Goal: Task Accomplishment & Management: Manage account settings

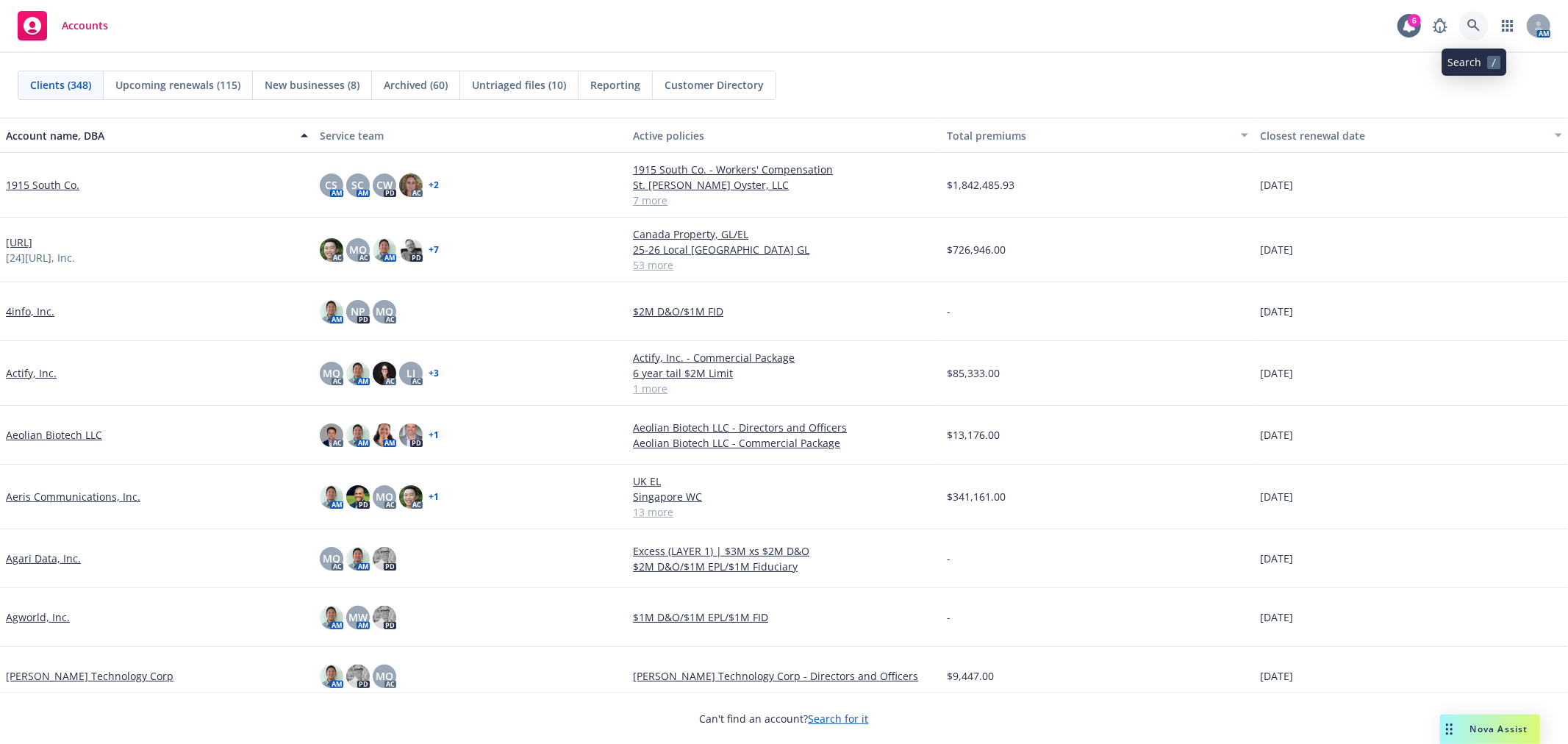
click at [1481, 19] on link at bounding box center [1474, 26] width 30 height 30
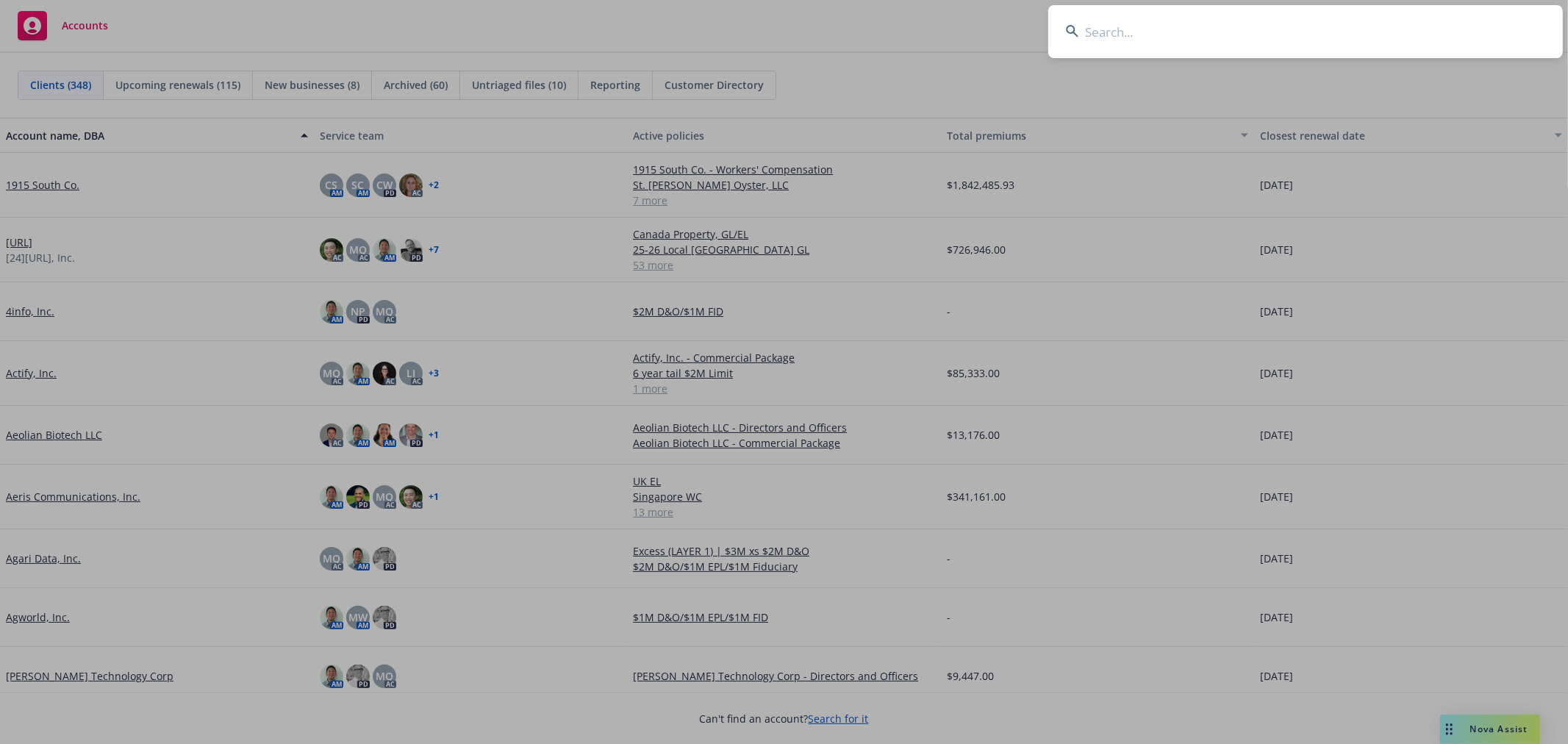
click at [1132, 32] on input at bounding box center [1305, 31] width 514 height 53
type input "nextroll"
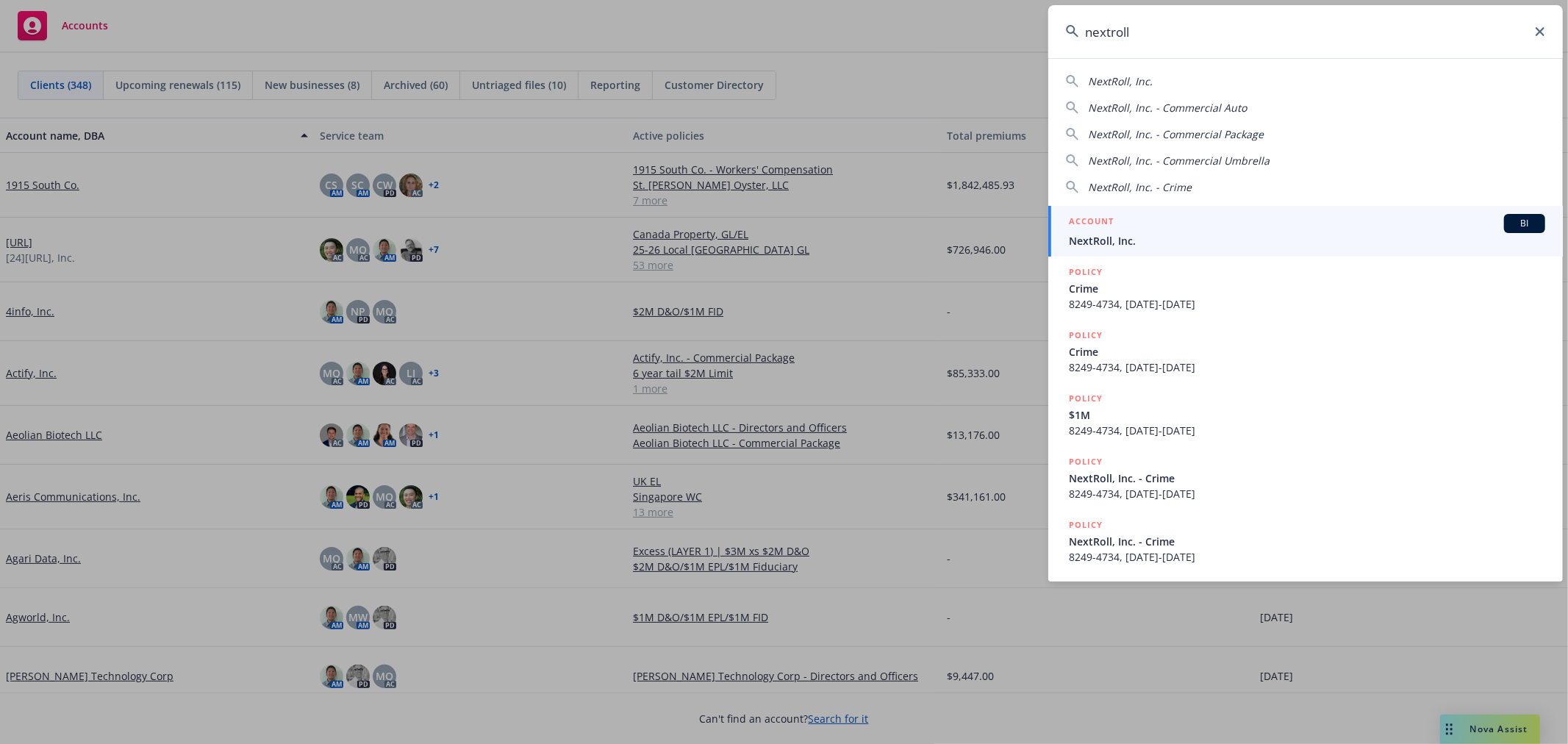
click at [1116, 239] on span "NextRoll, Inc." at bounding box center [1307, 241] width 476 height 16
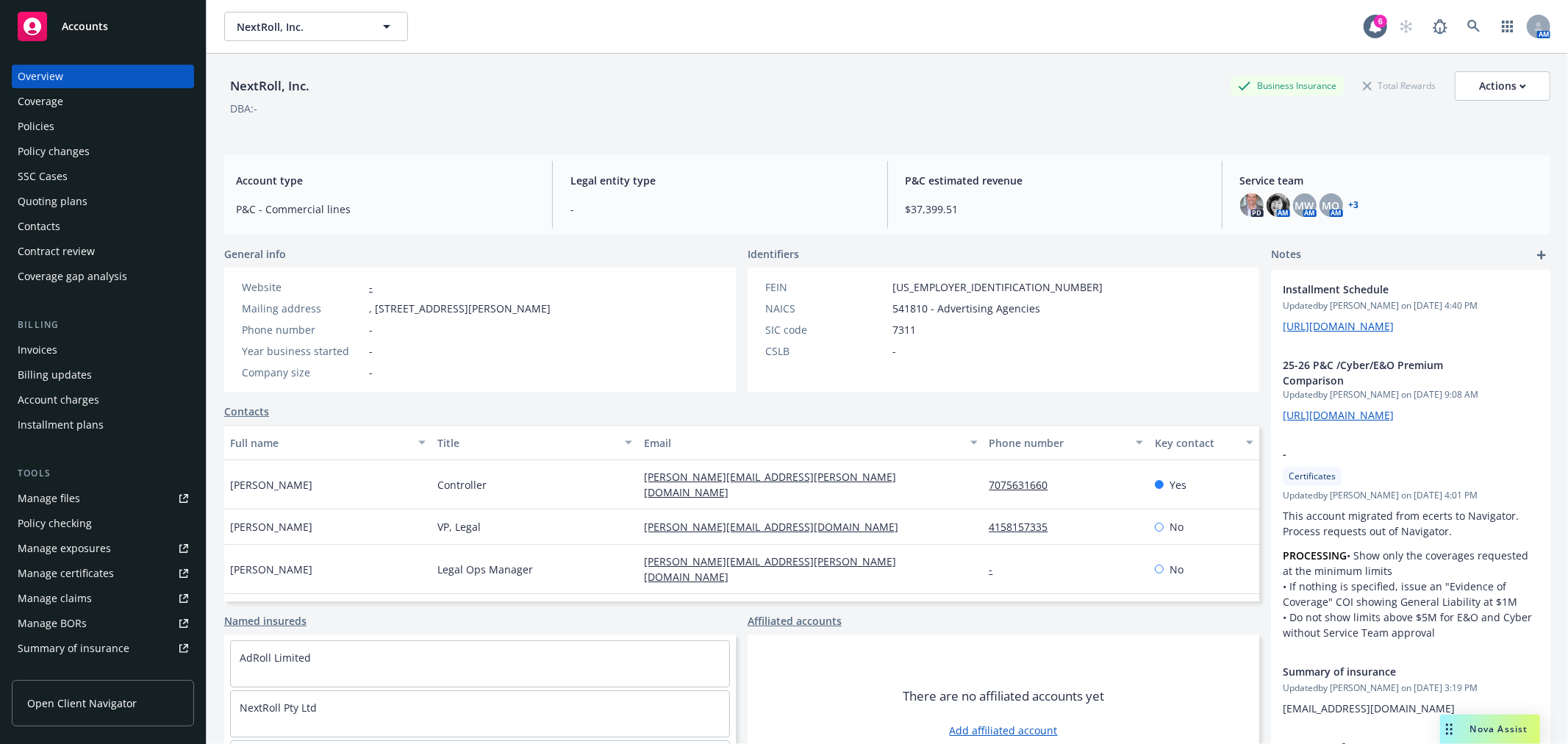
click at [38, 117] on div "Policies" at bounding box center [36, 126] width 37 height 24
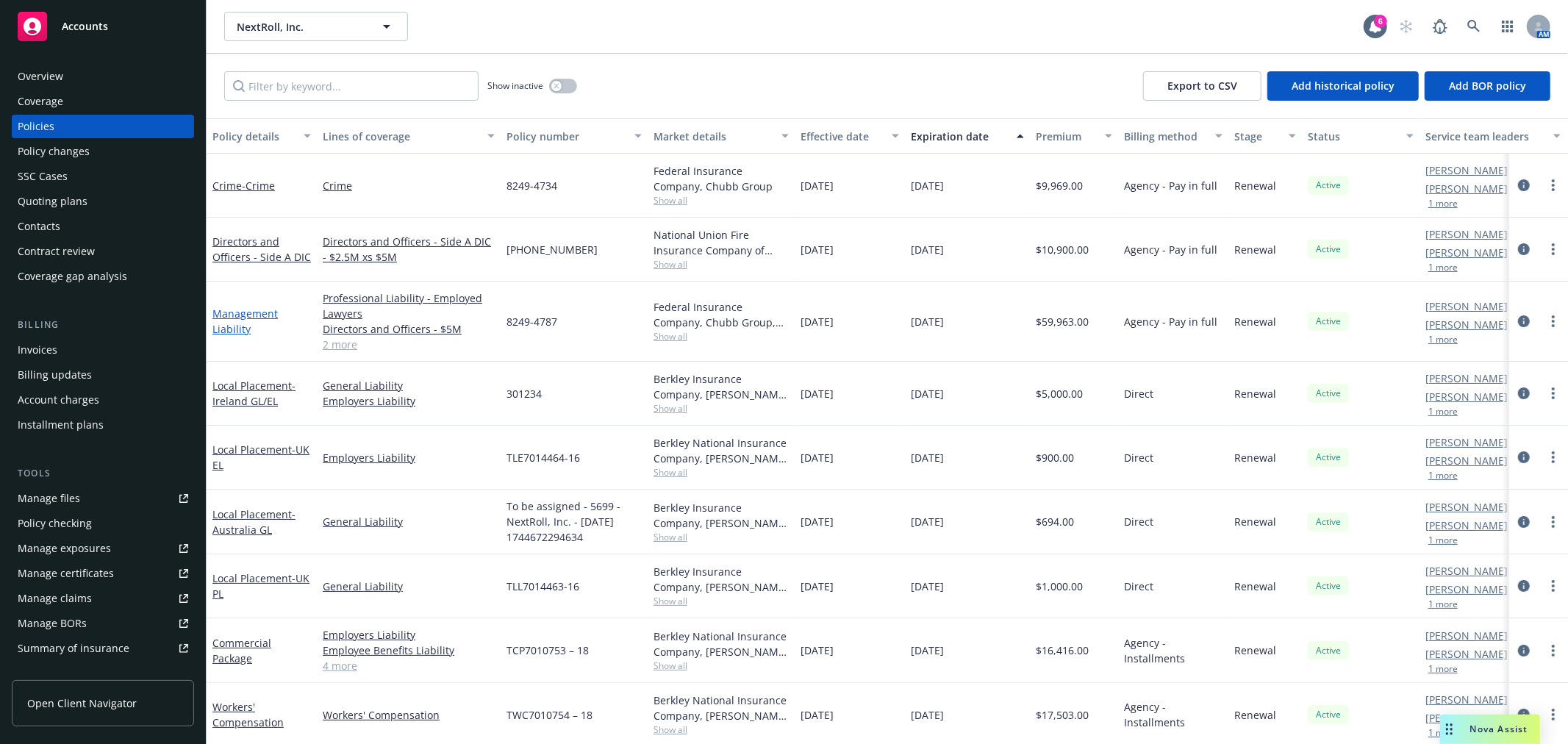
click at [261, 314] on link "Management Liability" at bounding box center [246, 321] width 66 height 30
click at [243, 327] on link "Management Liability" at bounding box center [246, 321] width 66 height 30
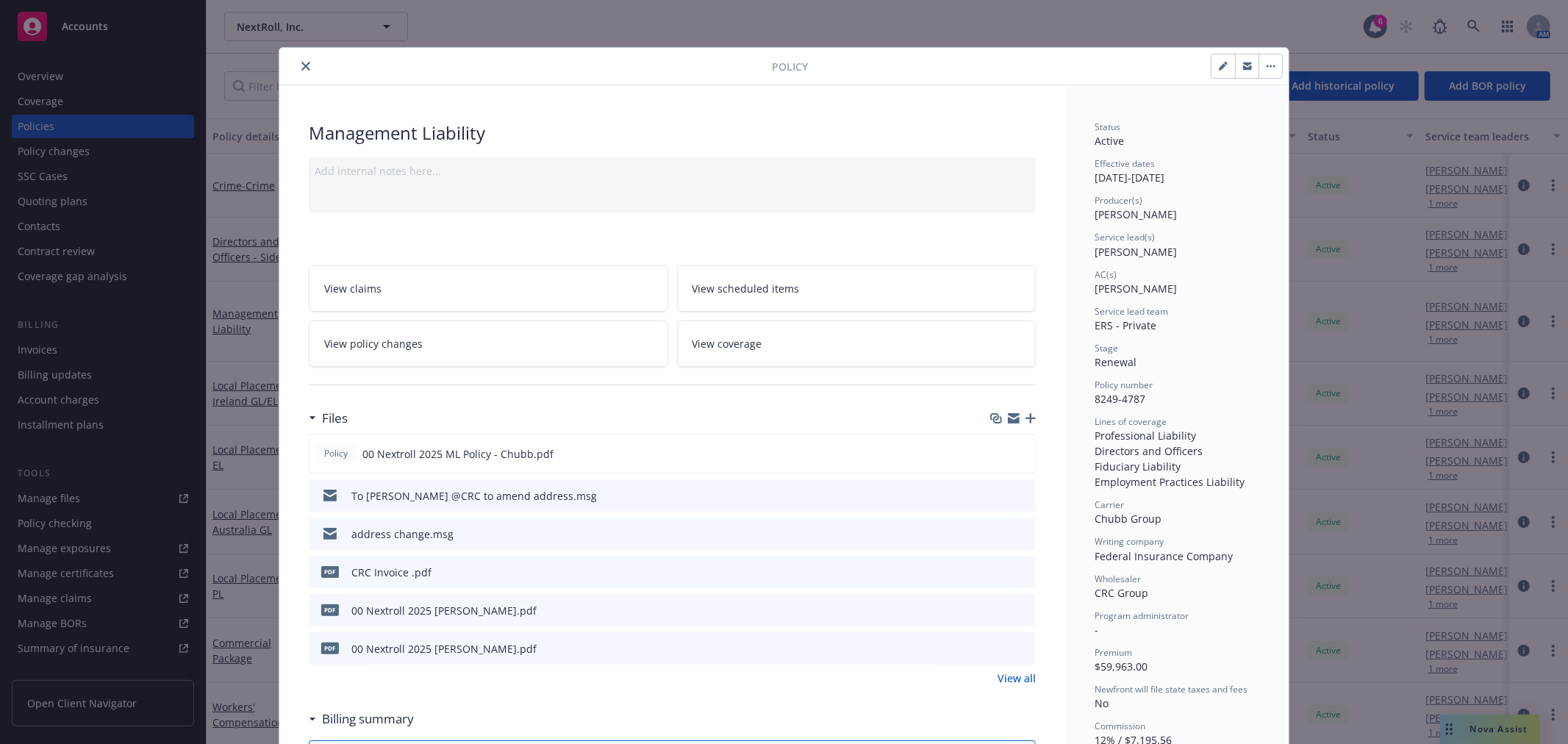
scroll to position [44, 0]
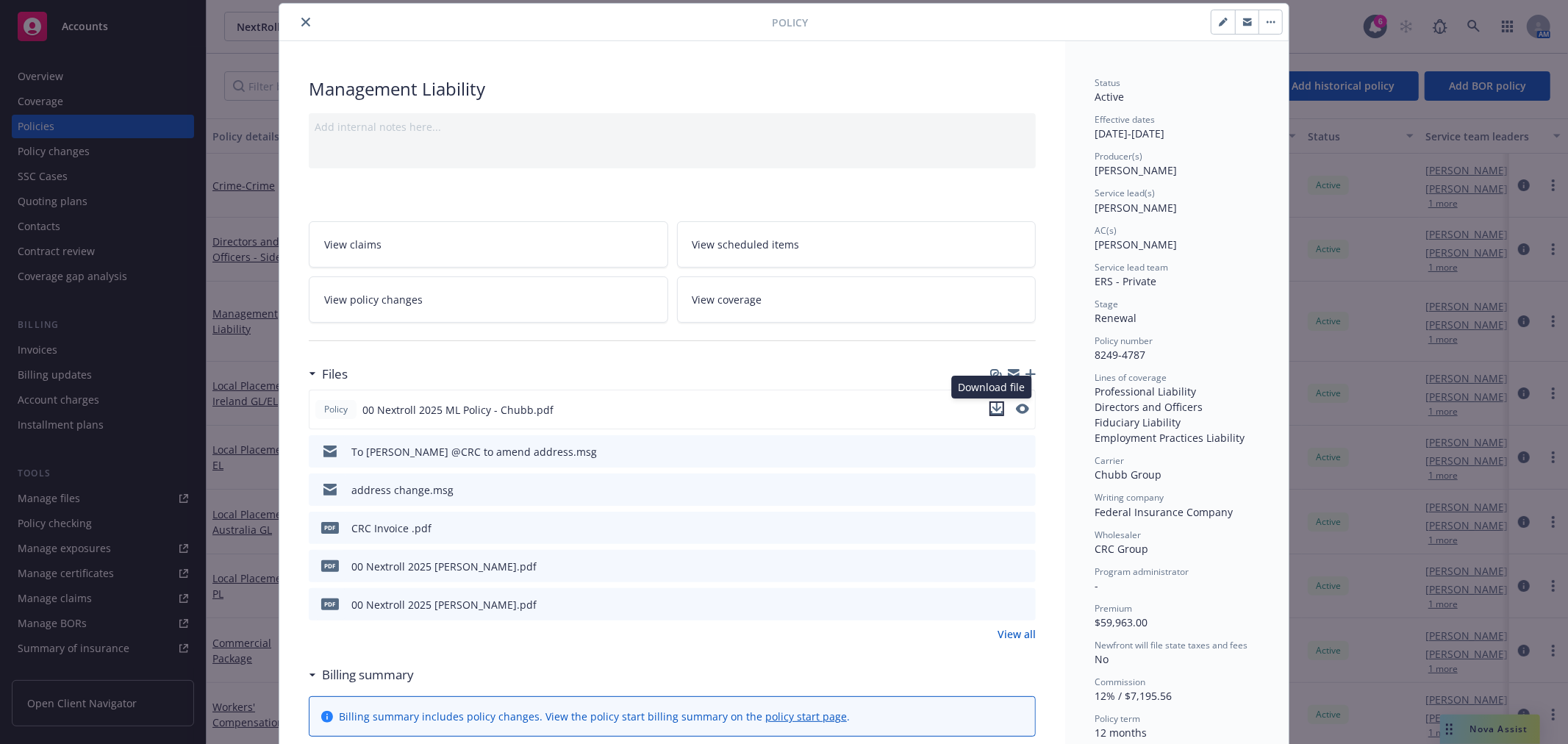
click at [992, 412] on icon "download file" at bounding box center [996, 409] width 12 height 12
click at [1026, 373] on icon "button" at bounding box center [1030, 374] width 10 height 10
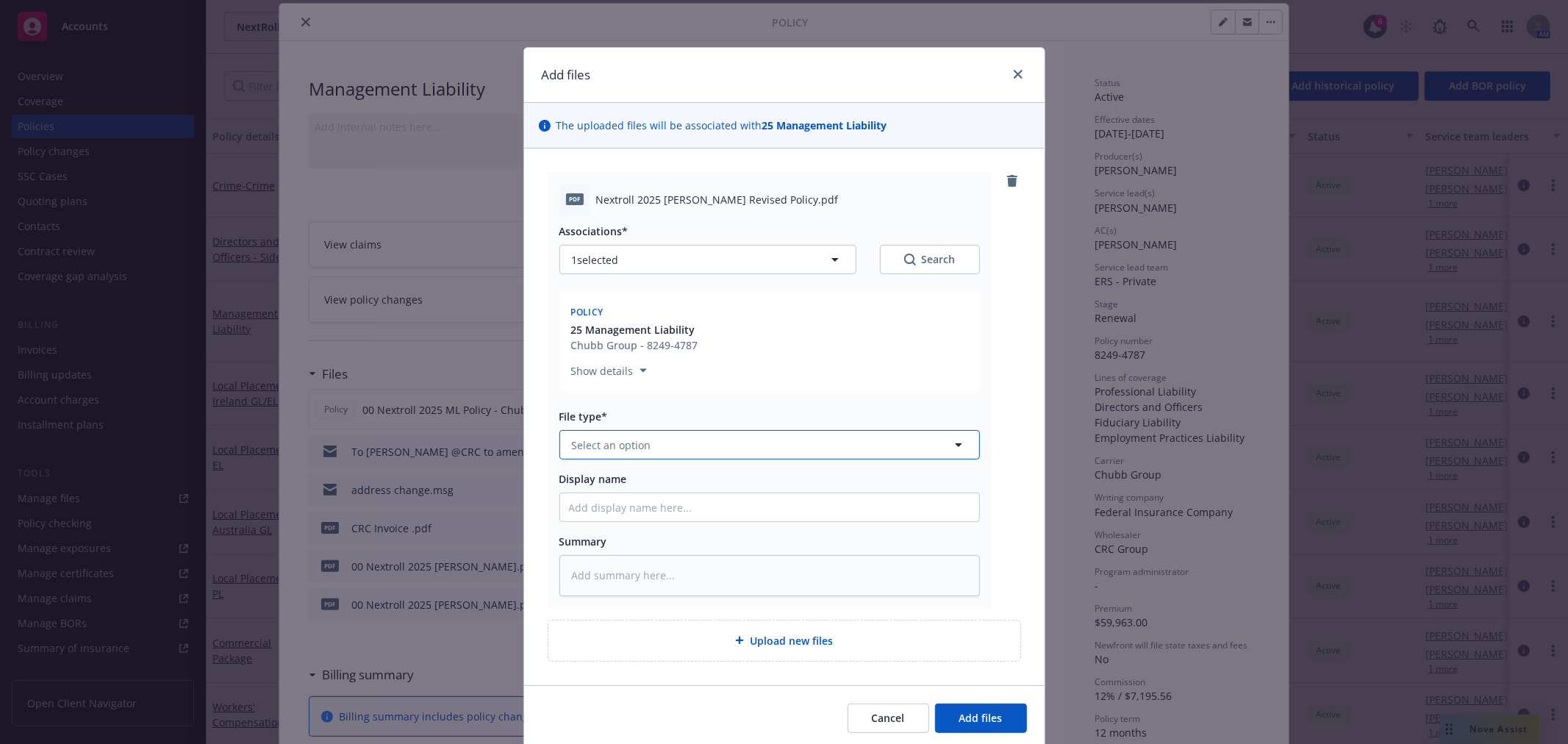
click at [701, 437] on button "Select an option" at bounding box center [770, 445] width 421 height 30
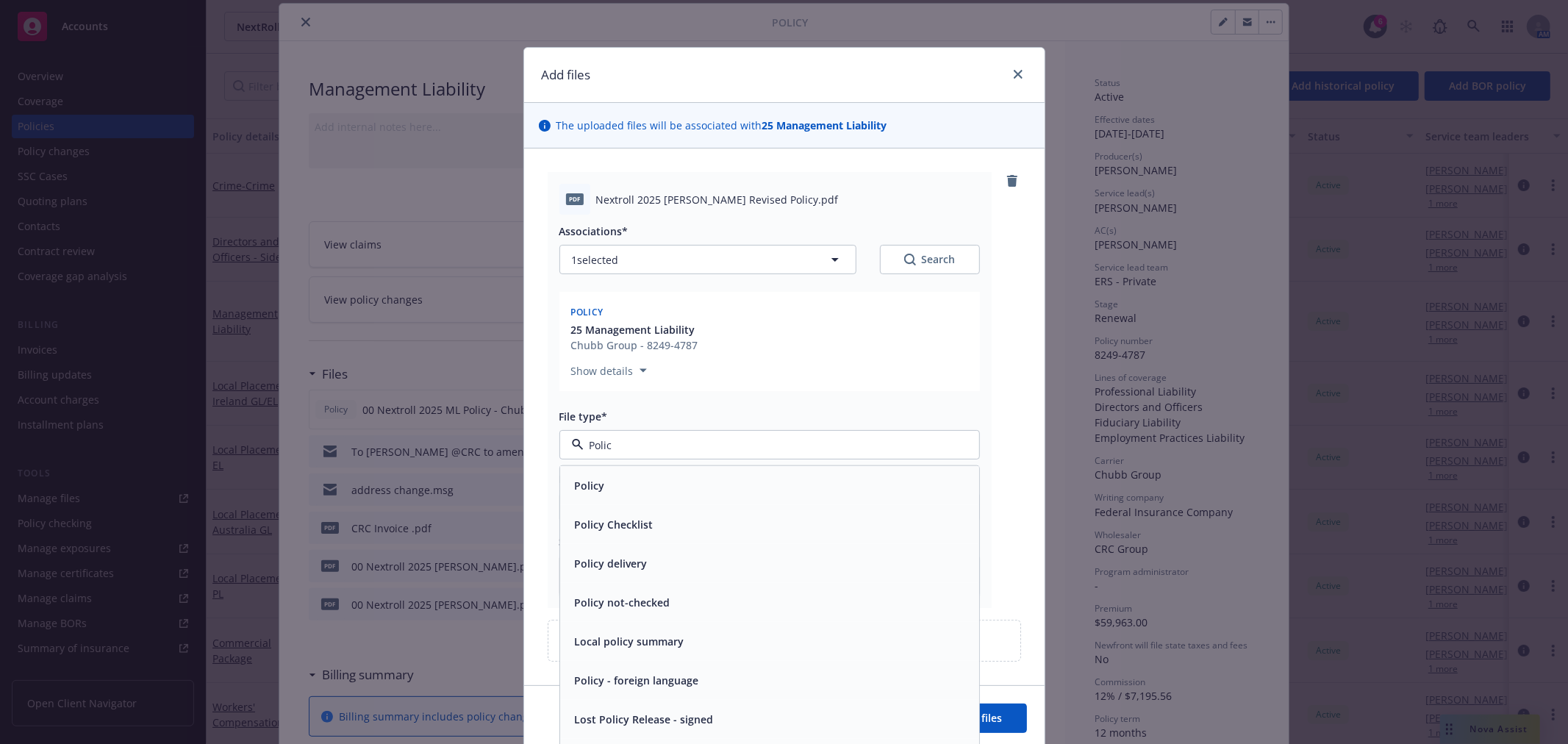
type input "Policy"
click at [686, 483] on div "Policy" at bounding box center [770, 485] width 402 height 21
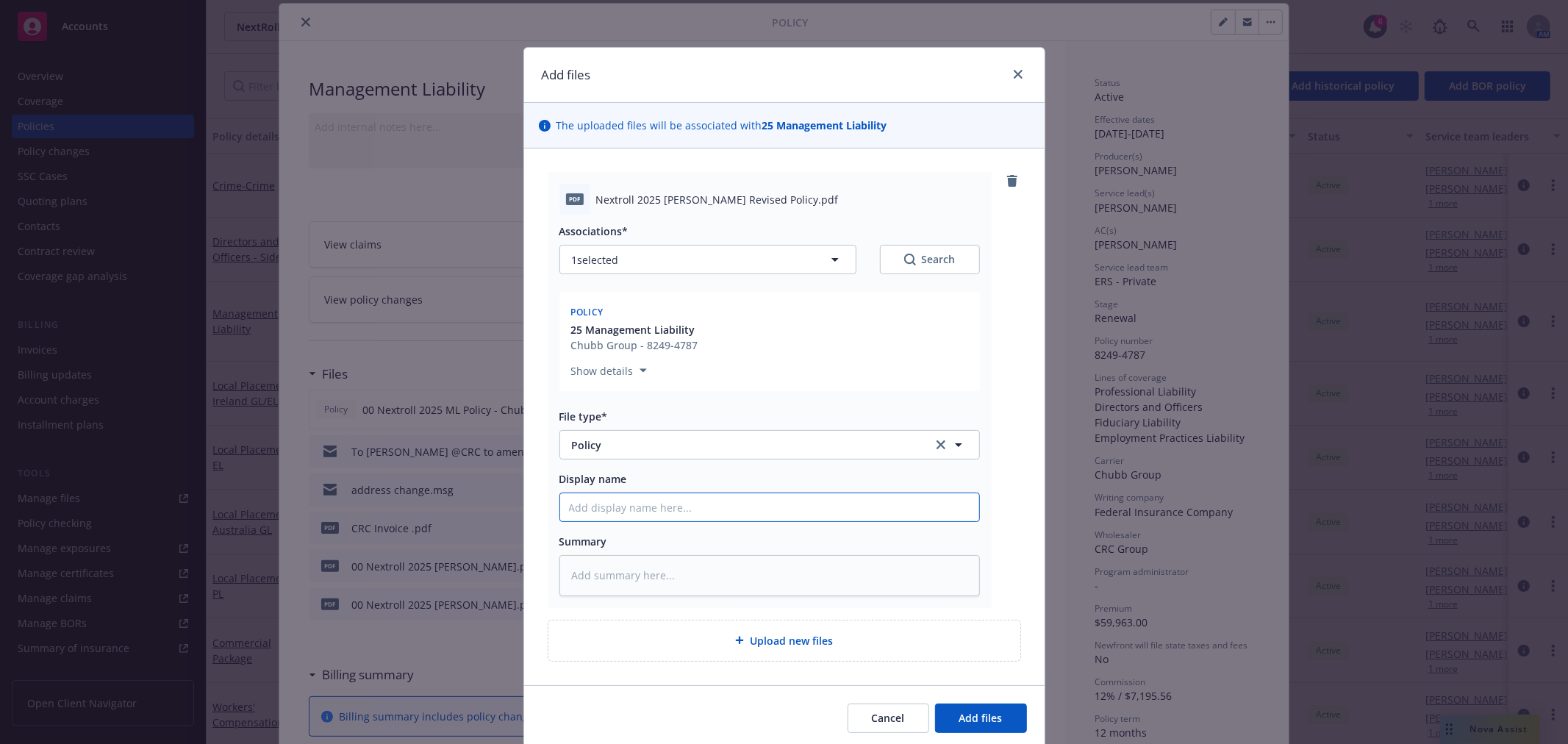
click at [659, 502] on input "Display name" at bounding box center [769, 507] width 419 height 28
type textarea "x"
type input "W"
type textarea "x"
type input "W/"
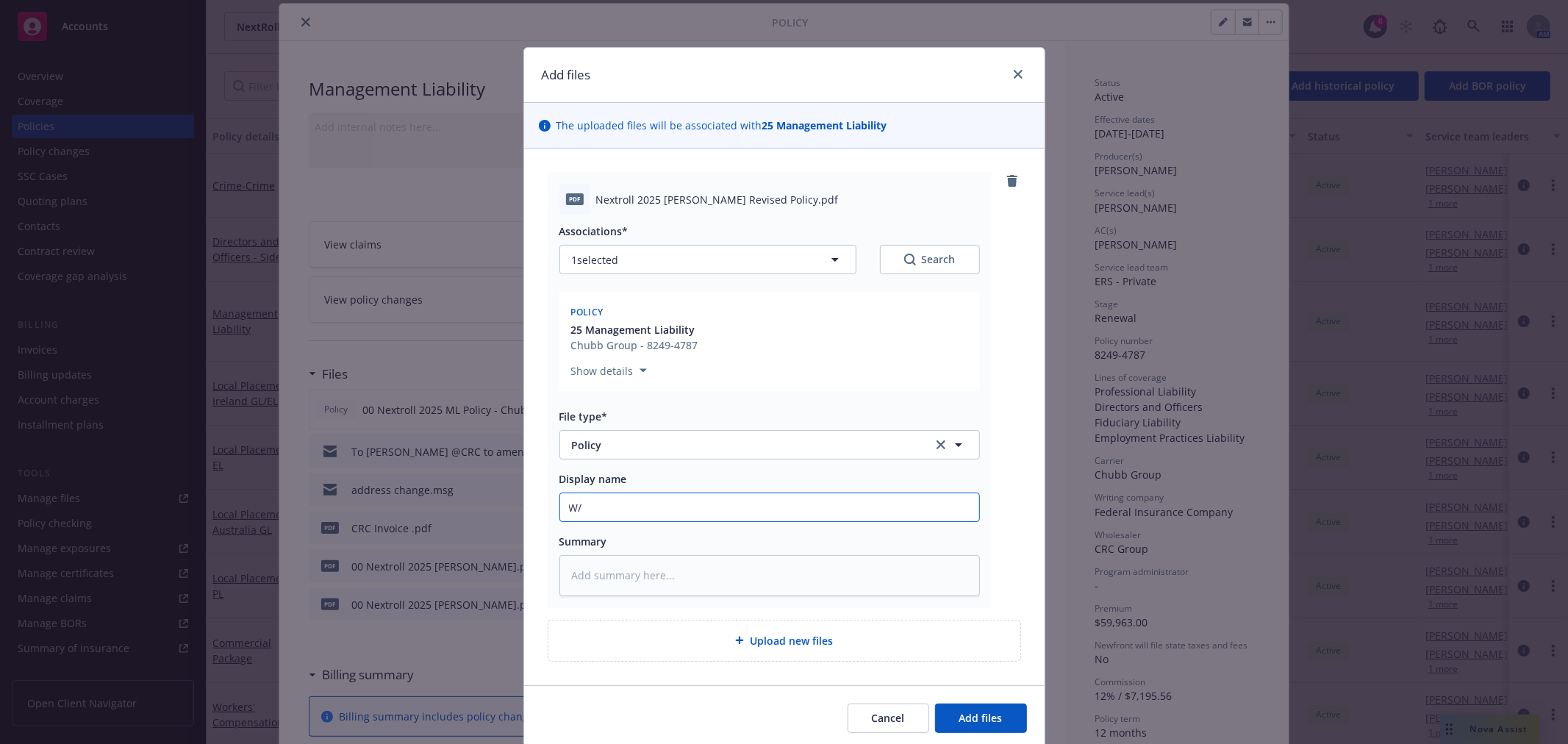
type textarea "x"
type input "W/"
type textarea "x"
type input "W/ r"
type textarea "x"
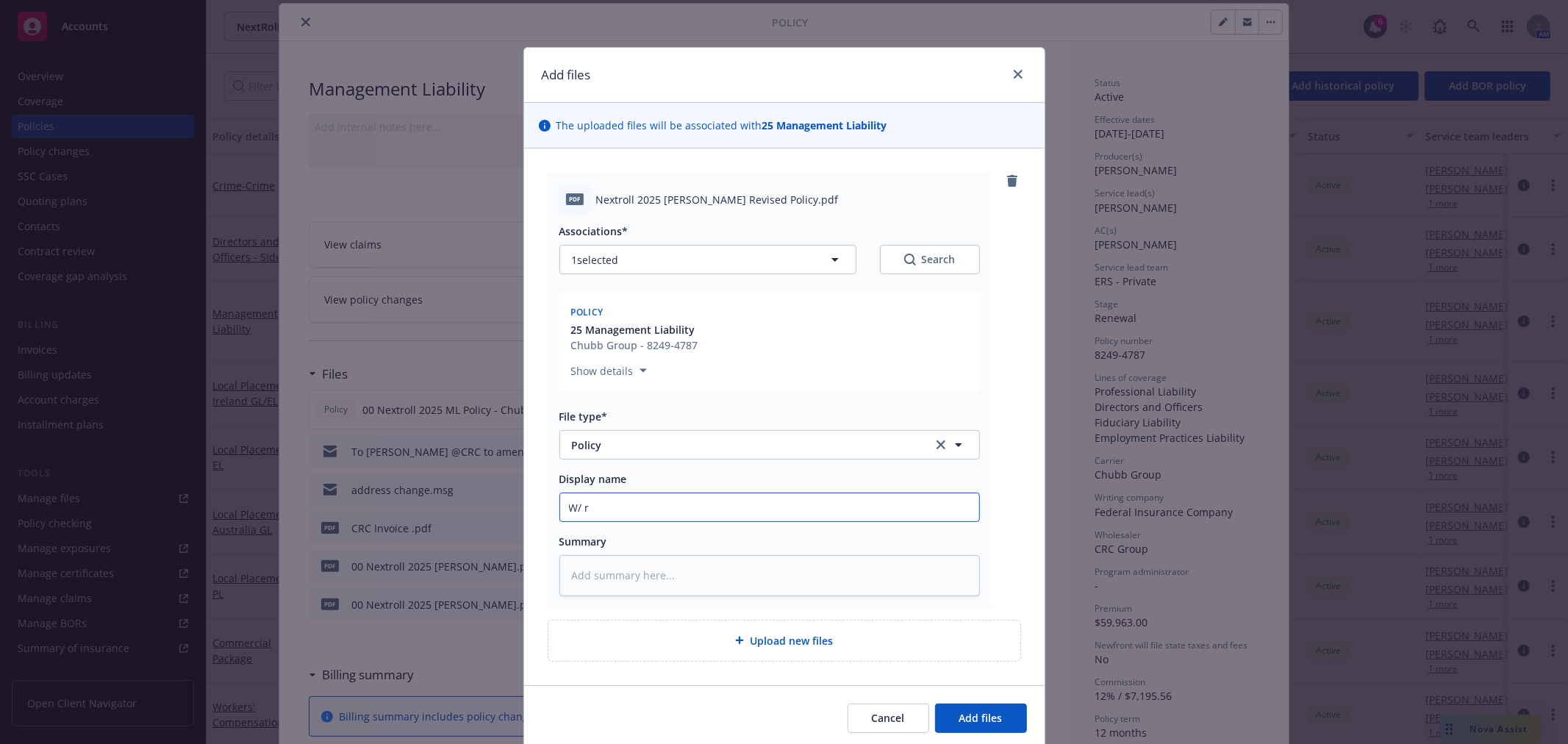
type input "W/ re"
type textarea "x"
type input "W/ rev"
type textarea "x"
type input "W/ revi"
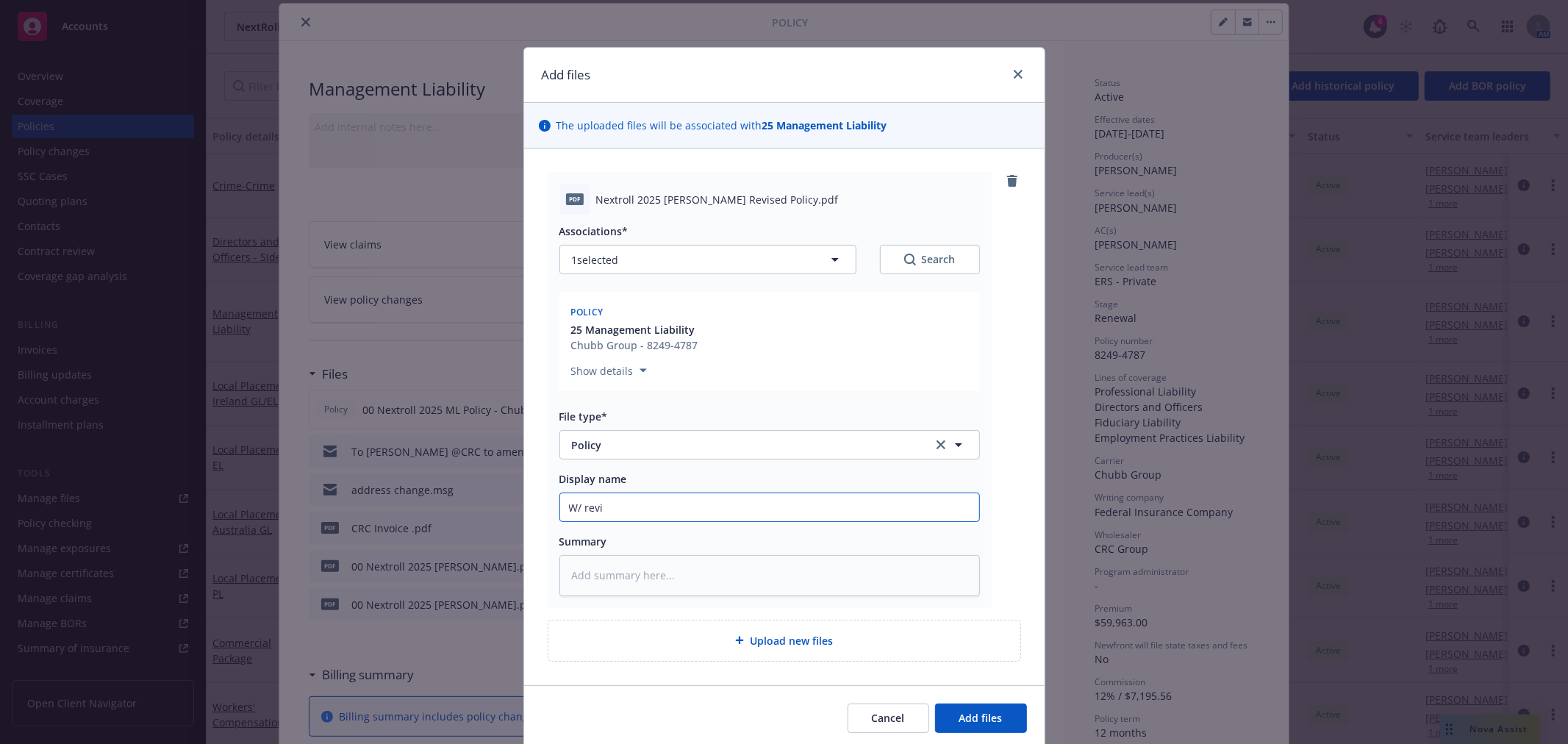
type textarea "x"
type input "W/ revis"
type textarea "x"
type input "W/ revise"
type textarea "x"
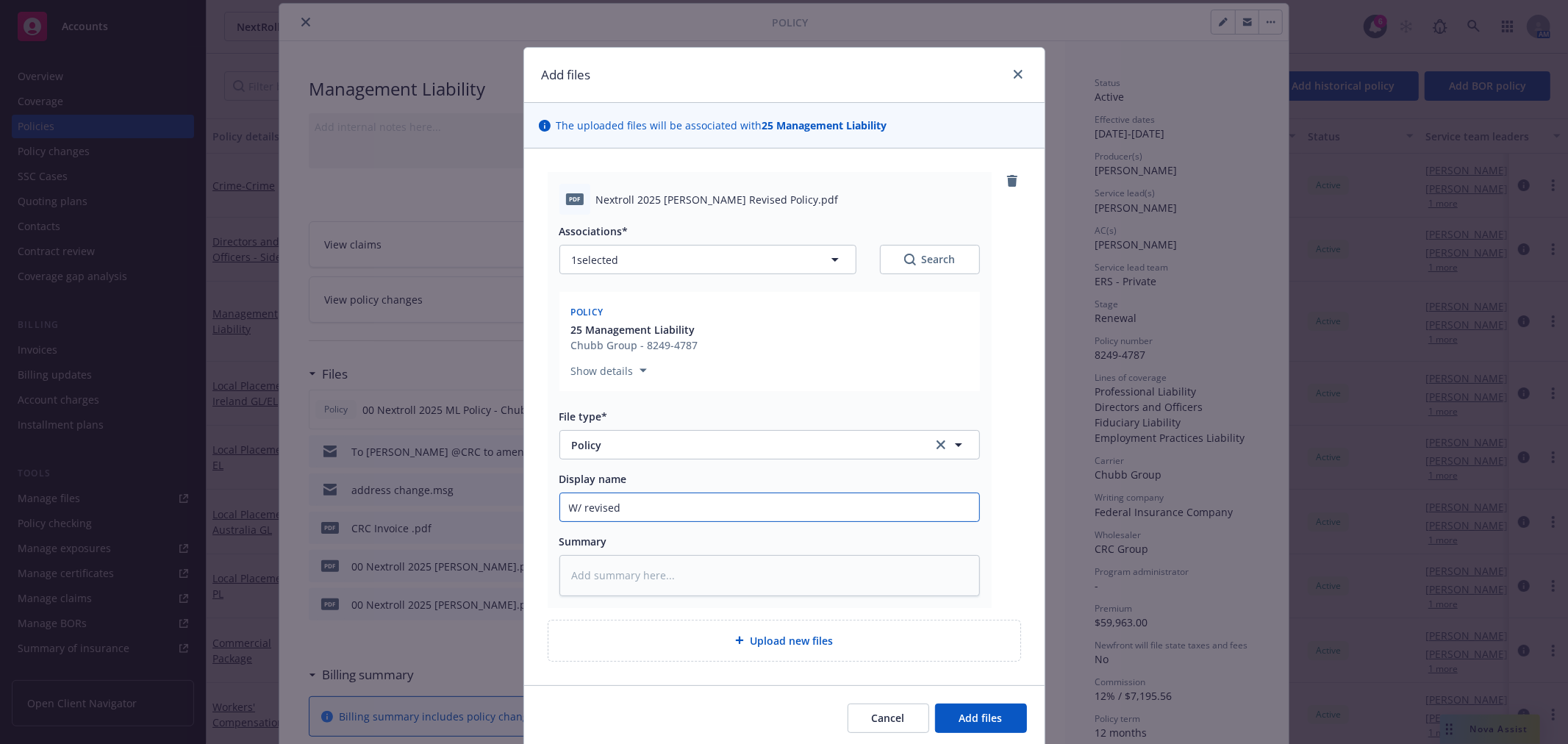
type input "W/ revised"
type textarea "x"
type input "W/ revised a"
type textarea "x"
type input "W/ revised ad"
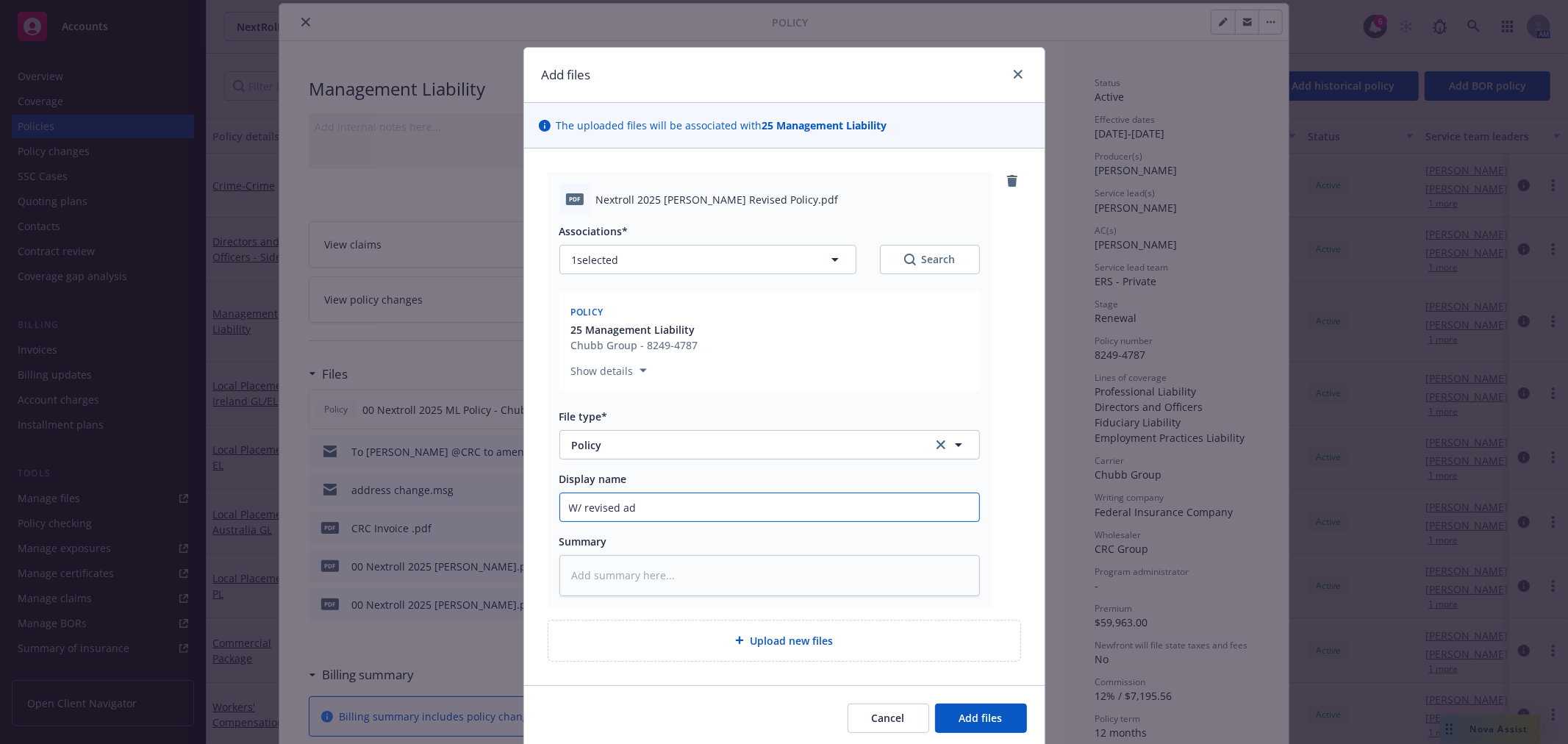
type textarea "x"
type input "W/ revised add"
type textarea "x"
type input "W/ revised addr"
type textarea "x"
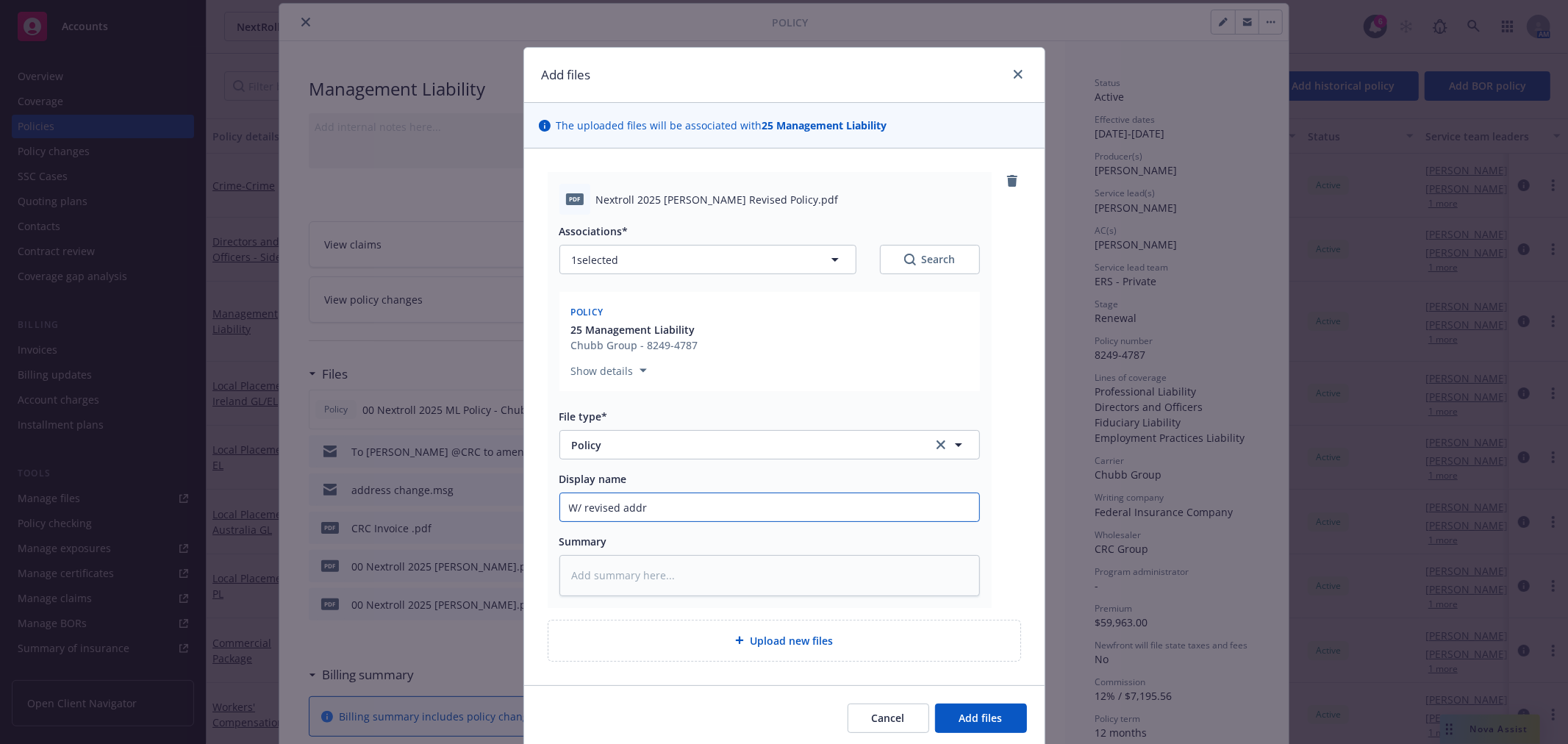
type input "W/ revised addre"
type textarea "x"
type input "W/ revised addres"
type textarea "x"
type input "W/ revised address"
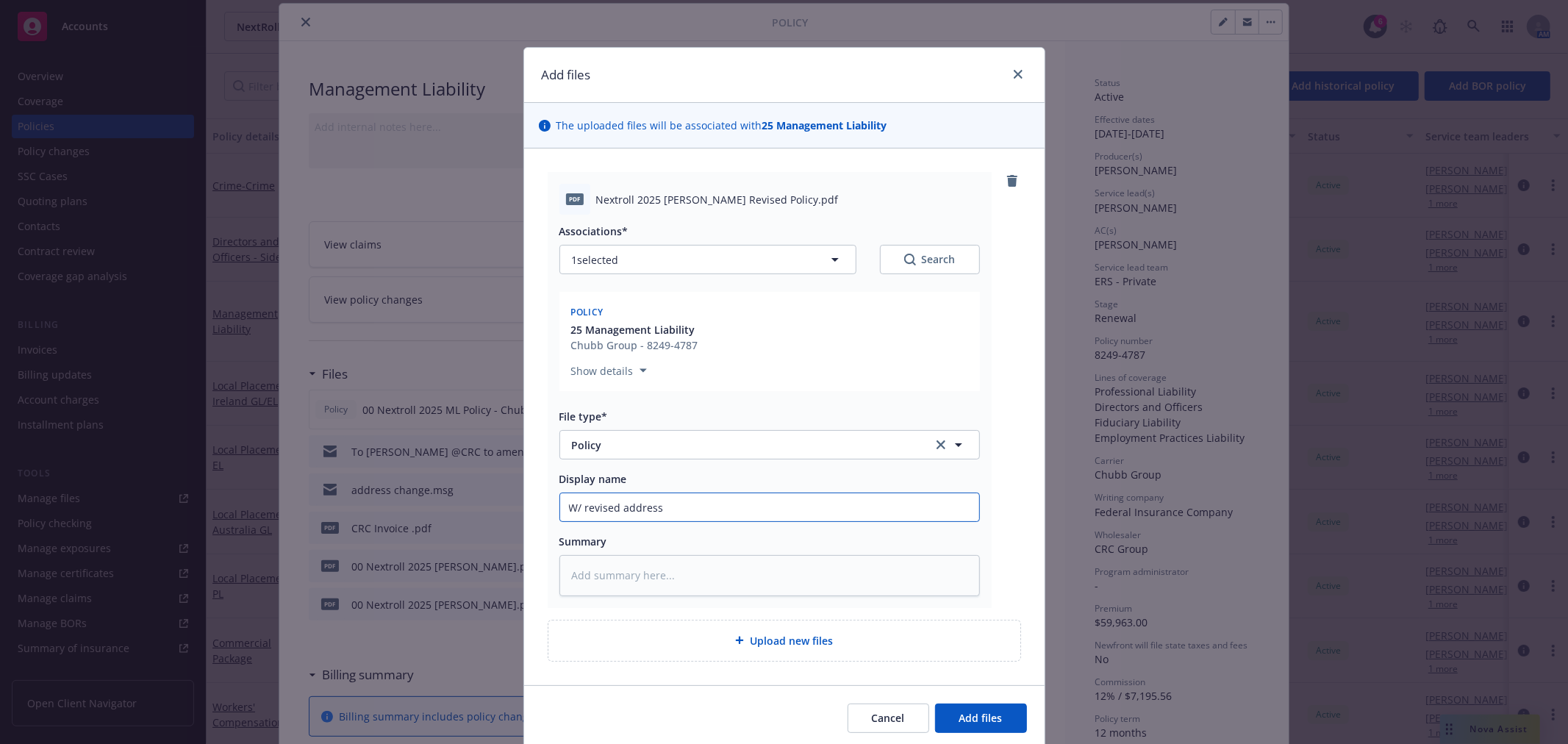
type textarea "x"
type input "W/ revised address"
type textarea "x"
type input "W/ revised addres"
type textarea "x"
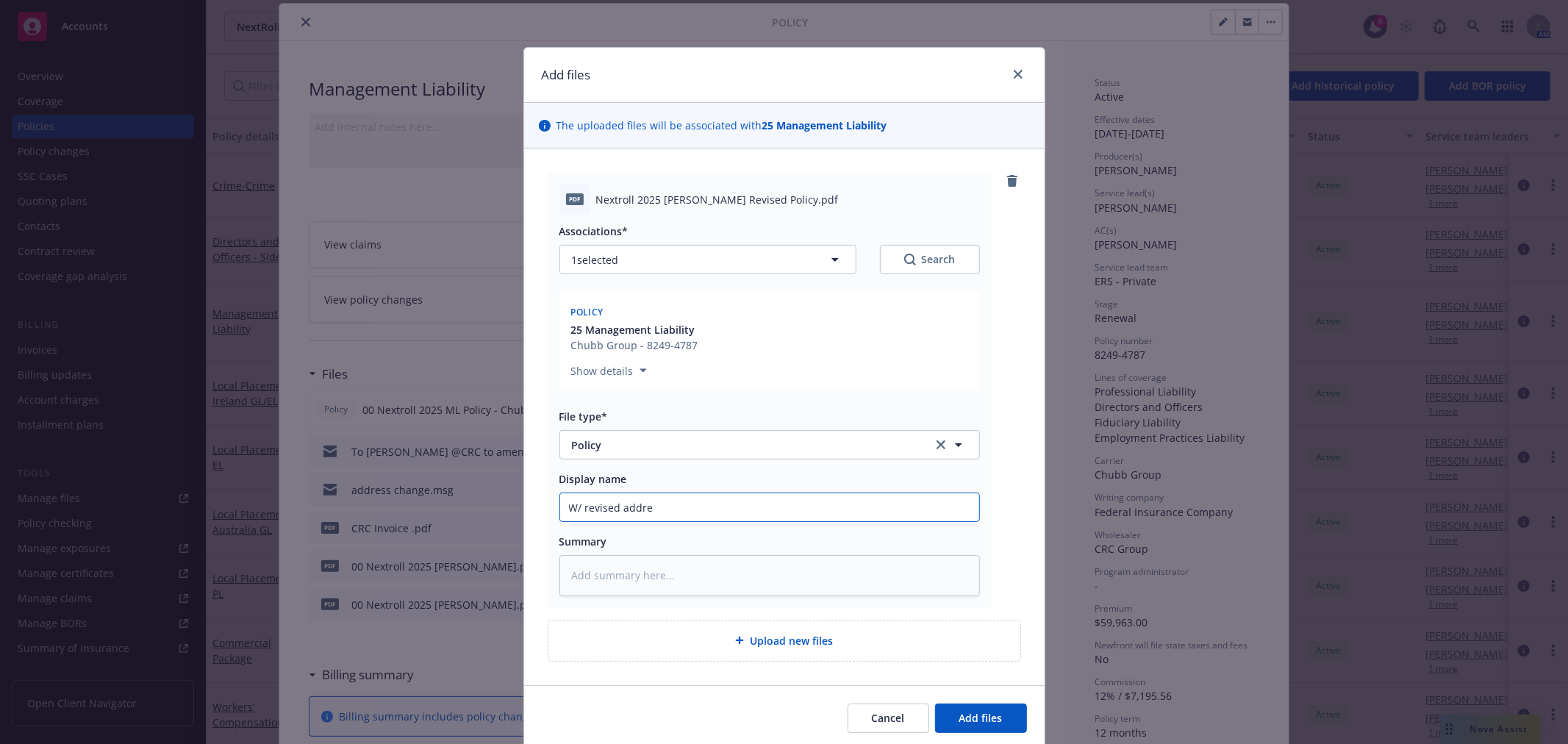
type input "W/ revised addr"
type textarea "x"
type input "W/ revised"
type textarea "x"
type input "W/ revise"
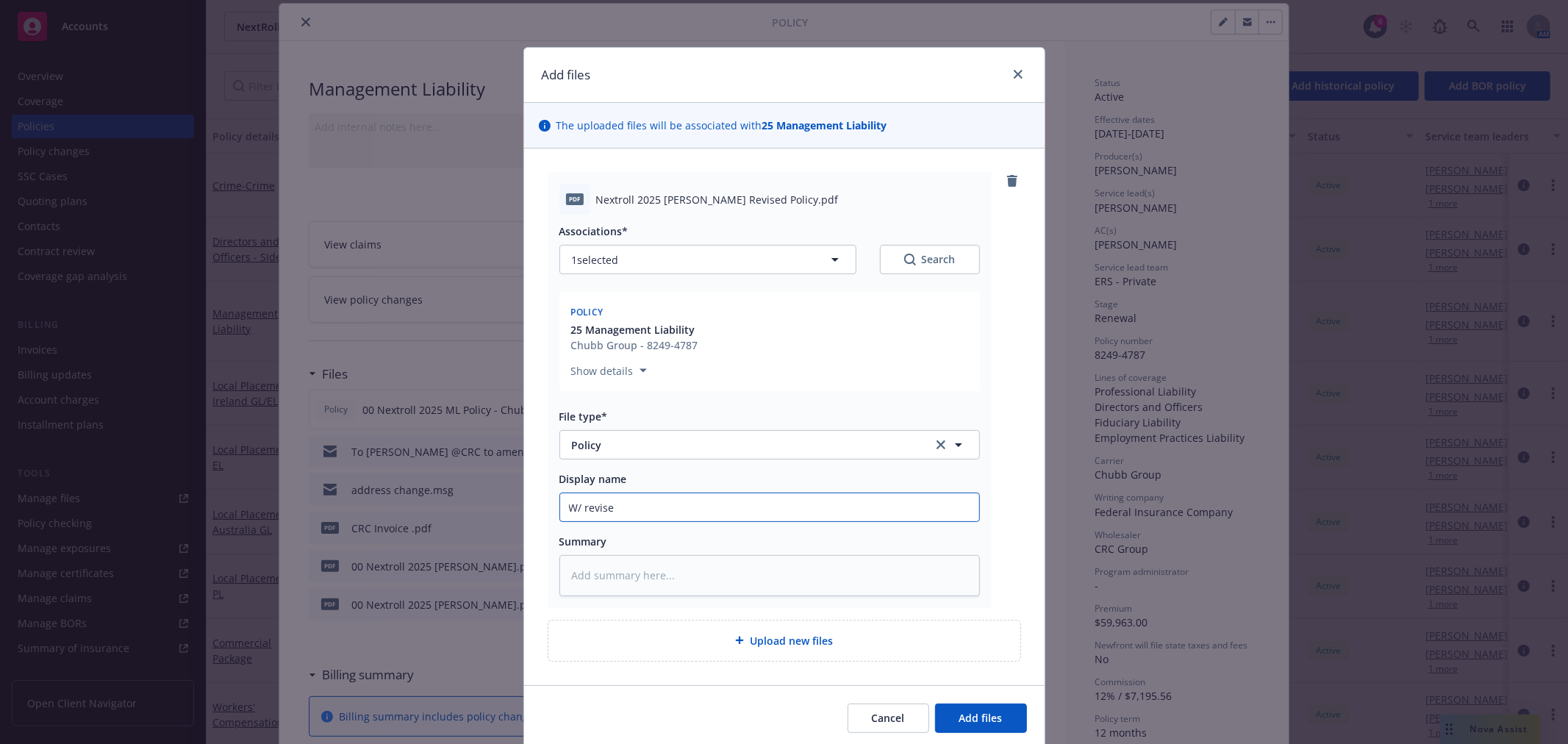
type textarea "x"
type input "W/ revis"
type textarea "x"
type input "W/ rev"
type textarea "x"
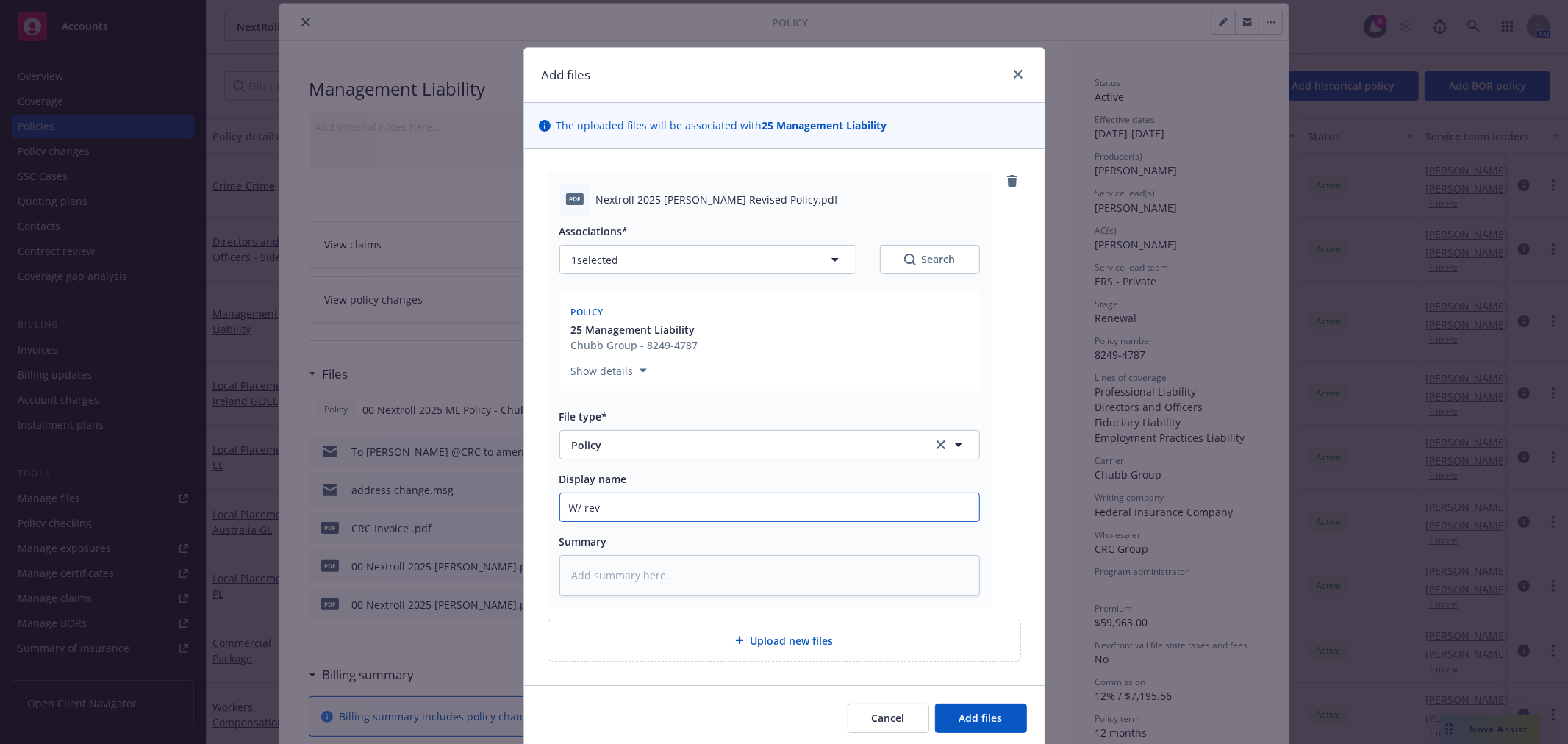
type input "W/ re"
type textarea "x"
type input "W/ r"
type textarea "x"
type input "W/"
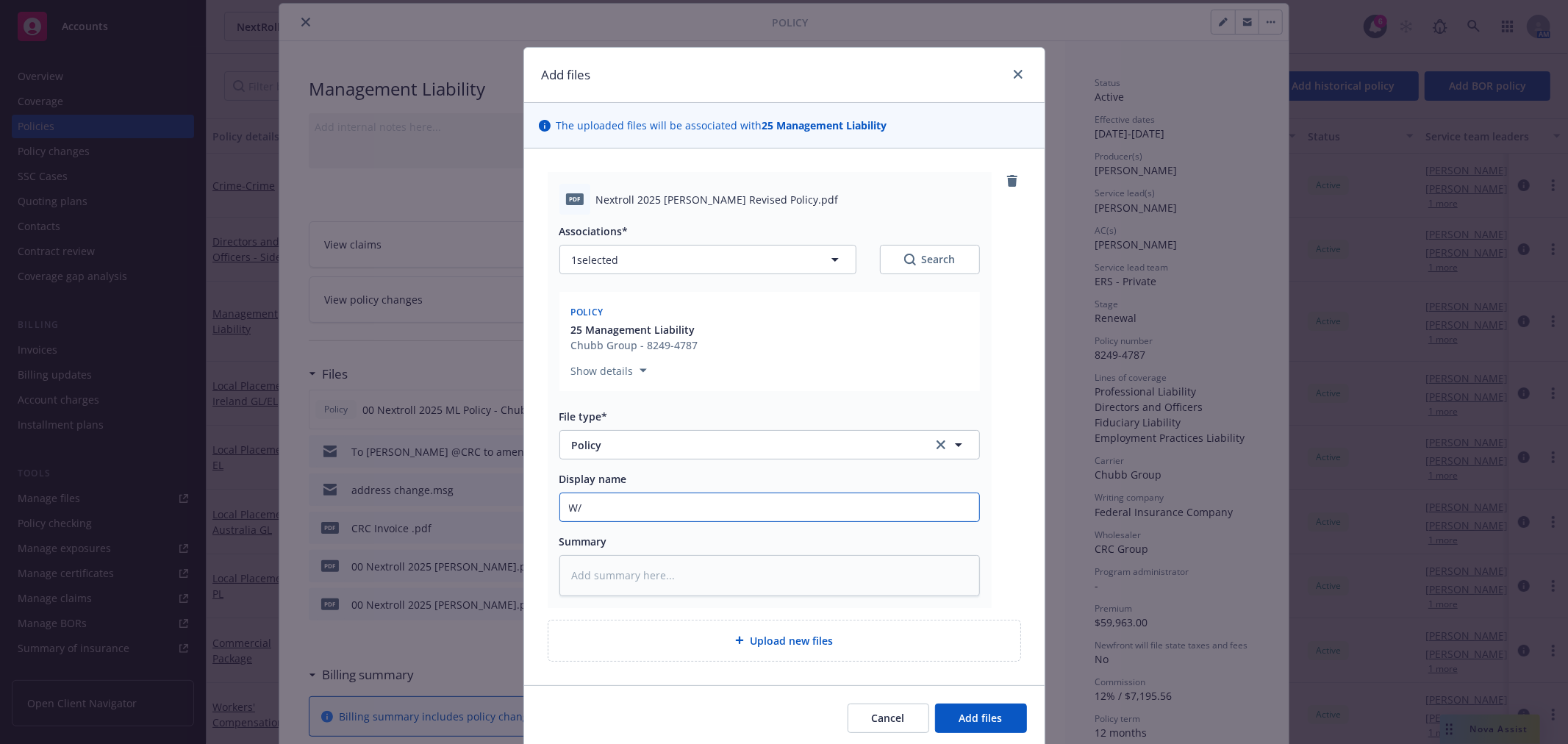
type textarea "x"
type input "W/ a"
type textarea "x"
type input "W/"
type textarea "x"
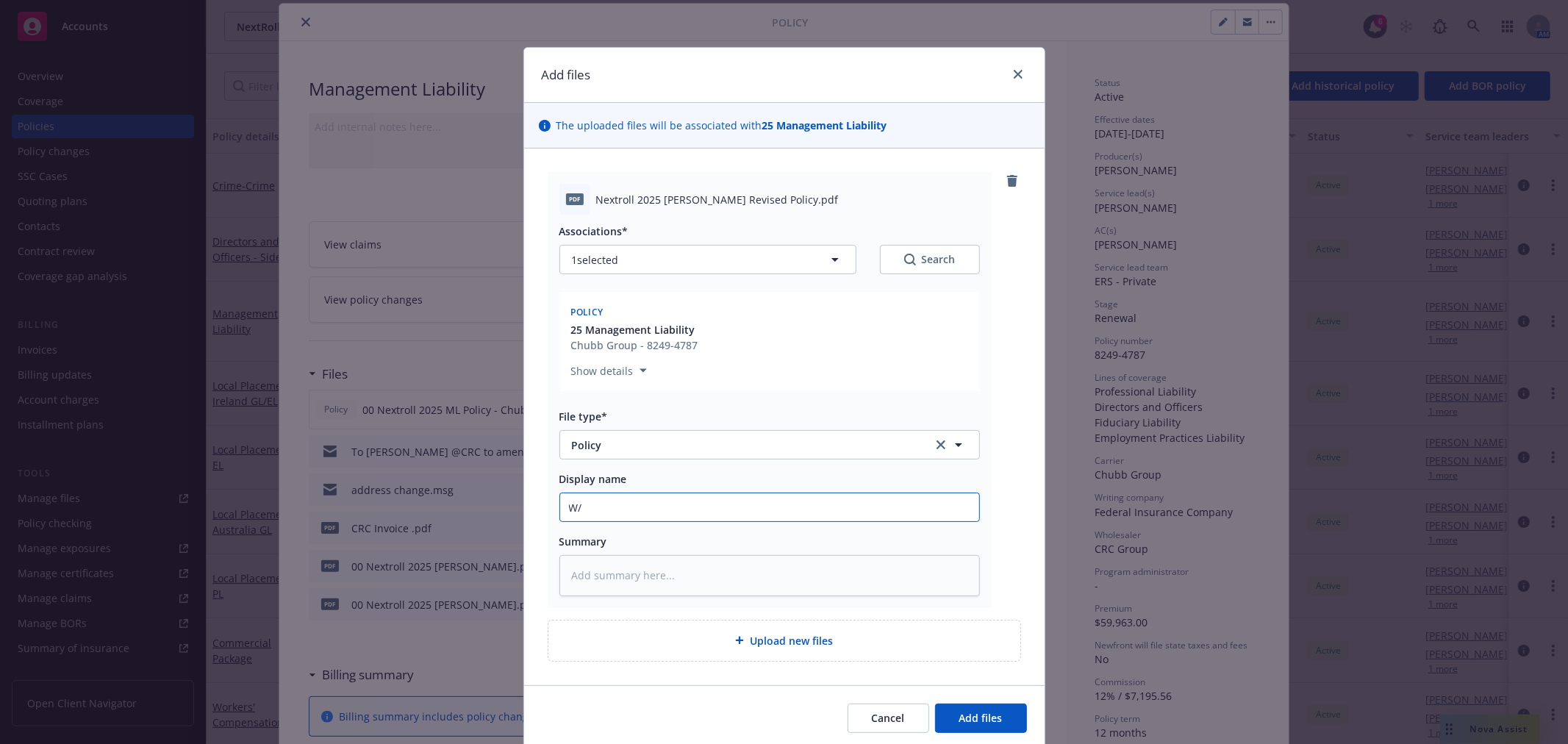
type input "W/ e"
type textarea "x"
type input "W/ en"
type textarea "x"
type input "W/ end"
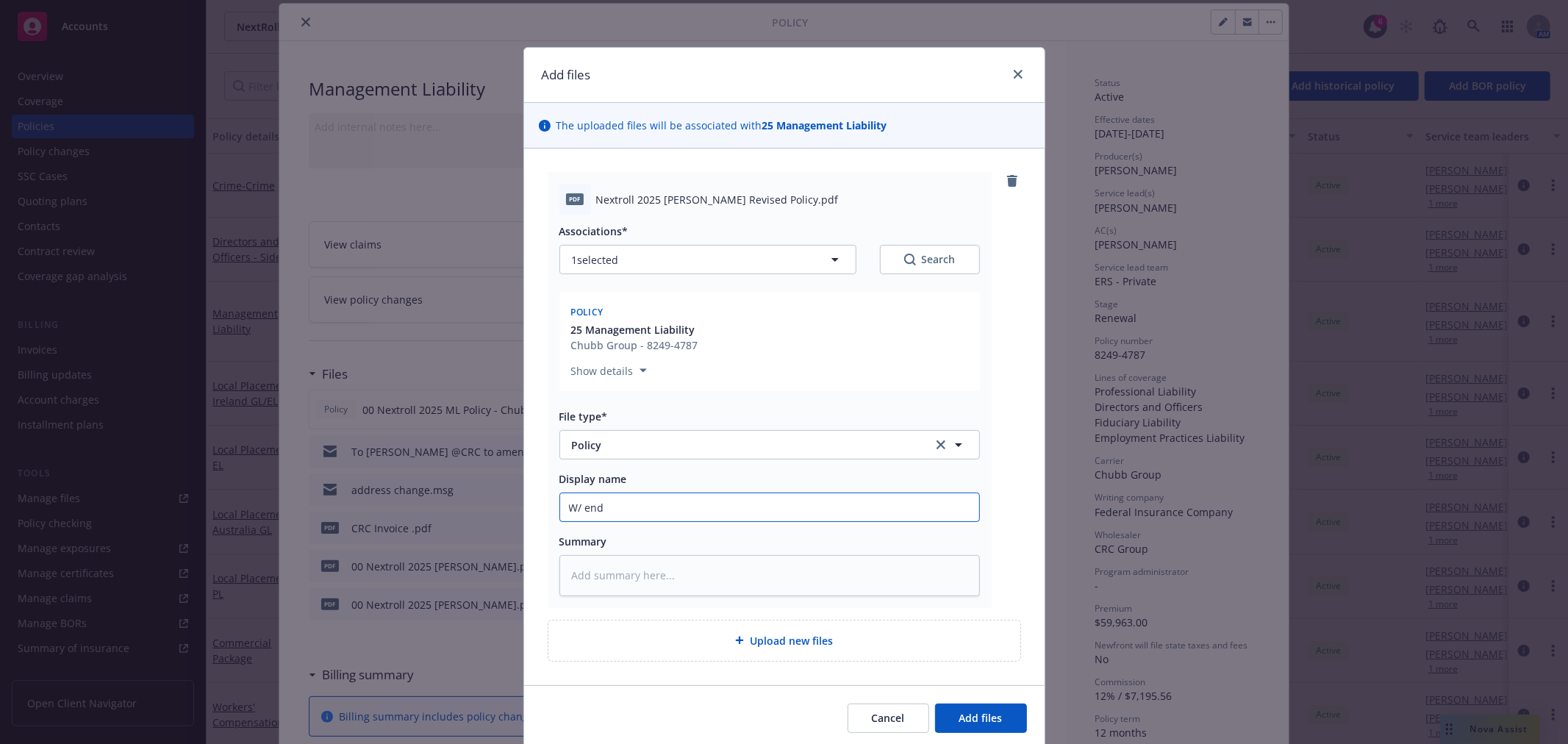
type textarea "x"
type input "W/ endt"
type textarea "x"
type input "W/ endt 7"
type textarea "x"
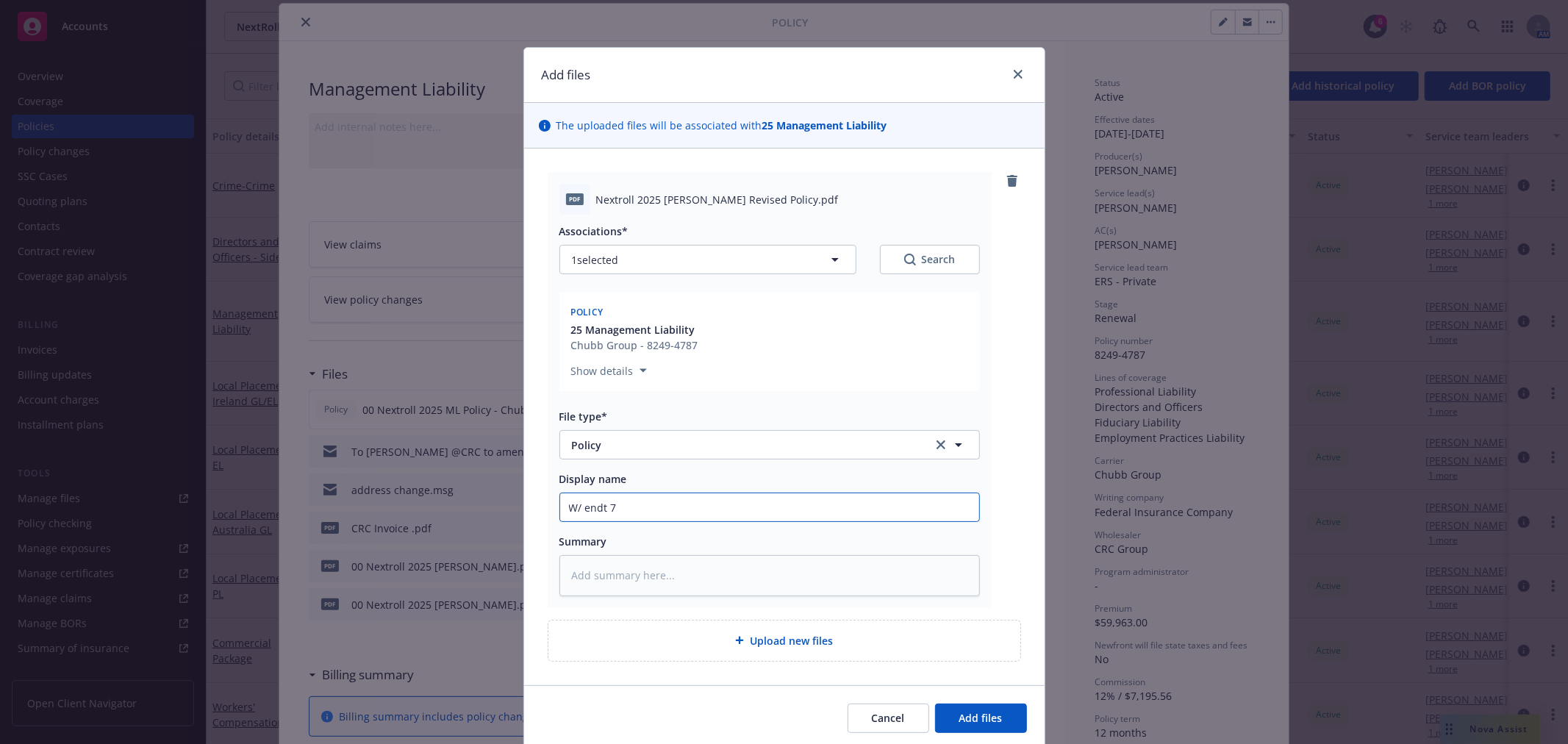
type input "W/ endt 7"
type textarea "x"
type input "W/ endt 7 -"
type textarea "x"
type input "W/ endt 7 -"
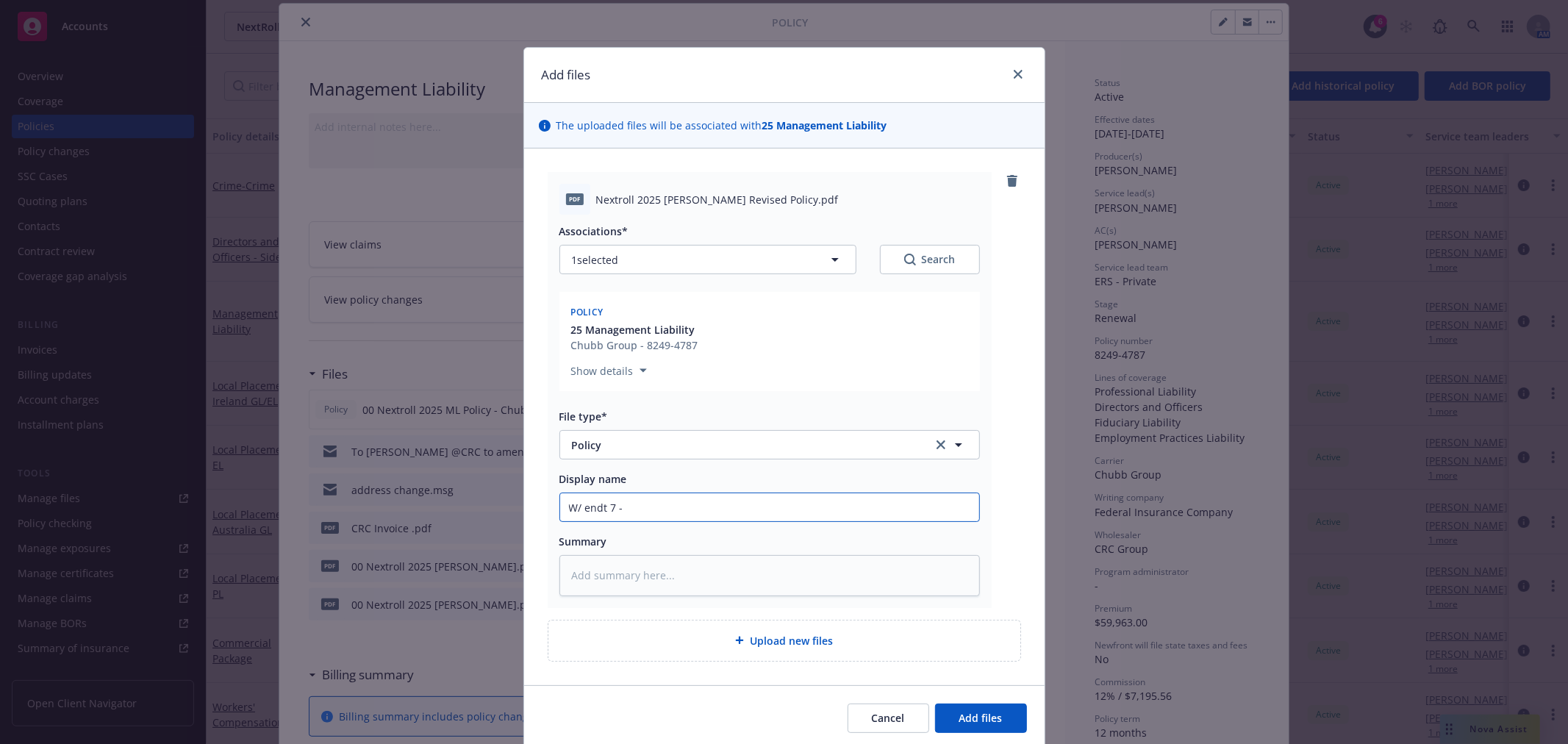
type textarea "x"
type input "W/ endt 7 - ad"
type textarea "x"
type input "W/ endt 7 - add"
type textarea "x"
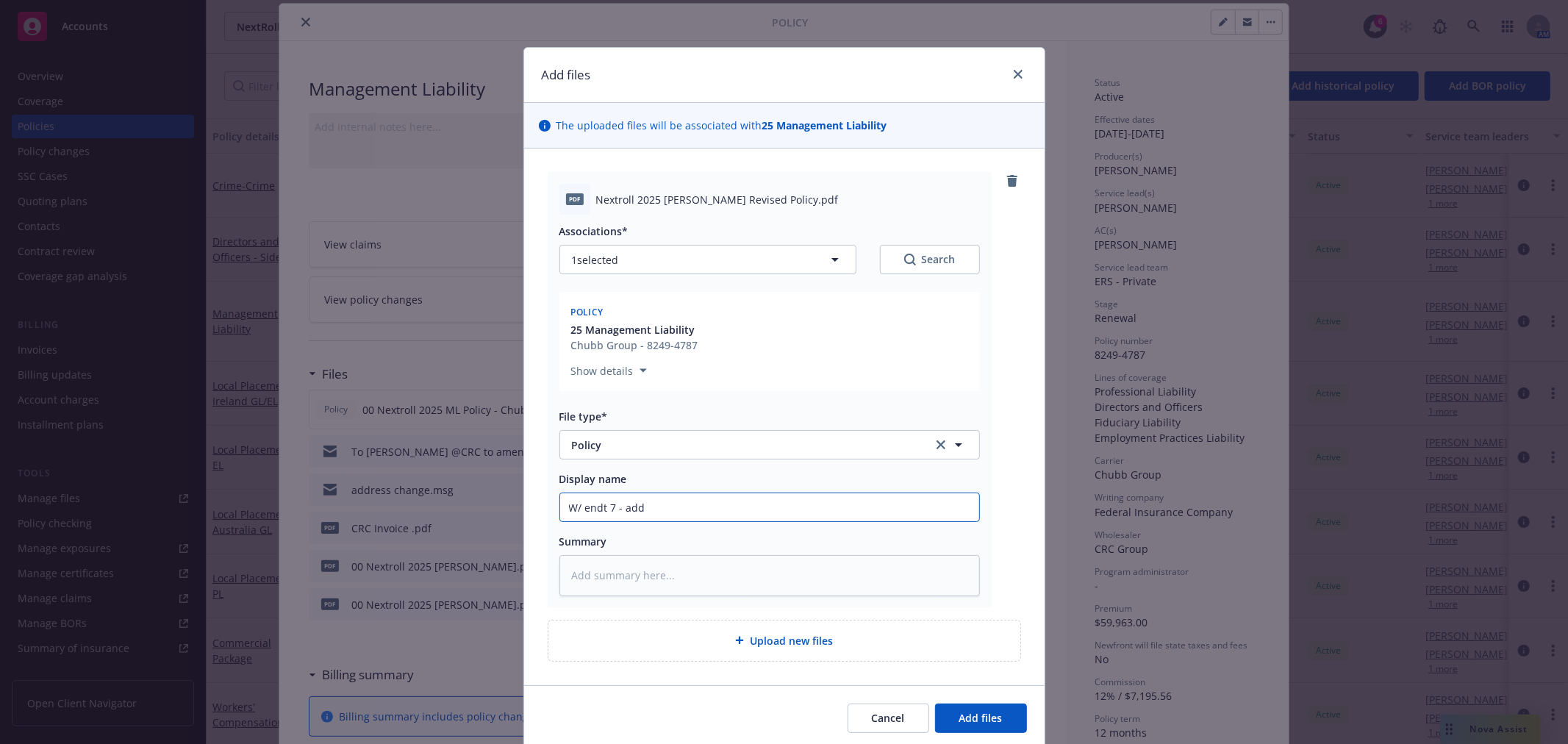
type input "W/ endt 7 - addr"
type textarea "x"
type input "W/ endt 7 - addre"
type textarea "x"
type input "W/ endt 7 - addres"
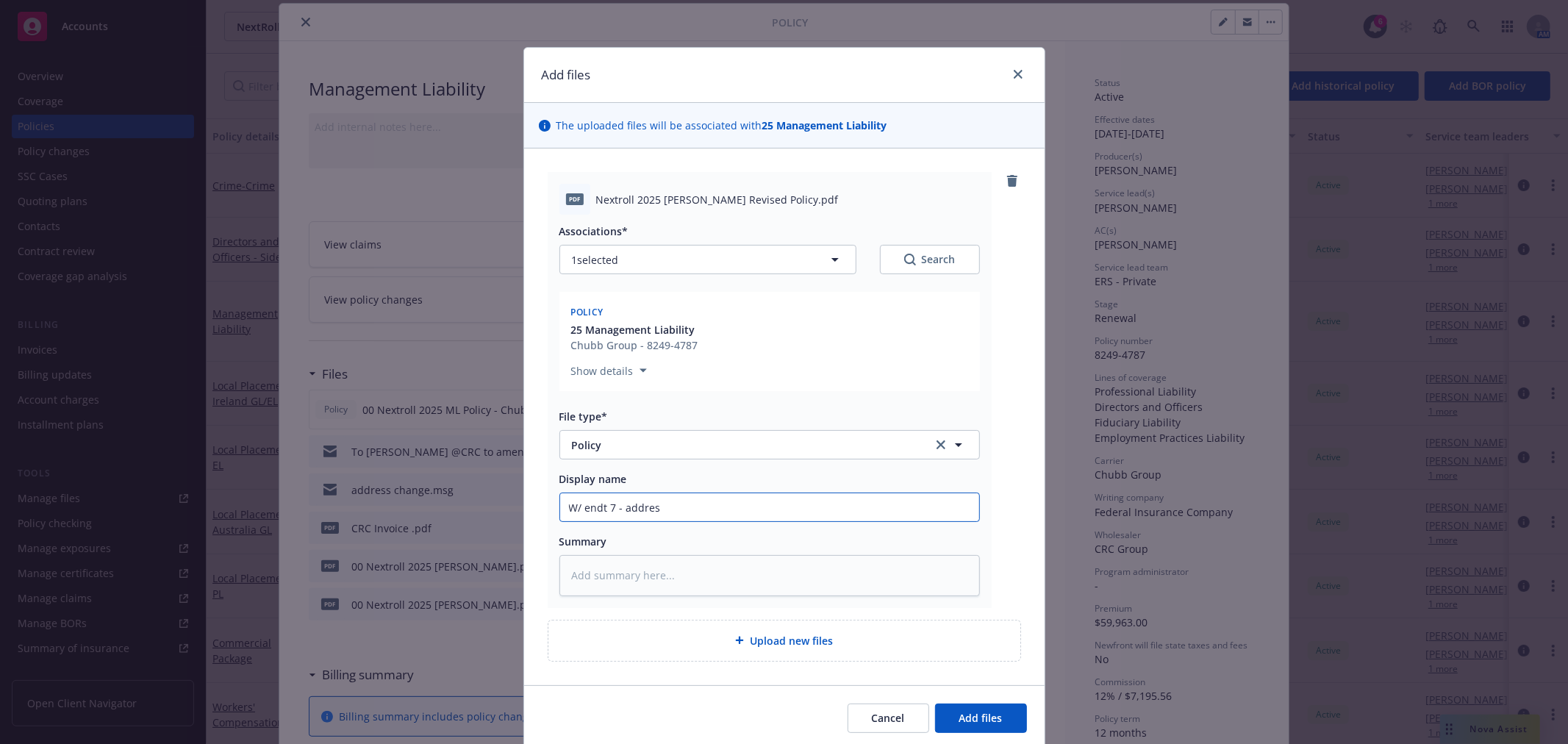
type textarea "x"
type input "W/ endt 7 - address"
type textarea "x"
type input "W/ endt 7 - address"
type textarea "x"
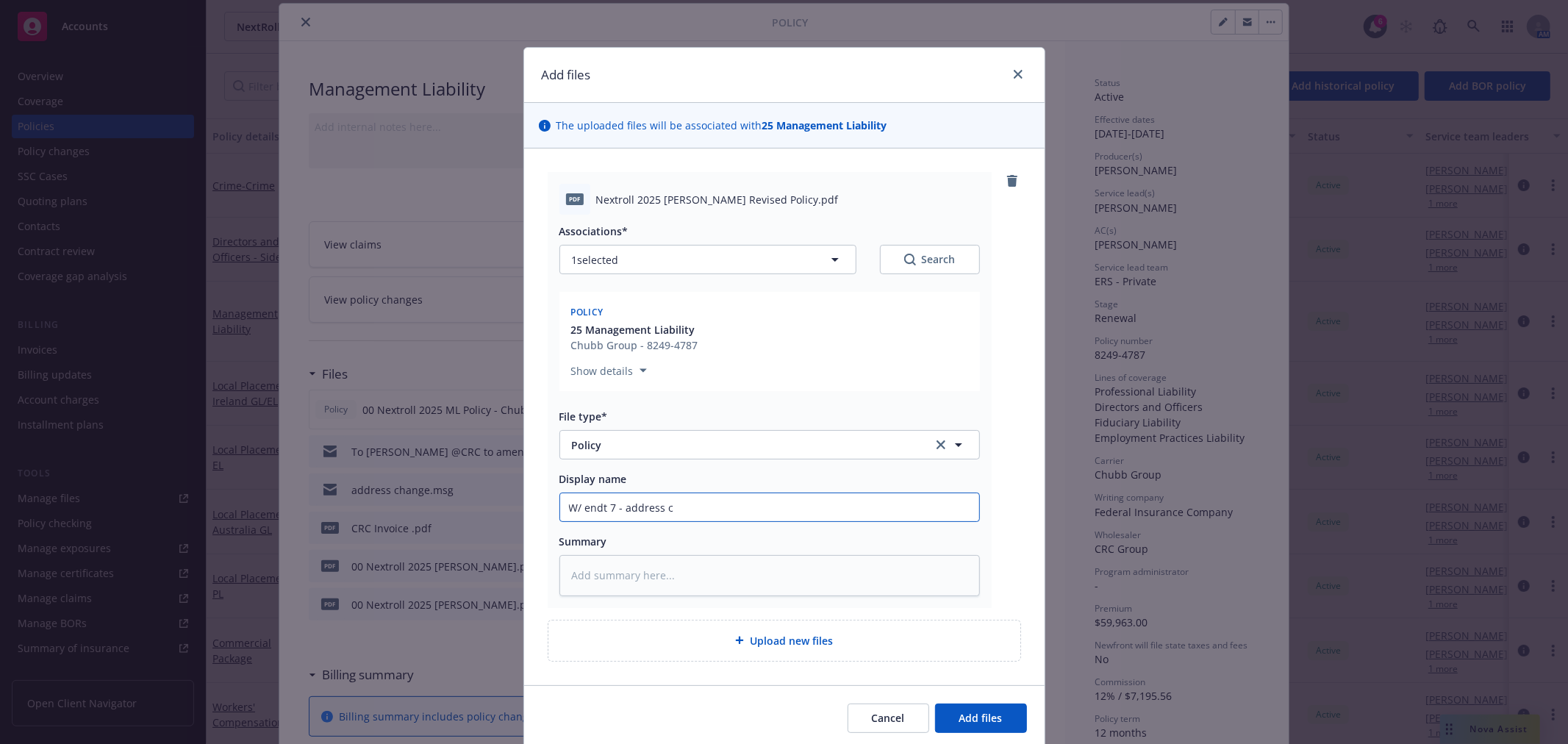
type input "W/ endt 7 - address ch"
type textarea "x"
type input "W/ endt 7 - address chg"
click at [935, 703] on button "Add files" at bounding box center [980, 718] width 91 height 30
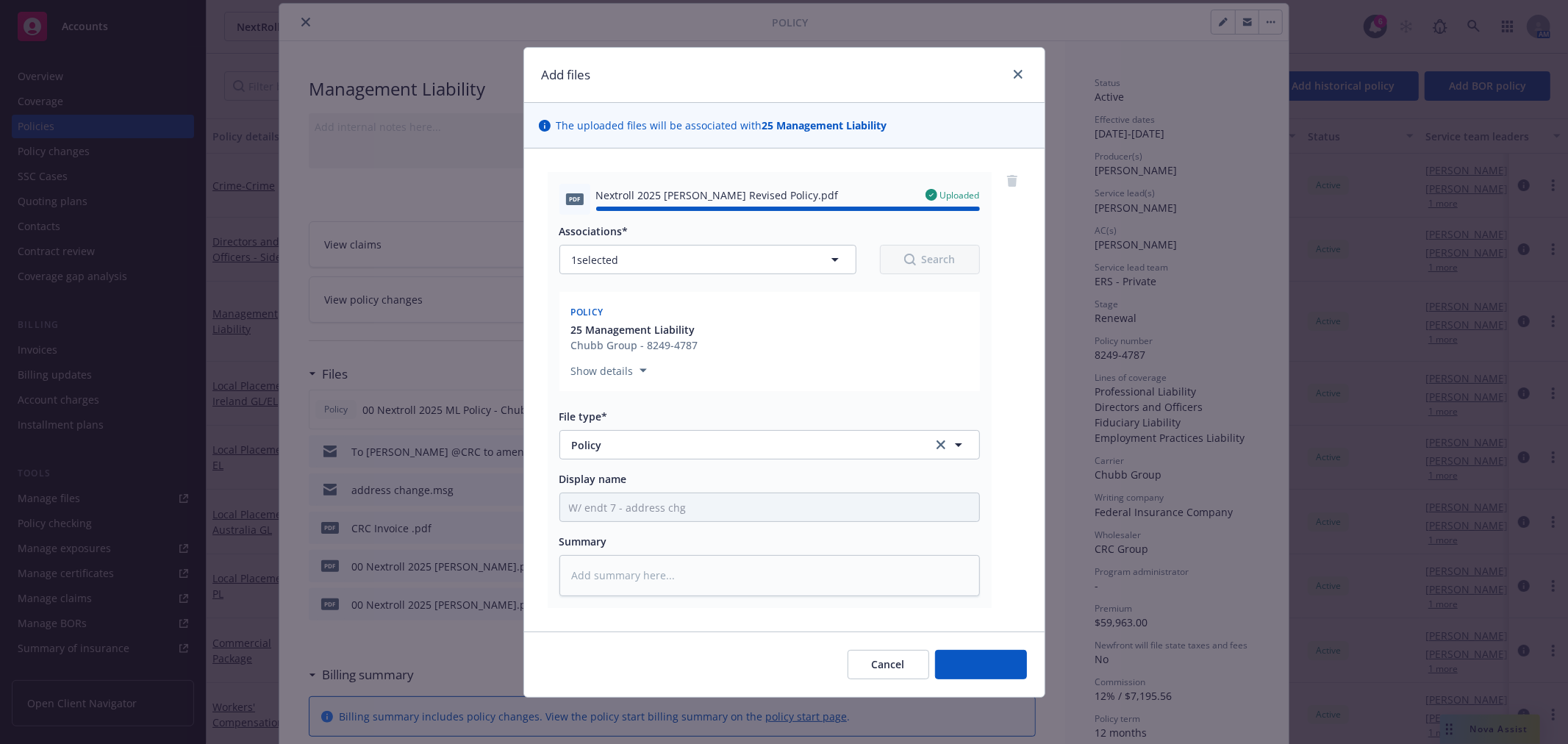
type textarea "x"
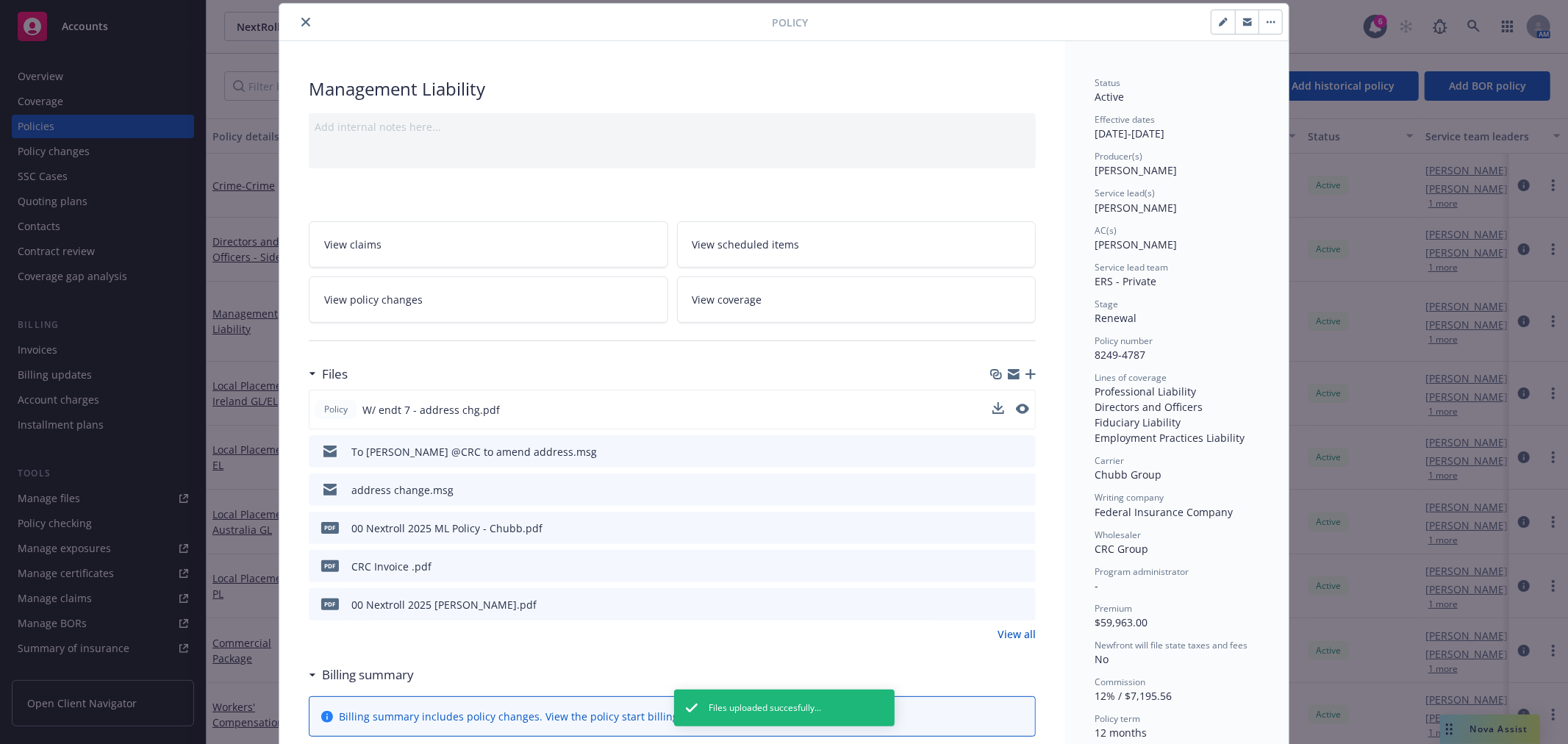
scroll to position [0, 0]
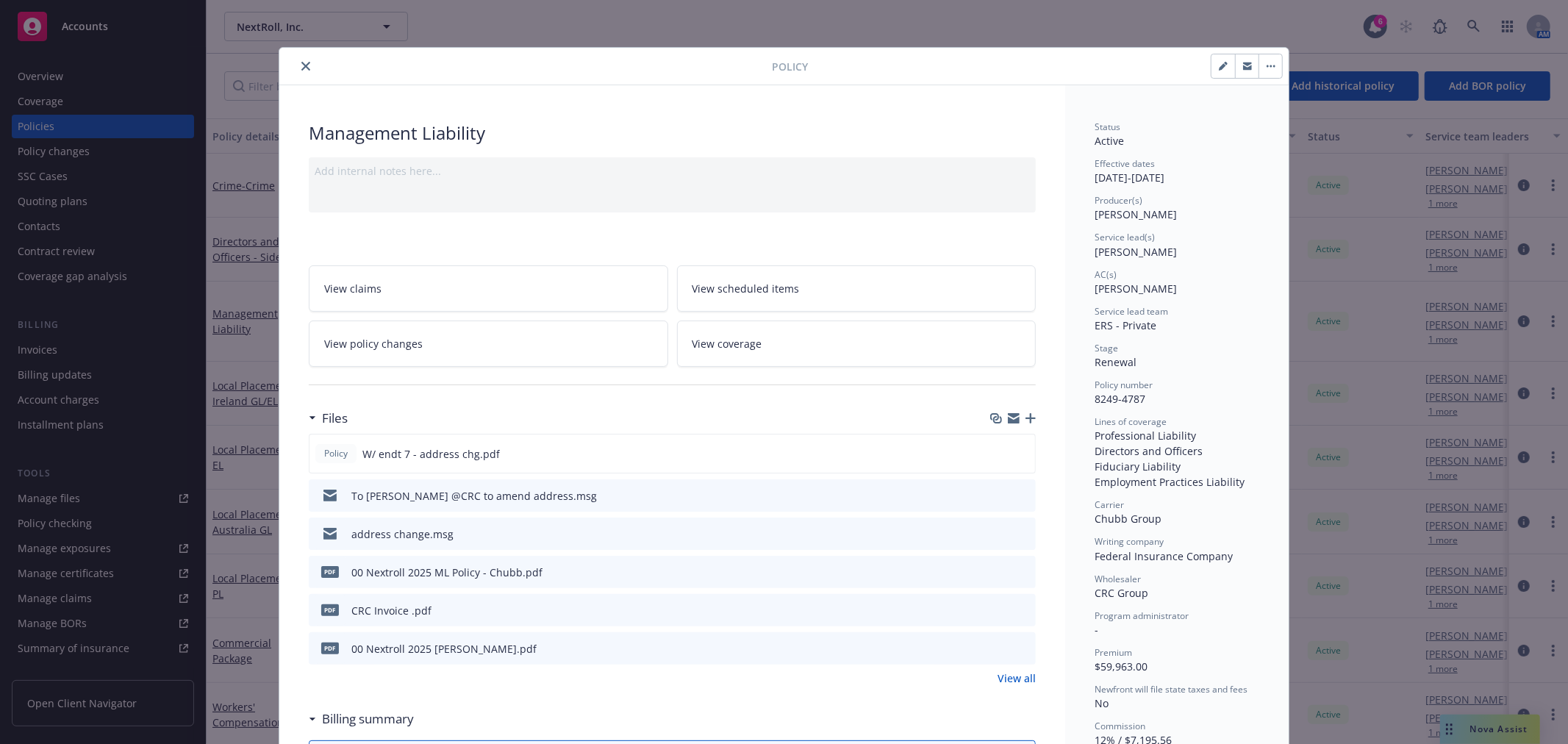
click at [301, 64] on icon "close" at bounding box center [305, 66] width 9 height 9
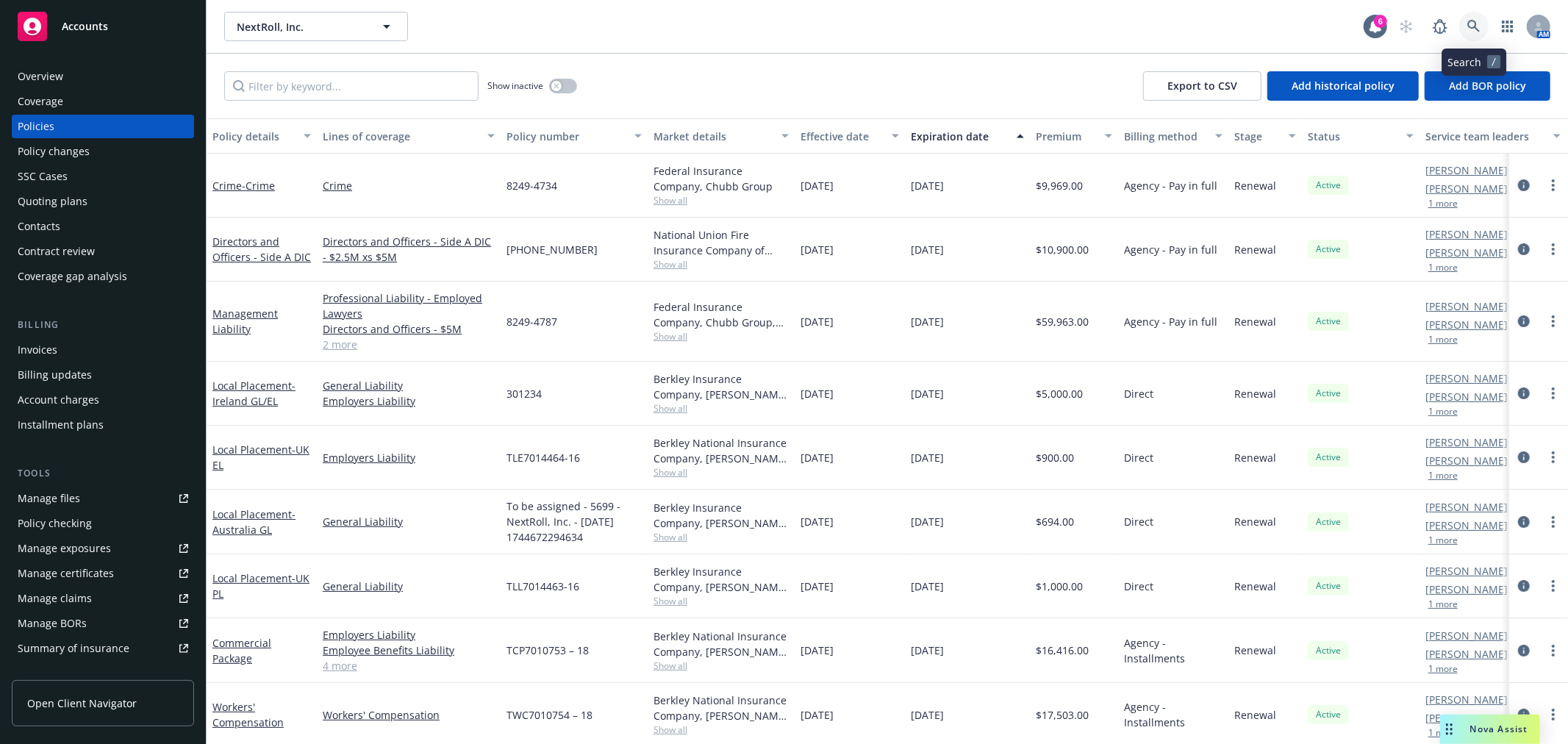
click at [1473, 28] on icon at bounding box center [1474, 26] width 13 height 13
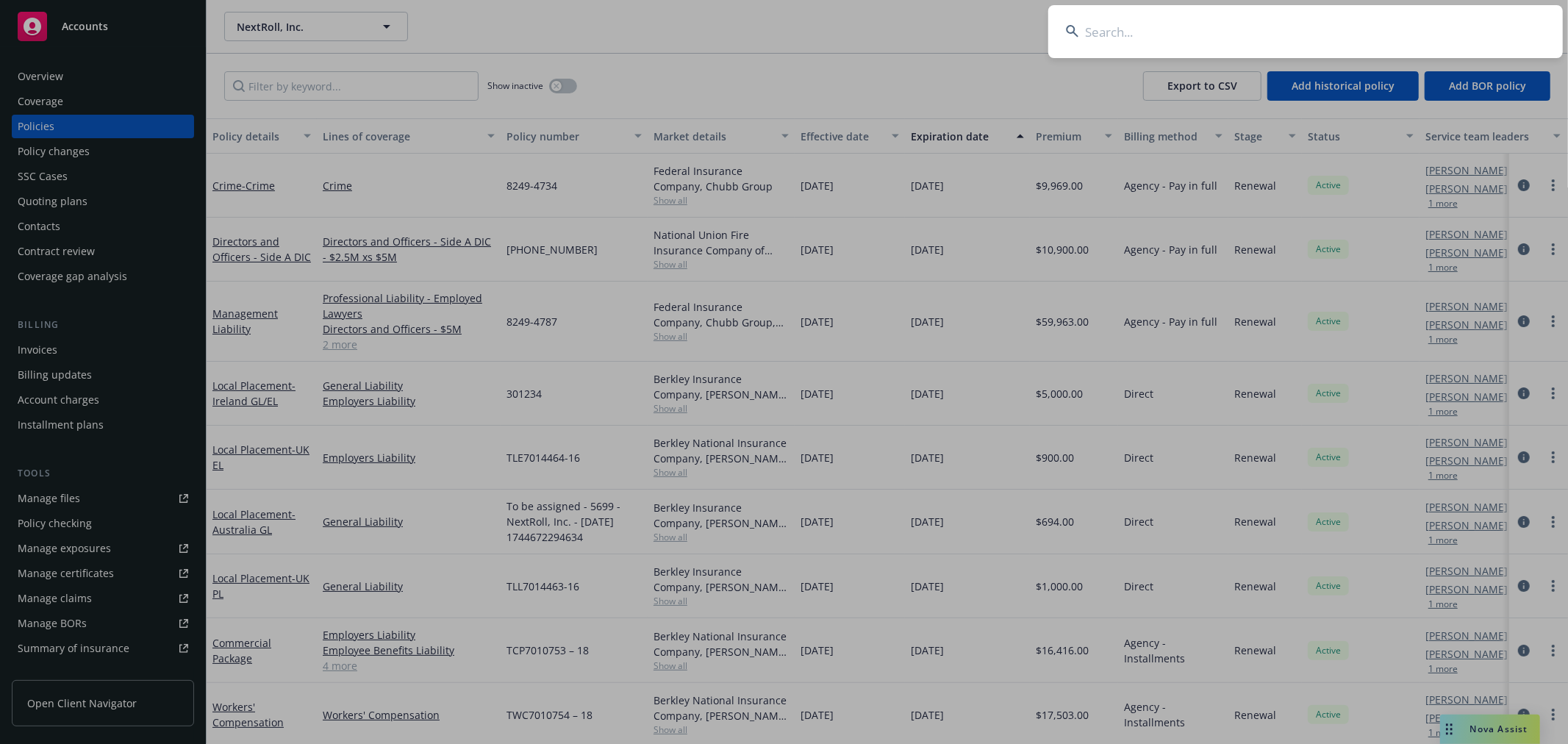
click at [1309, 38] on input at bounding box center [1305, 31] width 514 height 53
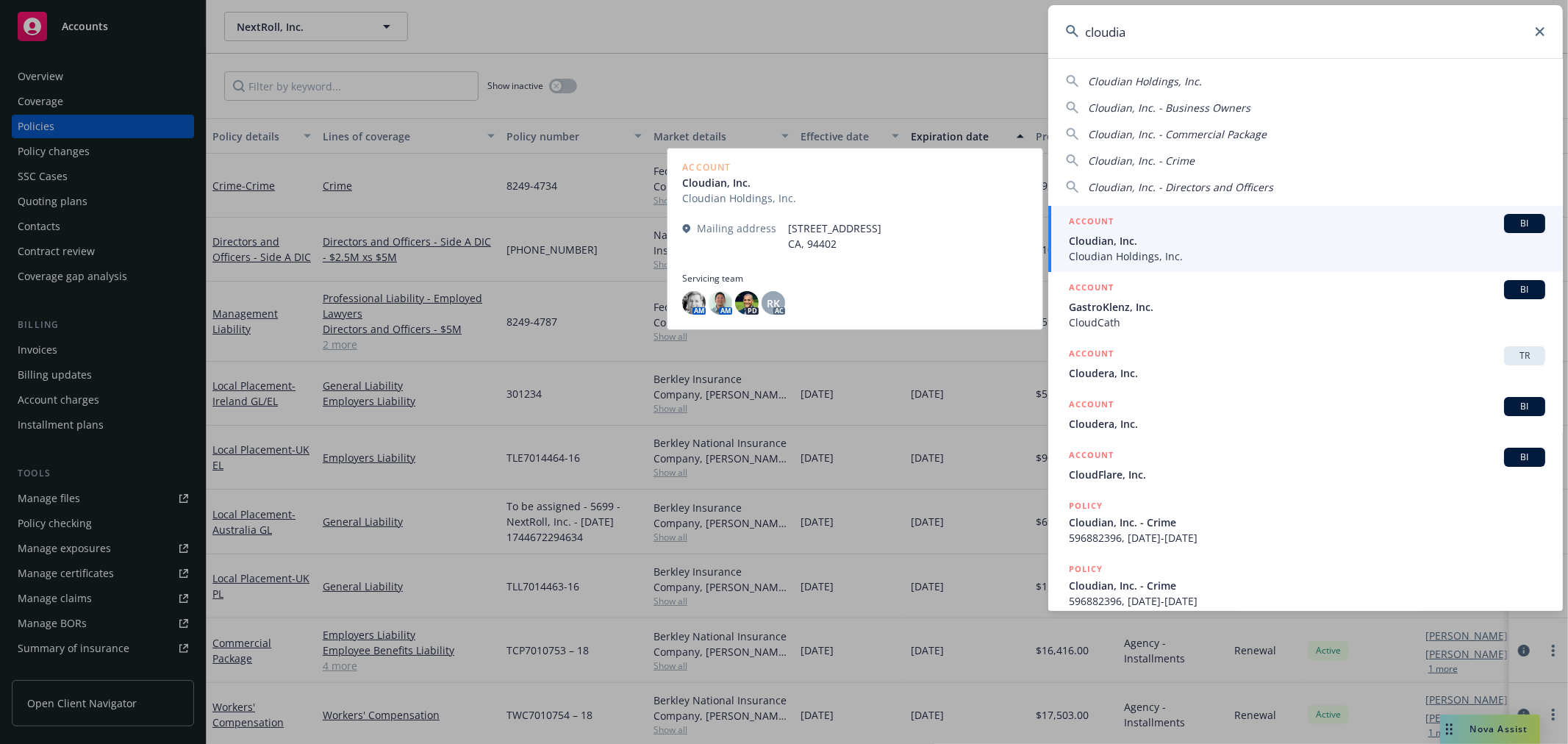
type input "cloudia"
click at [1204, 252] on span "Cloudian Holdings, Inc." at bounding box center [1307, 257] width 476 height 16
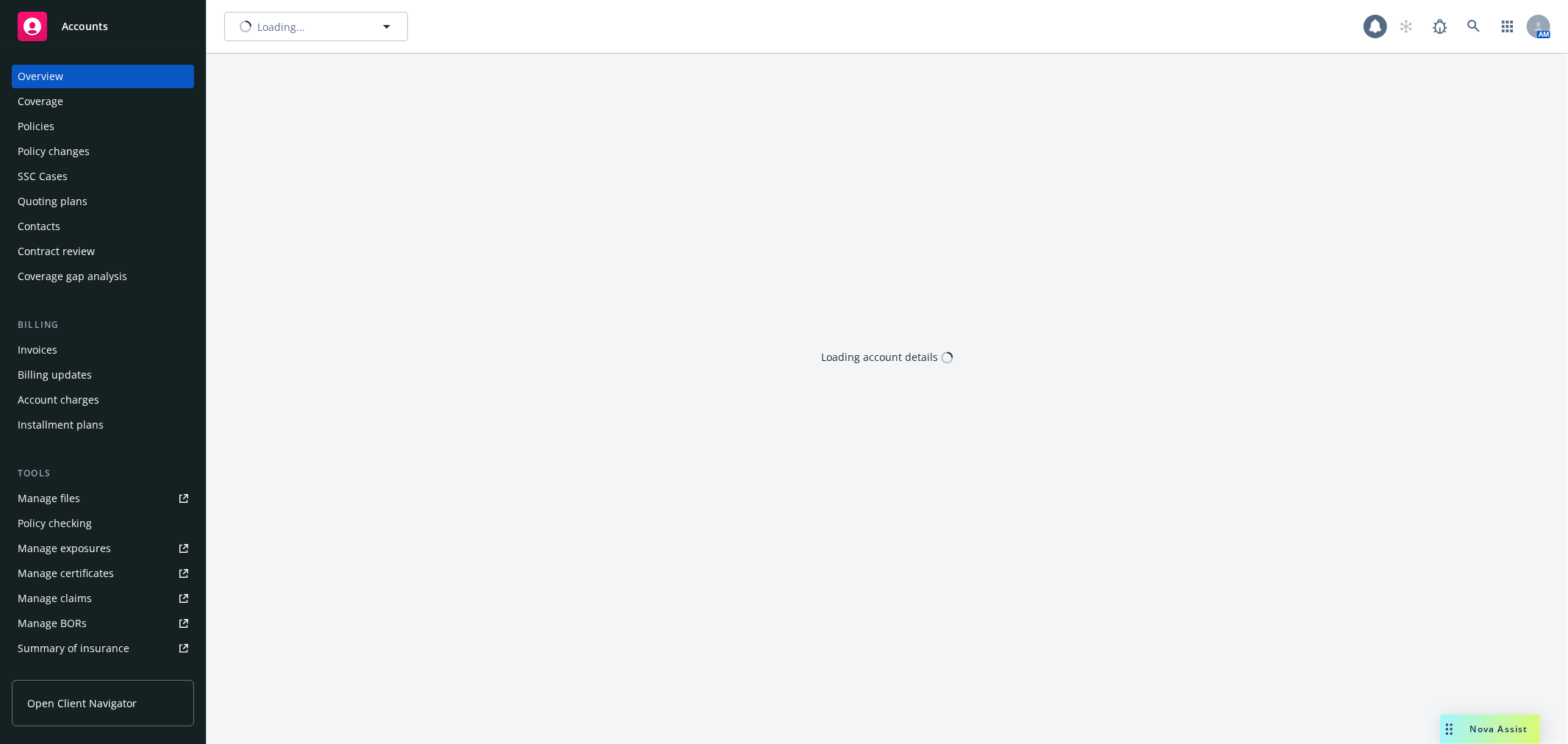
click at [99, 207] on div "Quoting plans" at bounding box center [103, 202] width 171 height 24
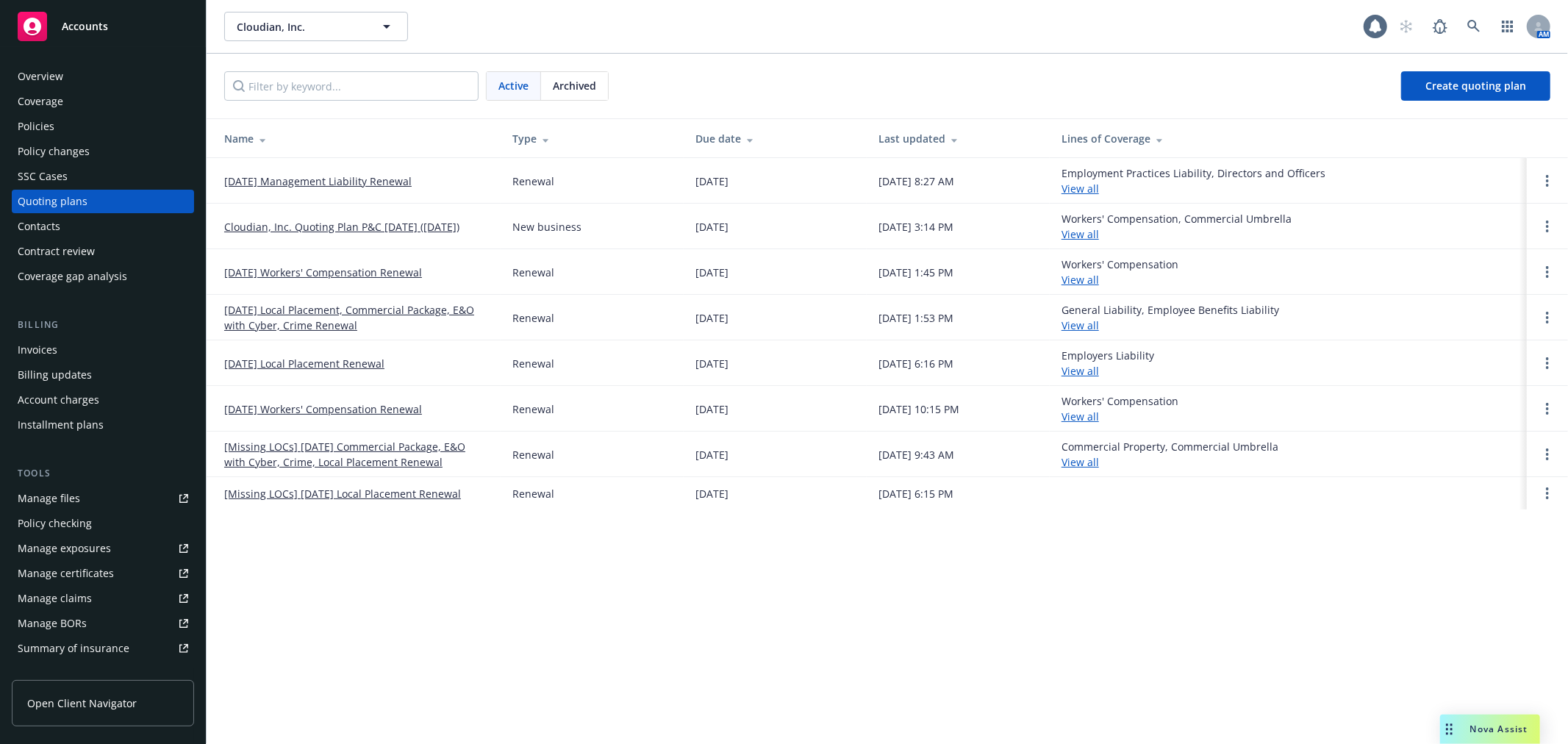
click at [313, 175] on link "12/01/25 Management Liability Renewal" at bounding box center [317, 181] width 188 height 16
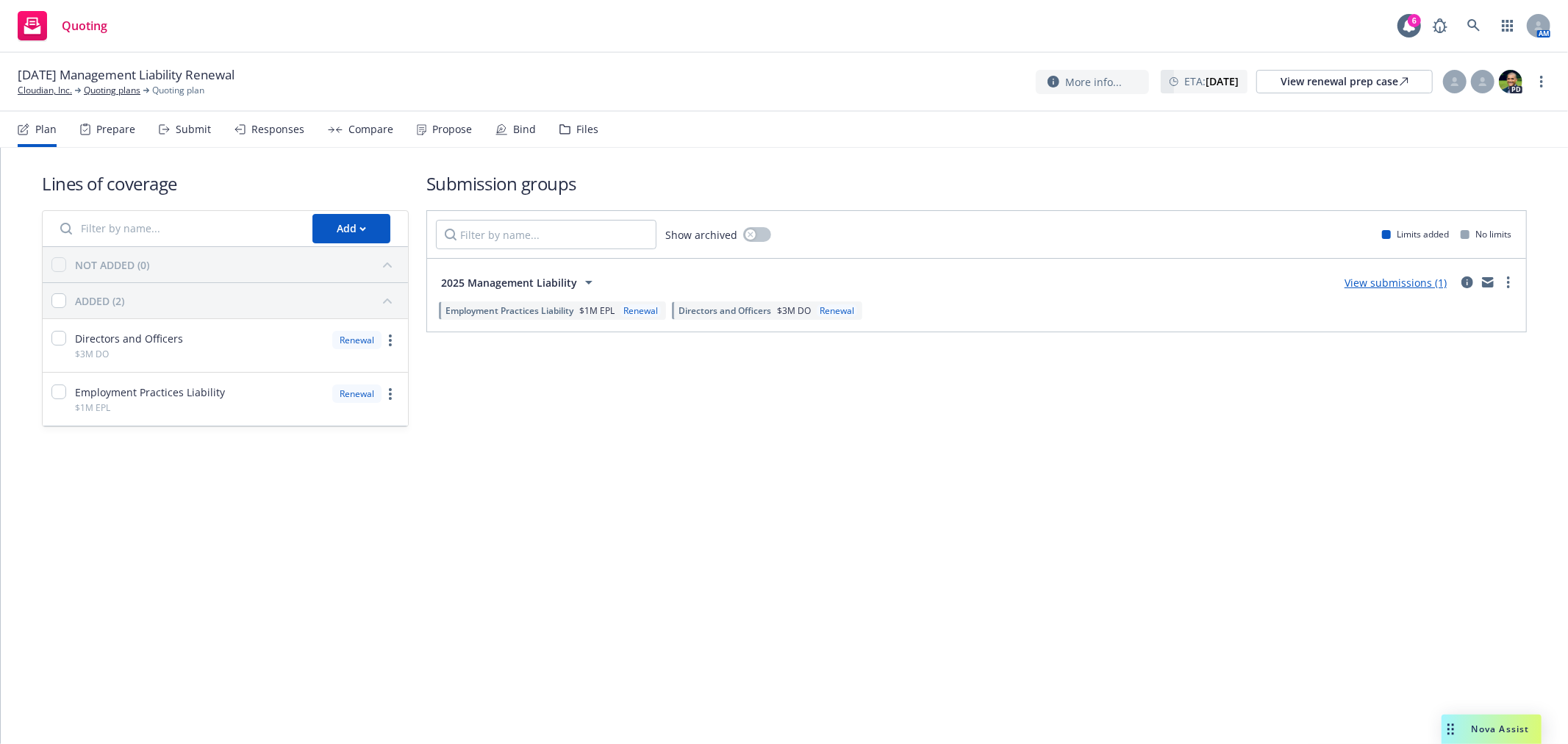
click at [586, 127] on div "Files" at bounding box center [588, 129] width 22 height 12
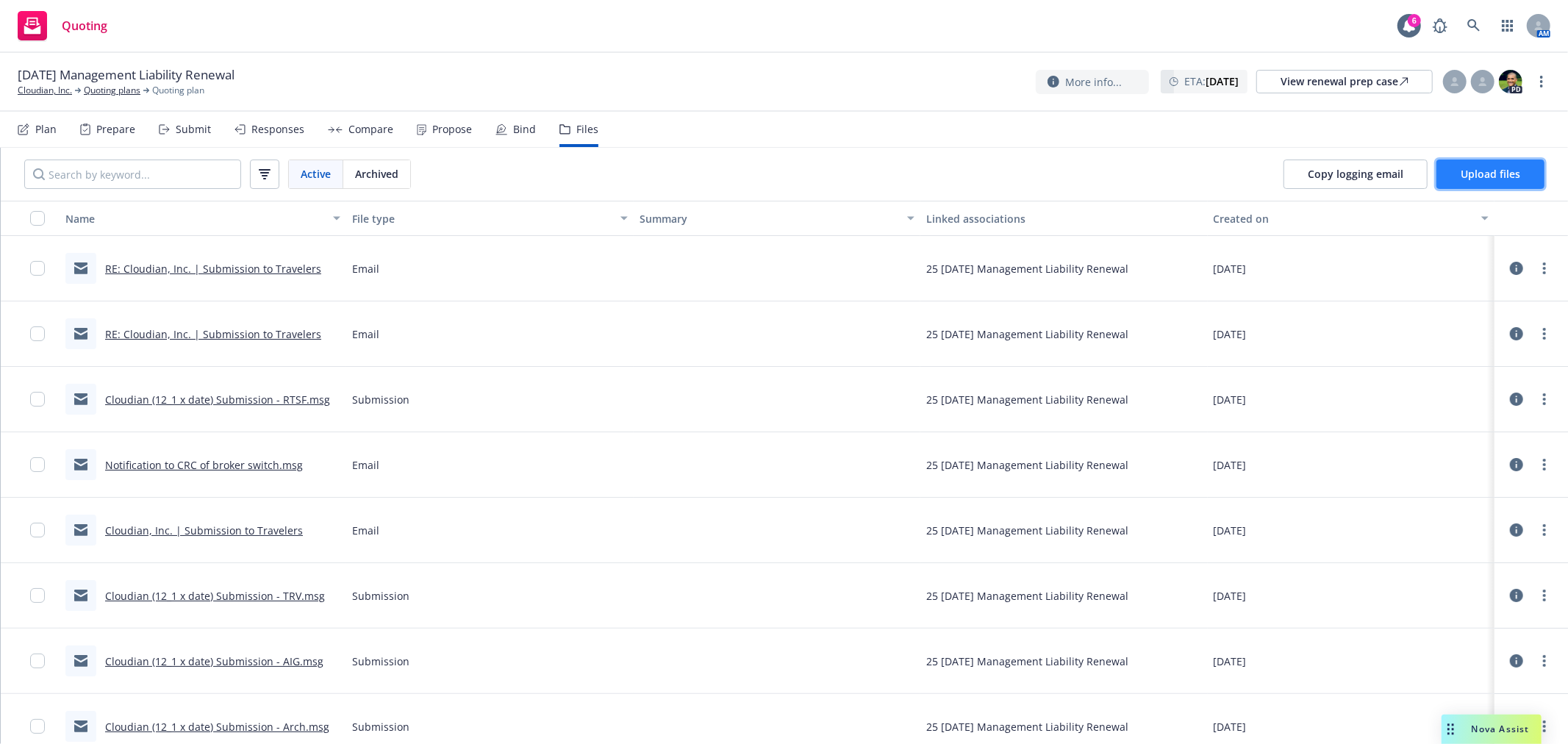
click at [1467, 180] on span "Upload files" at bounding box center [1490, 174] width 60 height 14
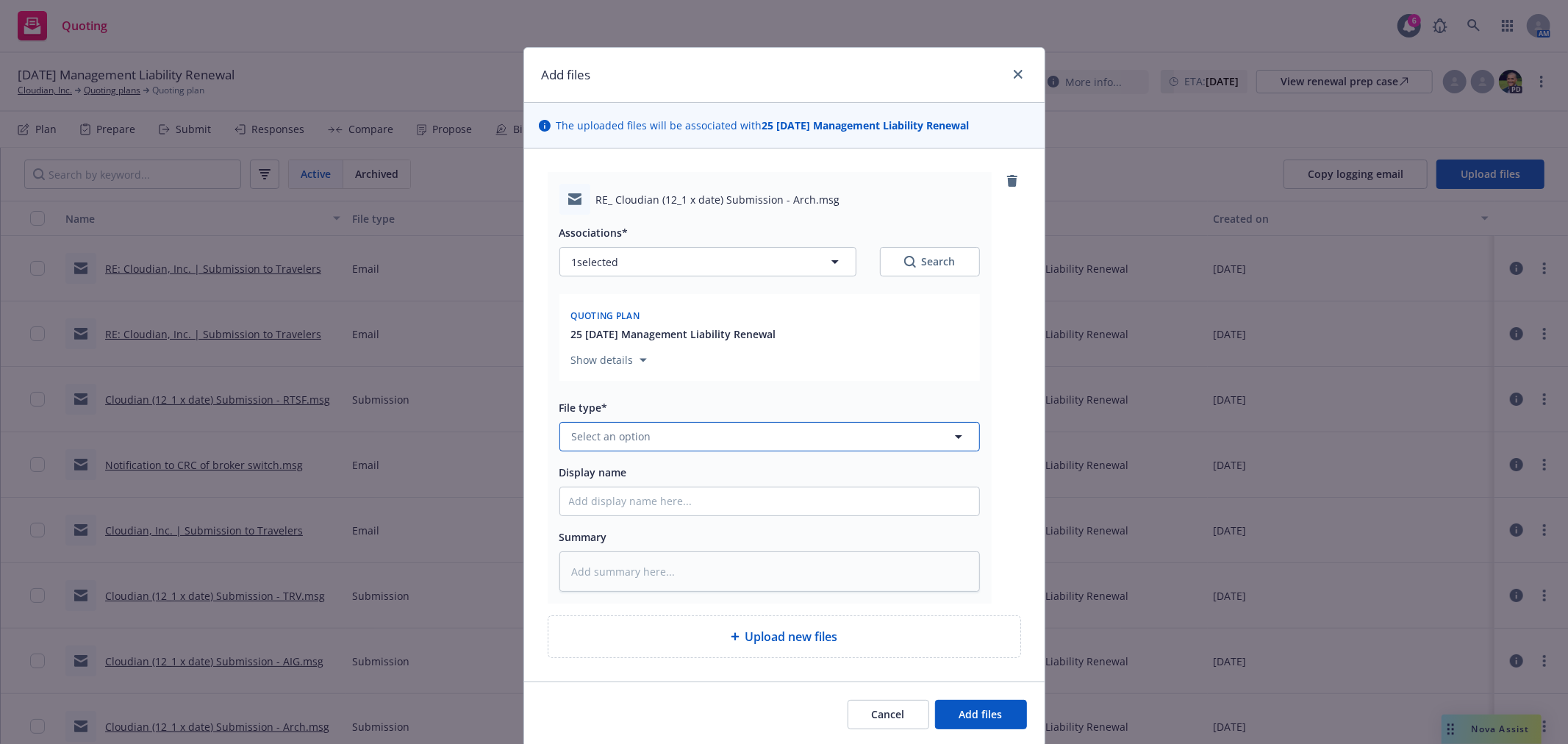
click at [763, 438] on button "Select an option" at bounding box center [770, 437] width 421 height 30
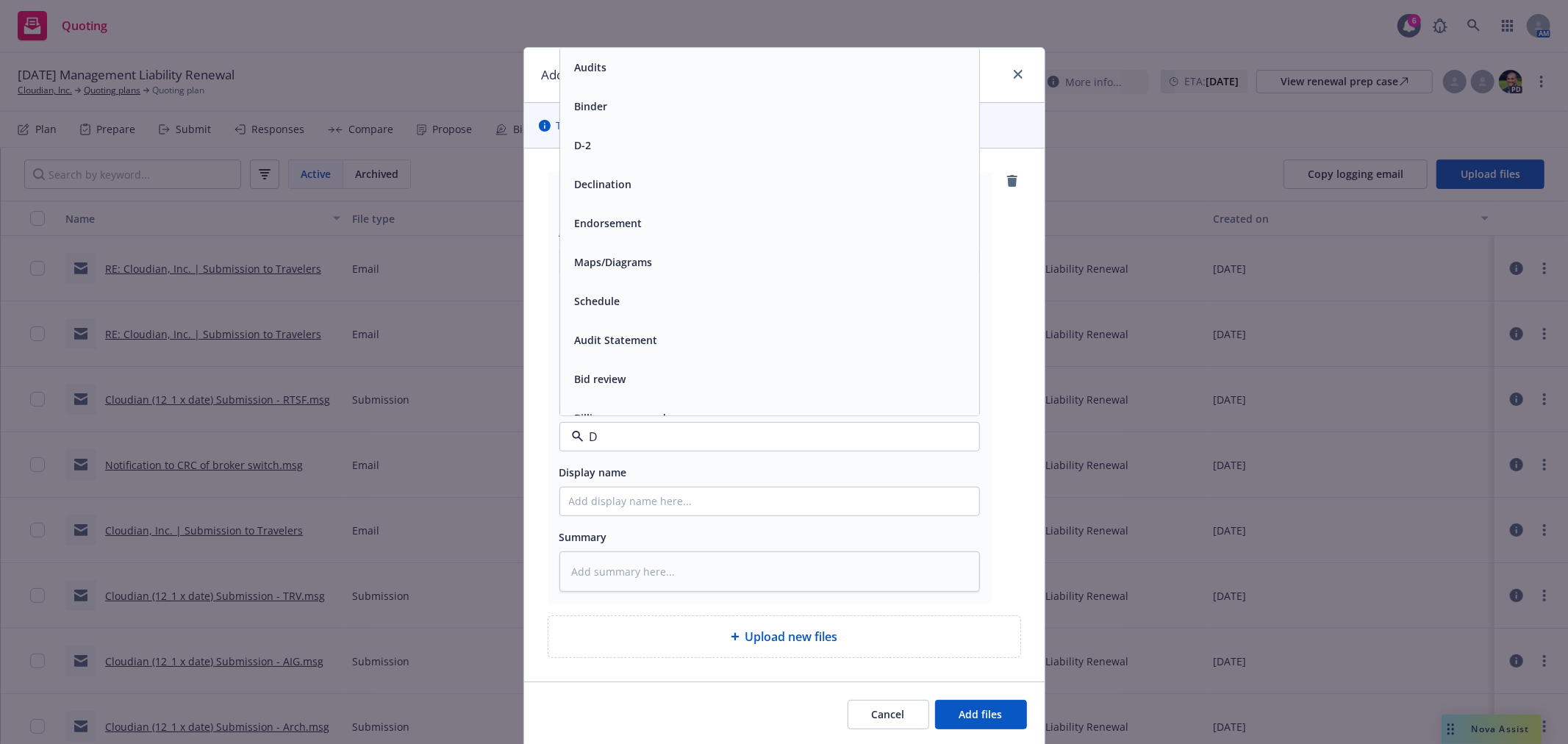
type input "De"
click at [679, 123] on div "Declination" at bounding box center [769, 105] width 419 height 39
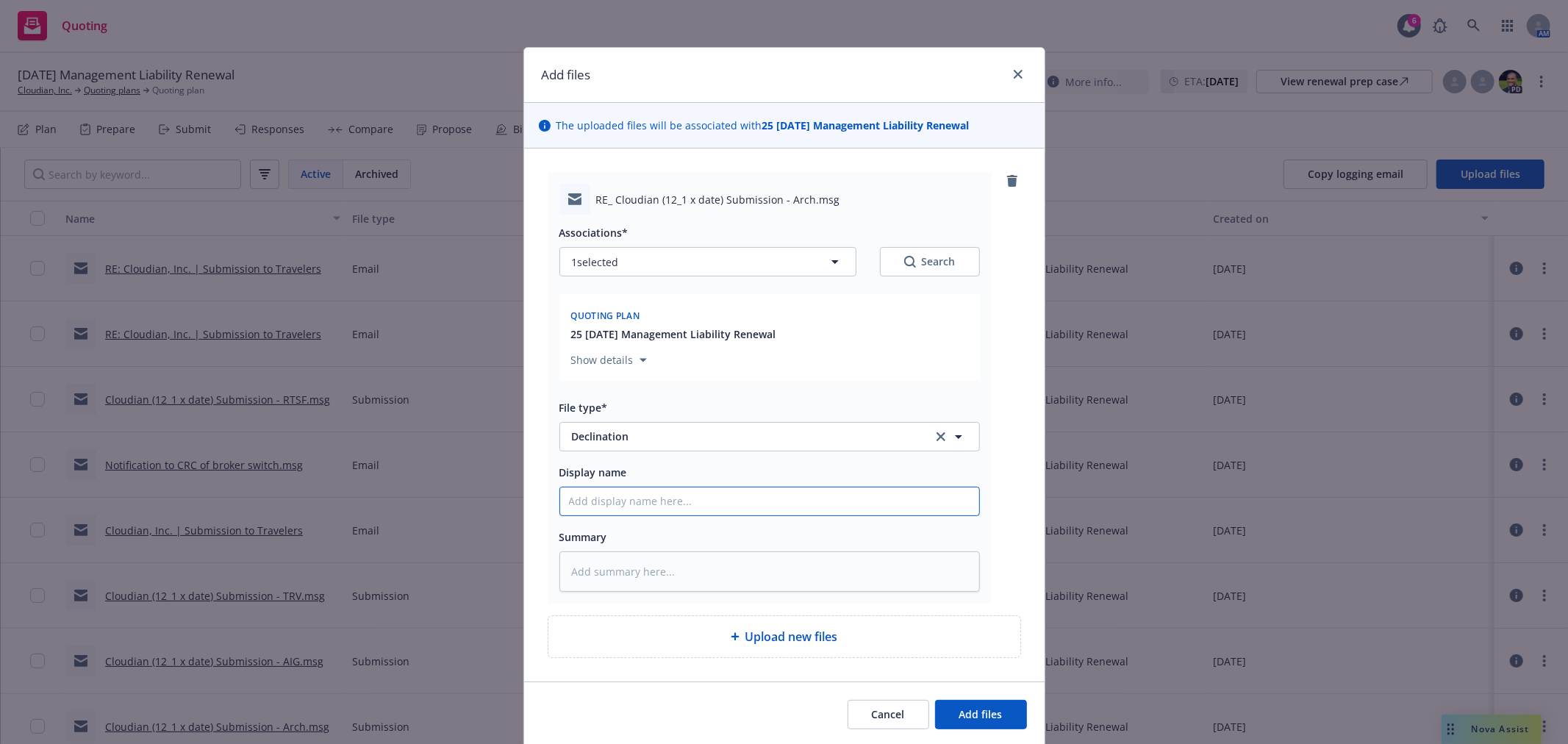
click at [637, 512] on input "Display name" at bounding box center [769, 501] width 419 height 28
type textarea "x"
type input "A"
type textarea "x"
type input "Ar"
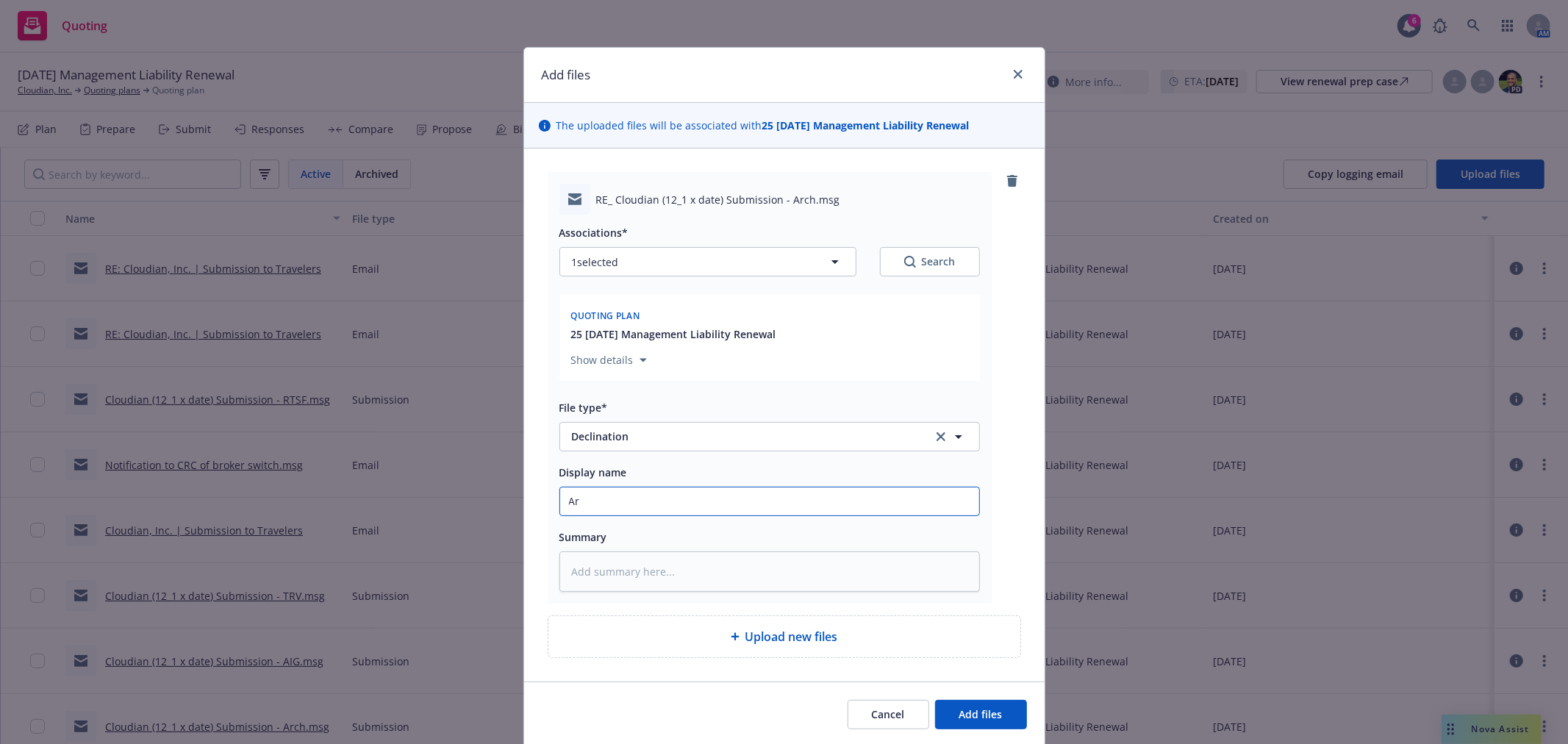
type textarea "x"
type input "Arc"
type textarea "x"
type input "Arch"
click at [935, 700] on button "Add files" at bounding box center [980, 715] width 91 height 30
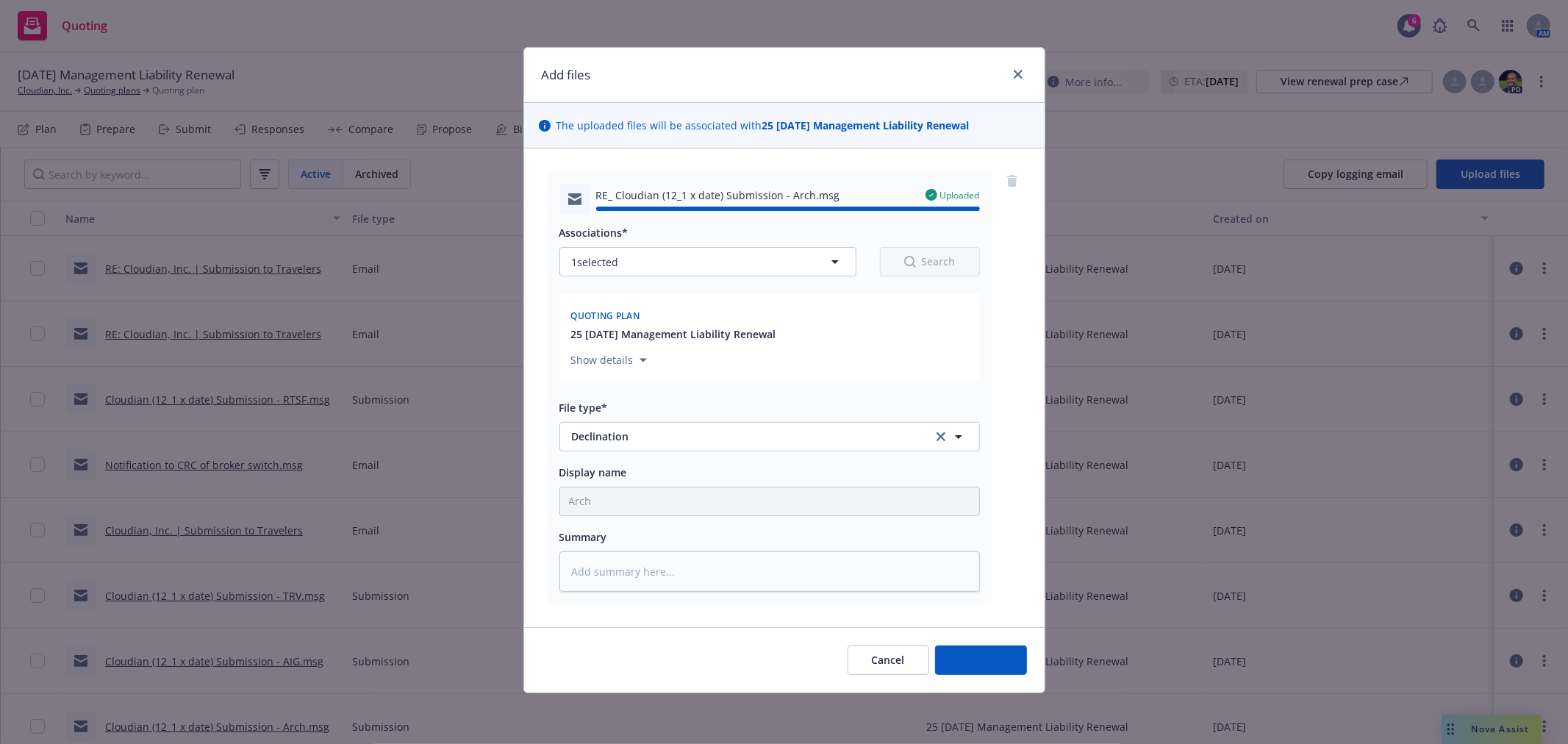
type textarea "x"
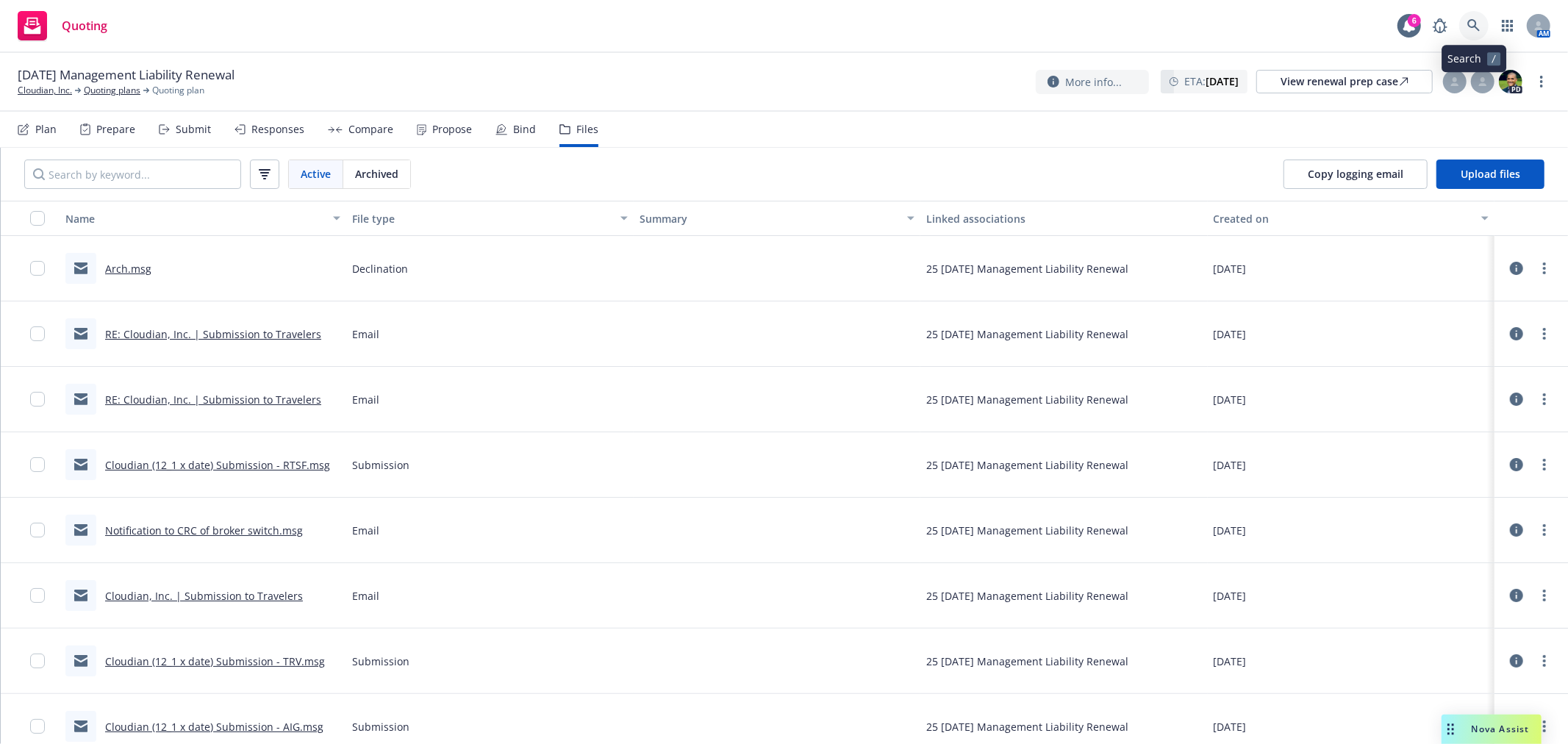
click at [1466, 24] on link at bounding box center [1474, 26] width 30 height 30
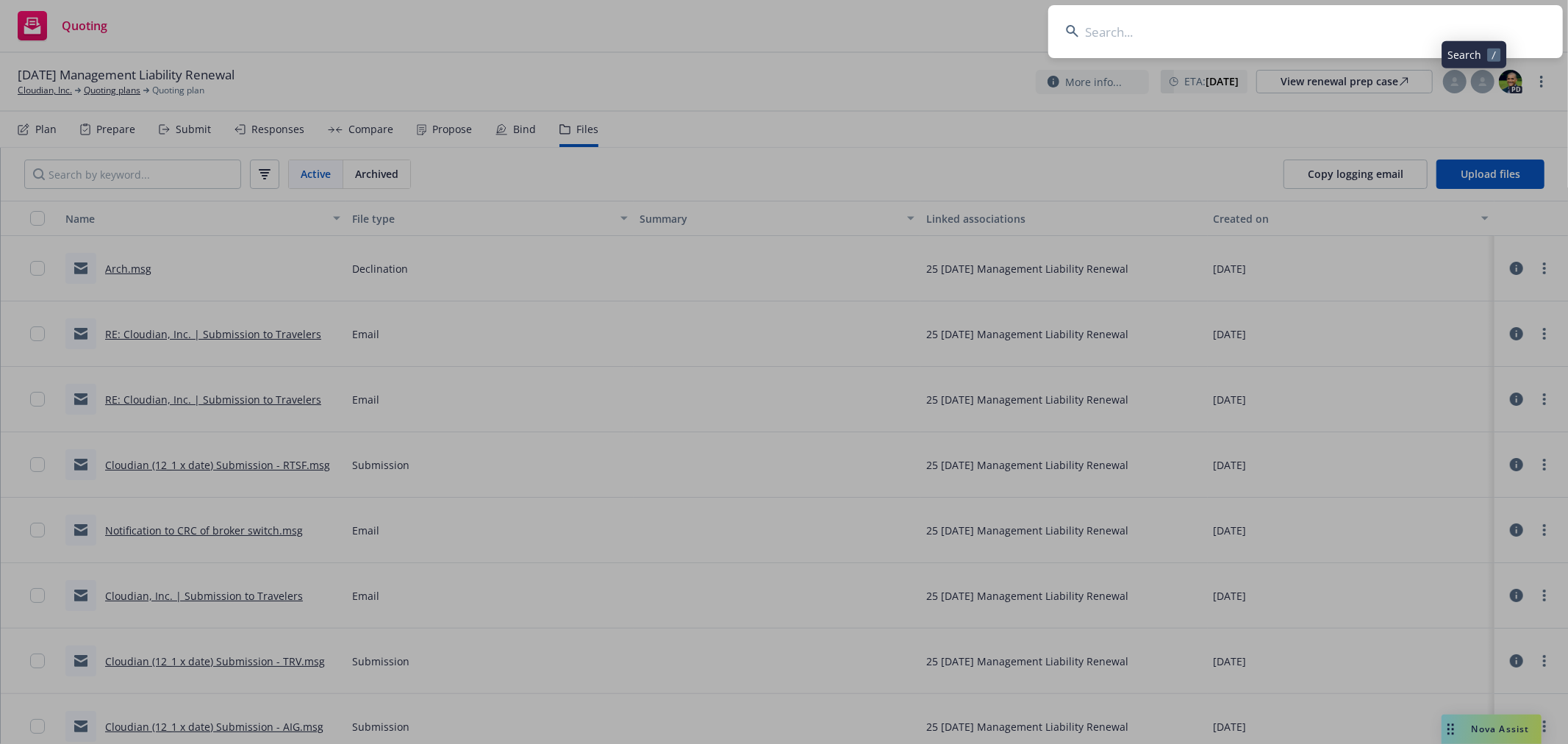
click at [1131, 35] on input at bounding box center [1305, 31] width 514 height 53
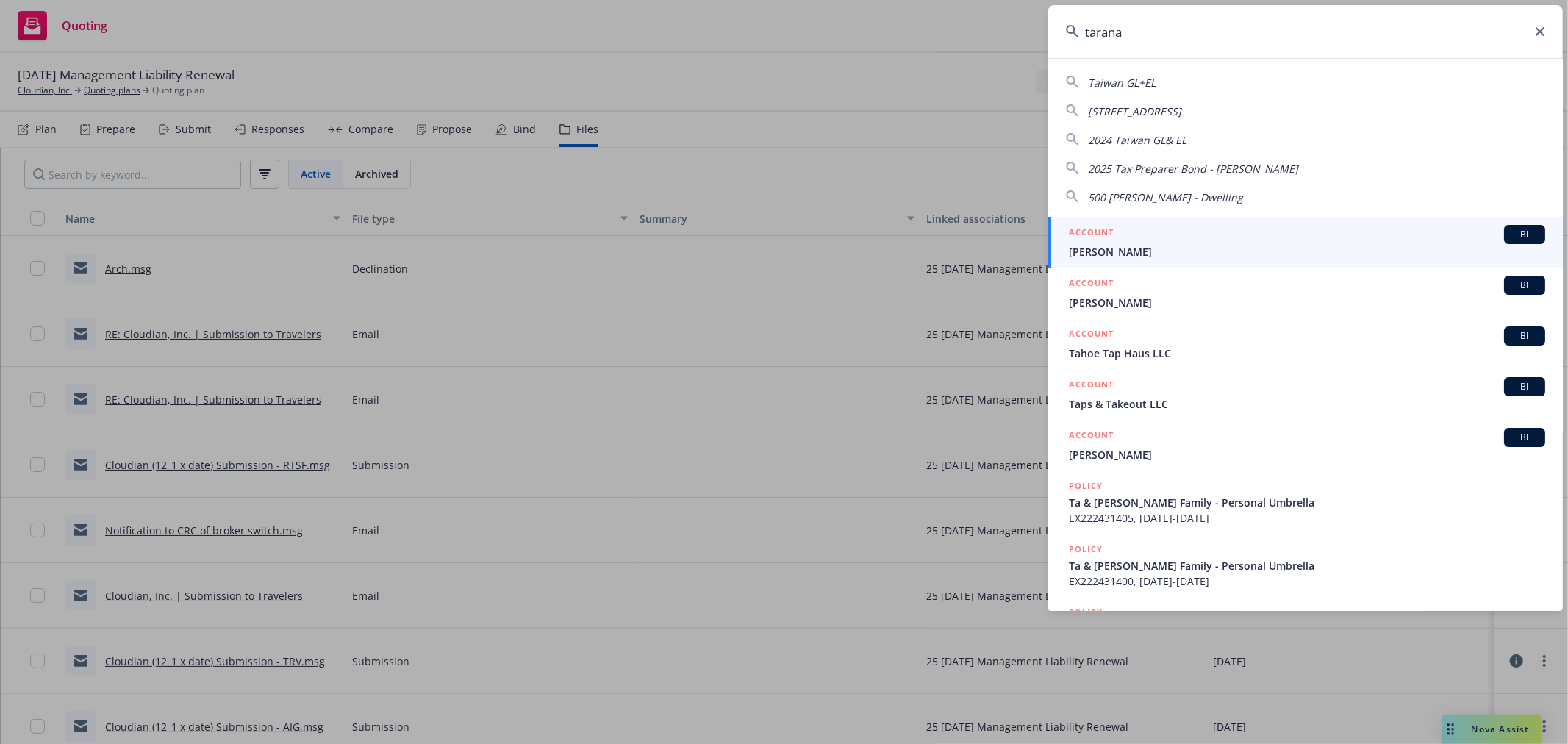
type input "tarana"
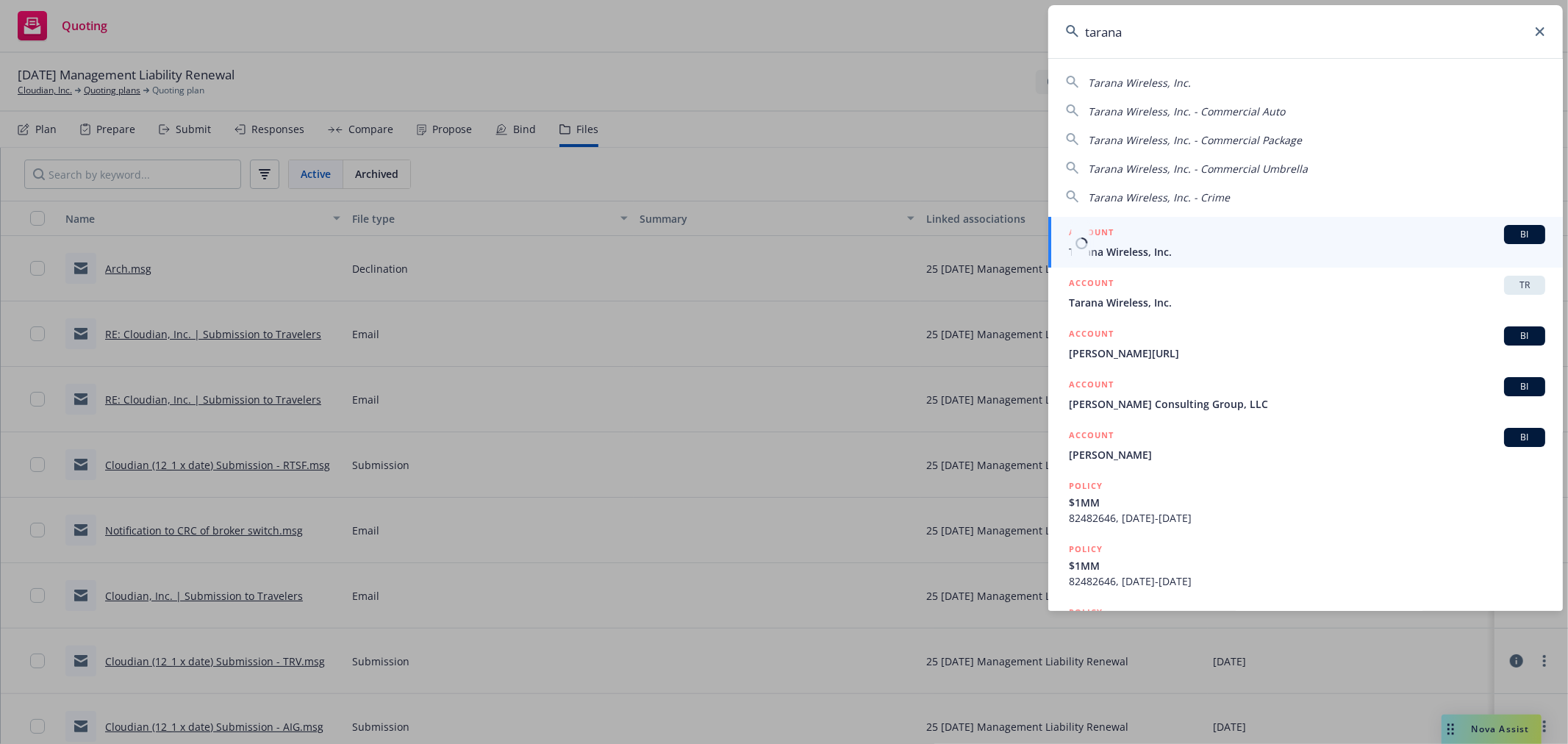
click at [1120, 263] on link "ACCOUNT BI Tarana Wireless, Inc." at bounding box center [1305, 242] width 514 height 51
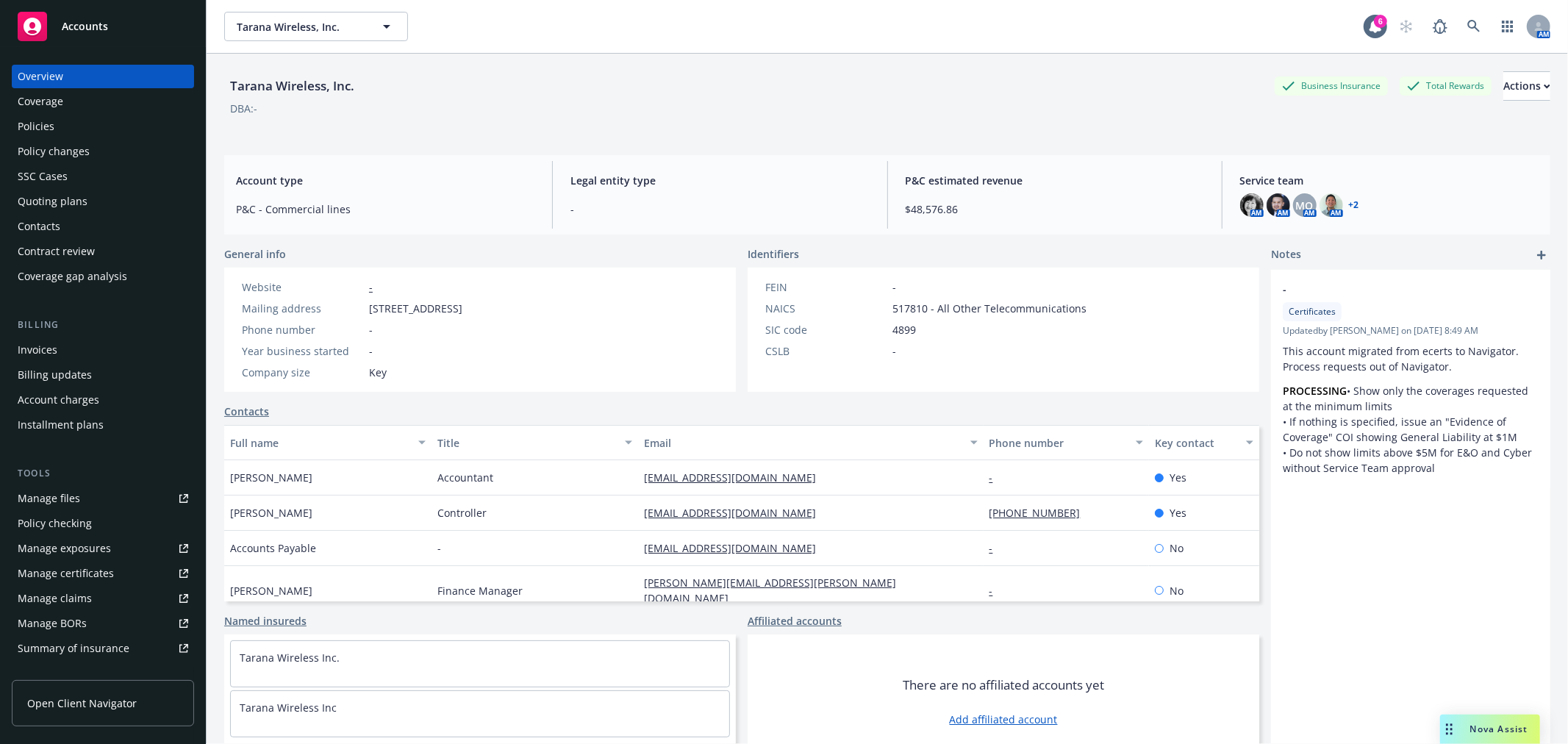
click at [47, 126] on div "Policies" at bounding box center [36, 126] width 37 height 24
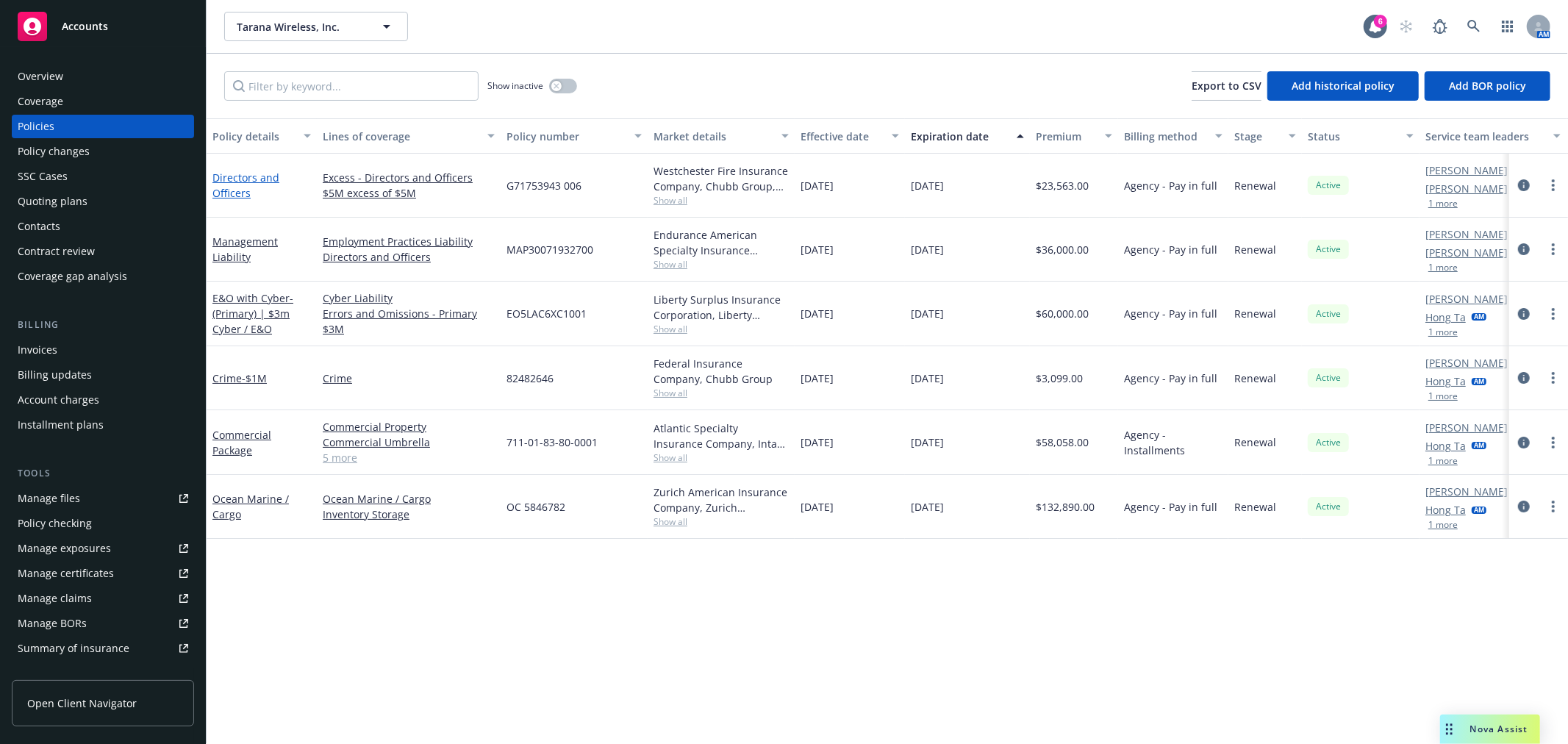
click at [222, 194] on link "Directors and Officers" at bounding box center [246, 186] width 67 height 30
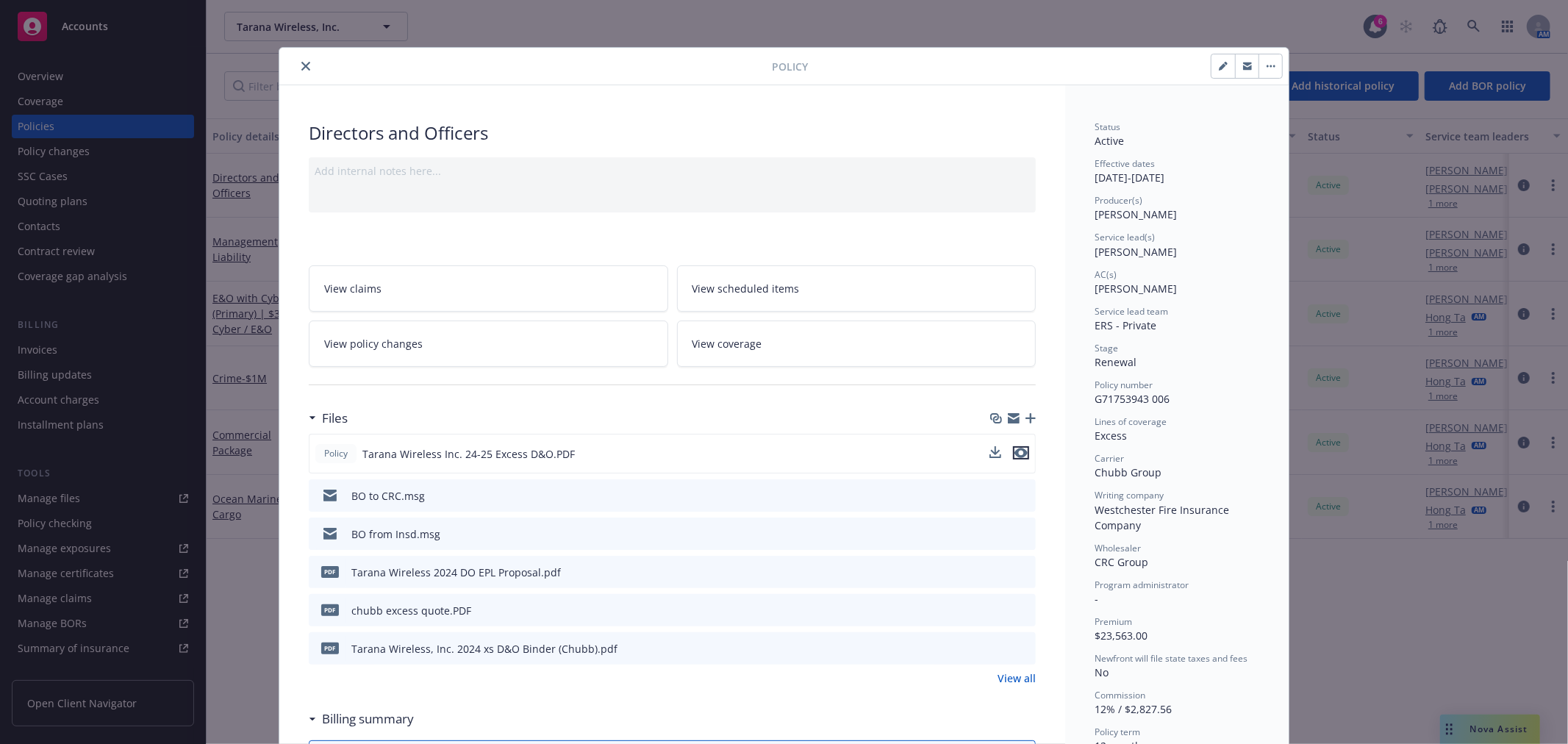
click at [1019, 450] on icon "preview file" at bounding box center [1020, 453] width 13 height 10
click at [297, 63] on button "close" at bounding box center [306, 67] width 18 height 18
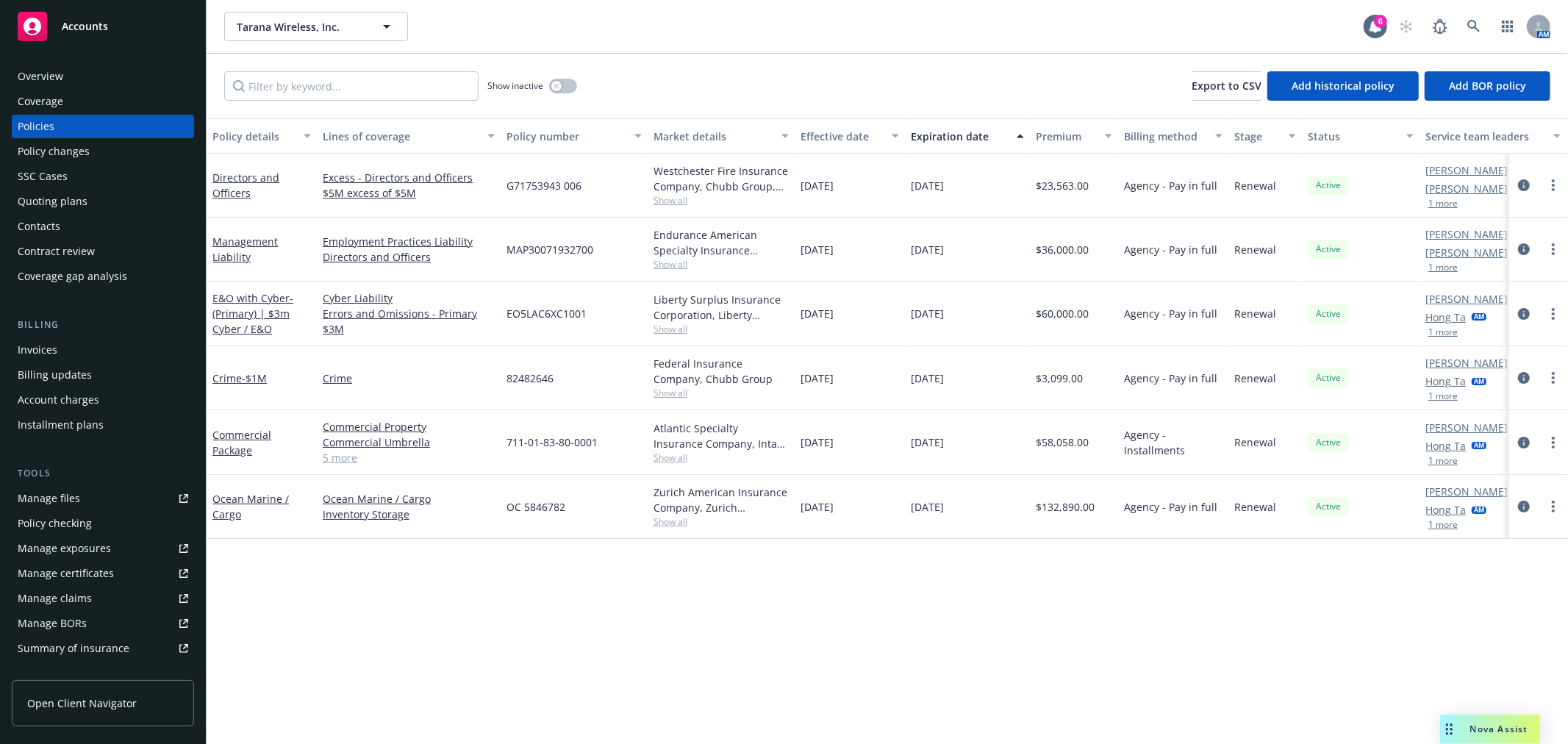
click at [68, 201] on div "Quoting plans" at bounding box center [53, 202] width 70 height 24
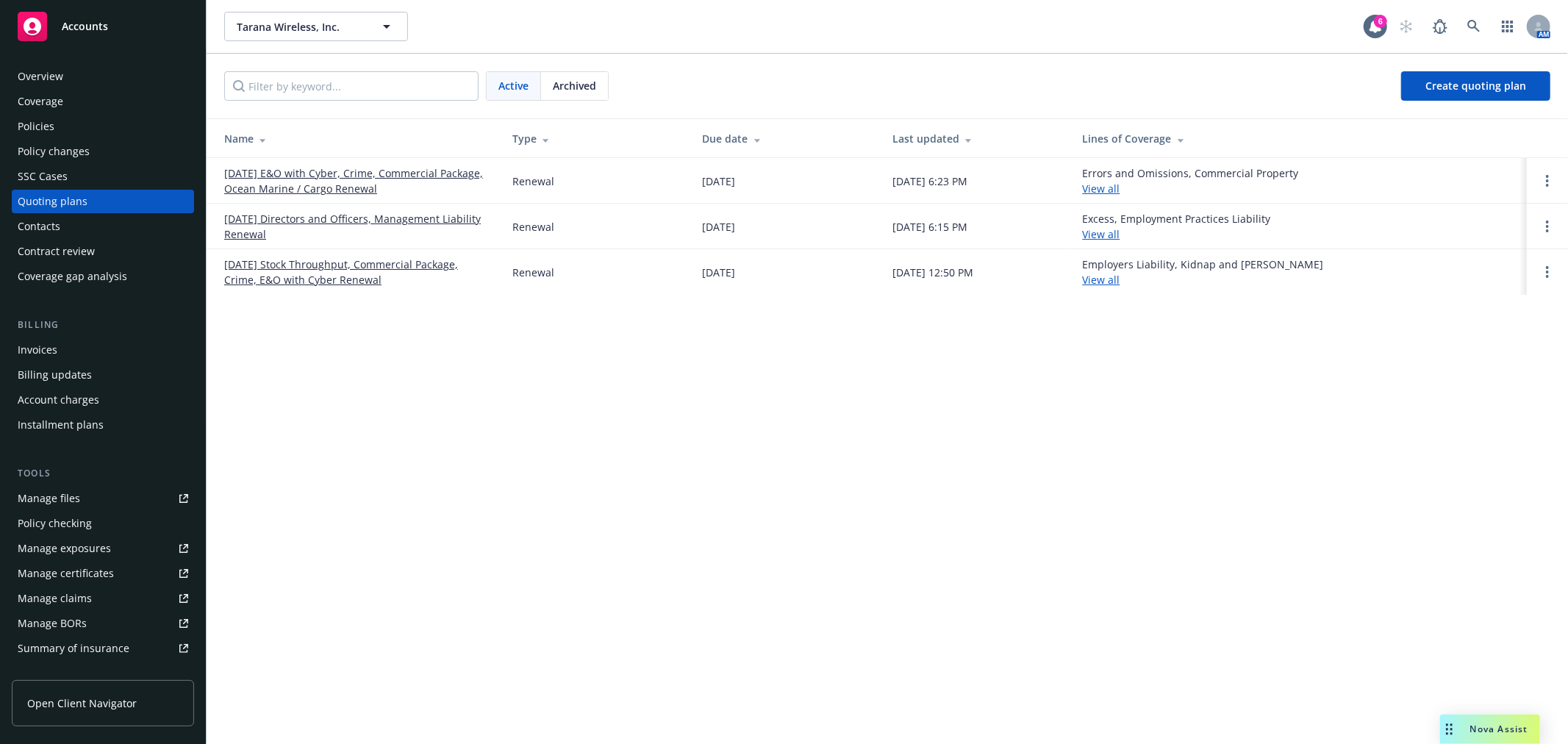
click at [580, 84] on span "Archived" at bounding box center [575, 86] width 44 height 16
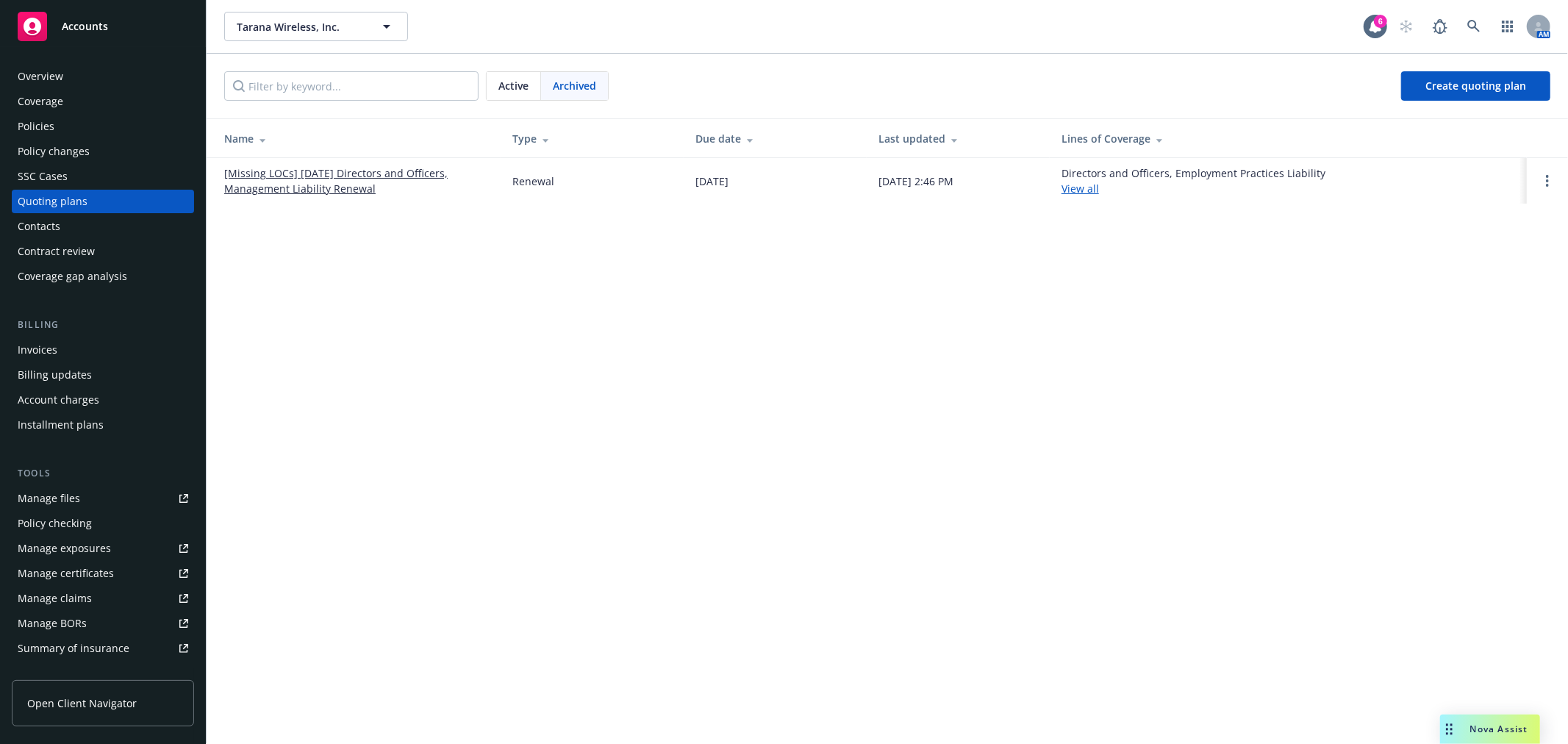
click at [370, 172] on link "[Missing LOCs] 10/26/24 Directors and Officers, Management Liability Renewal" at bounding box center [356, 180] width 264 height 31
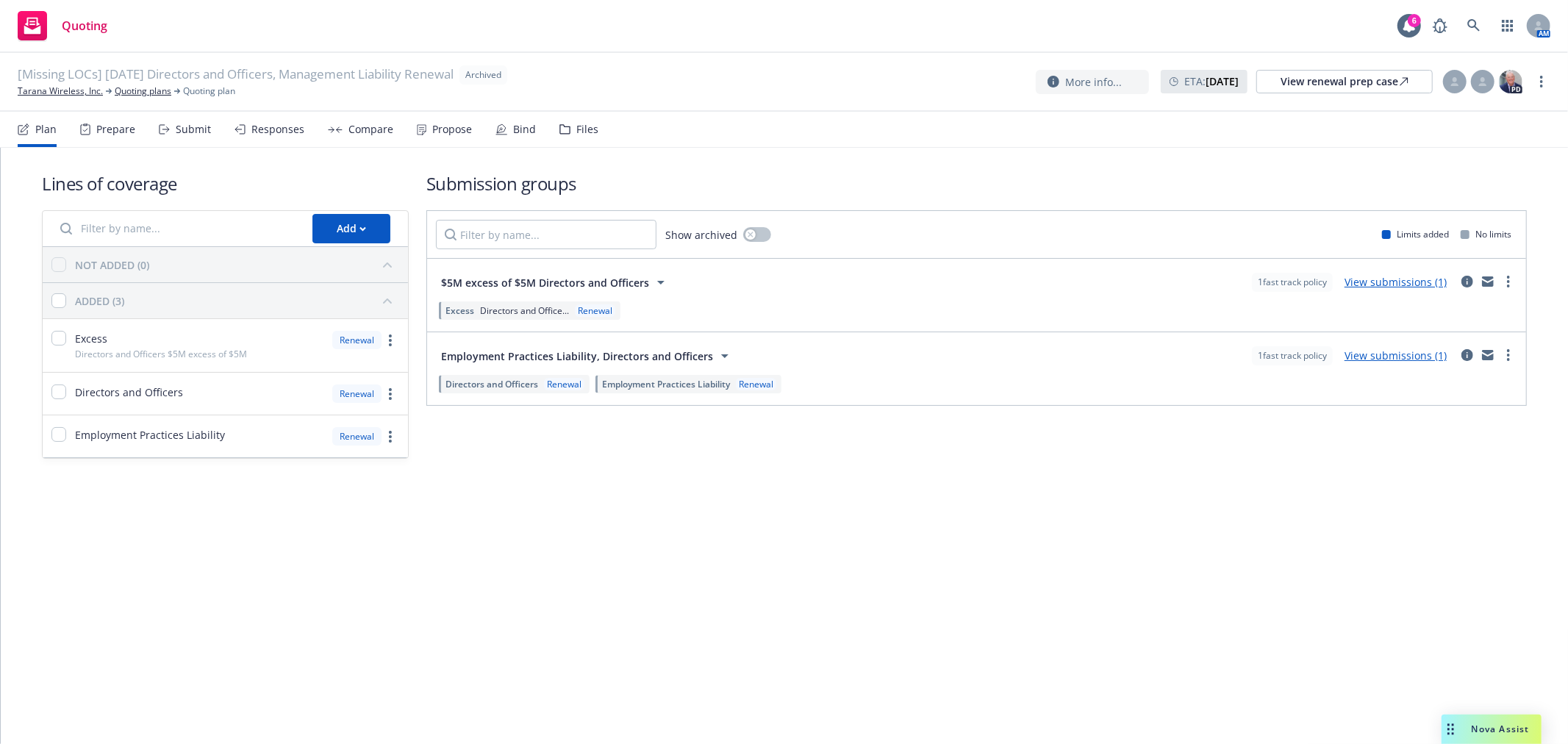
click at [575, 135] on div "Files" at bounding box center [579, 128] width 39 height 35
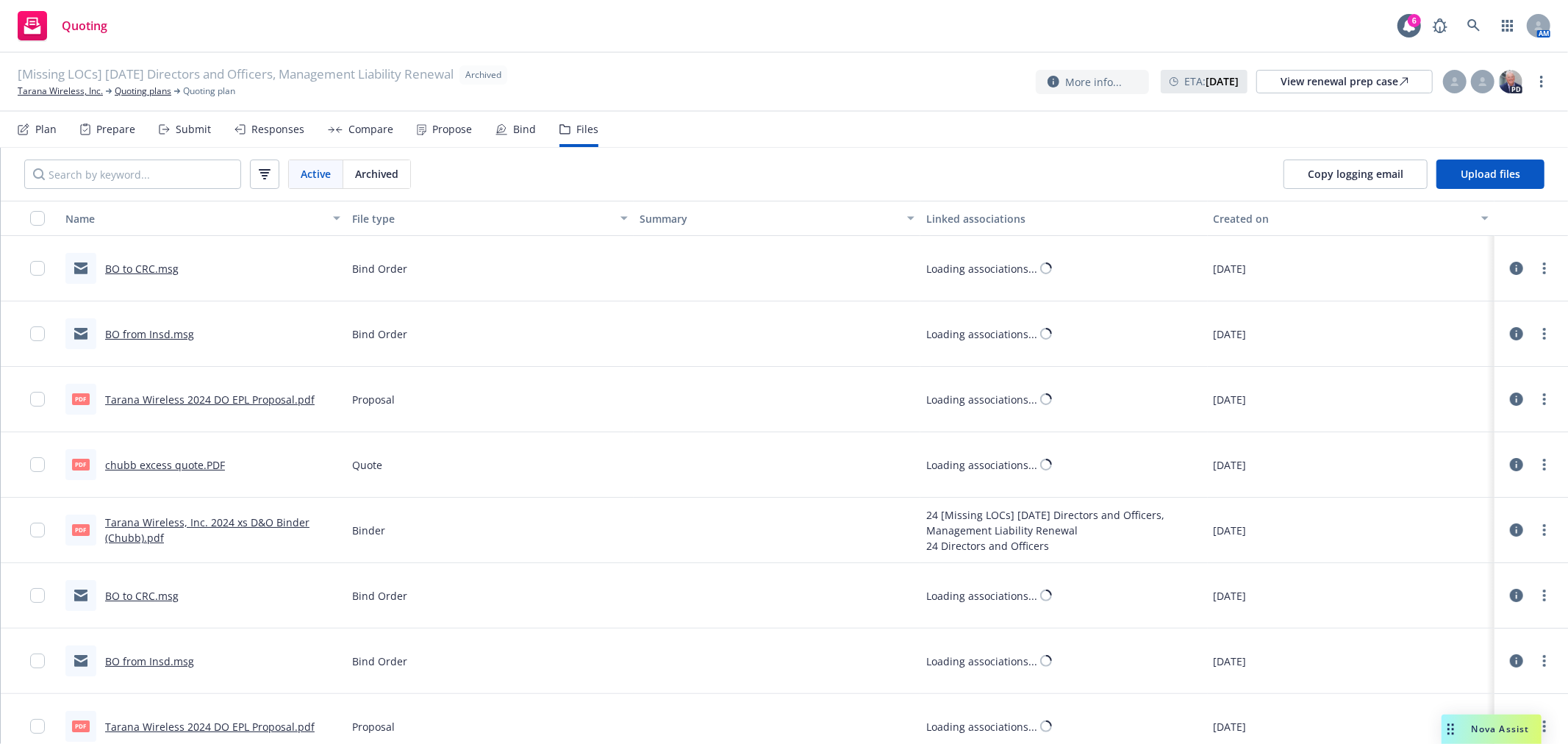
scroll to position [82, 0]
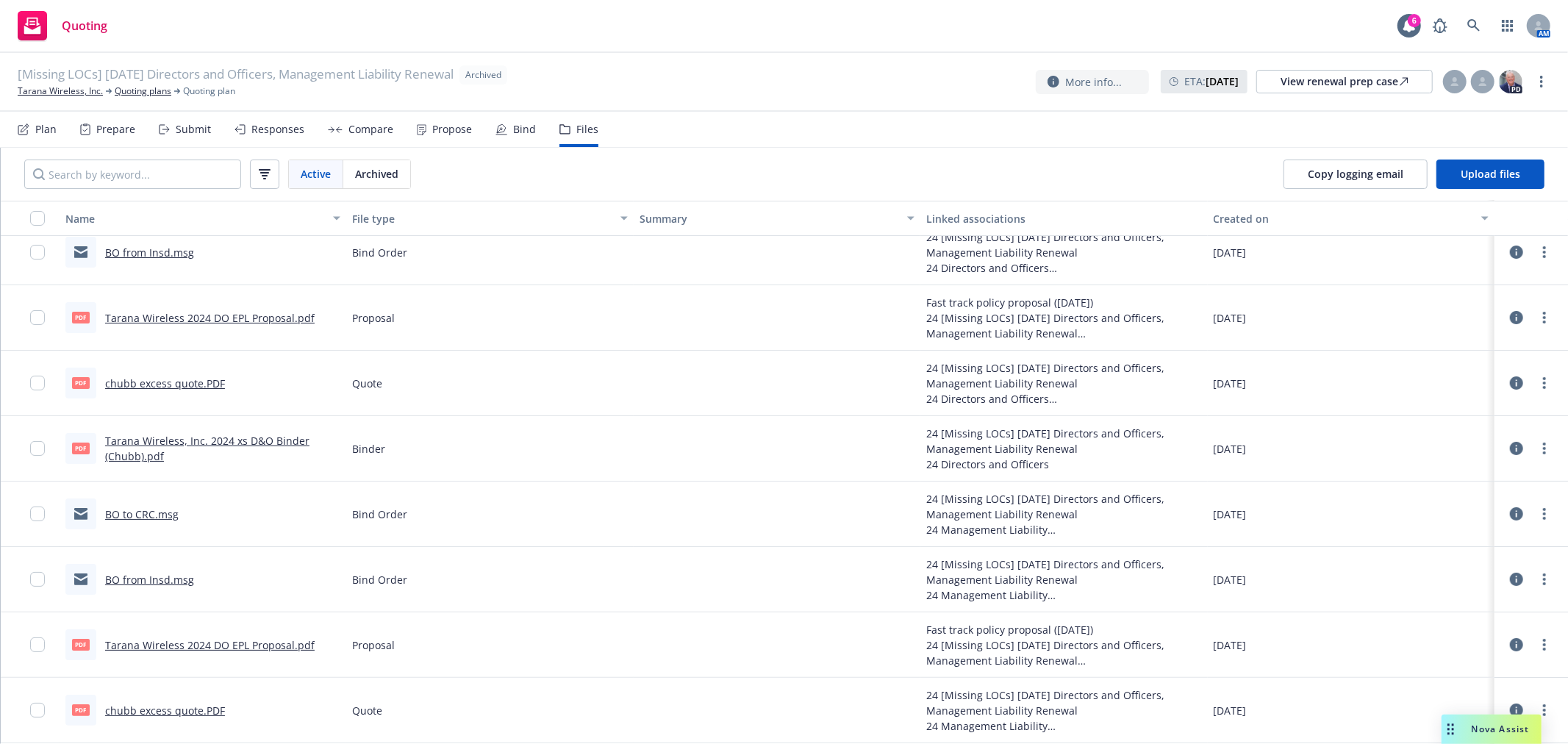
click at [190, 381] on link "chubb excess quote.PDF" at bounding box center [165, 383] width 119 height 14
click at [1543, 383] on icon "more" at bounding box center [1544, 383] width 3 height 12
drag, startPoint x: 1469, startPoint y: 438, endPoint x: 1468, endPoint y: 416, distance: 22.0
click at [1468, 438] on link "Download" at bounding box center [1467, 443] width 146 height 30
click at [154, 255] on link "BO from Insd.msg" at bounding box center [149, 253] width 88 height 14
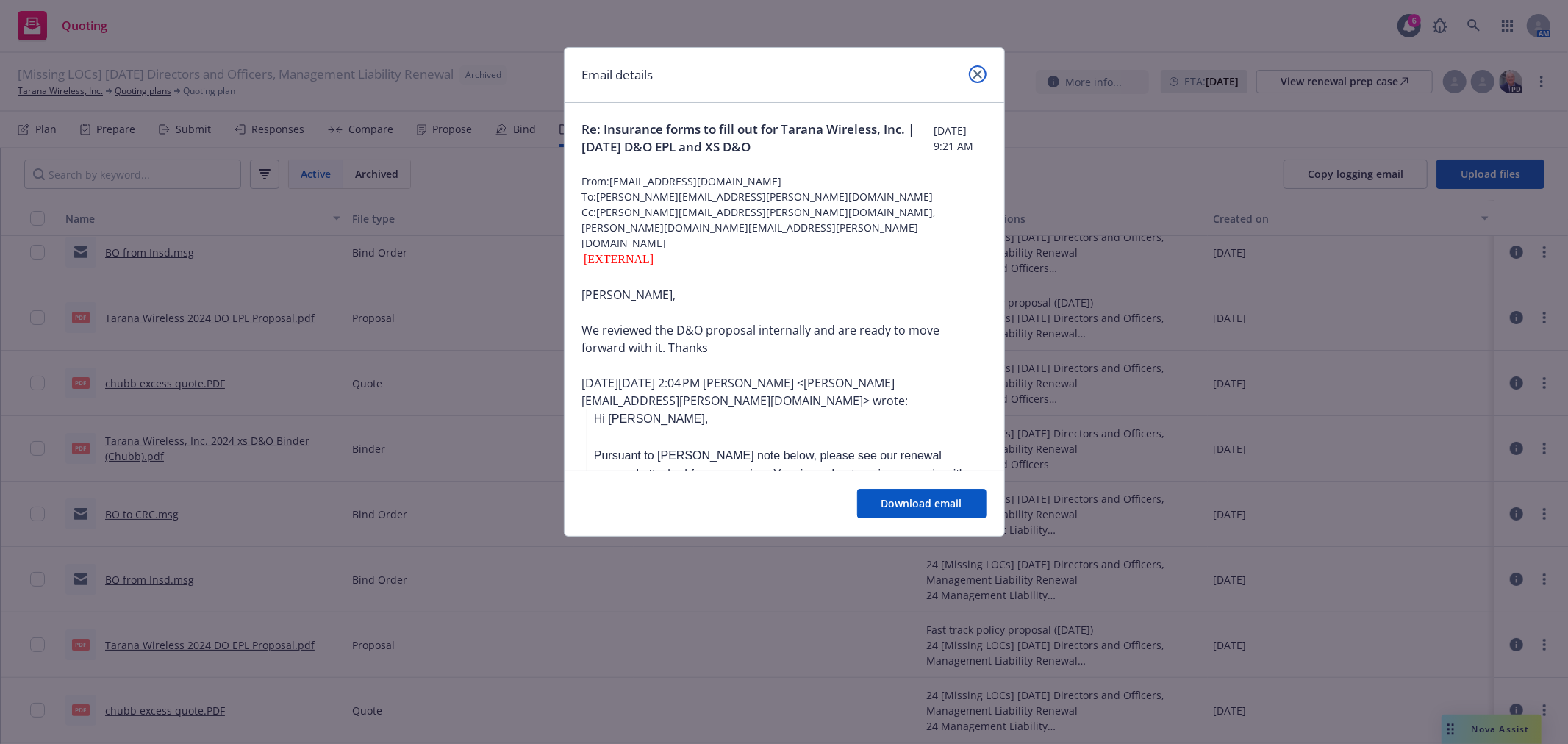
click at [979, 76] on icon "close" at bounding box center [977, 74] width 9 height 9
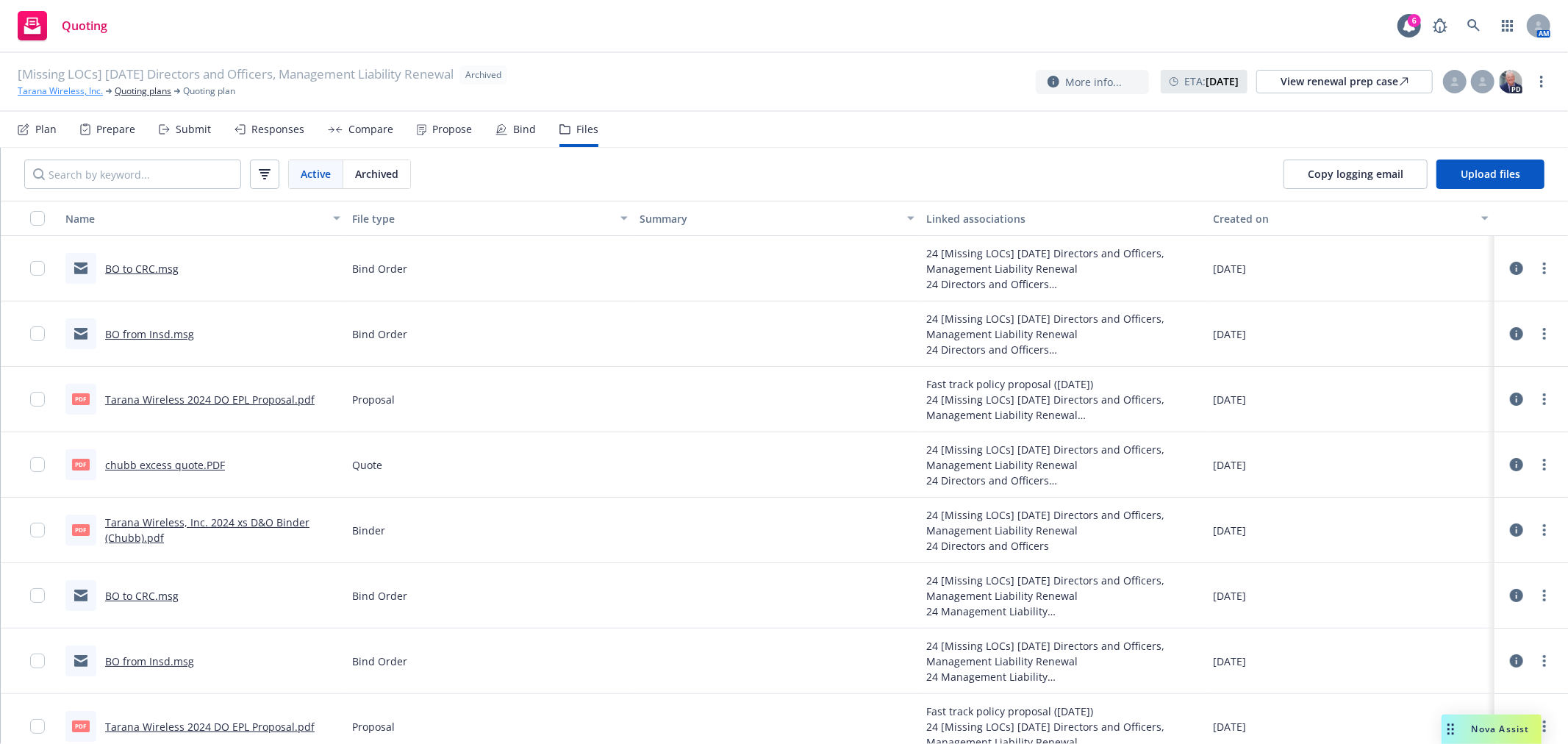
click at [84, 94] on link "Tarana Wireless, Inc." at bounding box center [61, 91] width 86 height 13
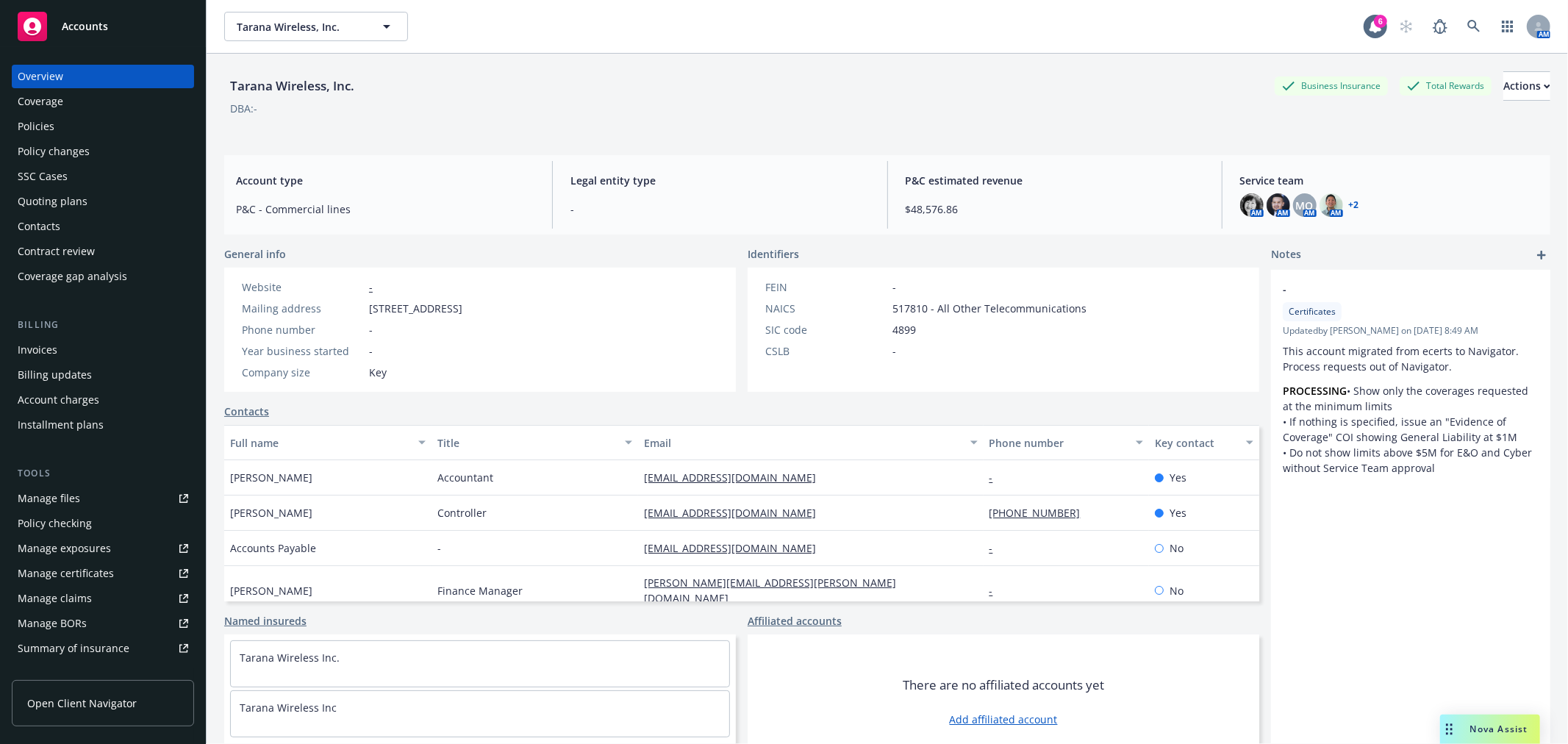
click at [38, 126] on div "Policies" at bounding box center [36, 126] width 37 height 24
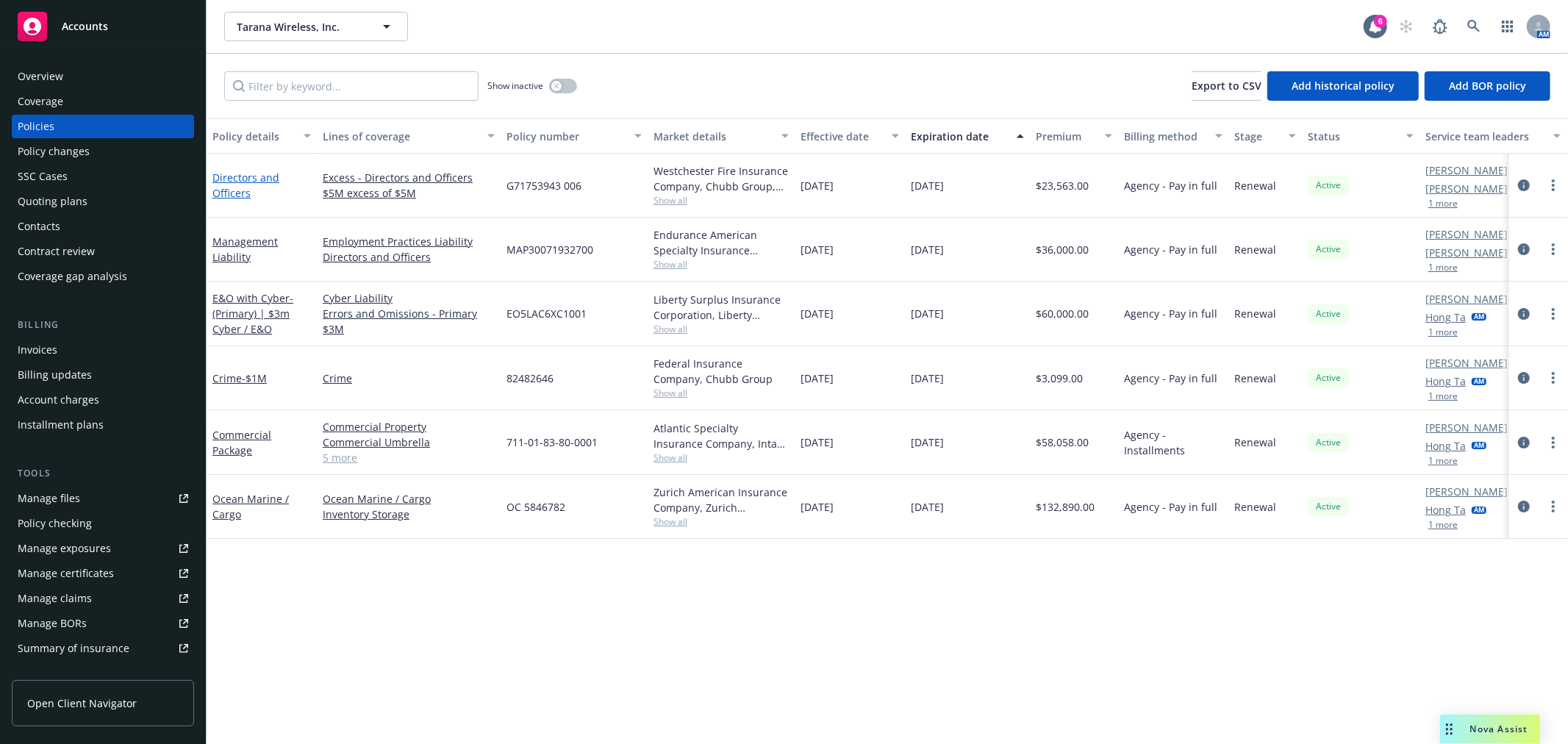
click at [219, 182] on link "Directors and Officers" at bounding box center [246, 186] width 67 height 30
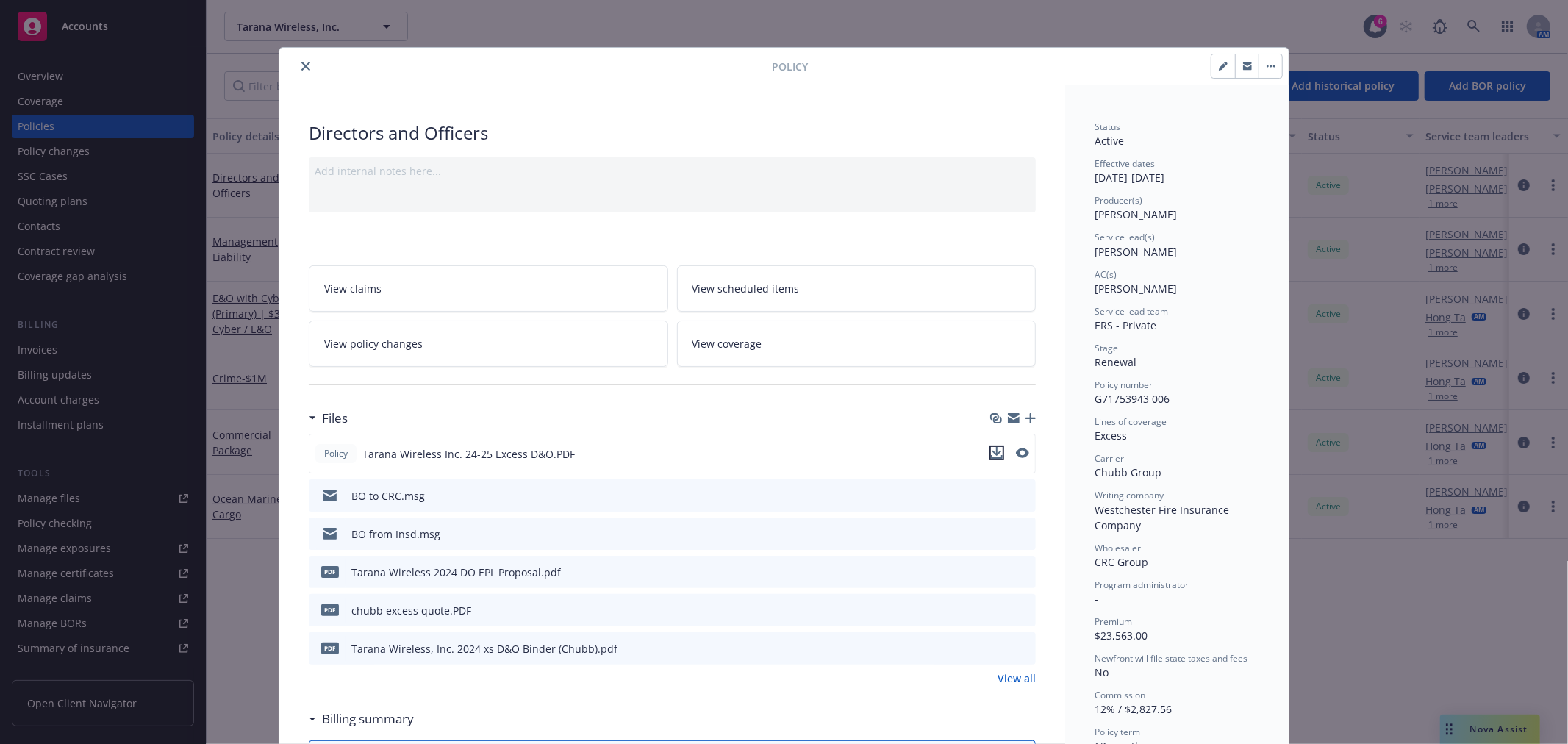
click at [994, 452] on icon "download file" at bounding box center [997, 451] width 10 height 9
drag, startPoint x: 300, startPoint y: 65, endPoint x: 334, endPoint y: 55, distance: 35.4
click at [303, 65] on icon "close" at bounding box center [305, 66] width 9 height 9
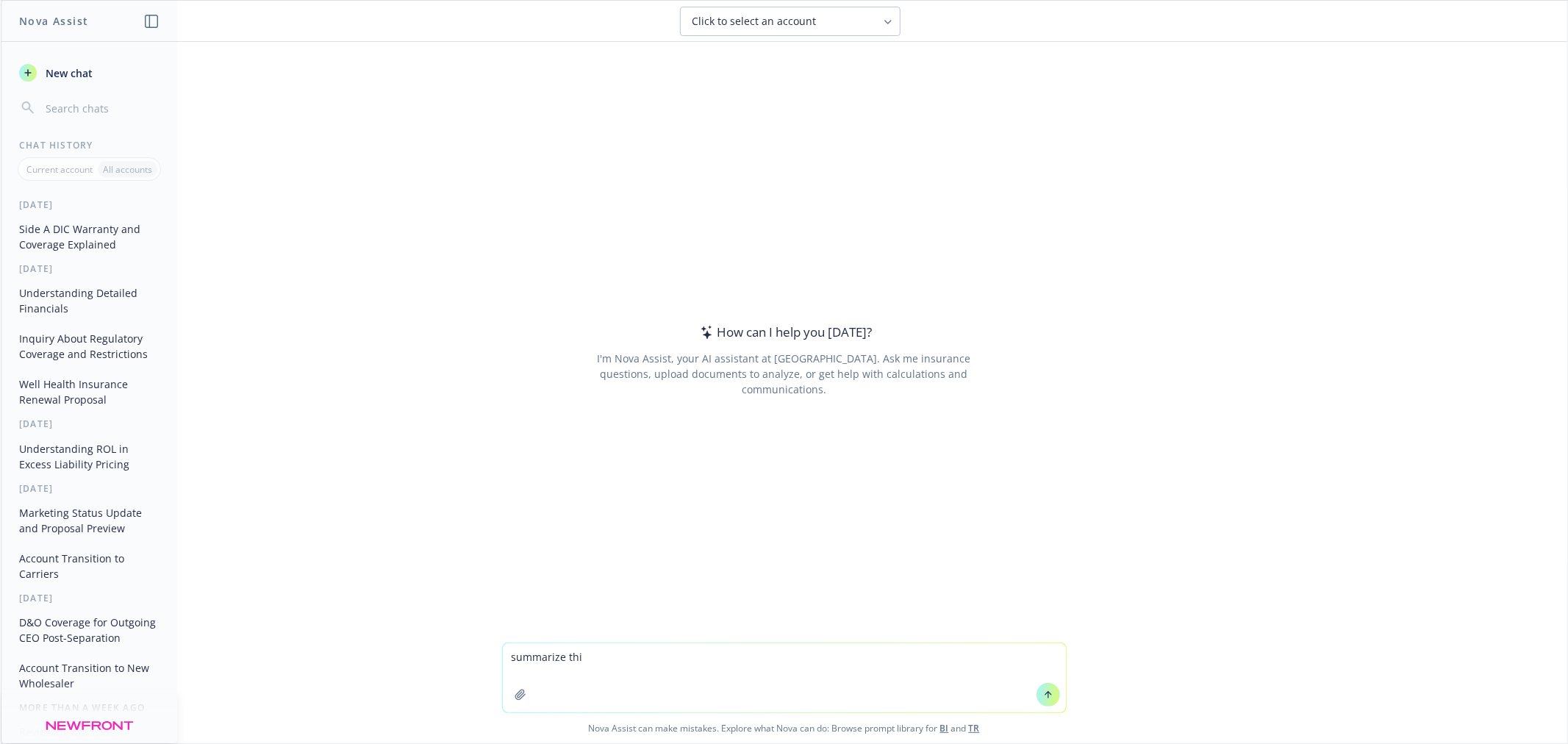
type textarea "summarize this"
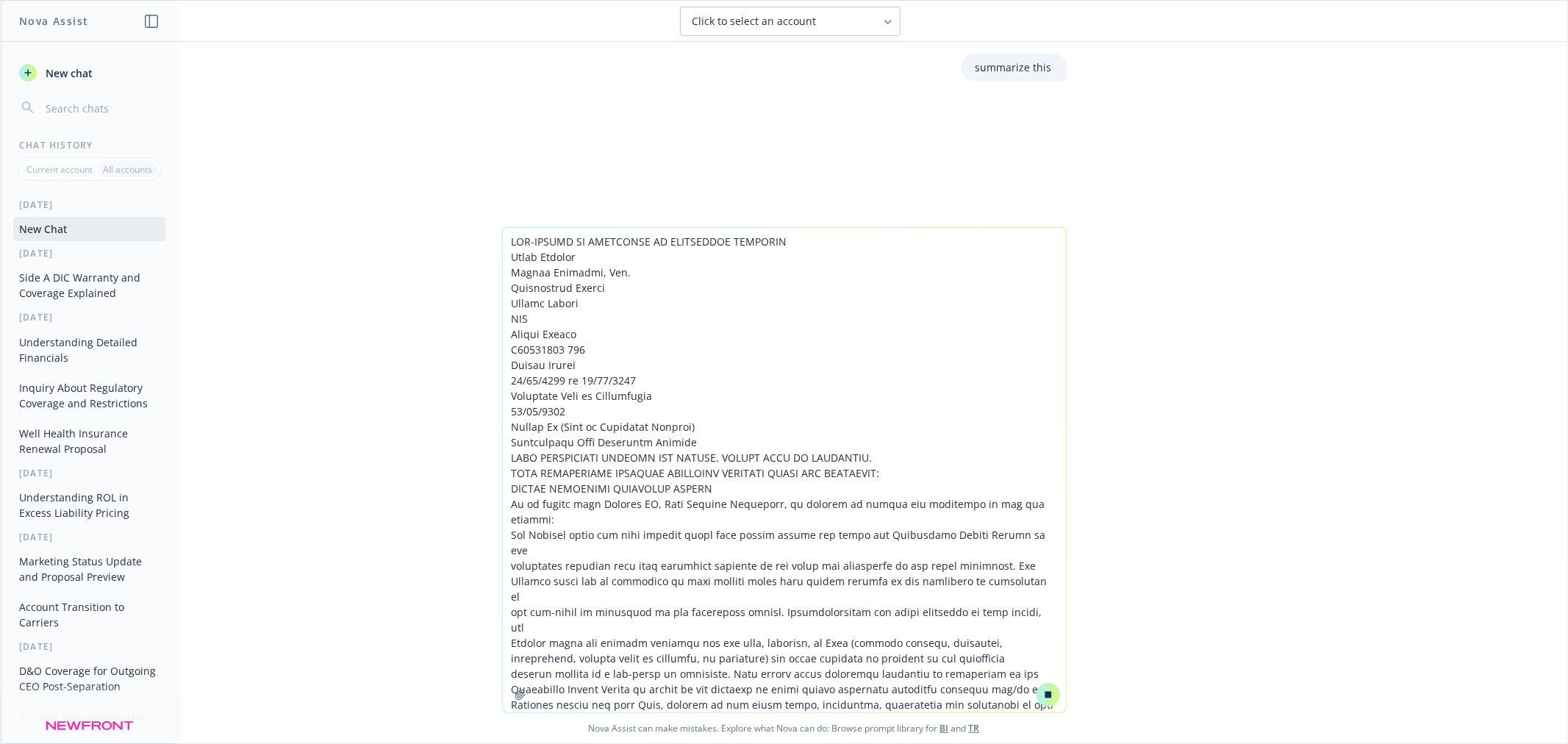
type textarea "SUB-LIMITS OF LIABILITY IN UNDERLYING POLICIES Named Insured Tarana Wireless, I…"
click at [1049, 691] on button at bounding box center [1048, 695] width 24 height 24
click at [1048, 691] on button at bounding box center [1048, 695] width 24 height 24
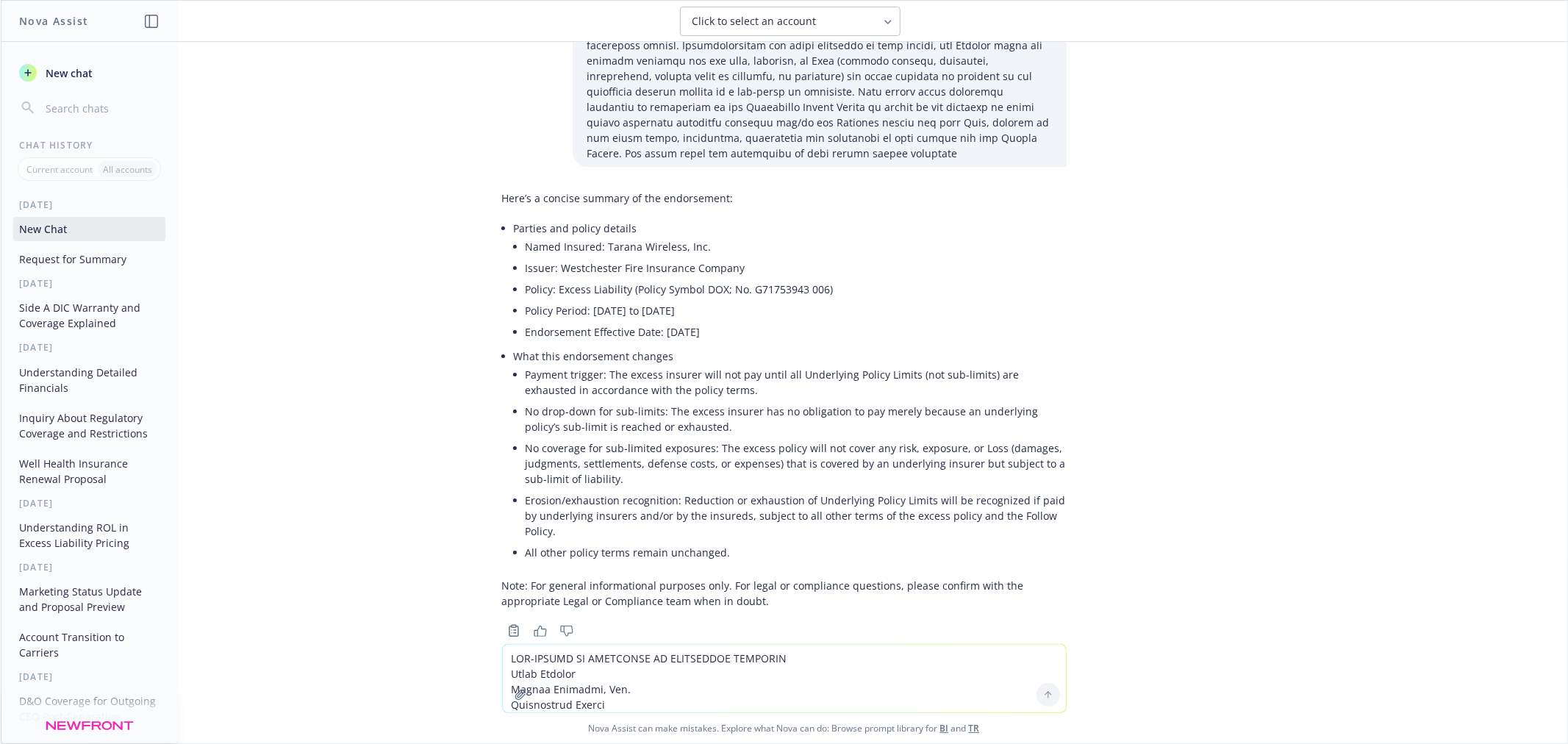
scroll to position [281, 0]
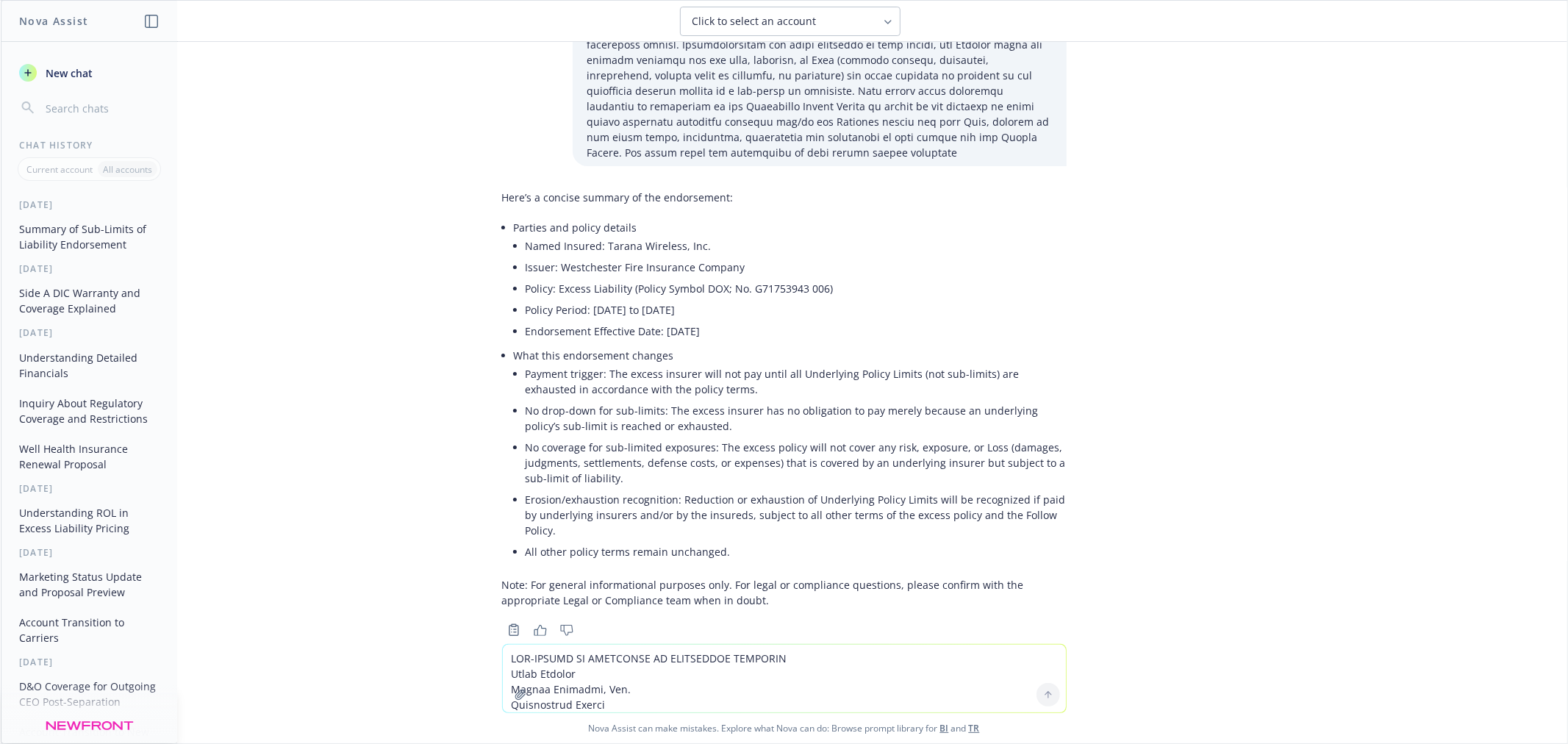
click at [692, 656] on textarea at bounding box center [784, 678] width 563 height 68
type textarea "summarize this in 1-2 sentence"
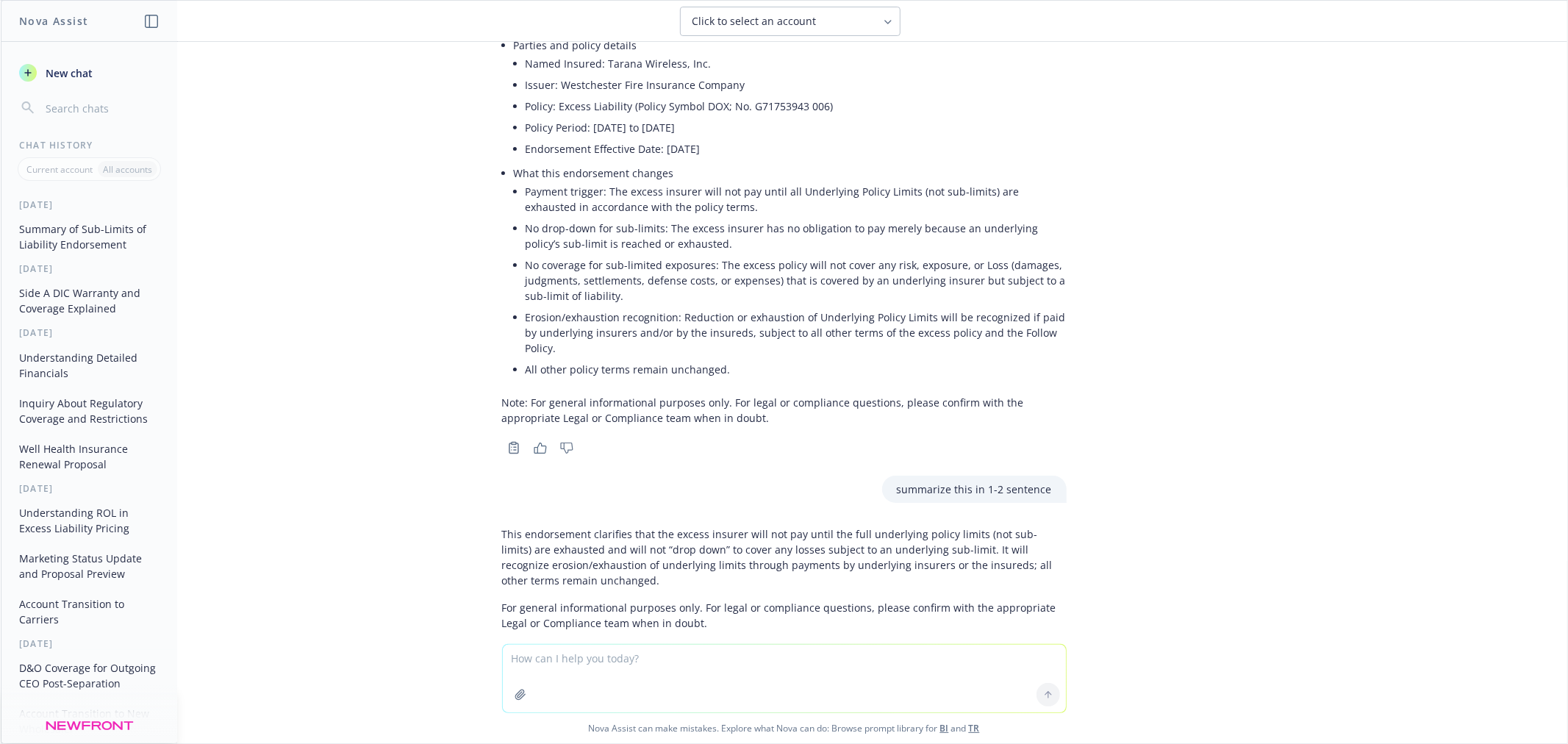
scroll to position [486, 0]
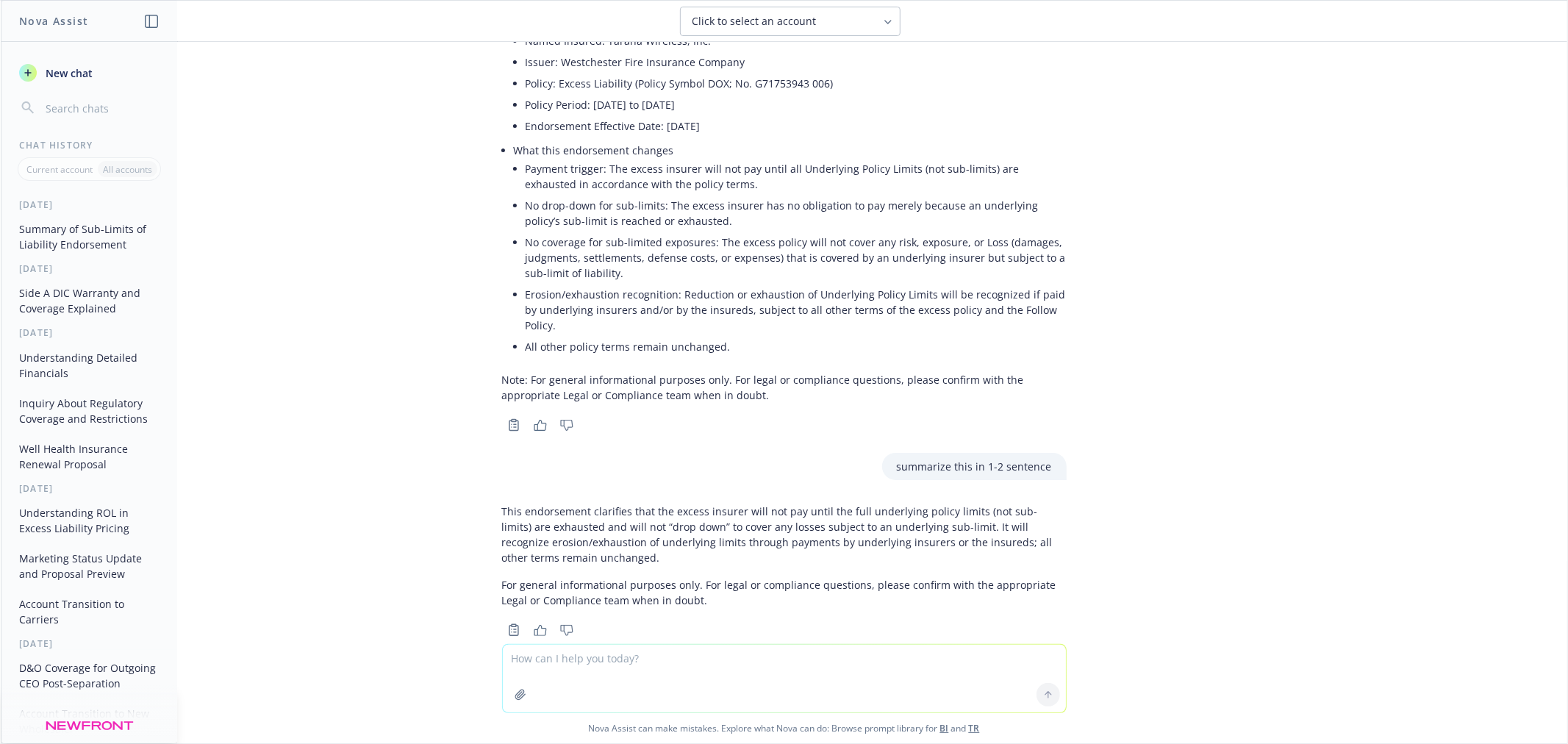
click at [672, 681] on textarea at bounding box center [784, 678] width 563 height 68
type textarea "what is the rate of this increase"
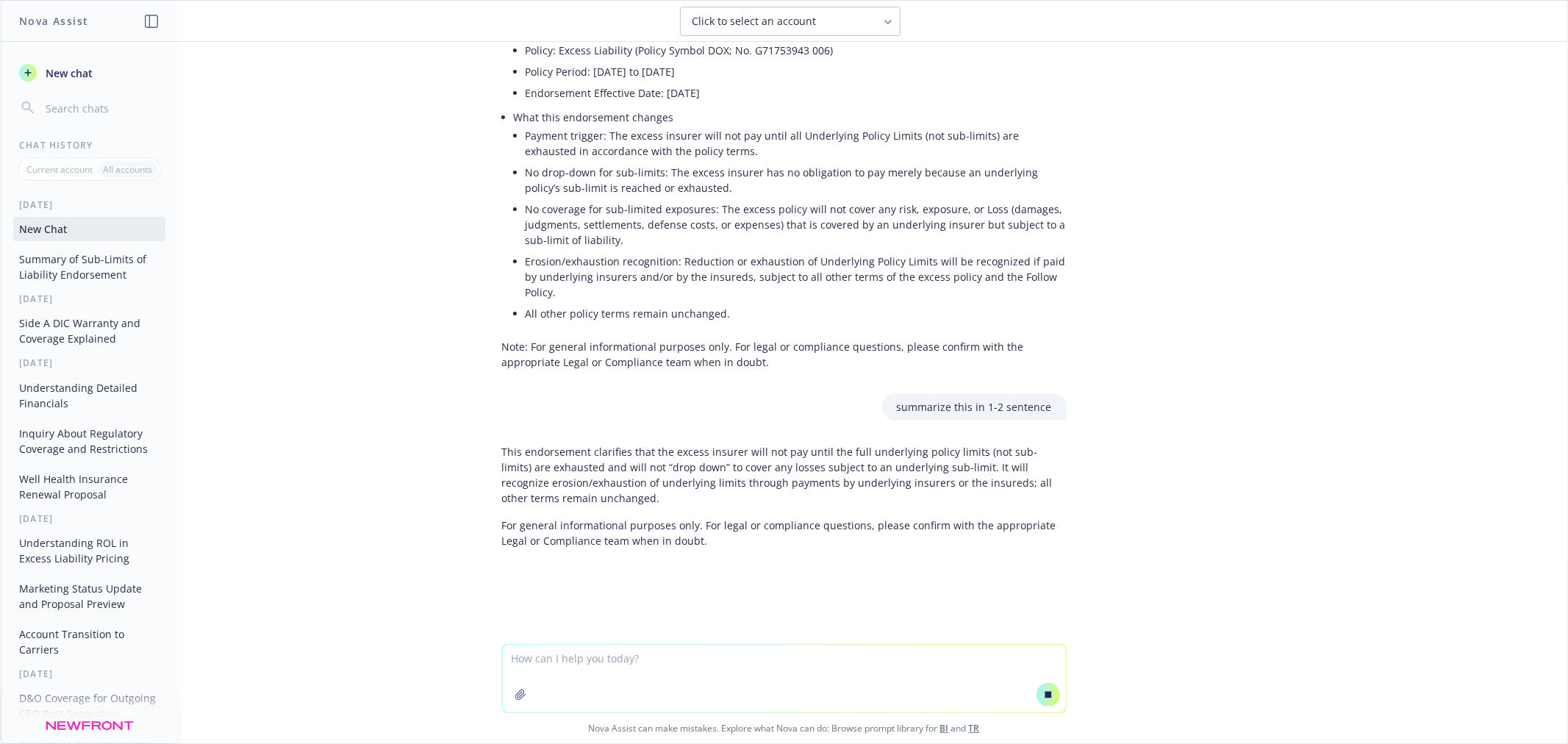
paste textarea "$59,563 to $80,160"
type textarea "$59,563 to $80,160"
click at [1046, 699] on icon at bounding box center [1048, 694] width 10 height 10
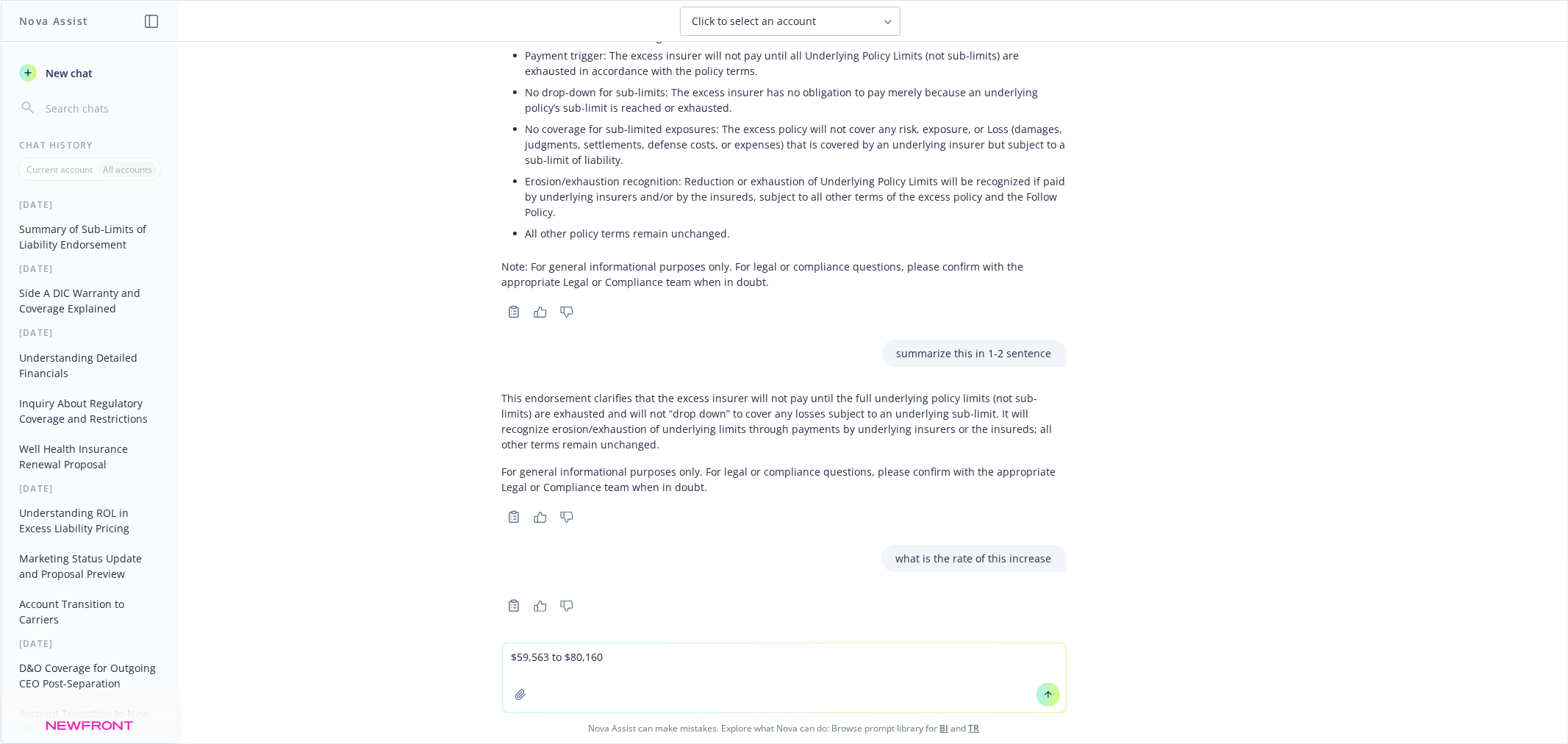
click at [1046, 699] on icon at bounding box center [1048, 694] width 10 height 10
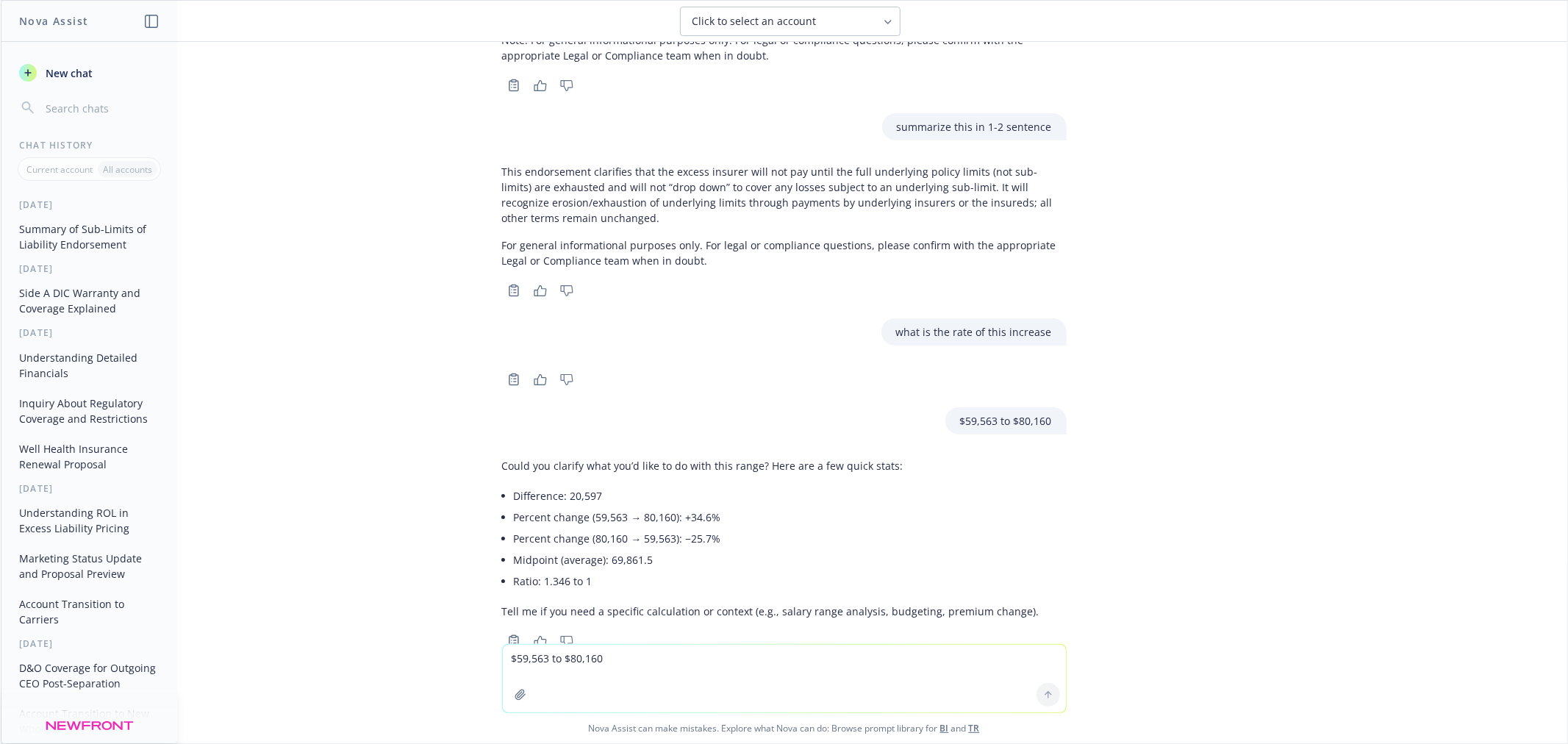
scroll to position [837, 0]
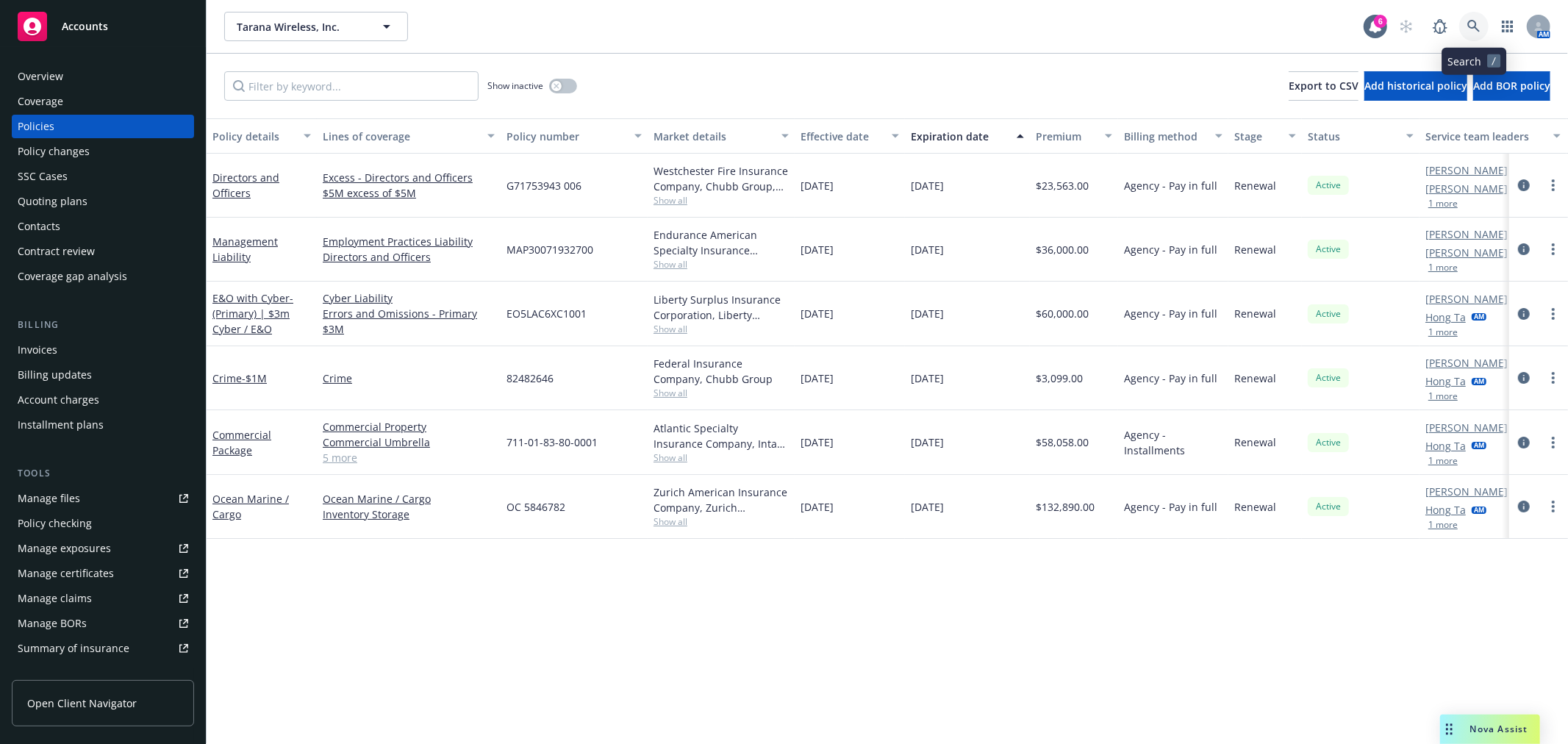
click at [1468, 21] on icon at bounding box center [1474, 26] width 13 height 13
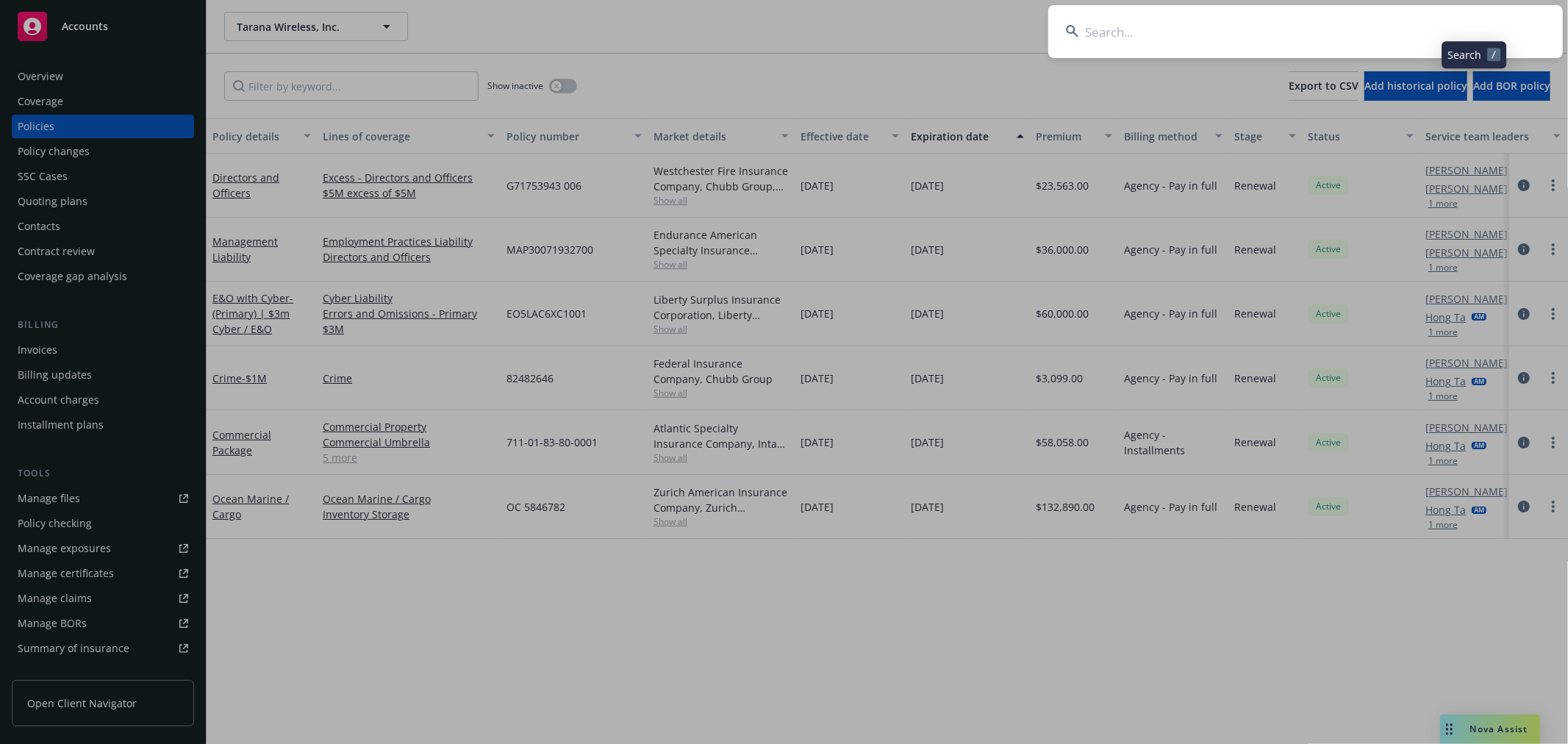
click at [1267, 40] on input at bounding box center [1305, 31] width 514 height 53
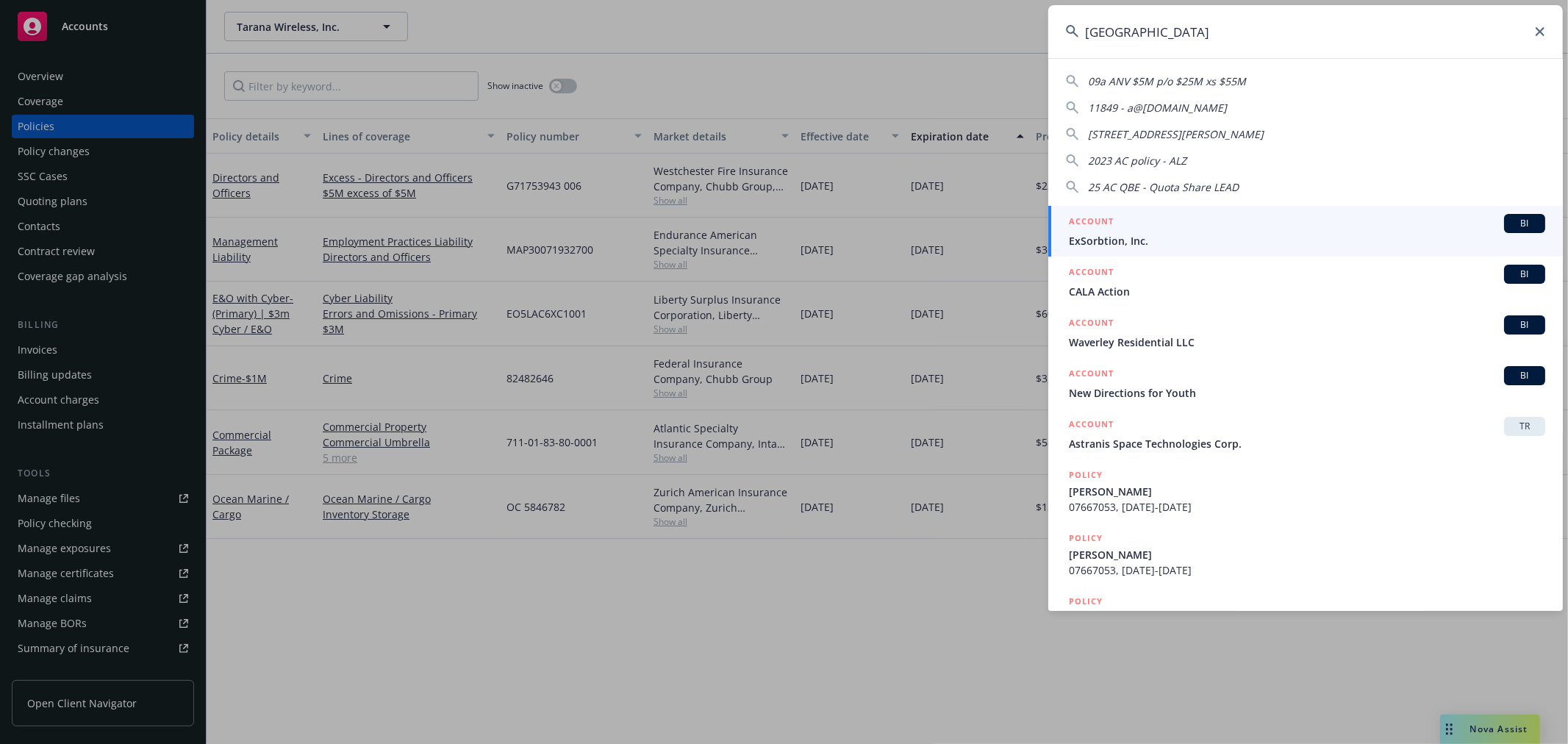
type input "athene"
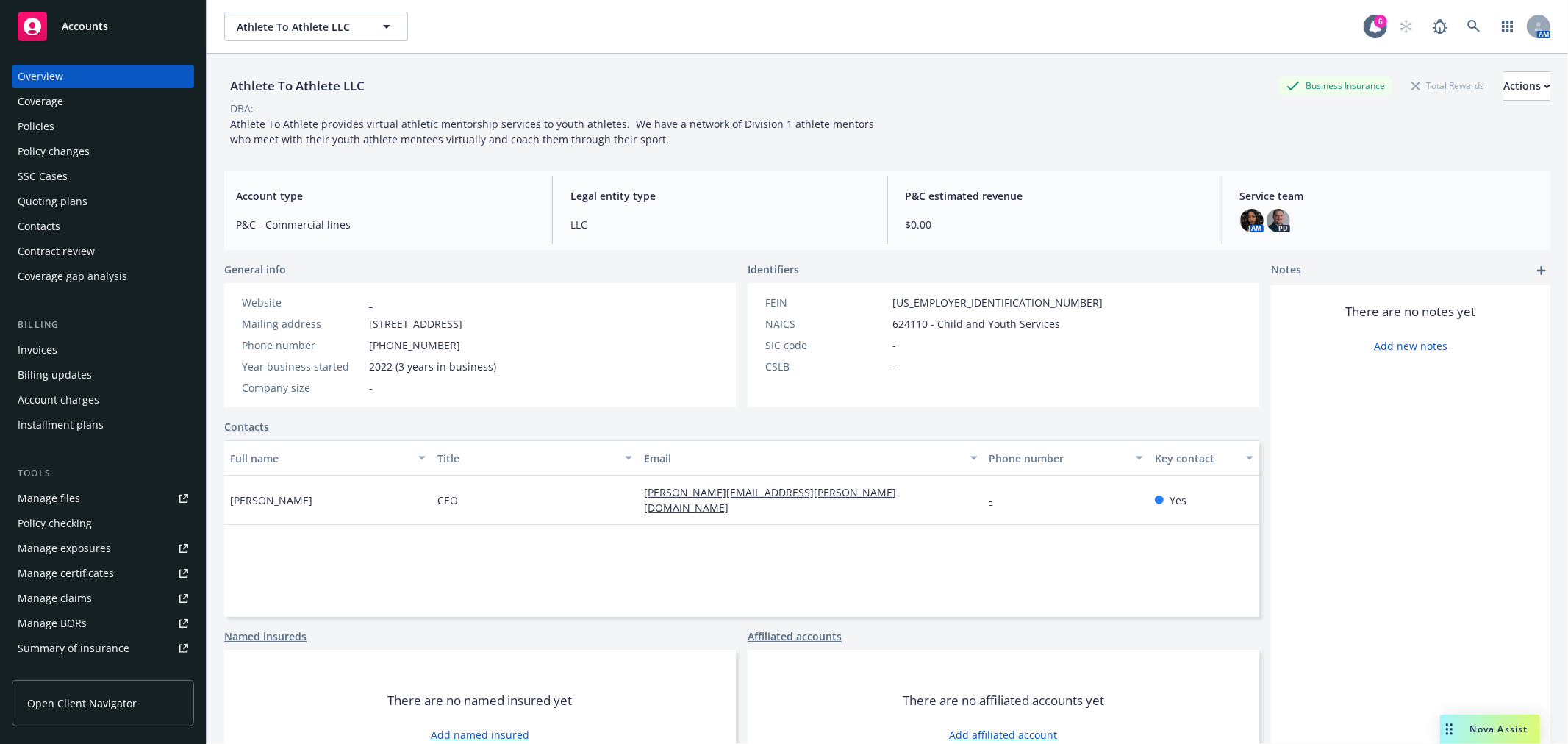
click at [1476, 16] on div "AM" at bounding box center [1471, 27] width 159 height 30
click at [1468, 24] on icon at bounding box center [1474, 26] width 13 height 13
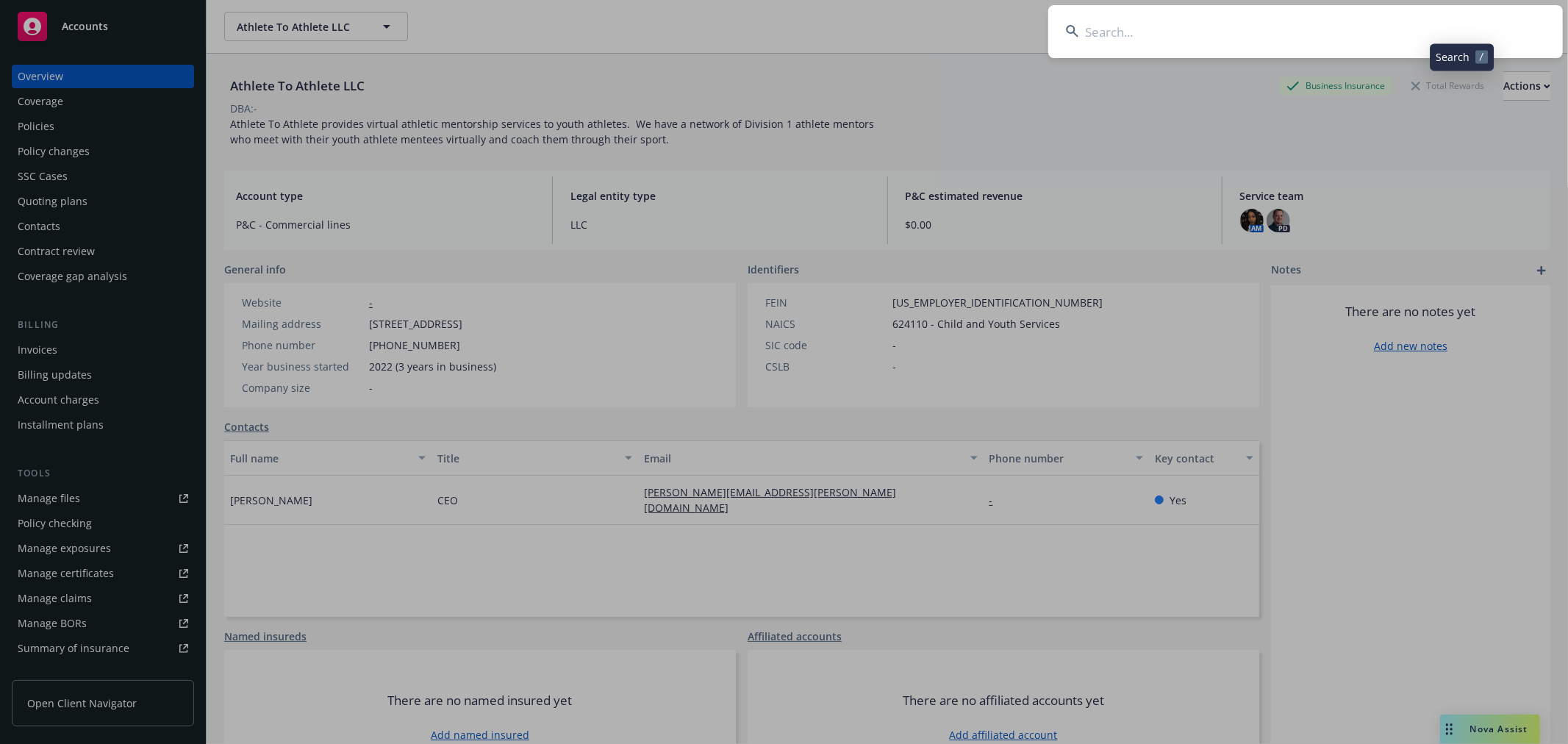
click at [1422, 30] on input at bounding box center [1305, 31] width 514 height 53
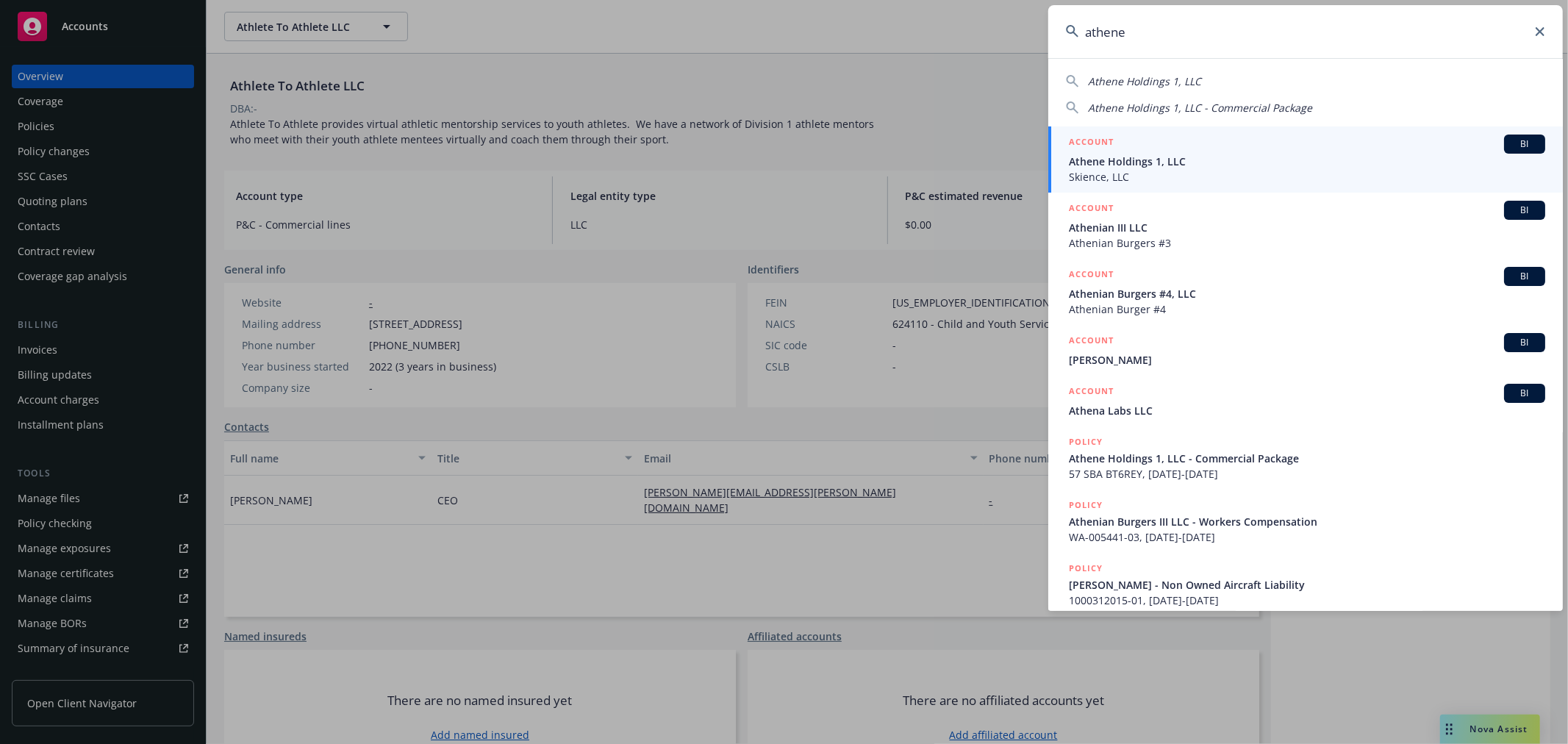
type input "athene"
click at [1219, 149] on div "ACCOUNT BI" at bounding box center [1307, 143] width 476 height 19
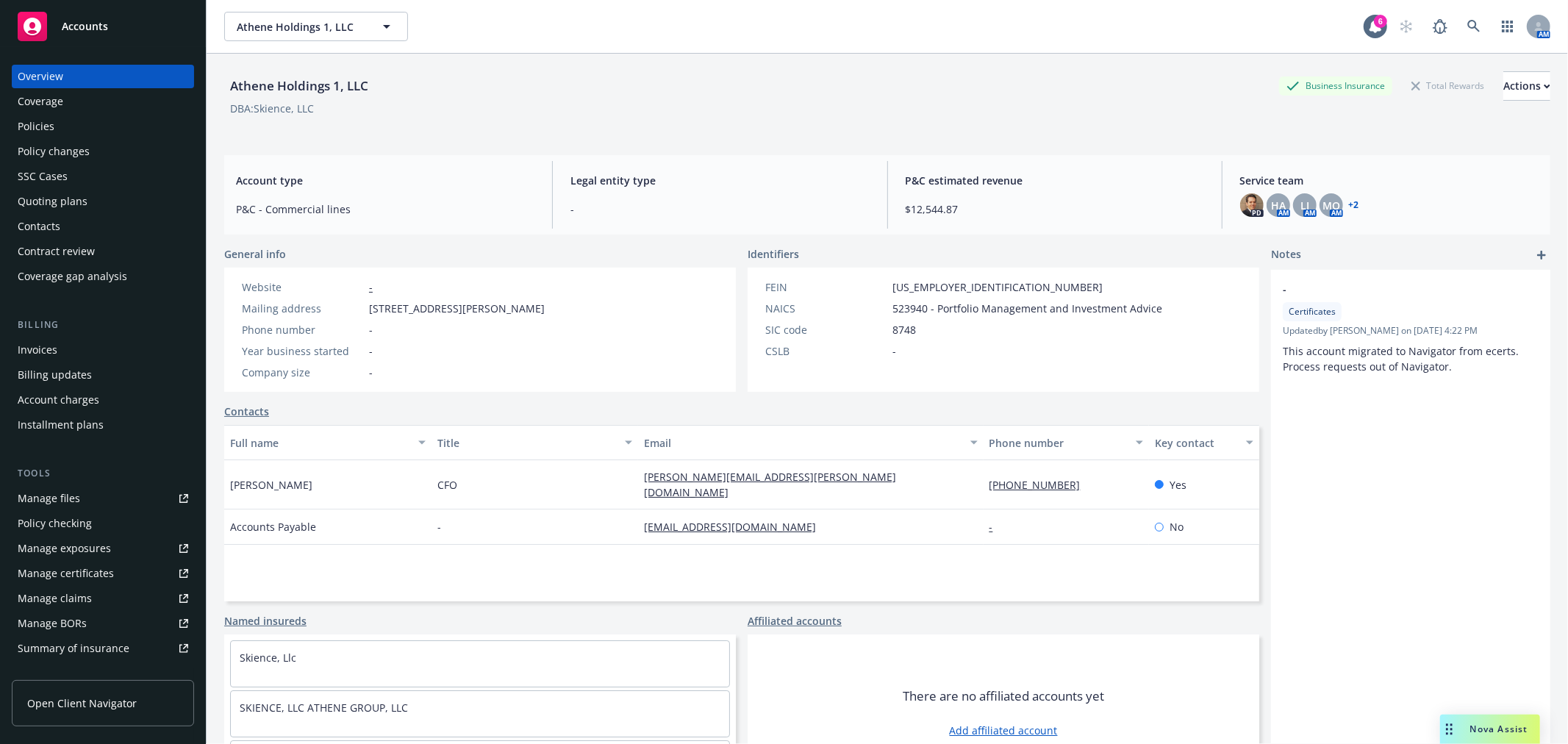
click at [42, 127] on div "Policies" at bounding box center [36, 126] width 37 height 24
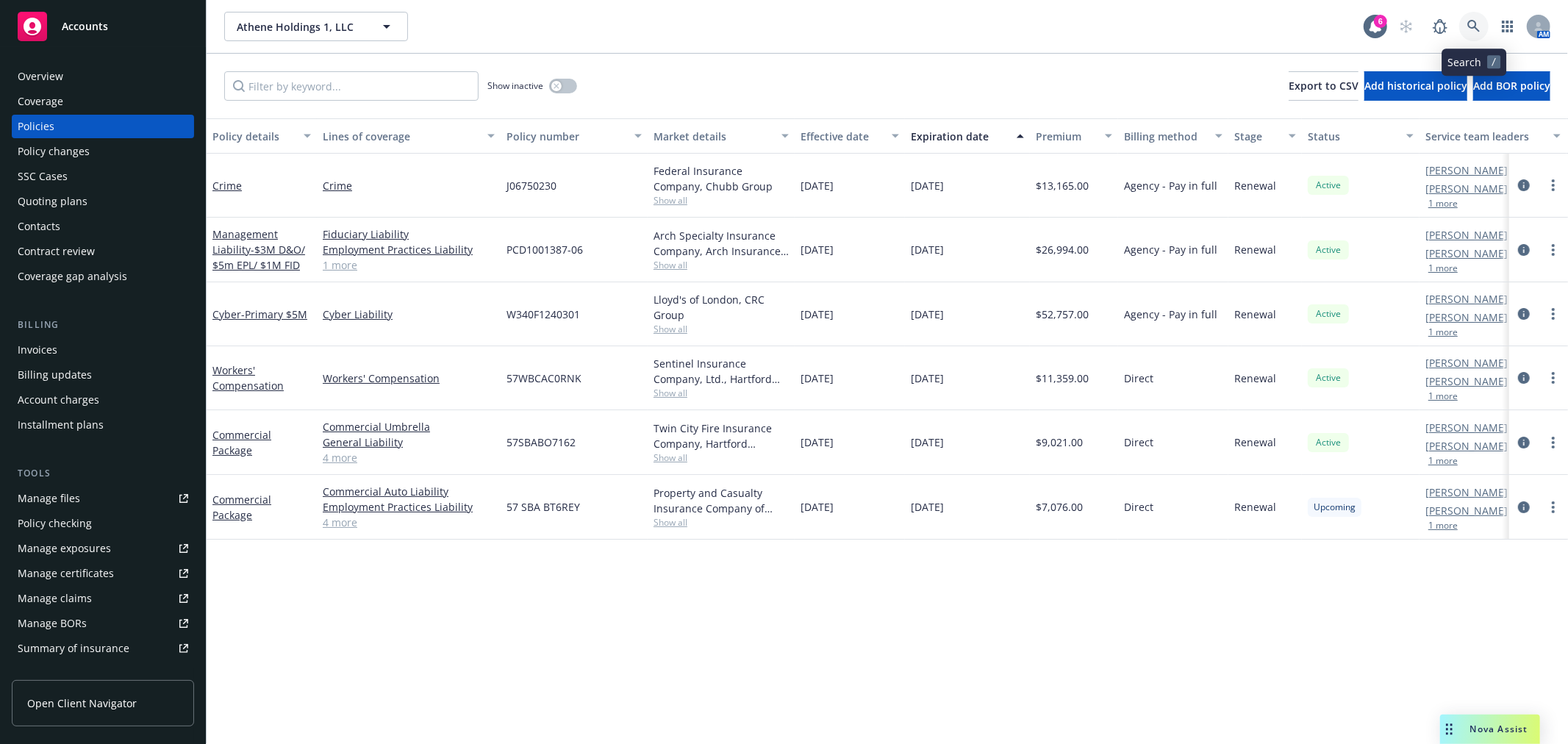
click at [1471, 21] on icon at bounding box center [1474, 26] width 13 height 13
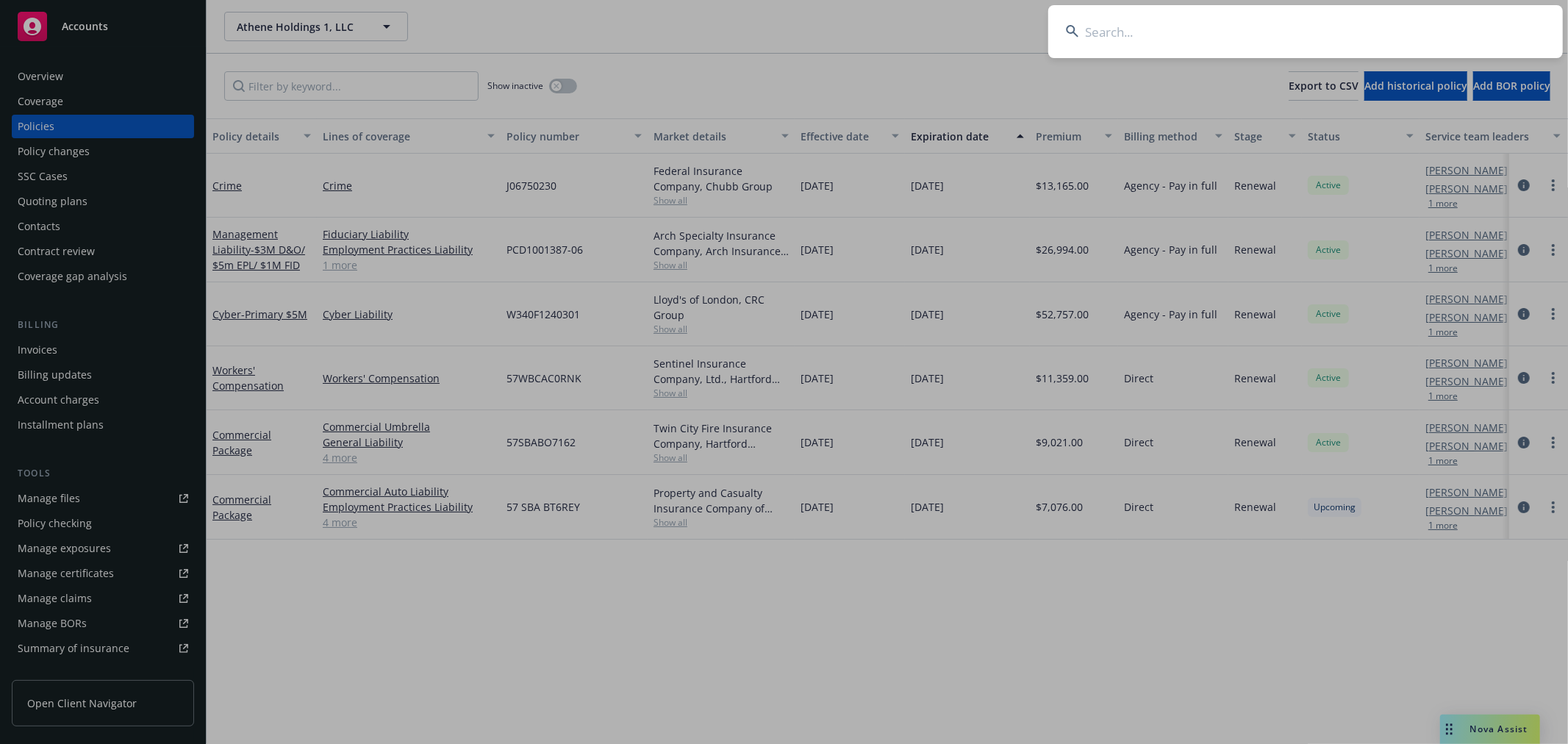
click at [1305, 26] on input at bounding box center [1305, 31] width 514 height 53
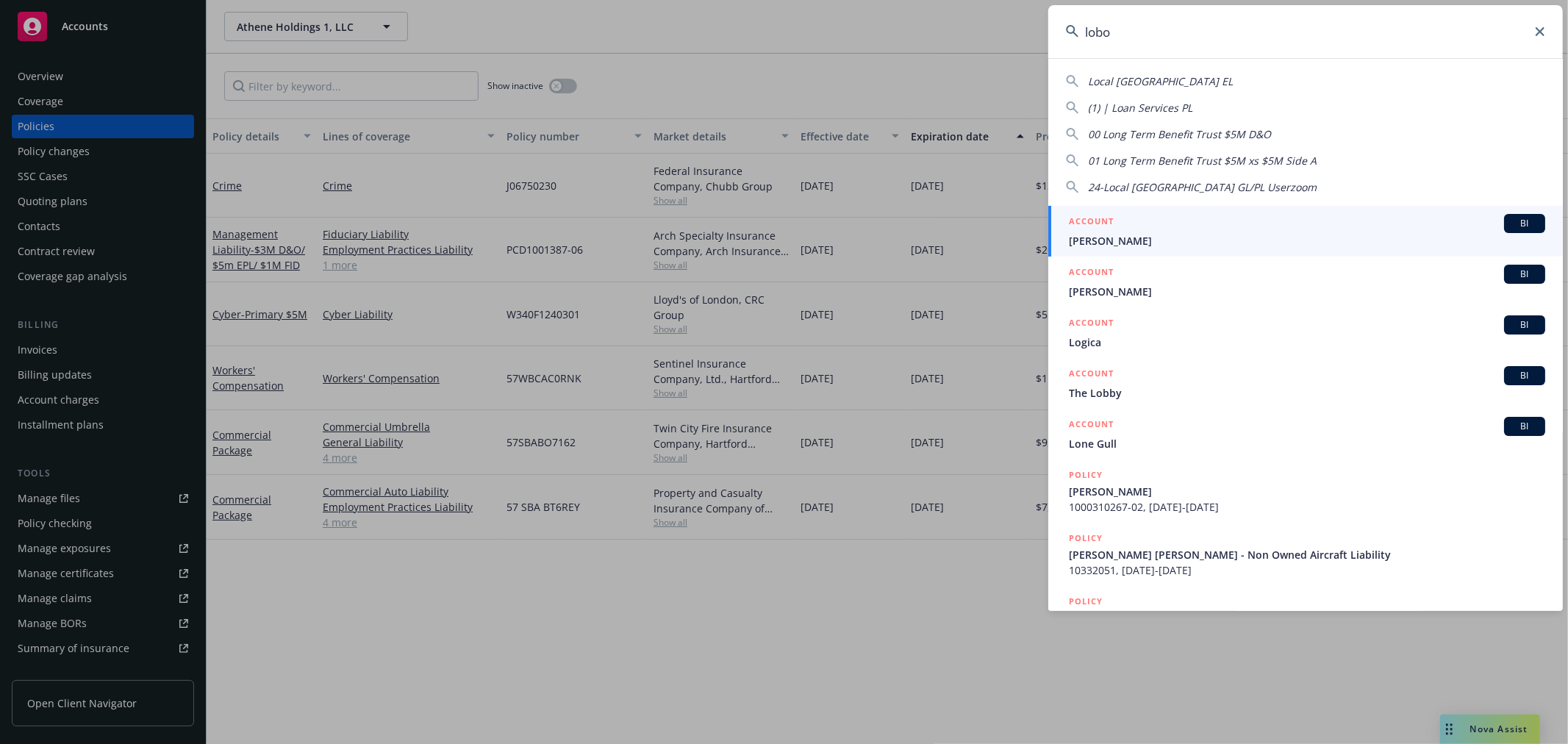
type input "lobos"
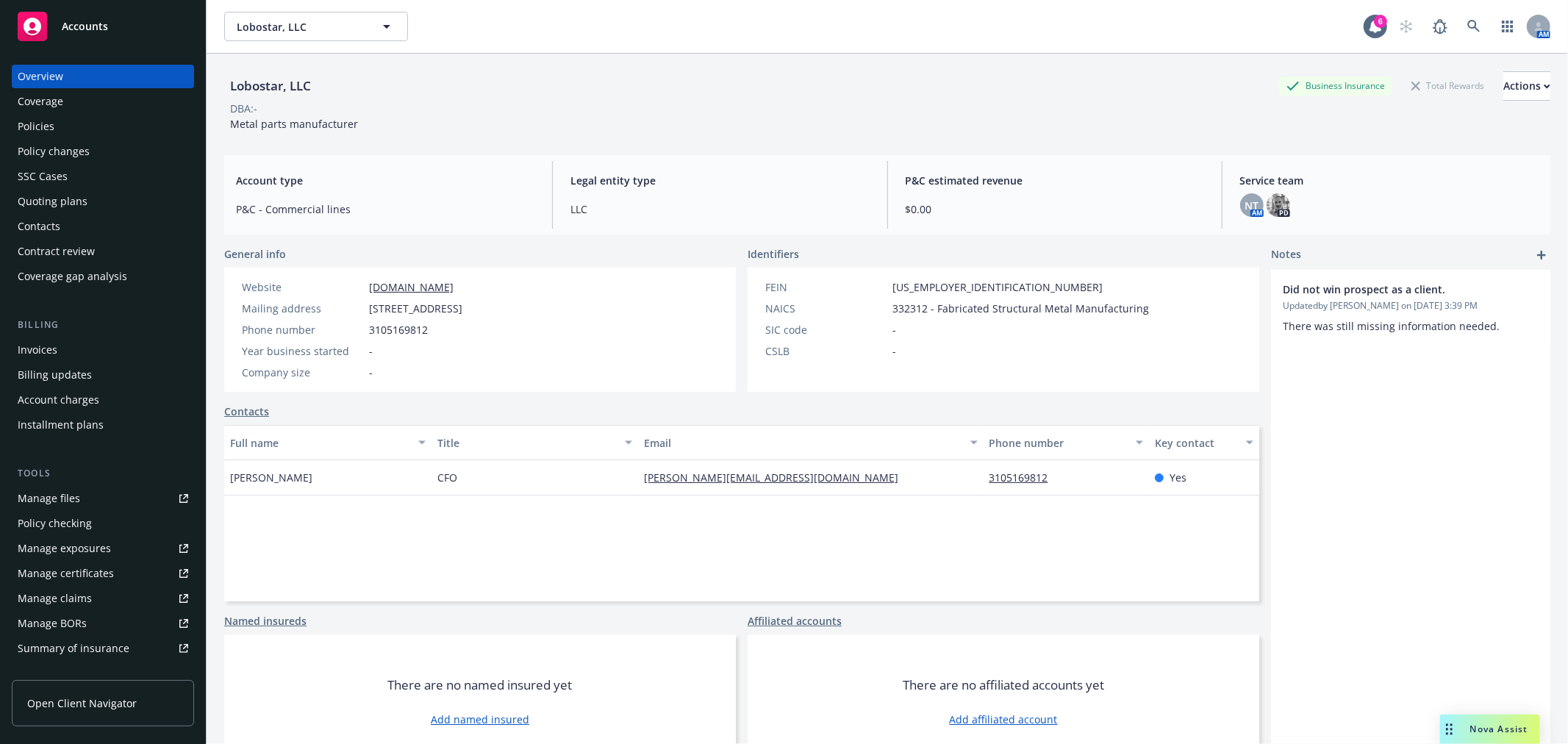
click at [48, 118] on div "Policies" at bounding box center [36, 126] width 37 height 24
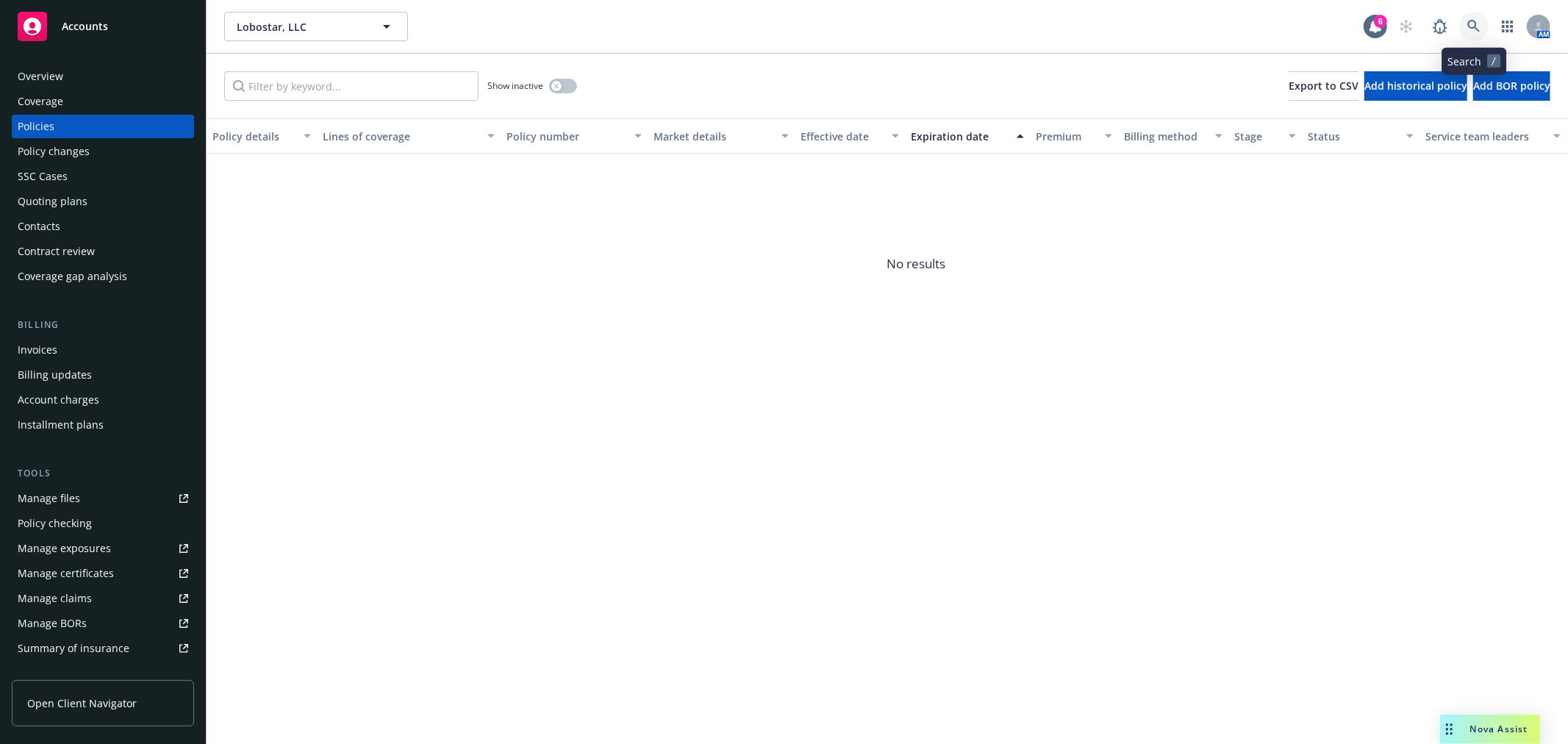
click at [1478, 26] on icon at bounding box center [1474, 26] width 13 height 13
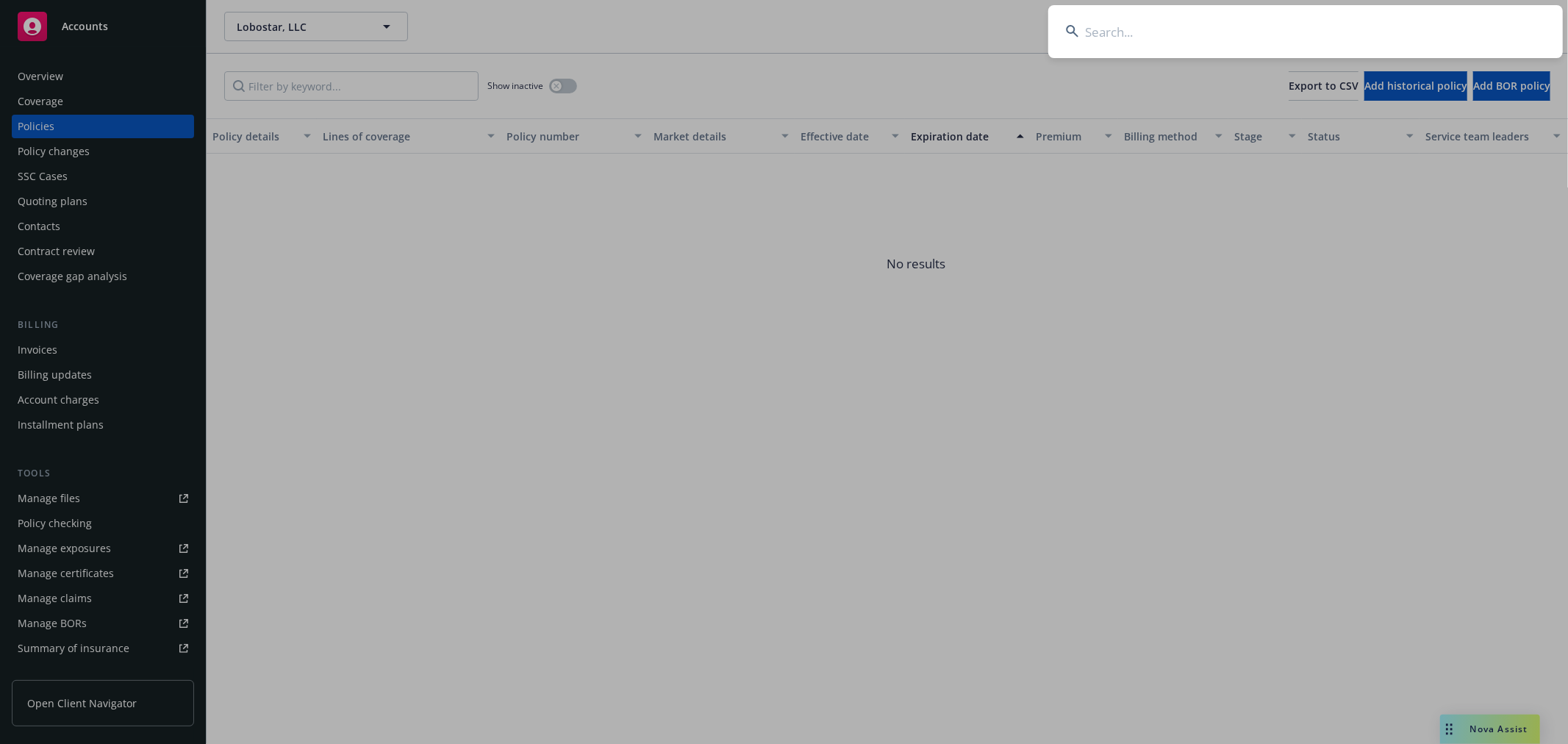
click at [1445, 25] on input at bounding box center [1305, 31] width 514 height 53
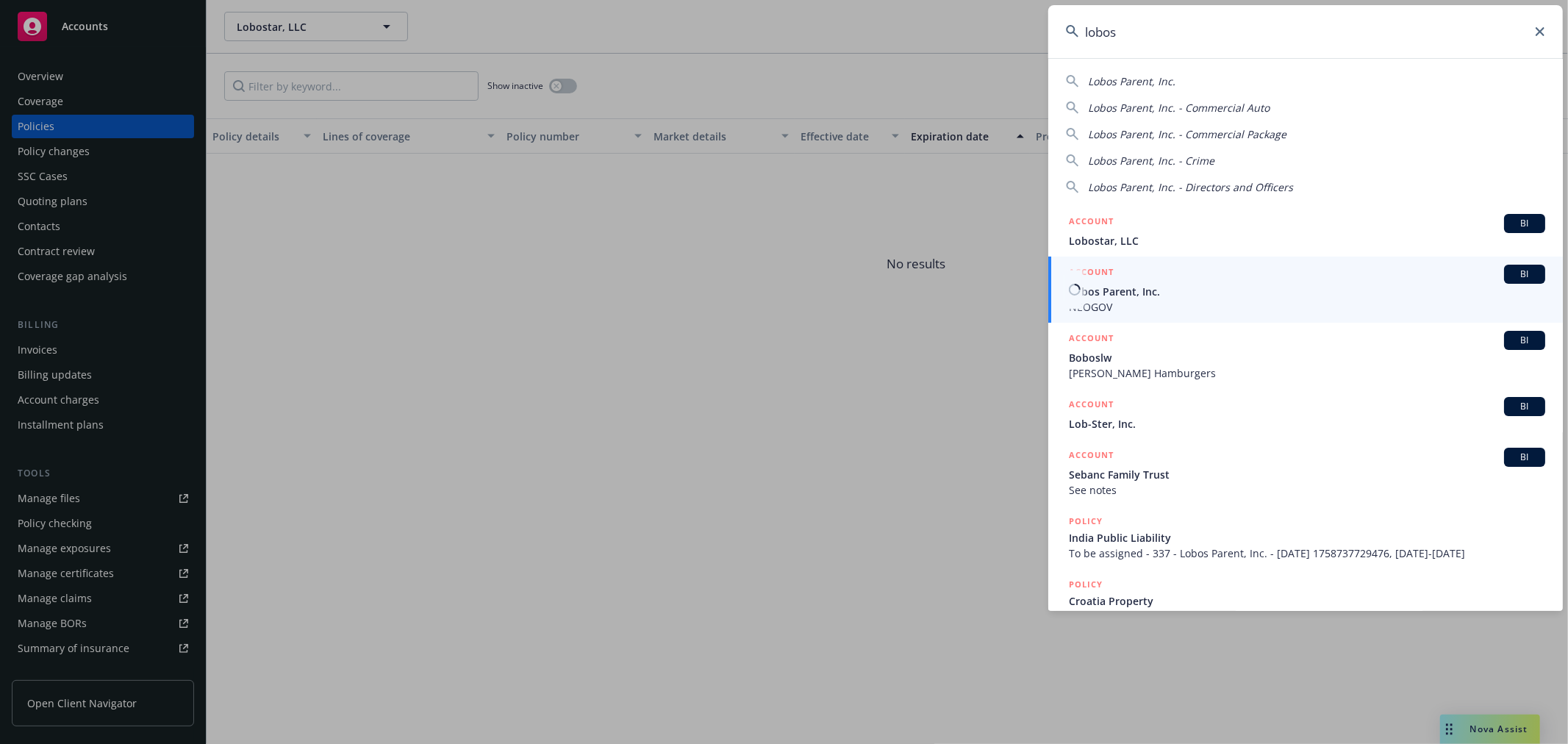
type input "lobos"
click at [1260, 289] on span "Lobos Parent, Inc." at bounding box center [1307, 291] width 476 height 16
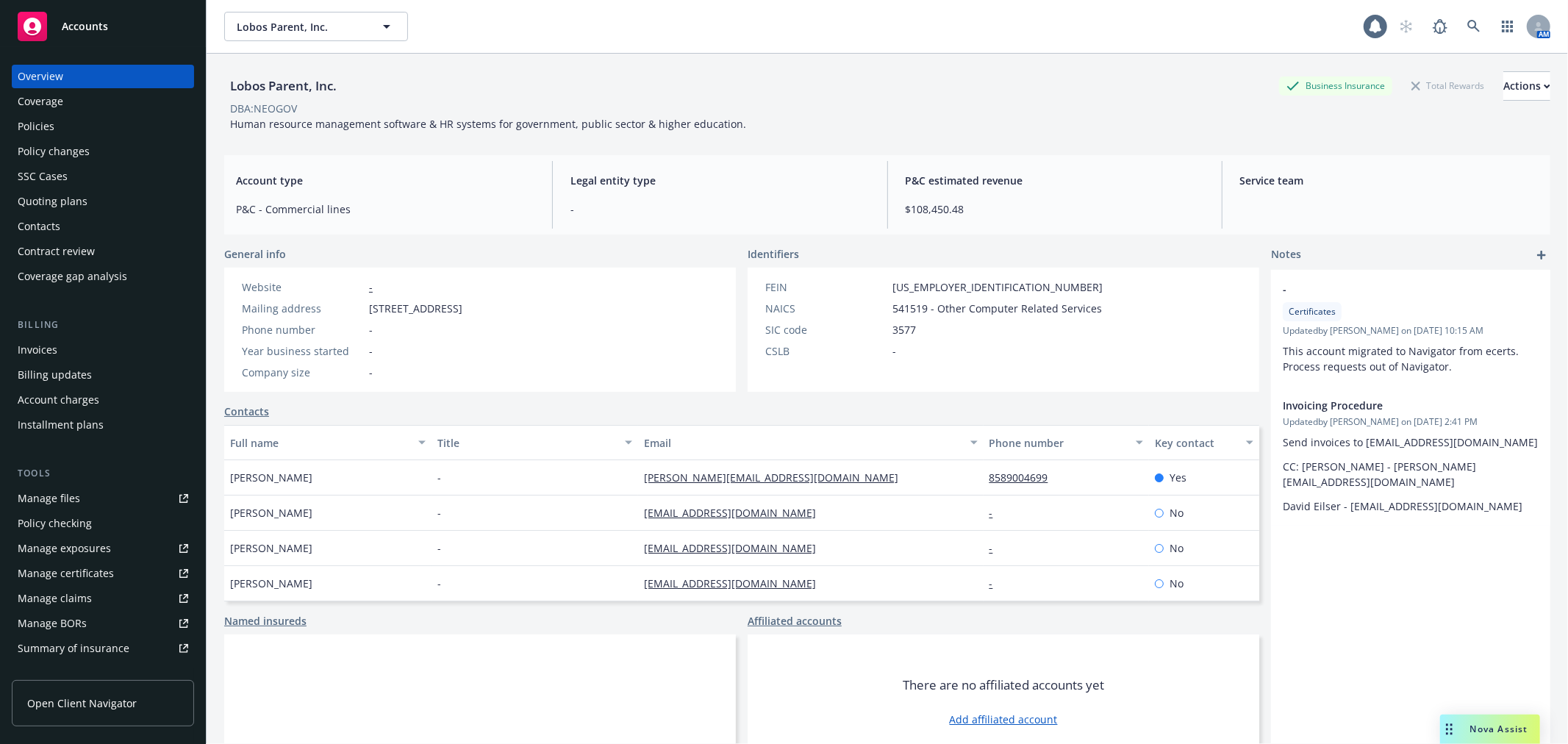
click at [44, 125] on div "Policies" at bounding box center [36, 126] width 37 height 24
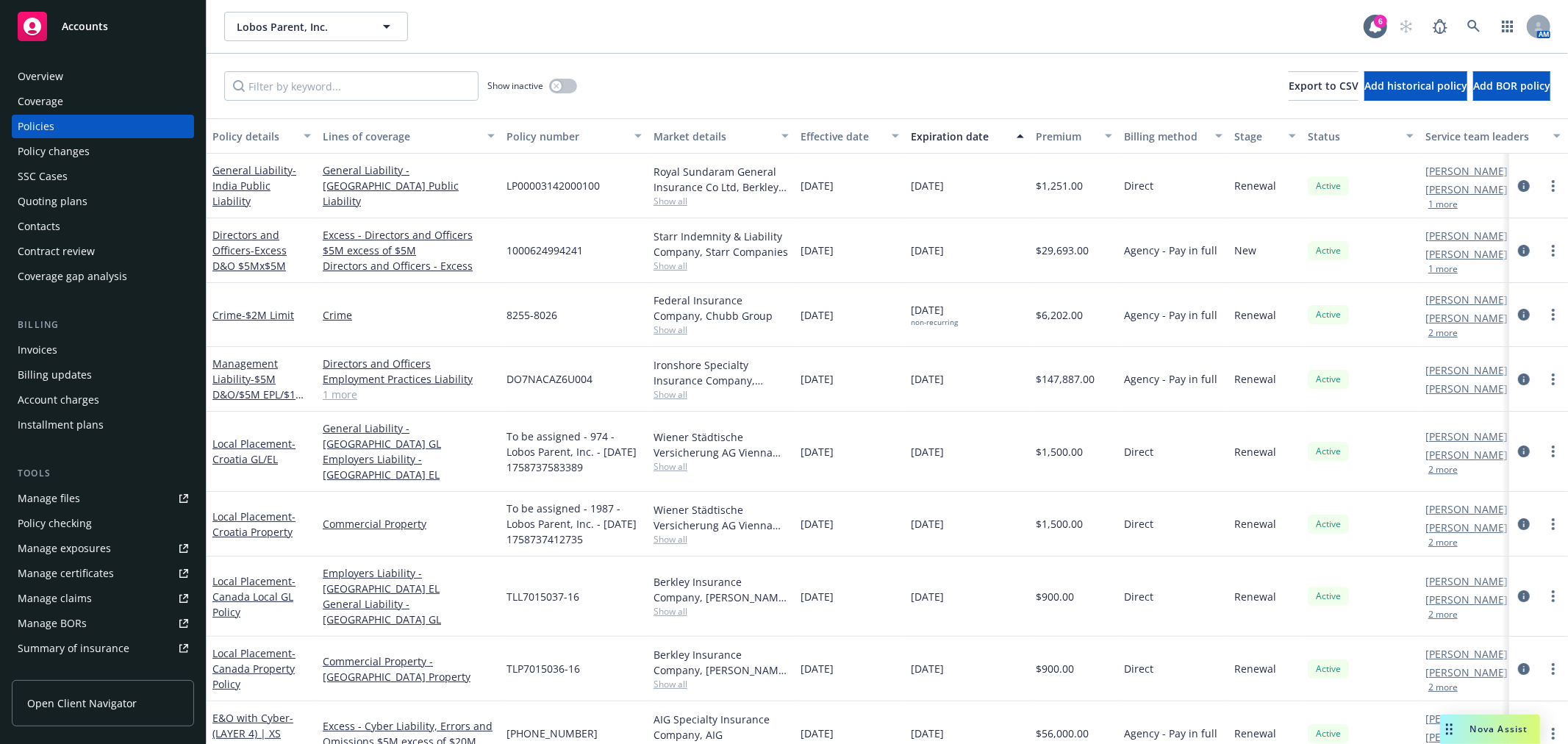
click at [54, 207] on div "Quoting plans" at bounding box center [53, 202] width 70 height 24
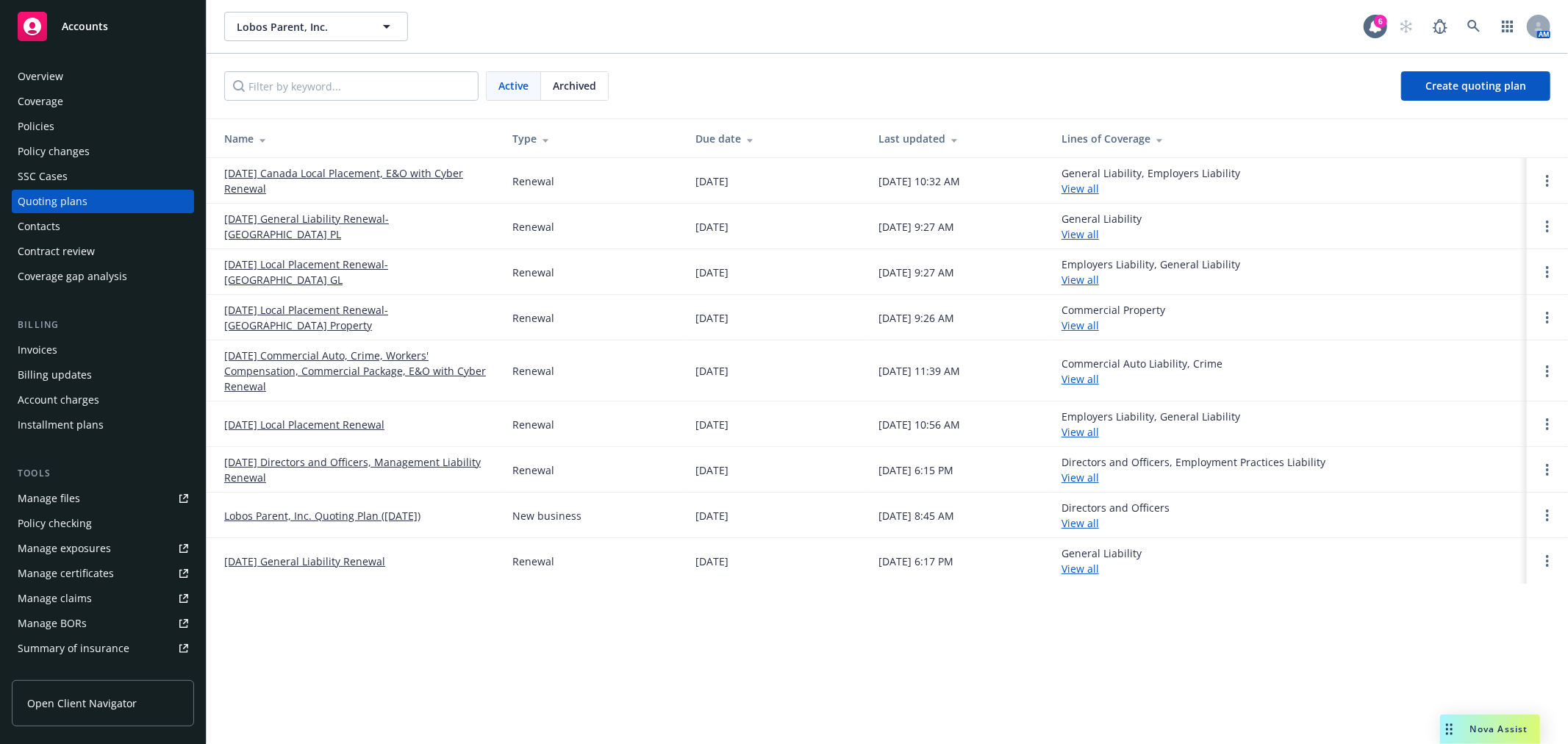
click at [512, 86] on span "Active" at bounding box center [513, 86] width 30 height 16
click at [282, 460] on link "09/25/25 Directors and Officers, Management Liability Renewal" at bounding box center [356, 469] width 264 height 31
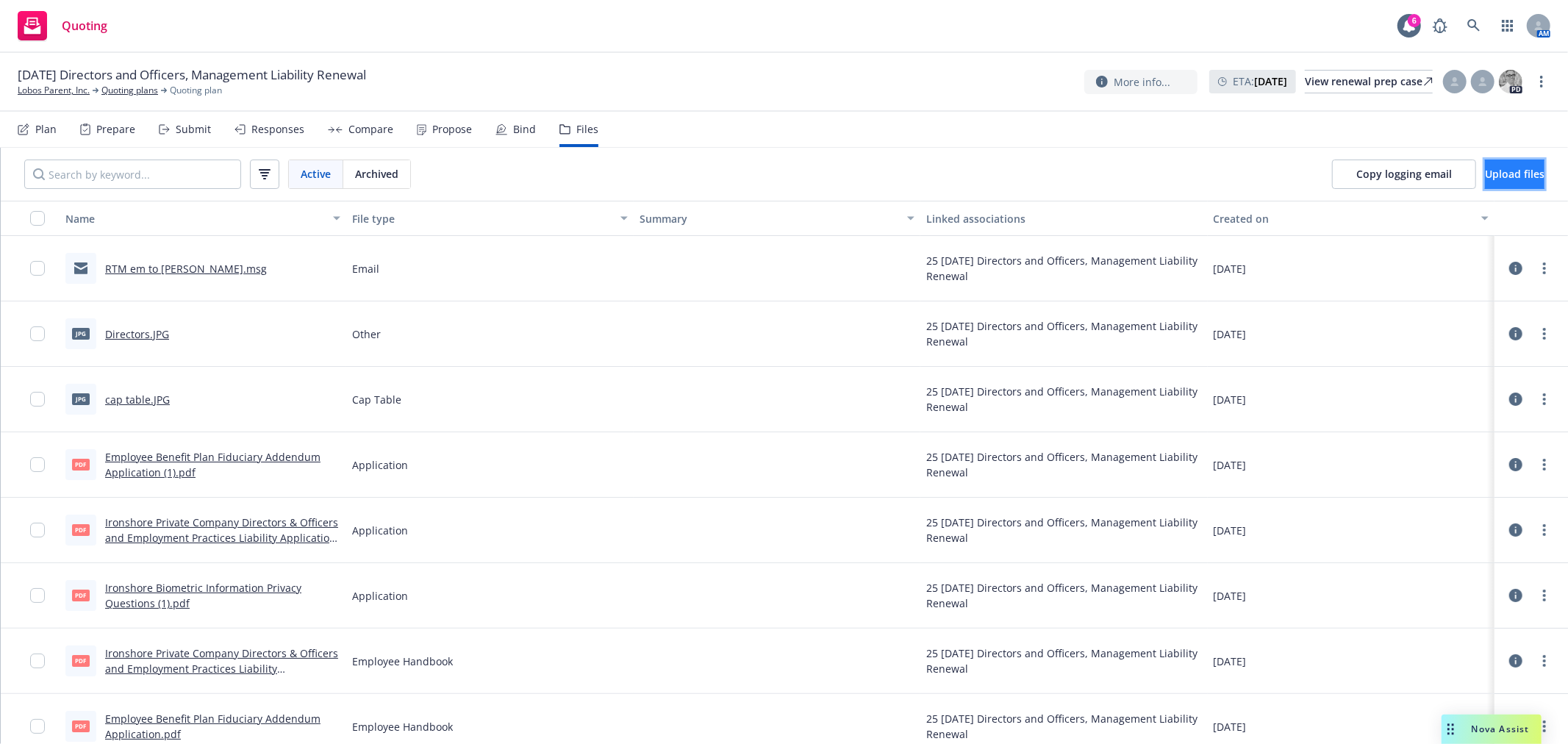
click at [1508, 179] on span "Upload files" at bounding box center [1514, 174] width 60 height 14
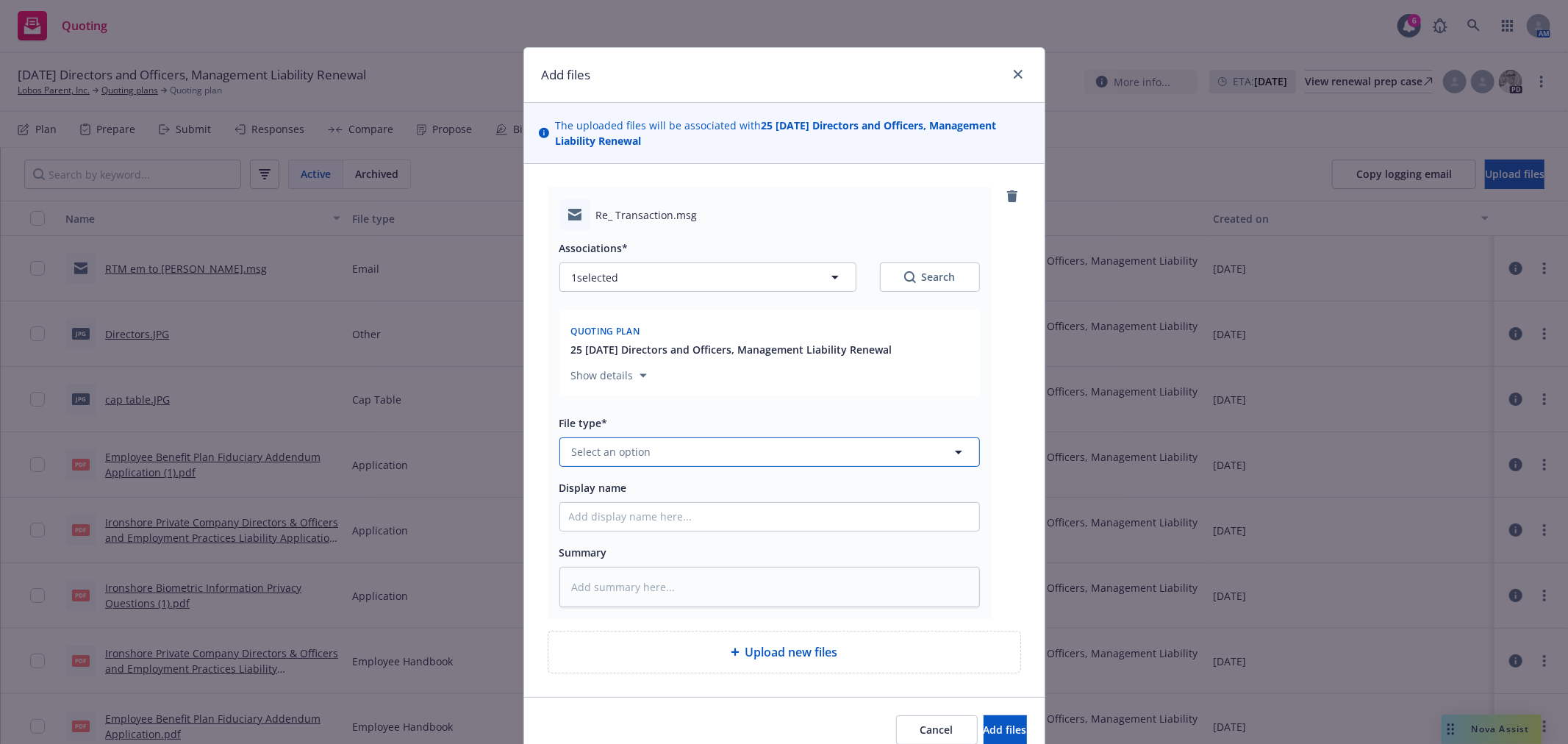
drag, startPoint x: 644, startPoint y: 444, endPoint x: 651, endPoint y: 447, distance: 7.6
click at [647, 447] on button "Select an option" at bounding box center [770, 453] width 421 height 30
type input "Bind"
click at [613, 344] on div "Bind Order" at bounding box center [601, 333] width 64 height 21
click at [615, 518] on input "Display name" at bounding box center [769, 517] width 419 height 28
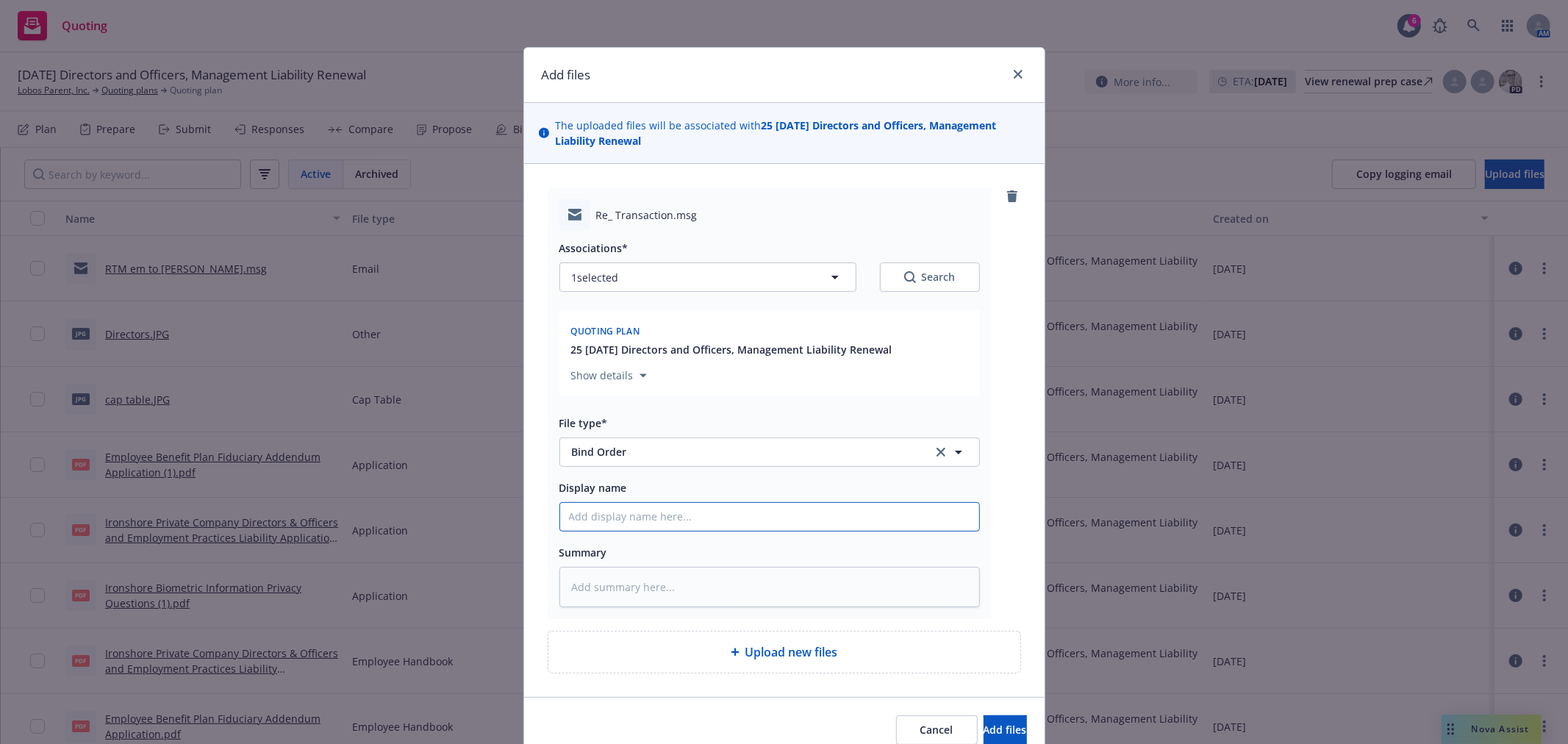
type textarea "x"
type input "T"
type textarea "x"
type input "Ta"
type textarea "x"
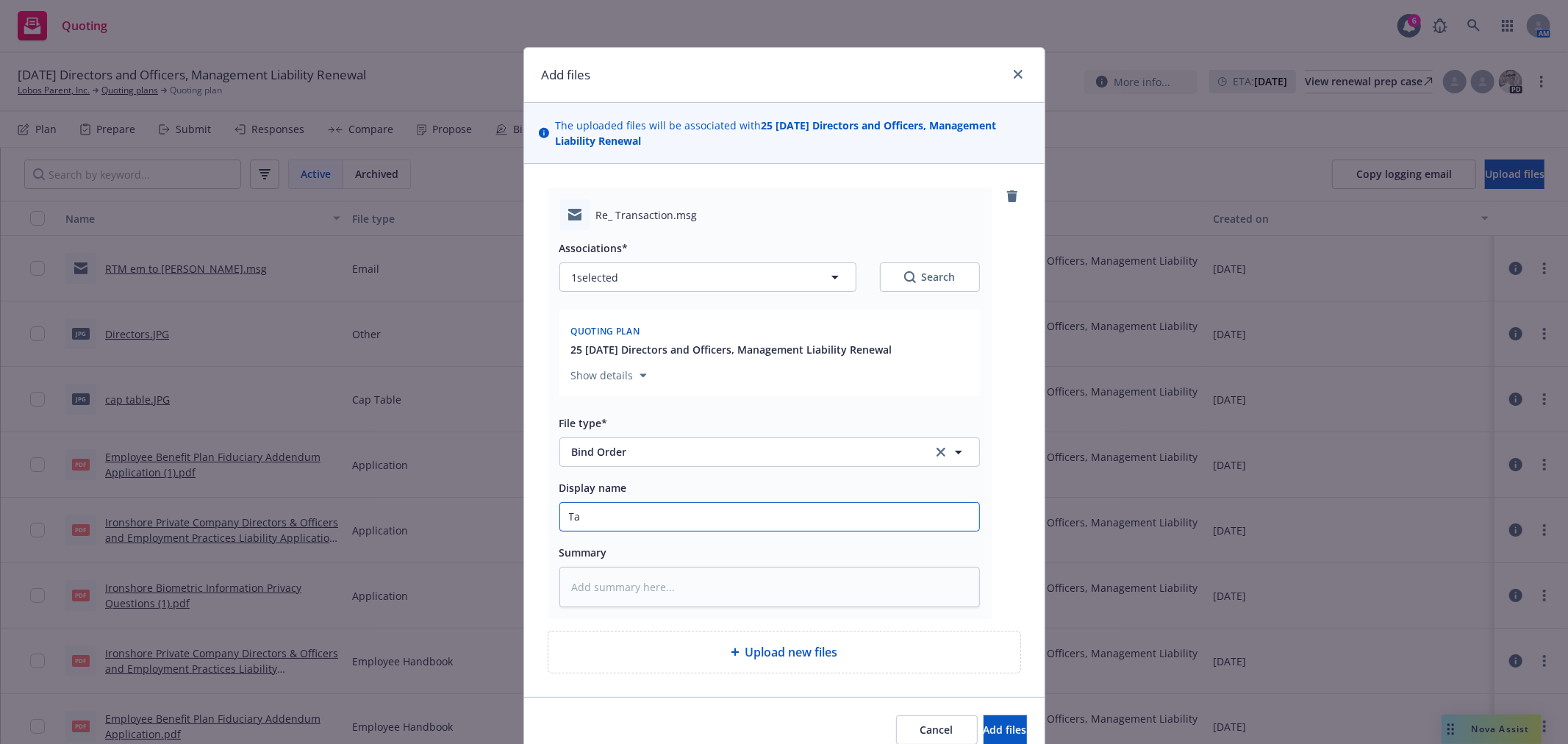
type input "Tai"
type textarea "x"
type input "Ta"
type textarea "x"
type input "T"
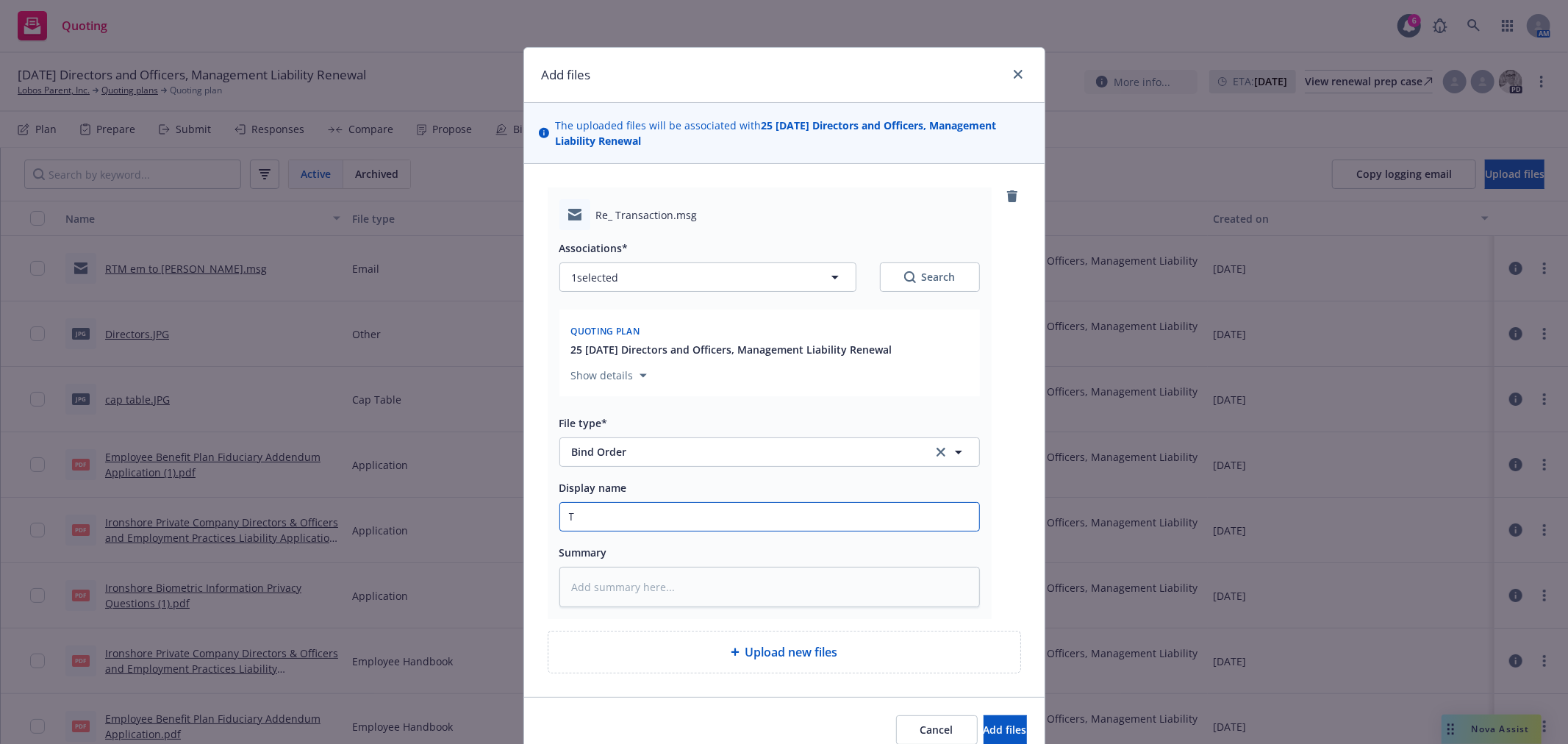
type textarea "x"
type input "6"
type textarea "x"
type input "6"
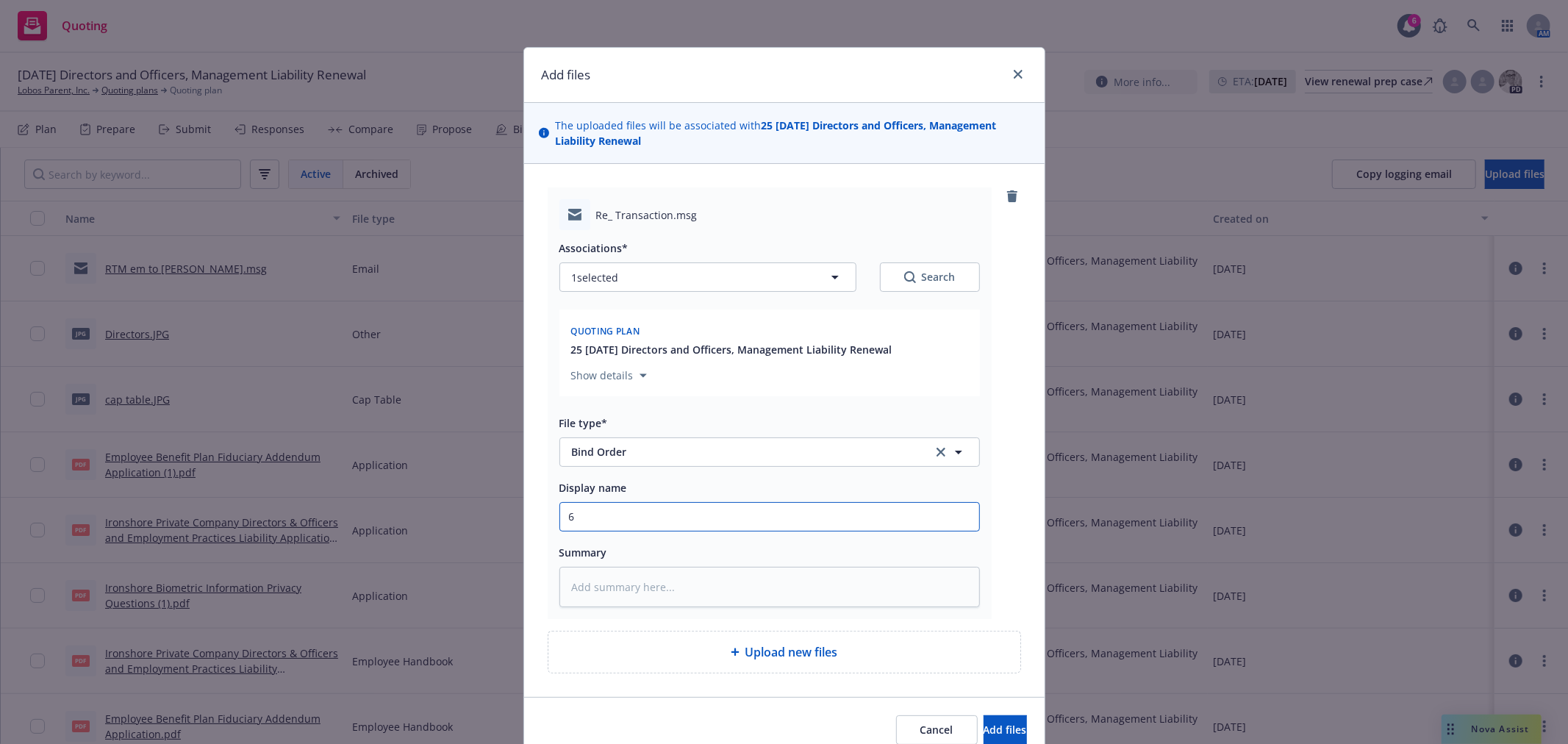
type textarea "x"
type input "6 y"
type textarea "x"
type input "6 ye"
type textarea "x"
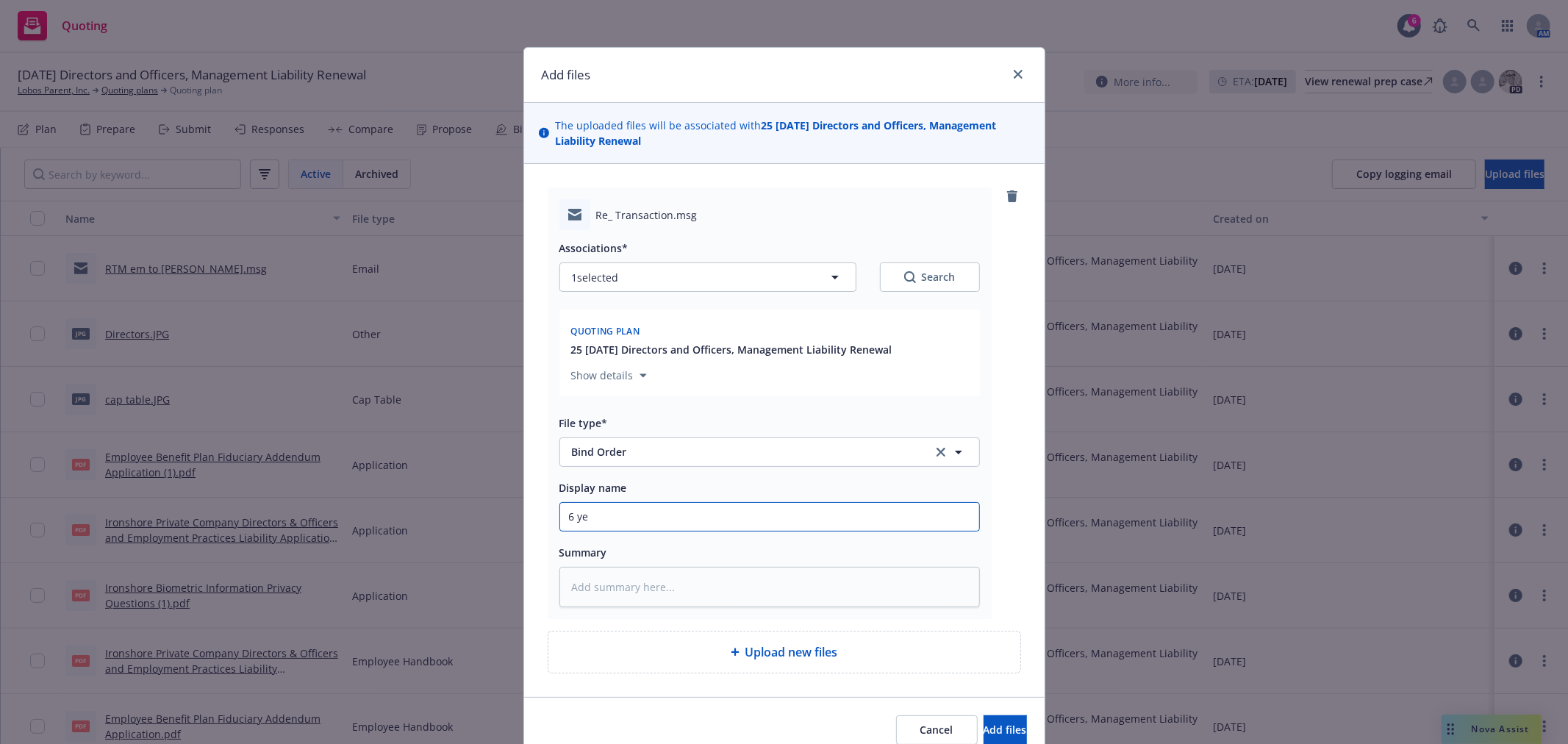
type input "6 yea"
type textarea "x"
type input "6 year"
type textarea "x"
type input "6 year"
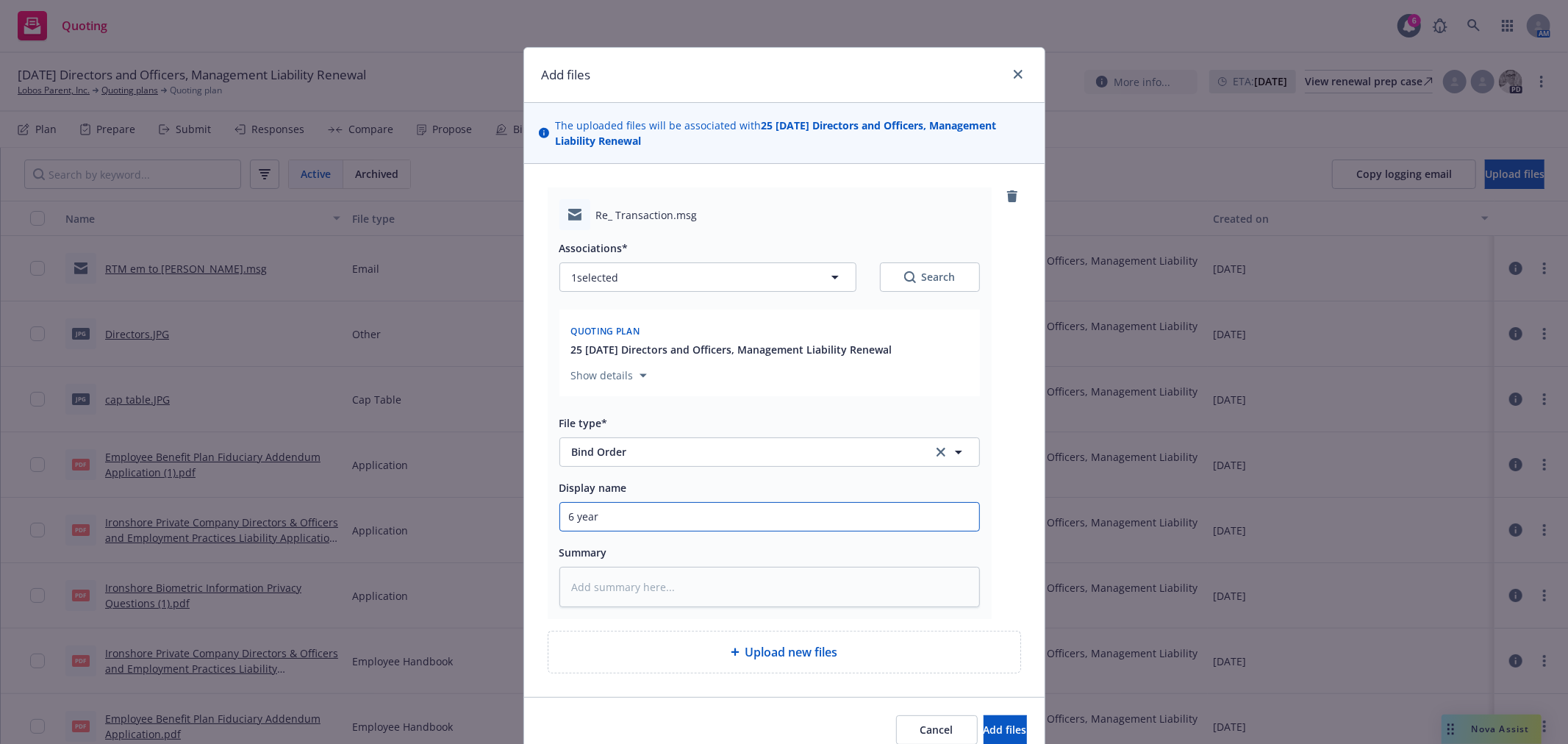
type textarea "x"
type input "6 year t"
type textarea "x"
type input "6 year ta"
type textarea "x"
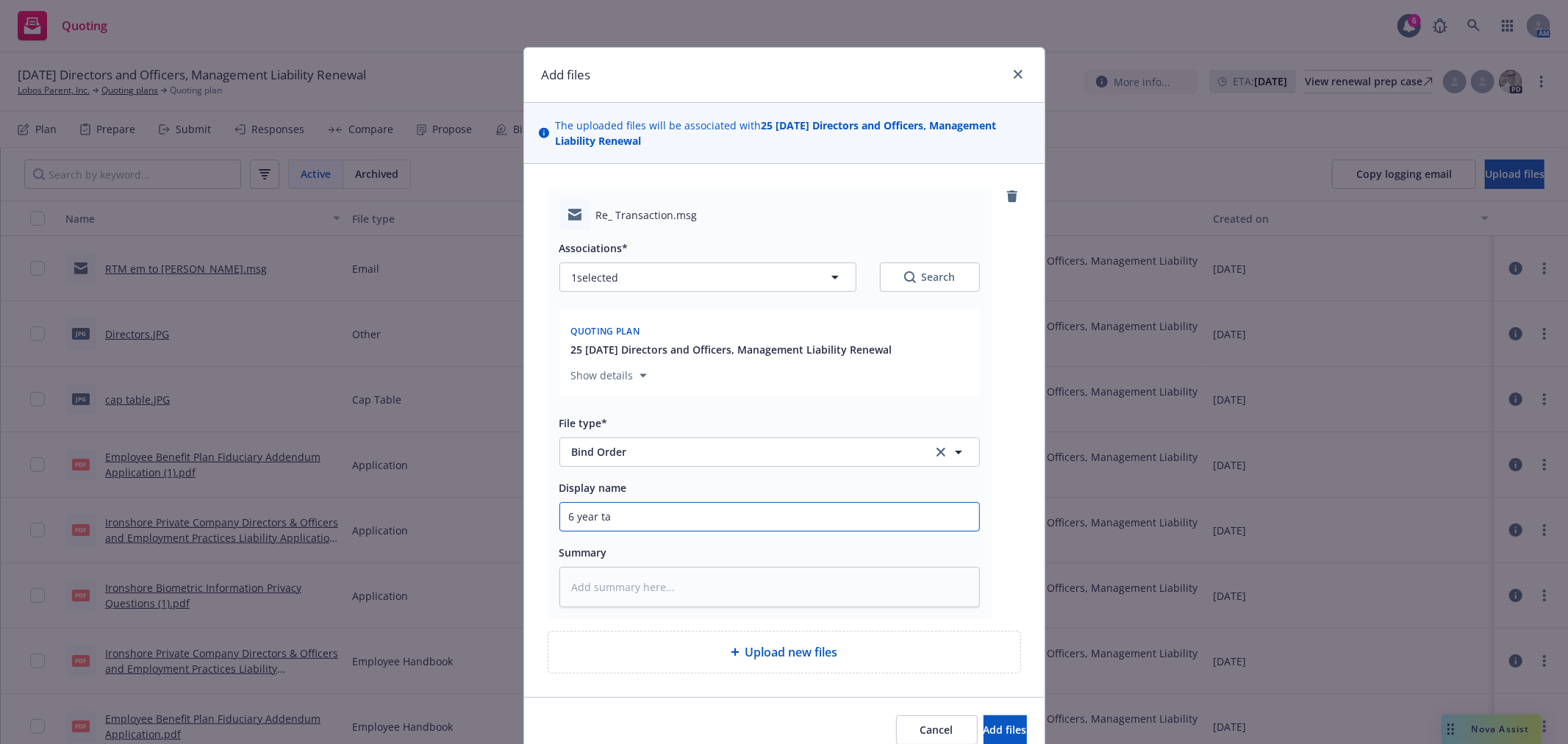
type input "6 year tai"
type textarea "x"
type input "6 year tail"
type textarea "x"
type input "6 year tail"
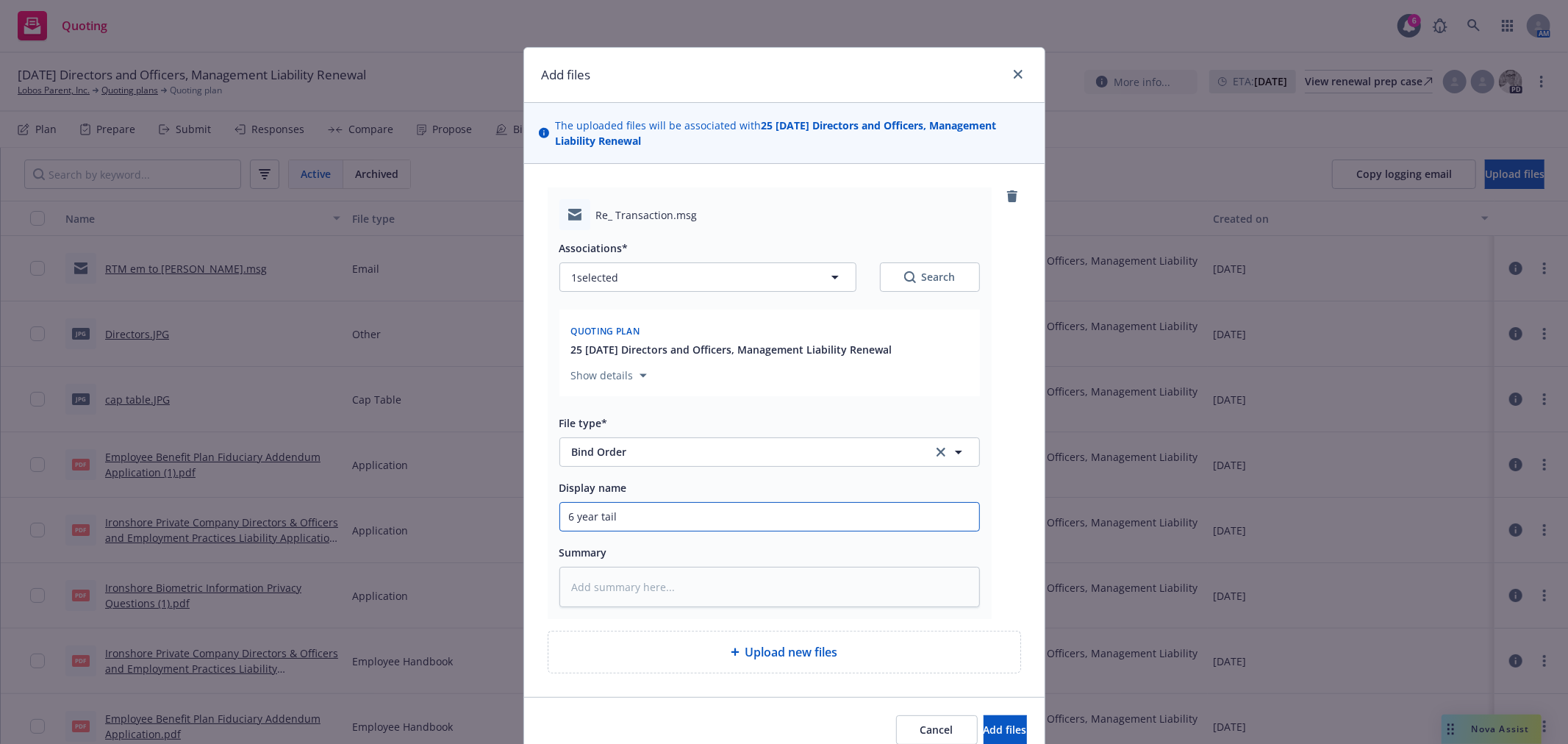
type textarea "x"
type input "6 year tail B"
type textarea "x"
type input "6 year tail BO"
type textarea "x"
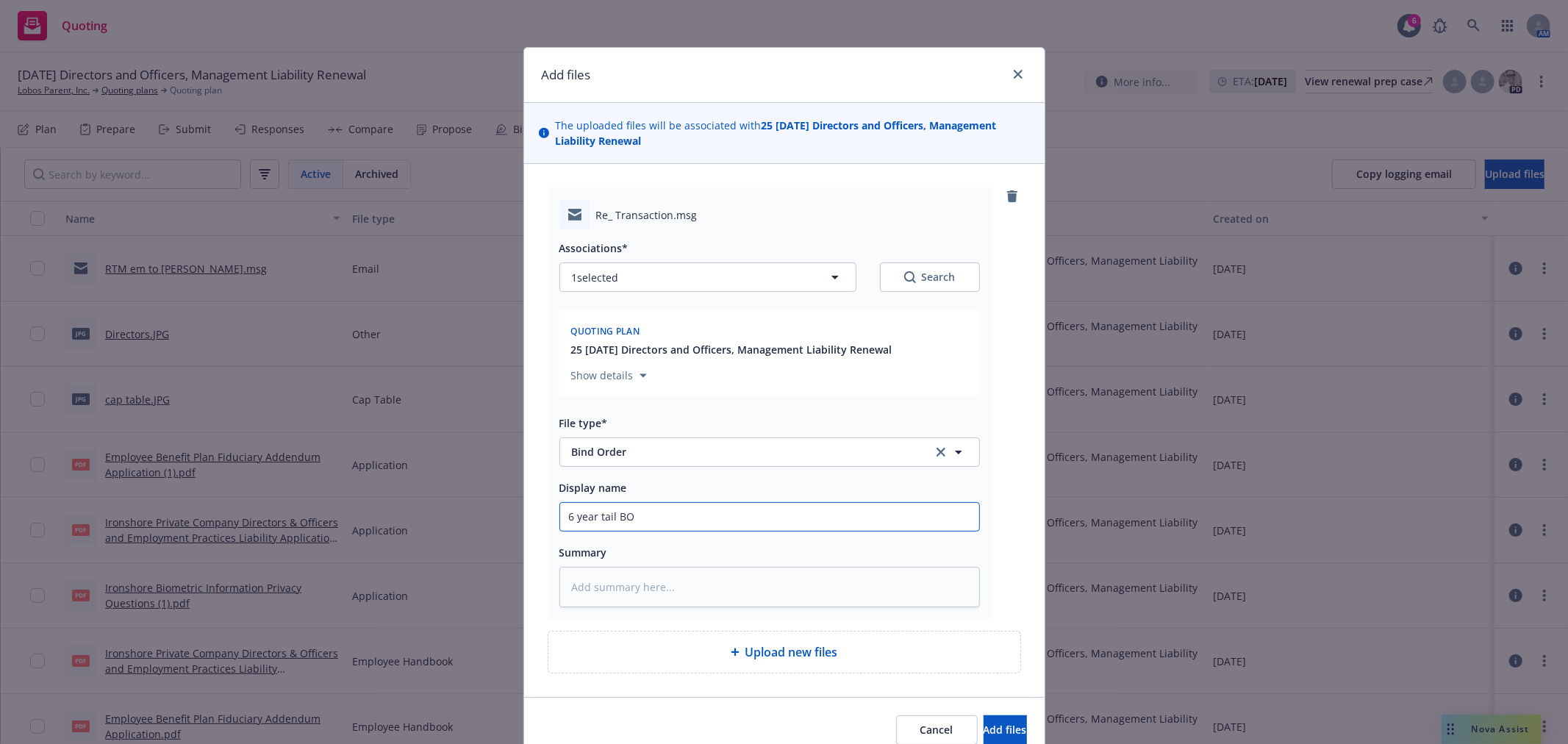
type input "6 year tail BO"
type textarea "x"
type input "6 year tail BO +"
type textarea "x"
type input "6 year tail BO +"
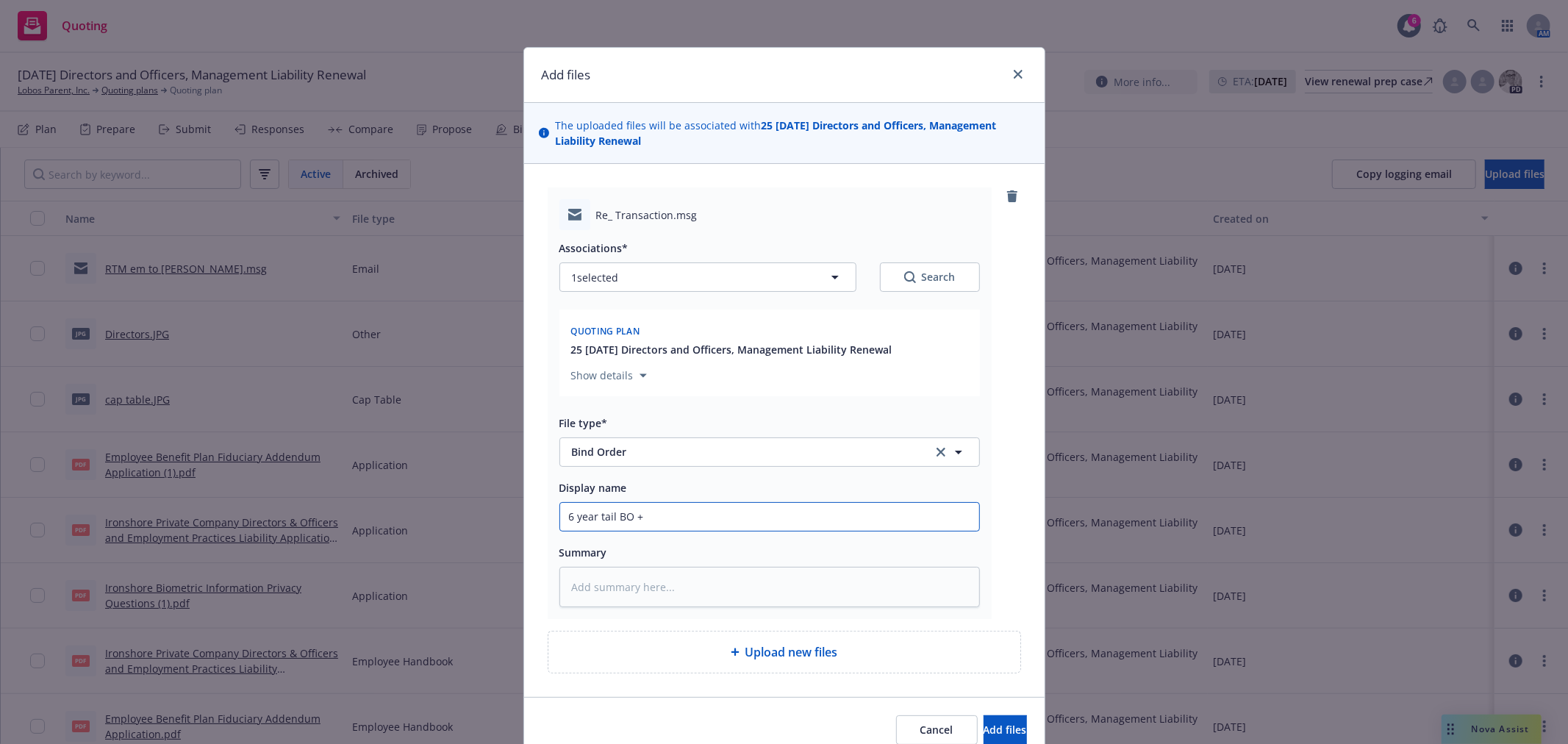
type textarea "x"
type input "6 year tail BO + s"
type textarea "x"
type input "6 year tail BO + su"
type textarea "x"
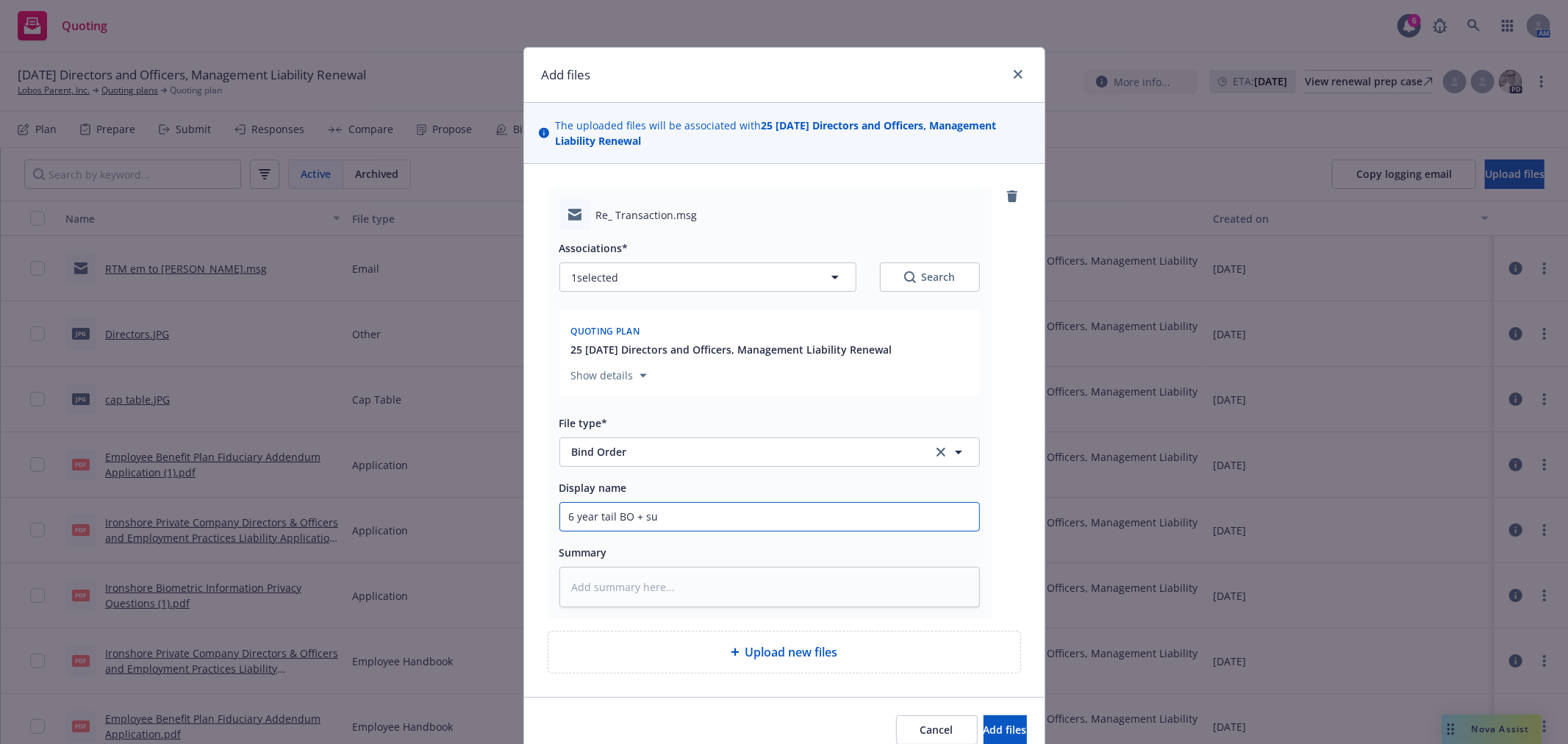
type input "6 year tail BO + sub"
type textarea "x"
type input "6 year tail BO + subj"
type textarea "x"
type input "6 year tail BO + subje"
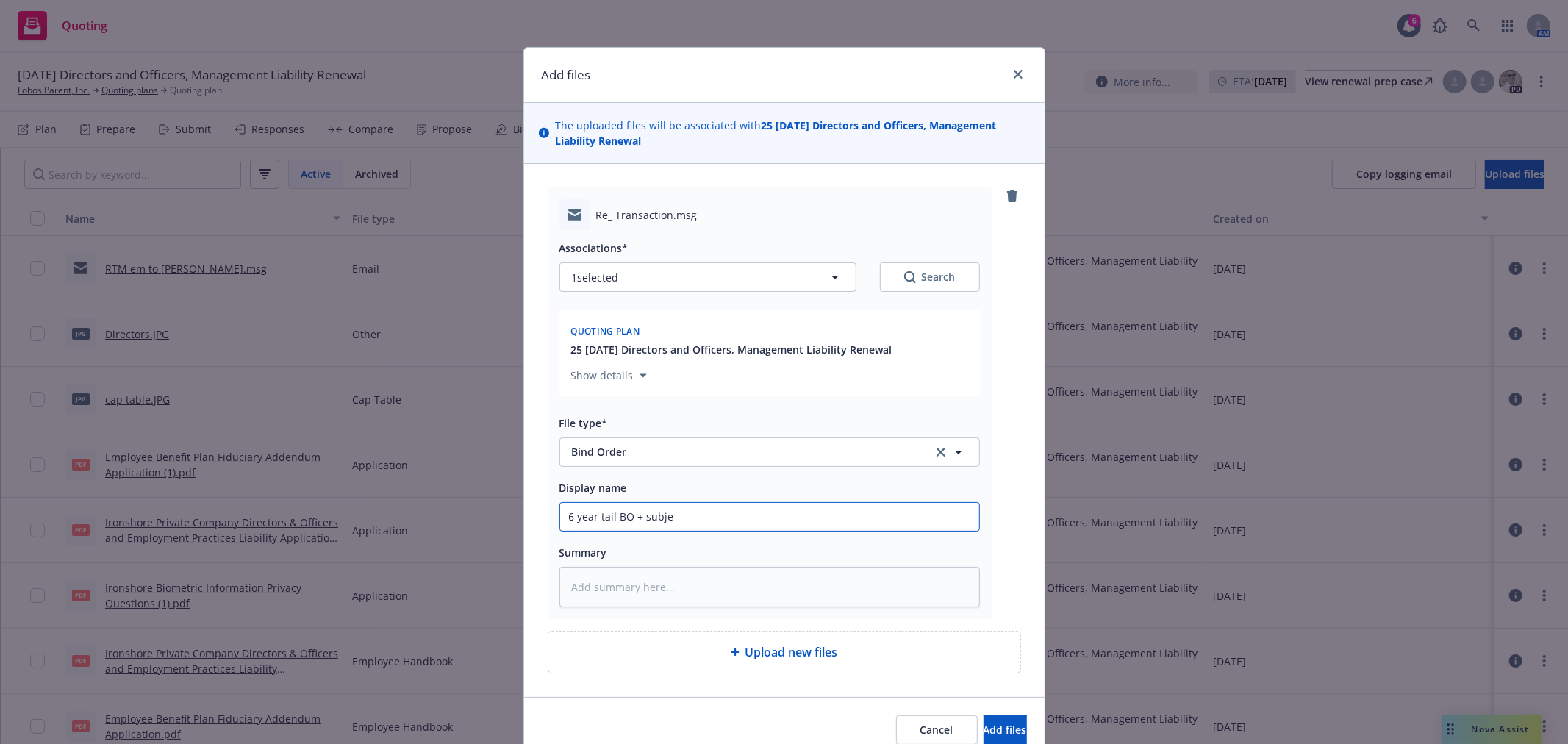
type textarea "x"
type input "6 year tail BO + subjec"
type textarea "x"
type input "6 year tail BO + subject"
type textarea "x"
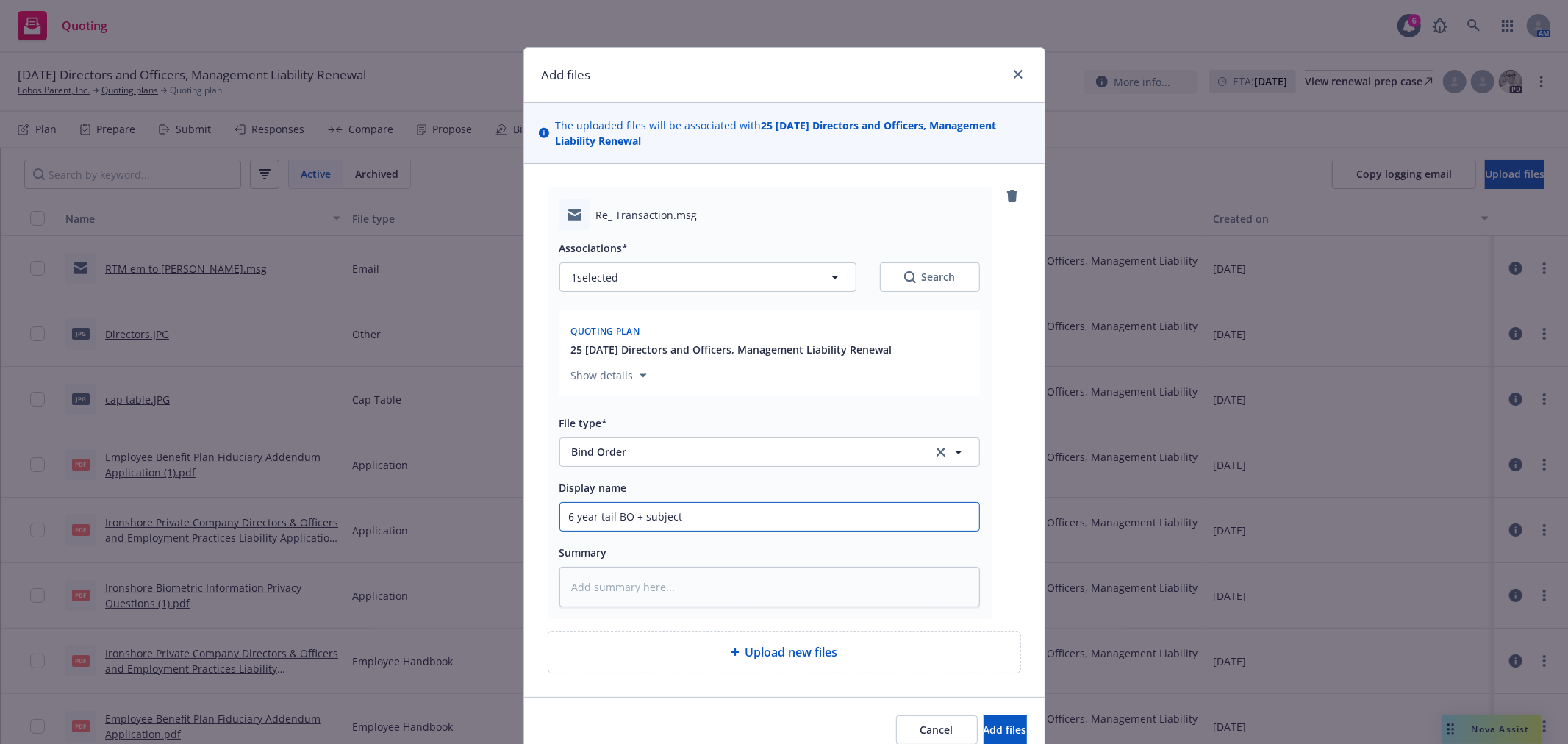
type input "6 year tail BO + subjecti"
type textarea "x"
type input "6 year tail BO + subjectiv"
type textarea "x"
type input "6 year tail BO + subjectivi"
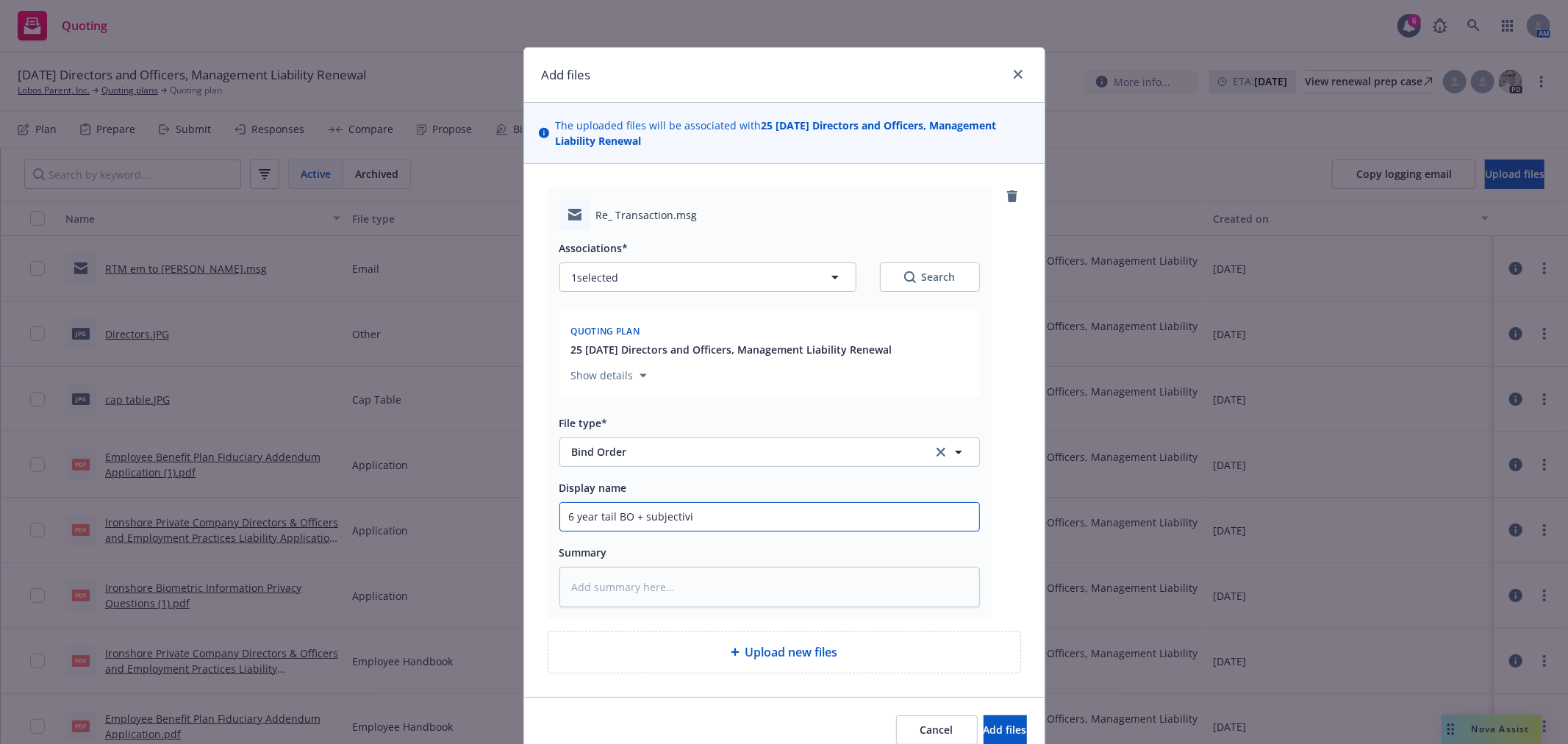
type textarea "x"
type input "6 year tail BO + subjectivit"
type textarea "x"
type input "6 year tail BO + subjectivitie"
type textarea "x"
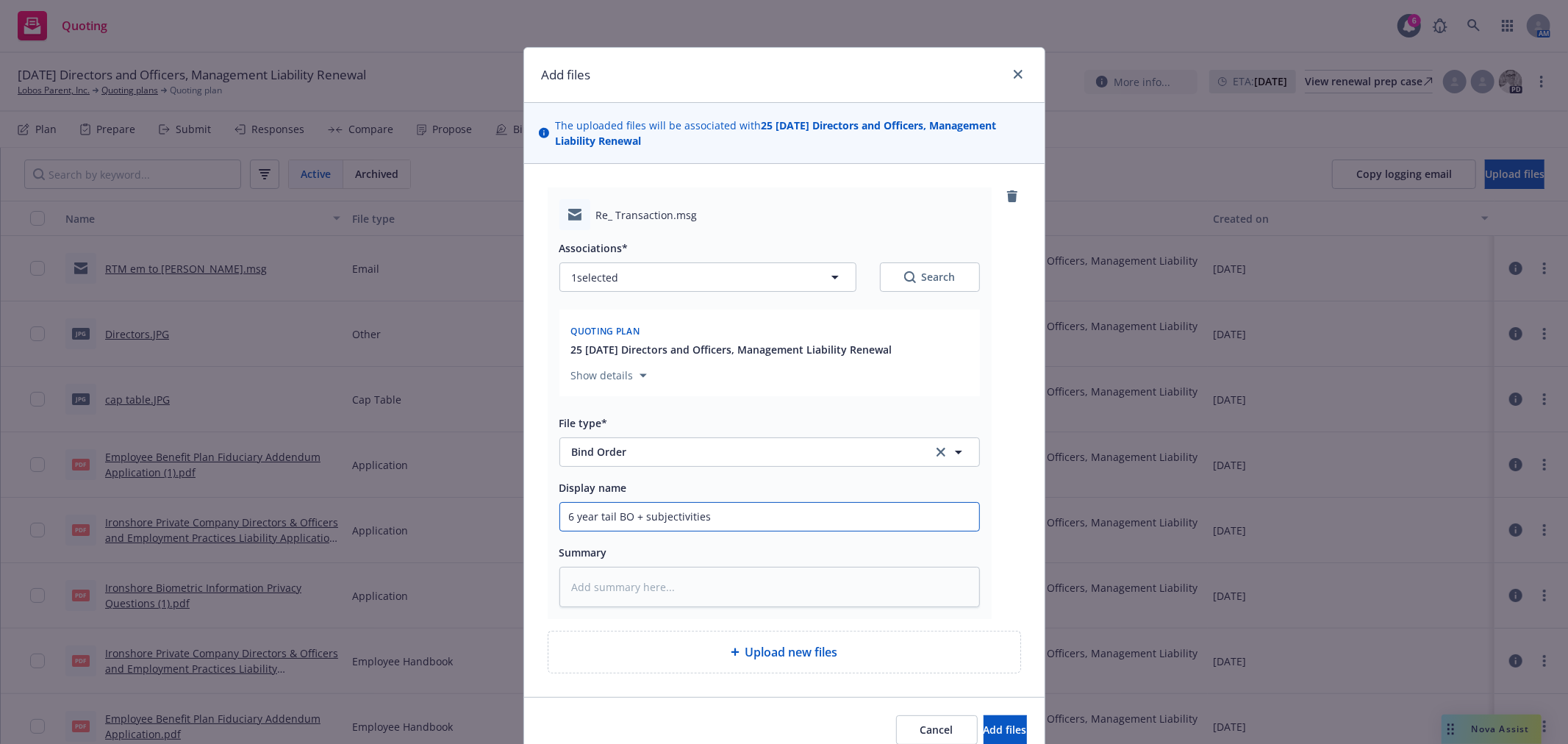
type input "6 year tail BO + subjectivities"
click at [983, 715] on button "Add files" at bounding box center [1005, 730] width 44 height 30
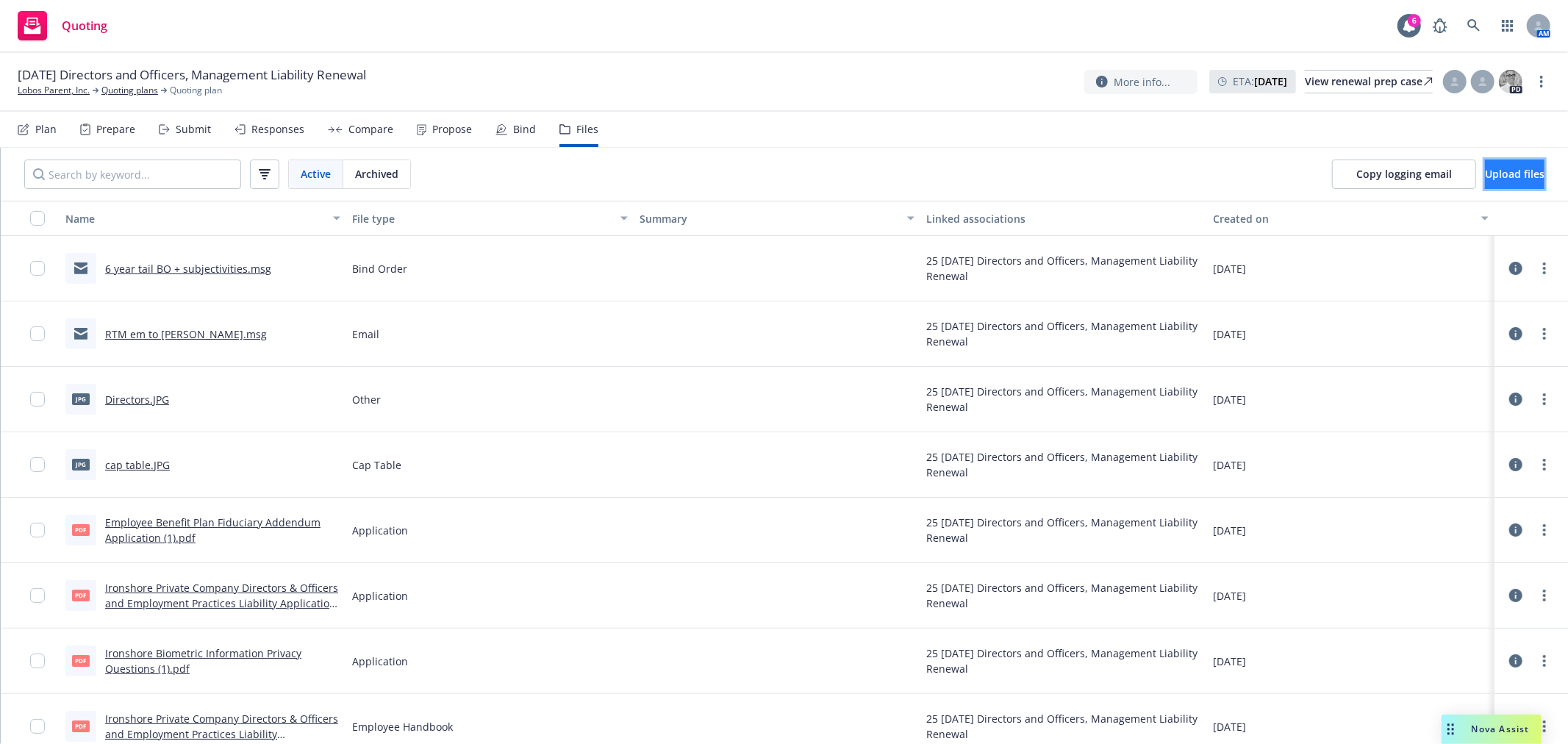
click at [1488, 182] on button "Upload files" at bounding box center [1514, 174] width 60 height 30
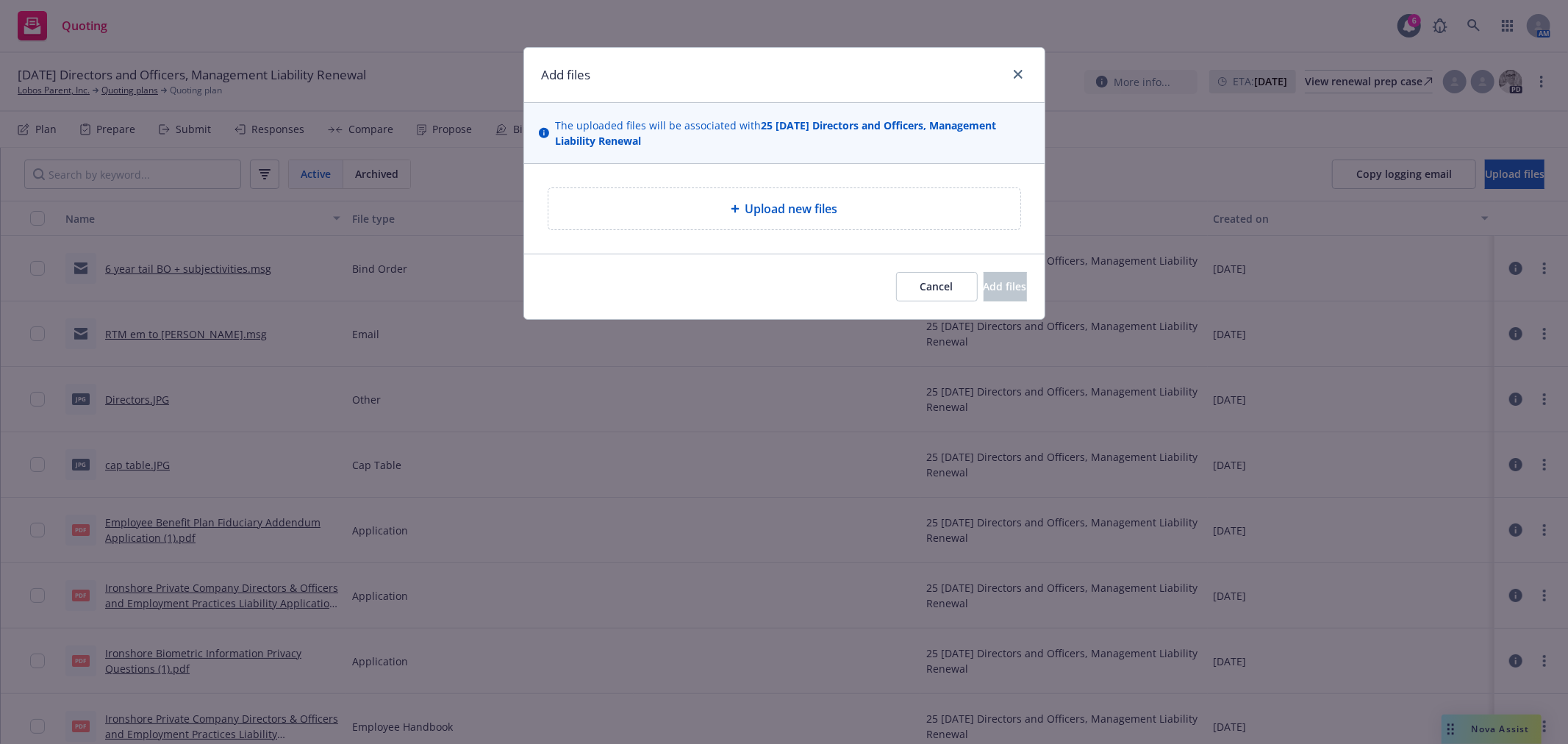
type textarea "x"
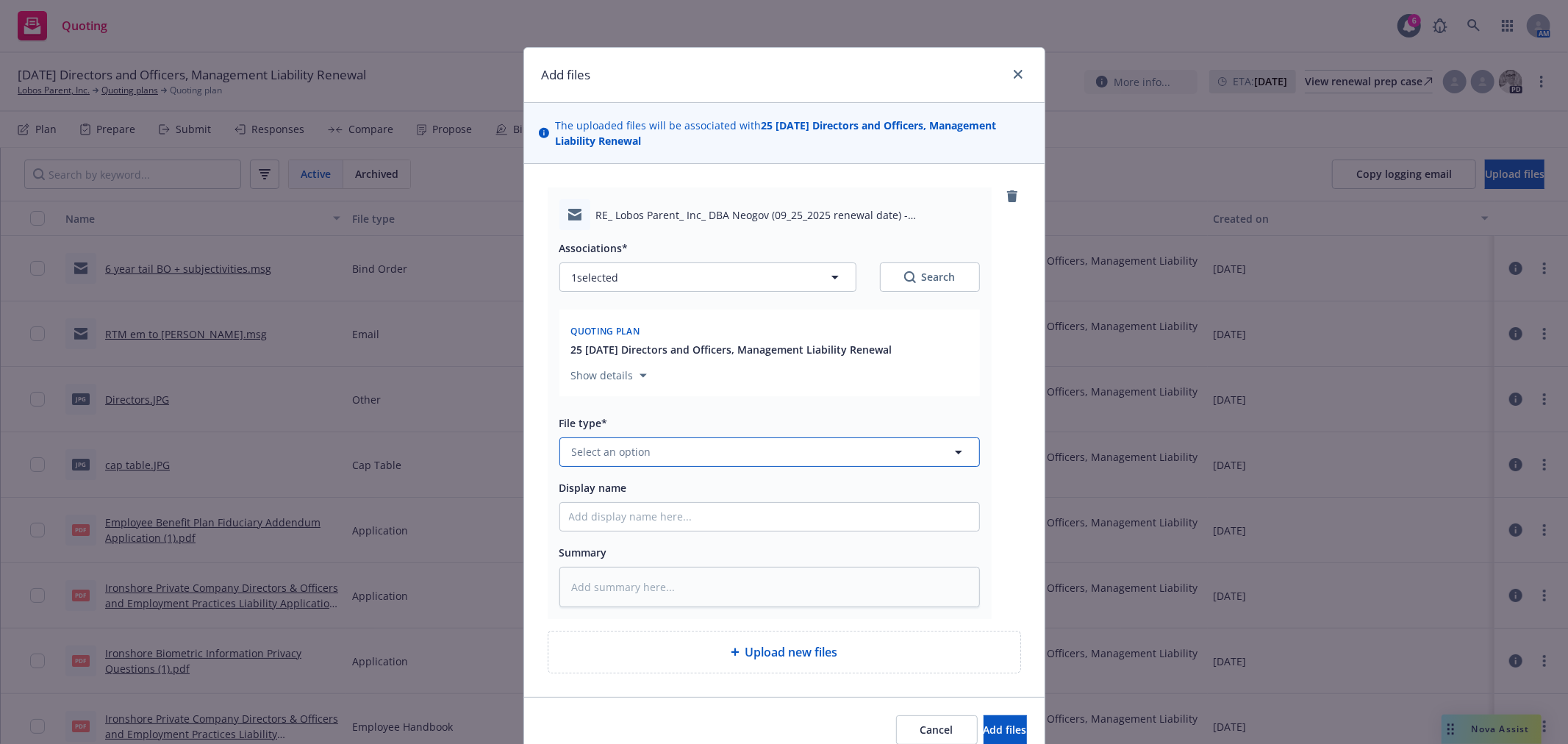
click at [664, 453] on button "Select an option" at bounding box center [770, 453] width 421 height 30
type input "Bind"
click at [644, 344] on div "Bind Order" at bounding box center [770, 333] width 402 height 21
click at [637, 515] on input "Display name" at bounding box center [769, 517] width 419 height 28
type textarea "x"
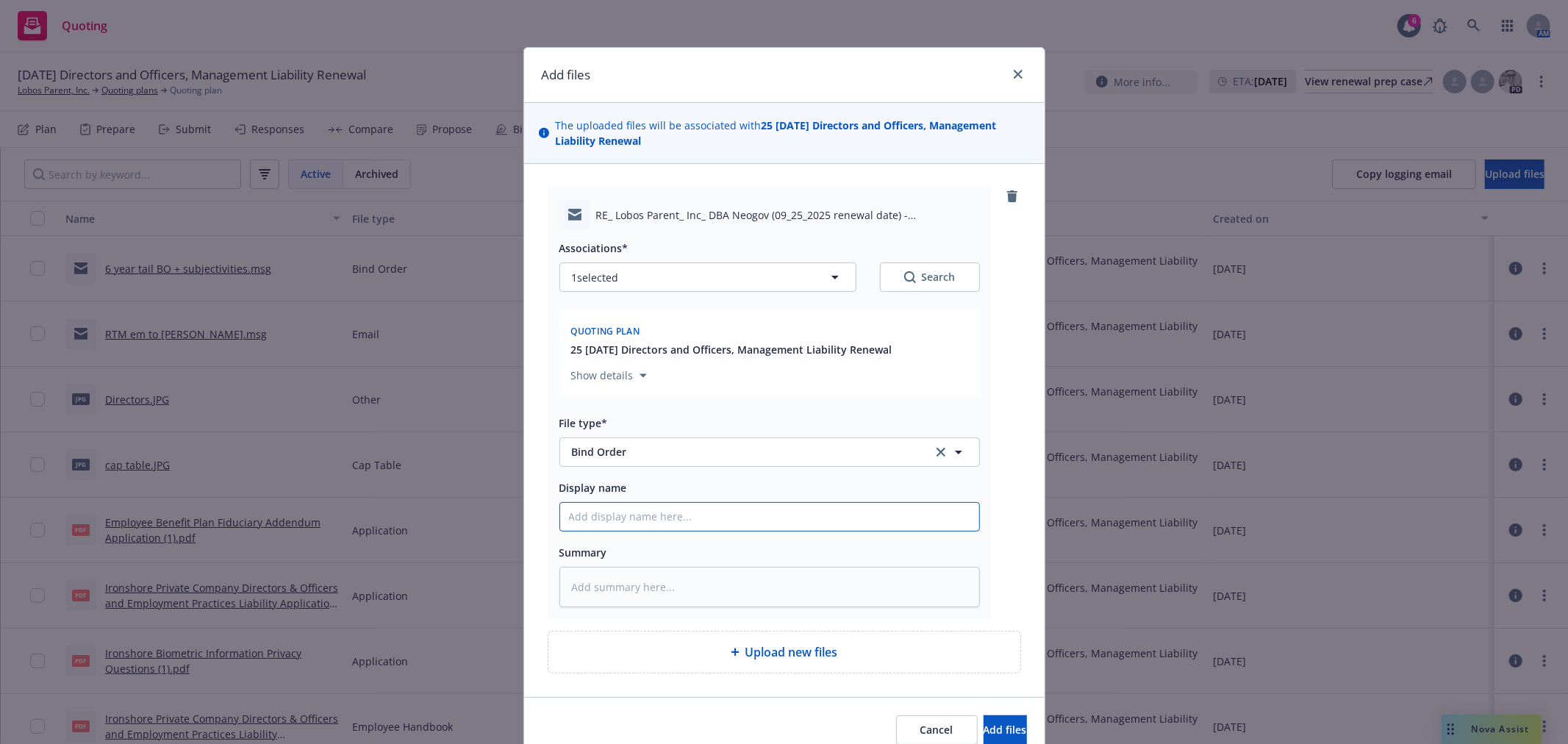
type input "B"
type textarea "x"
type input "BO"
type textarea "x"
type input "BO t"
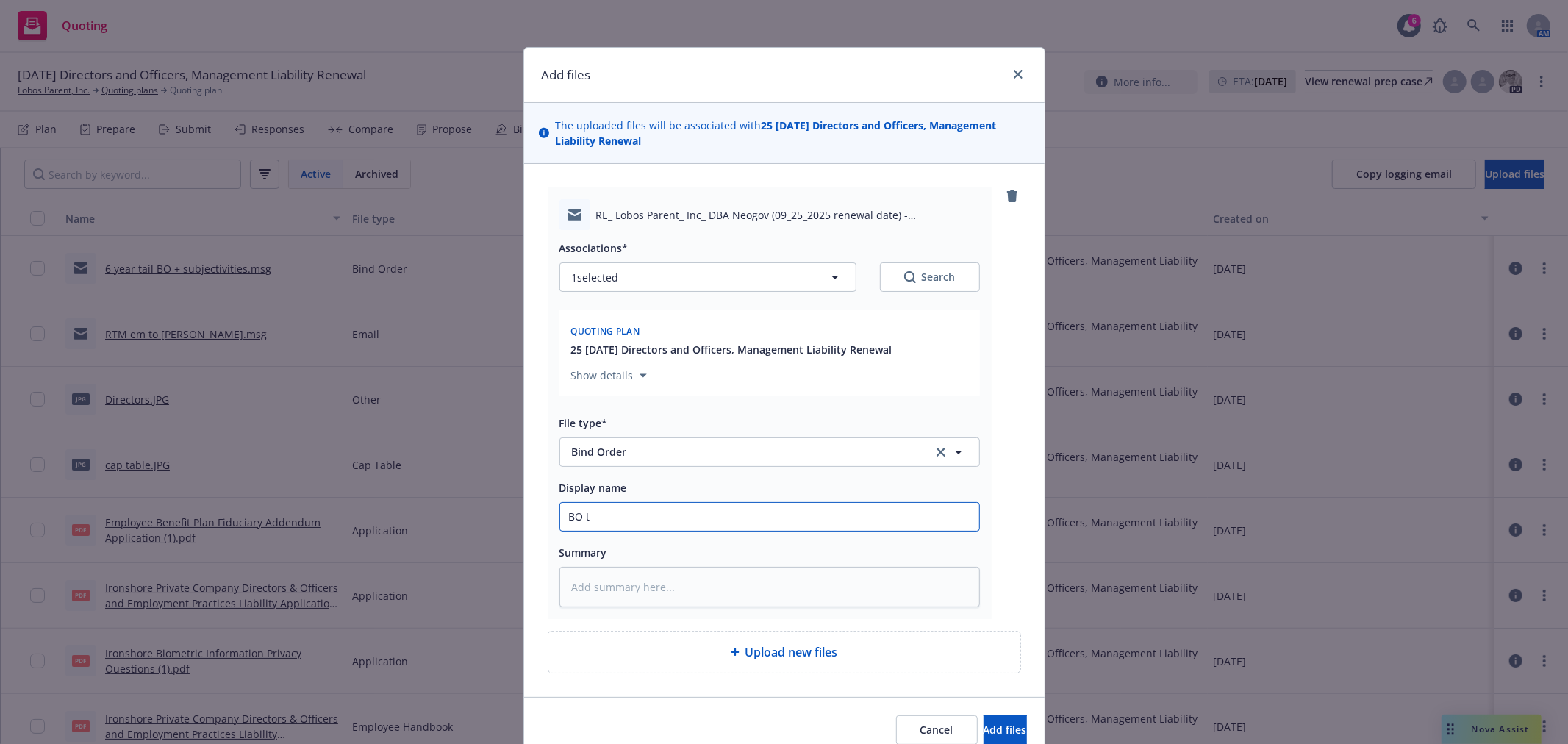
type textarea "x"
type input "BO to"
type textarea "x"
type input "BO to"
type textarea "x"
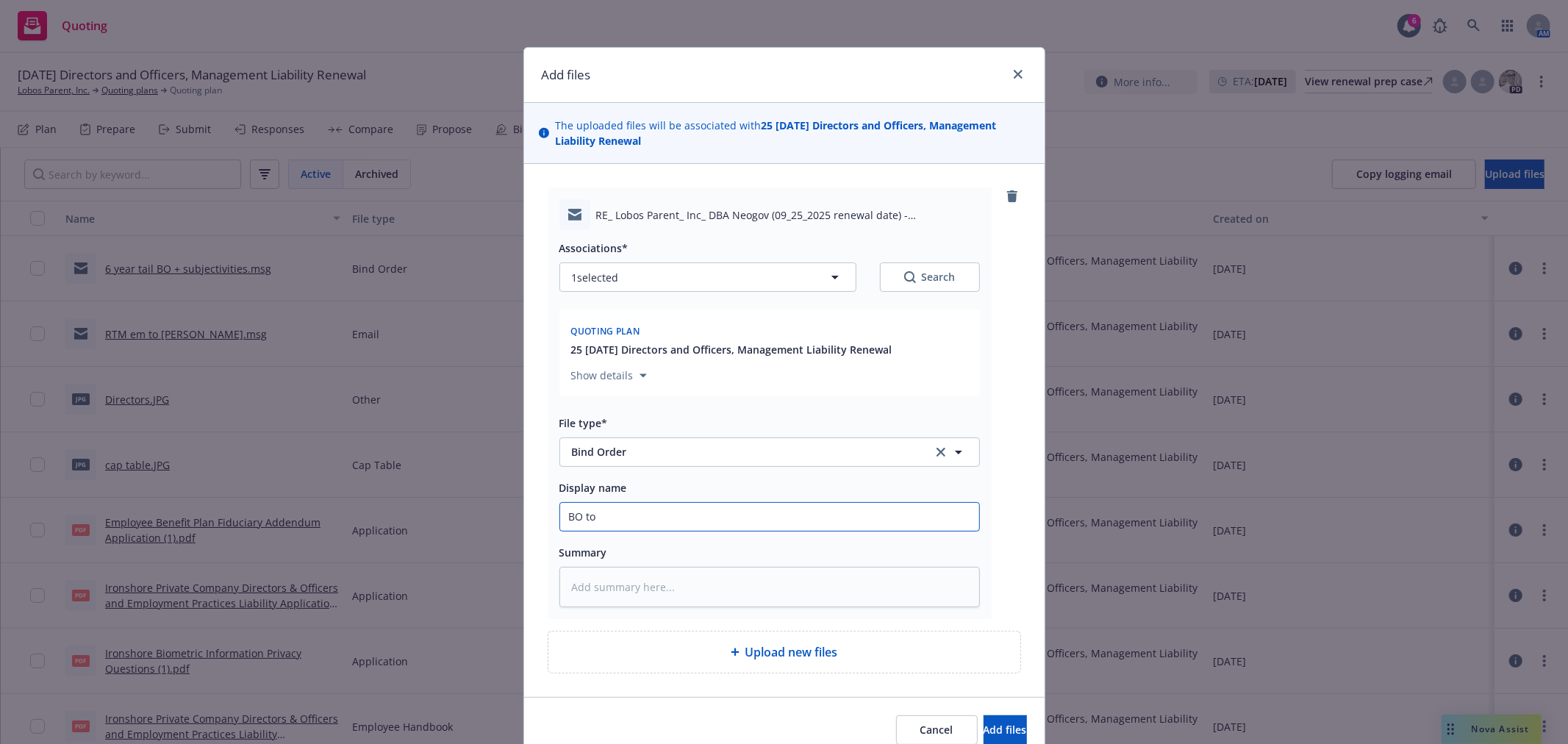
type input "BO to V"
type textarea "x"
type input "BO to Va"
type textarea "x"
type input "BO to Van"
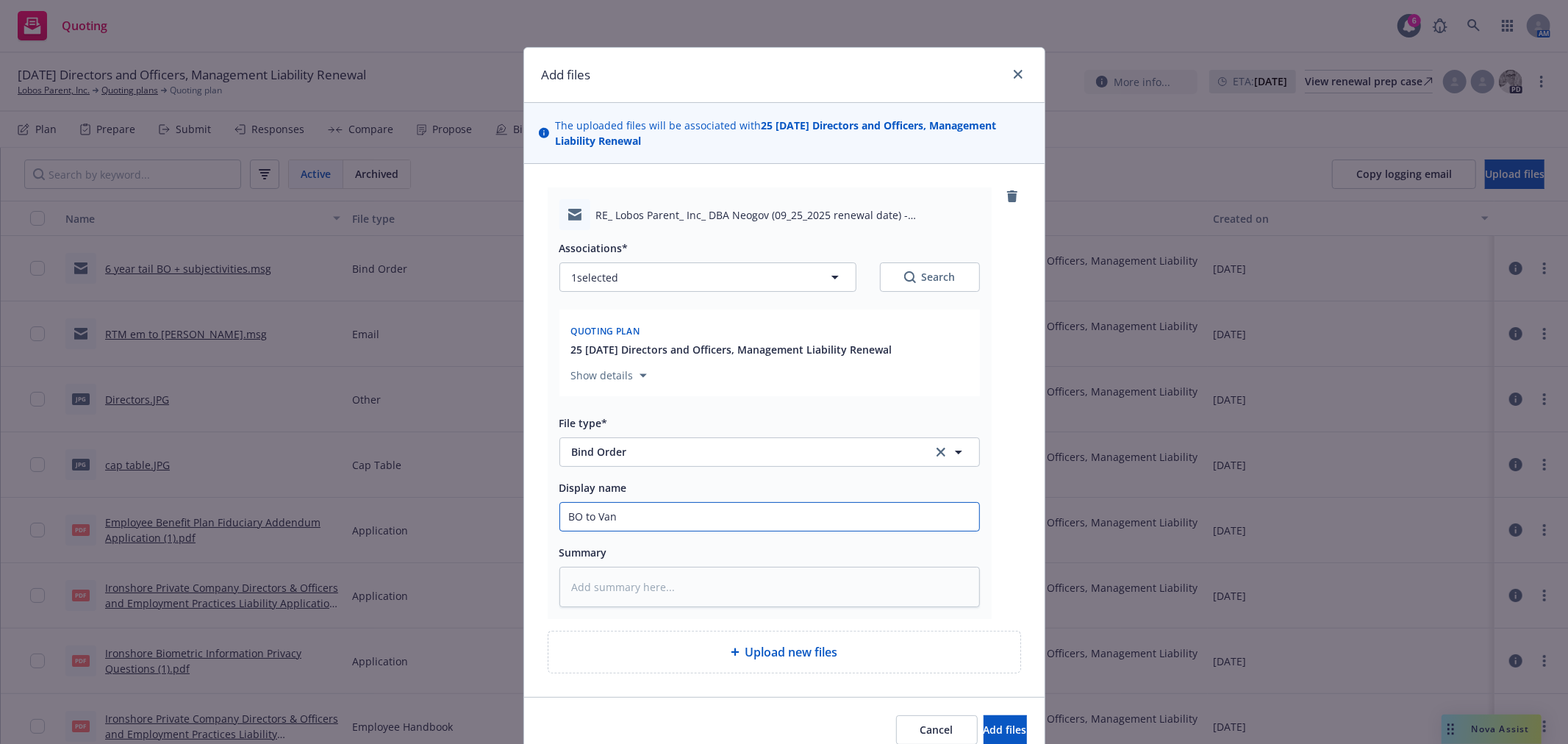
type textarea "x"
type input "BO to Vanb"
type textarea "x"
type input "BO to Vanbr"
type textarea "x"
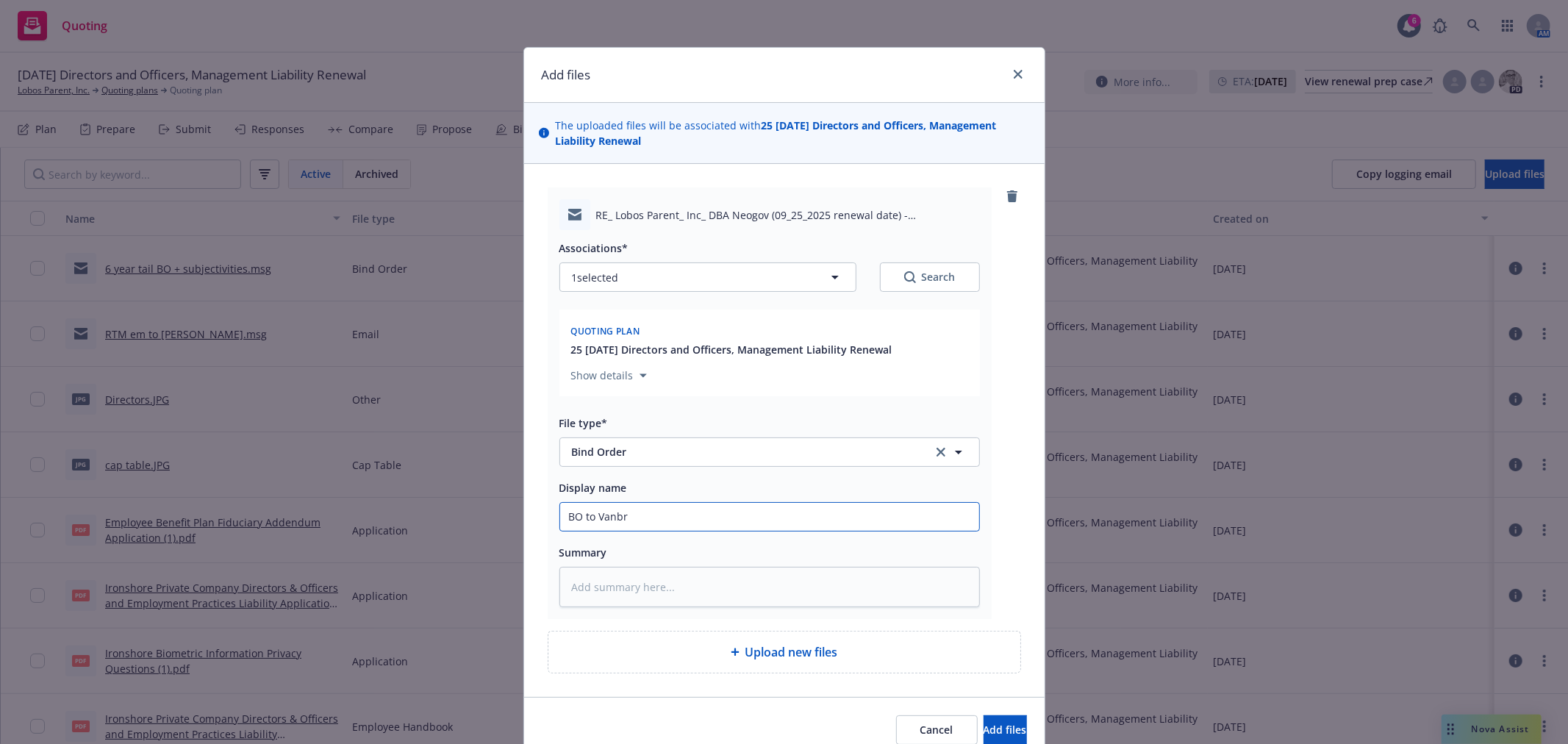
type input "BO to Vanbri"
type textarea "x"
type input "BO to Vanbrid"
type textarea "x"
type input "BO to Vanbridg"
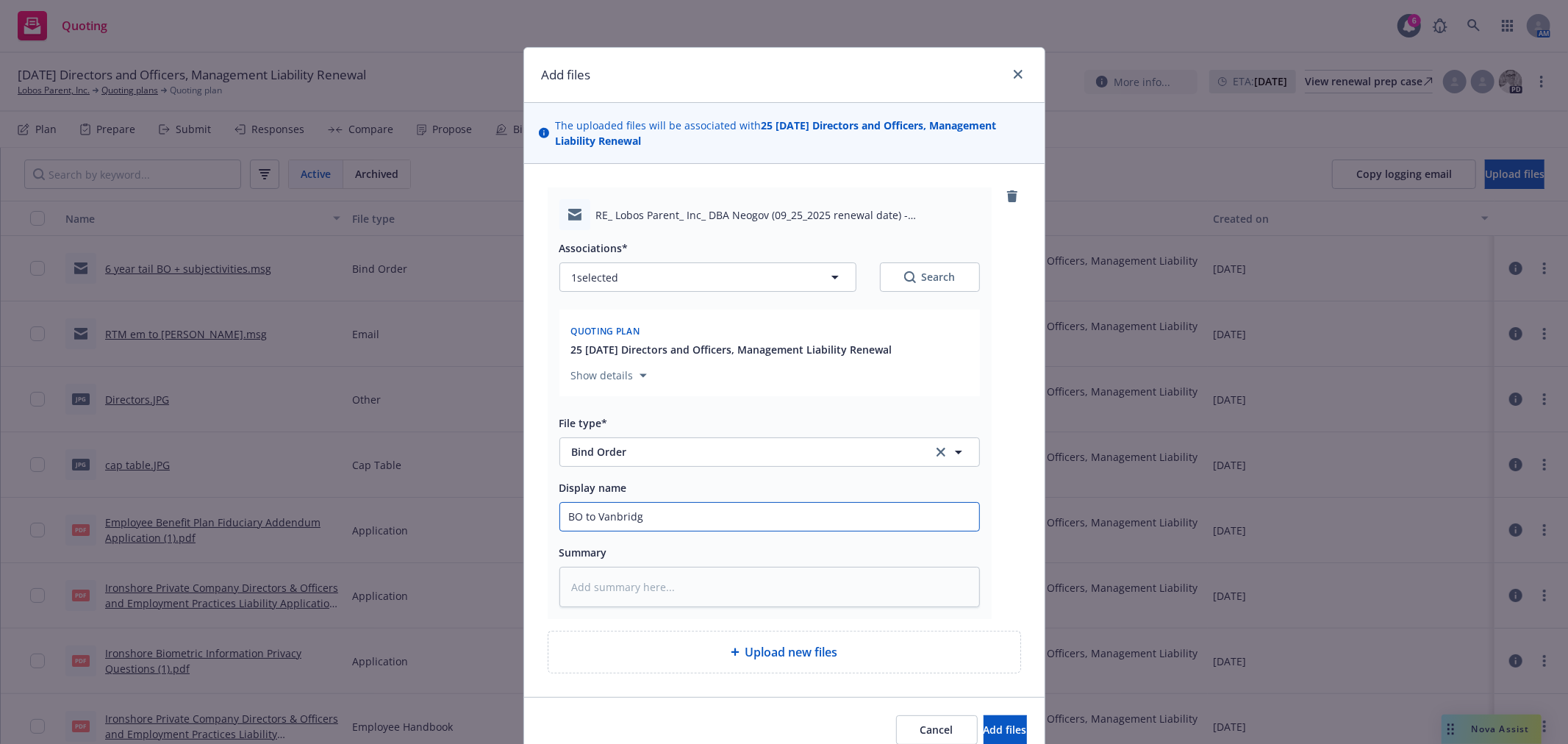
type textarea "x"
type input "BO to Vanbridge"
click at [983, 715] on button "Add files" at bounding box center [1005, 730] width 44 height 30
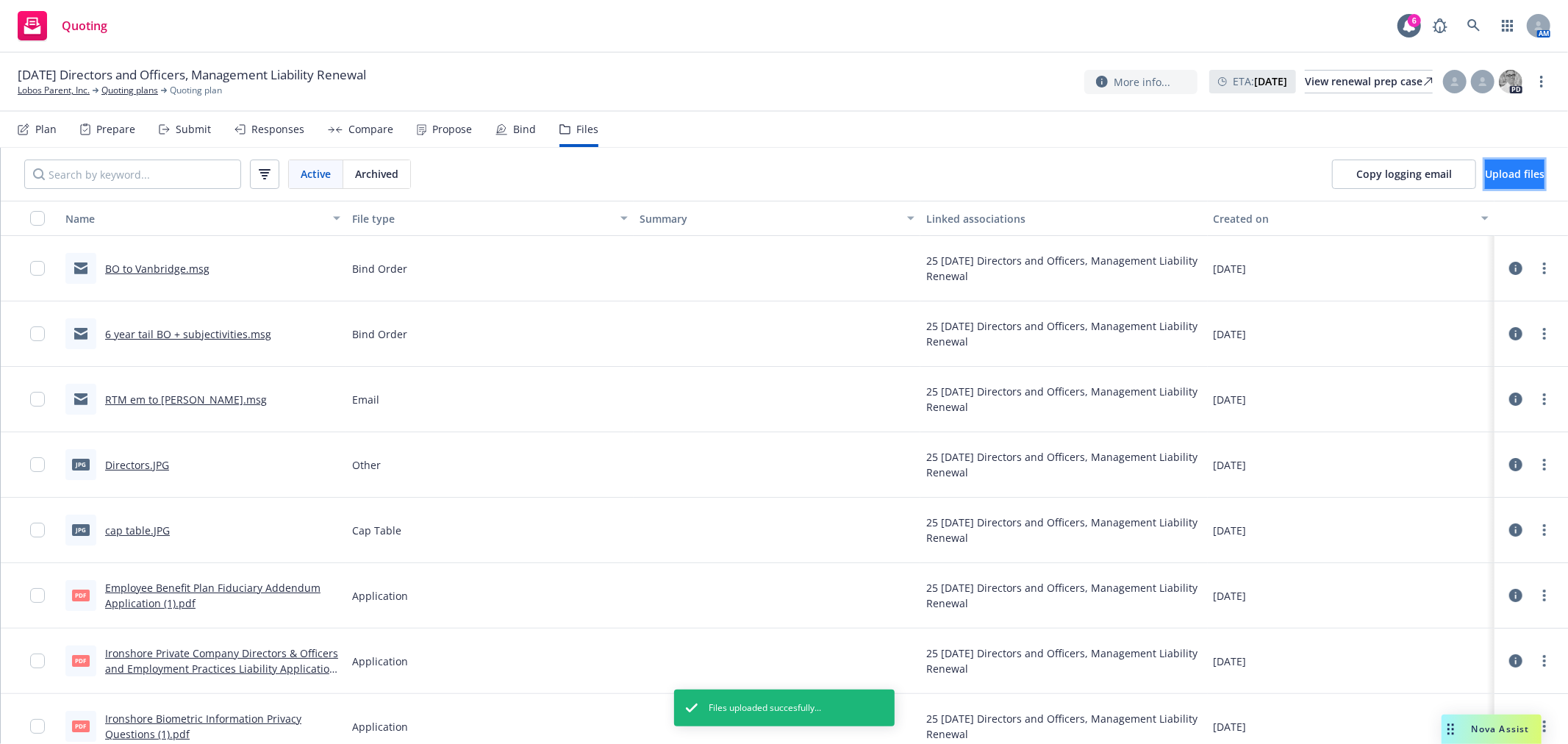
click at [1484, 165] on button "Upload files" at bounding box center [1514, 174] width 60 height 30
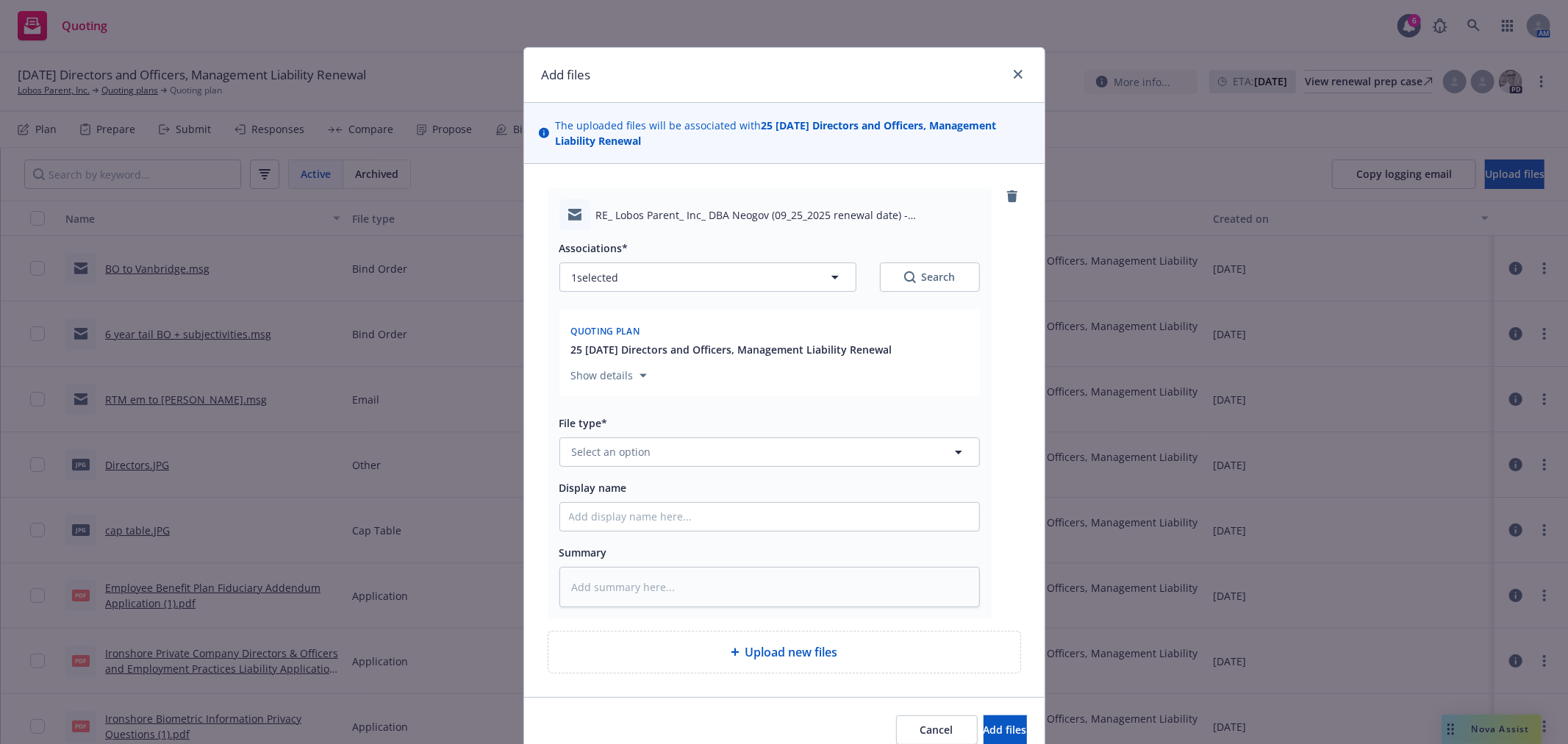
type textarea "x"
click at [687, 450] on button "Select an option" at bounding box center [770, 453] width 421 height 30
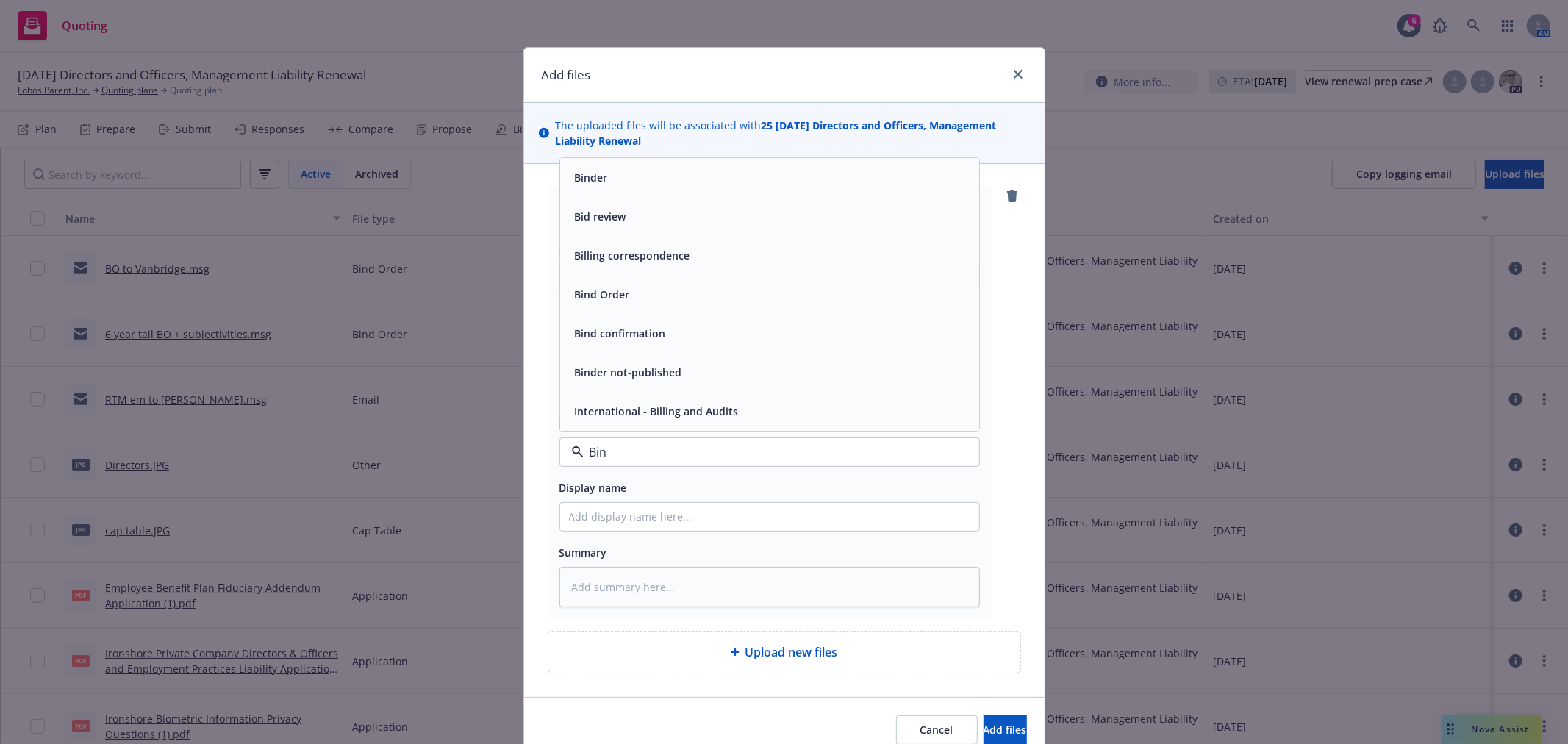
type input "Bind"
drag, startPoint x: 664, startPoint y: 356, endPoint x: 662, endPoint y: 342, distance: 14.1
click at [662, 342] on div "Binder Bind Order Bind confirmation Binder not-published" at bounding box center [769, 352] width 419 height 156
click at [626, 346] on div "Bind Order" at bounding box center [769, 333] width 419 height 39
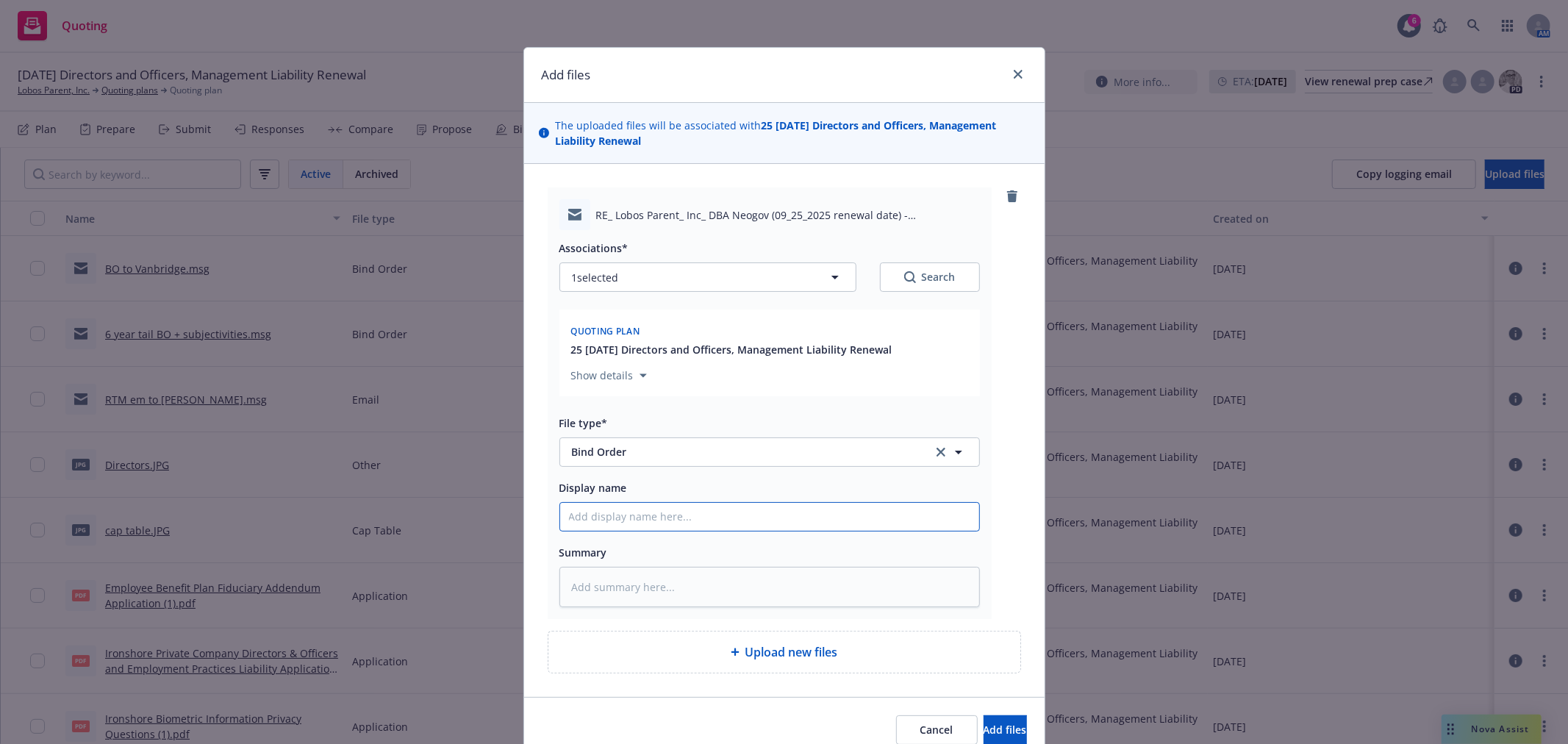
click at [630, 520] on input "Display name" at bounding box center [769, 517] width 419 height 28
type textarea "x"
type input "B"
type textarea "x"
type input "BO"
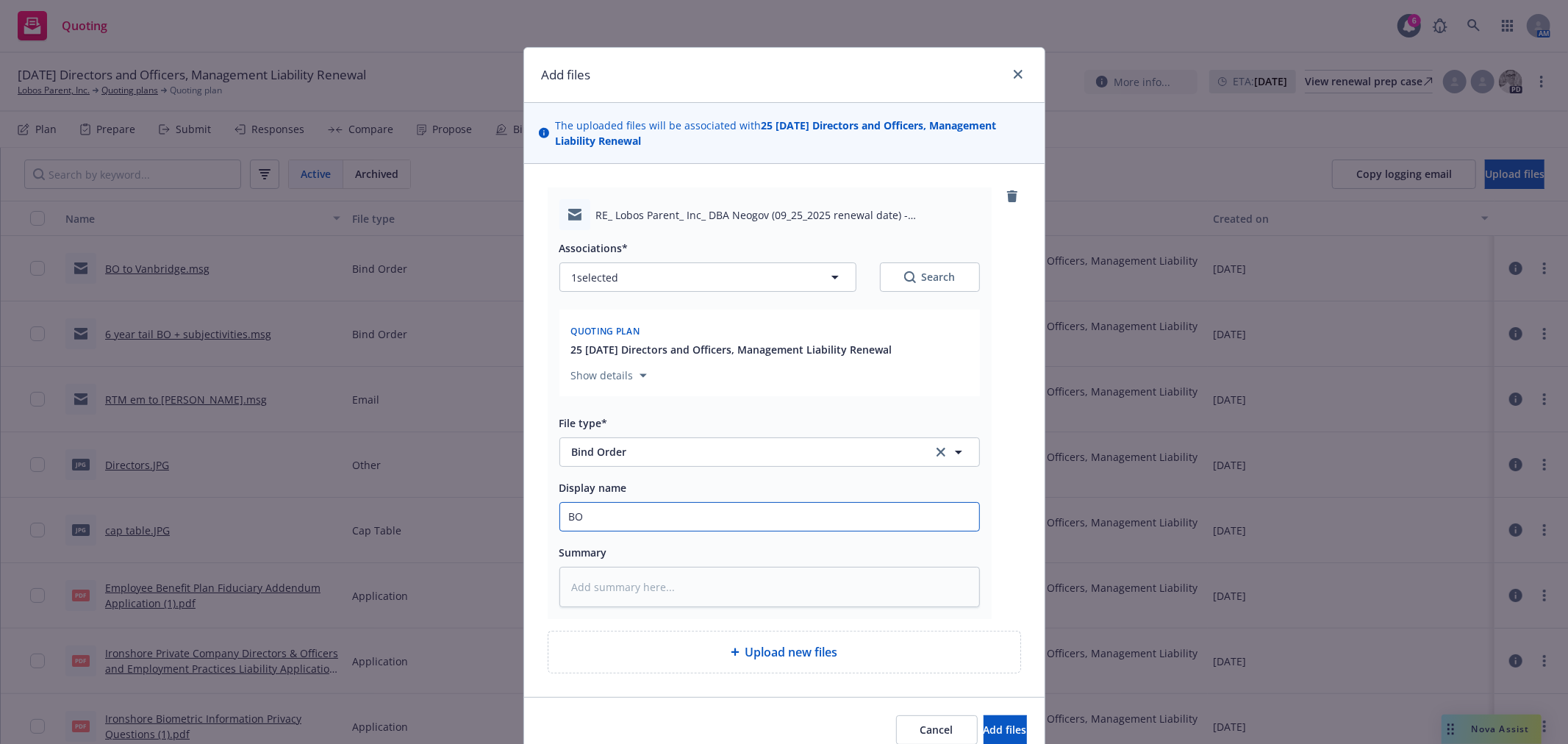
type textarea "x"
type input "BO"
type textarea "x"
type input "BO t"
type textarea "x"
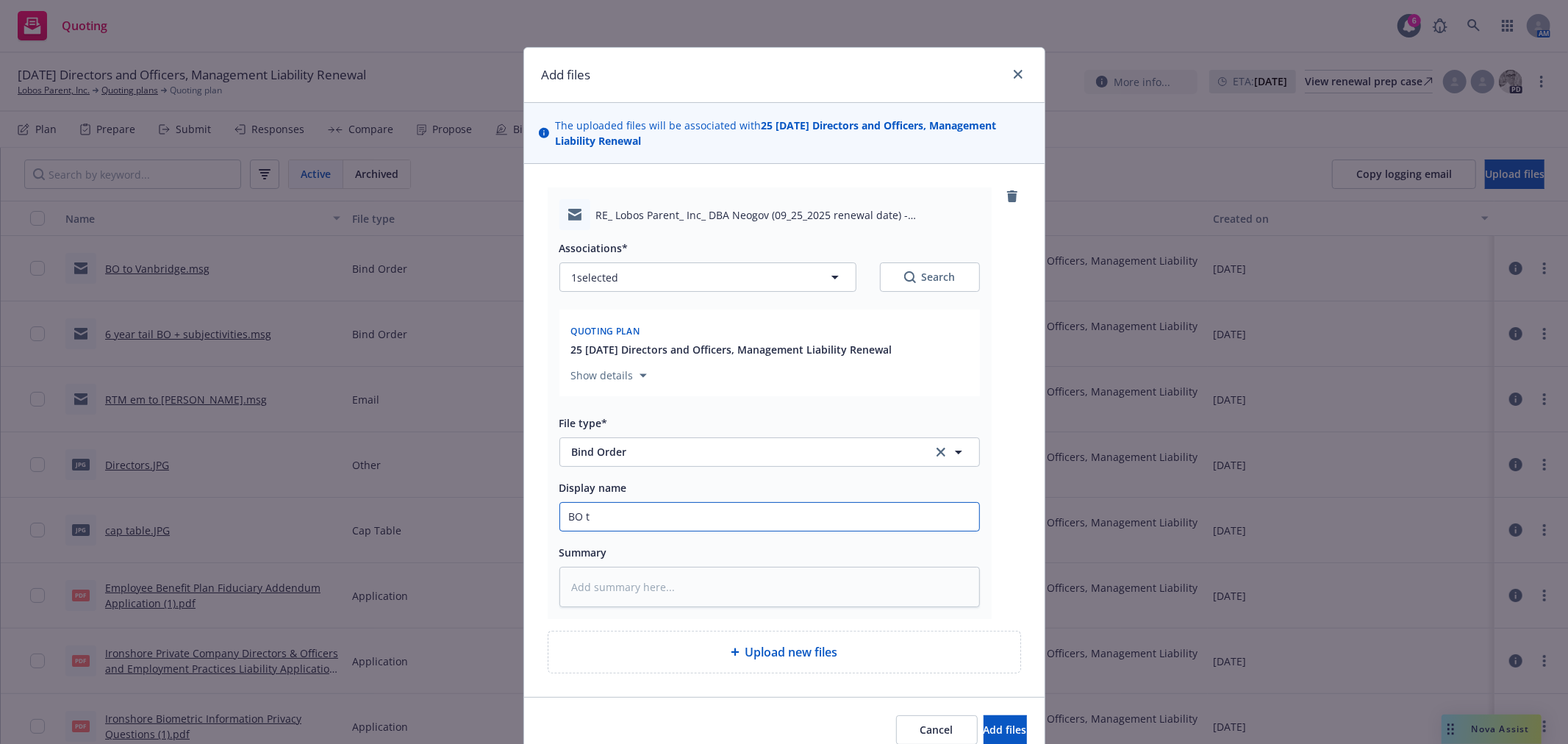
type input "BO to"
type textarea "x"
type input "BO to"
type textarea "x"
type input "BO to S"
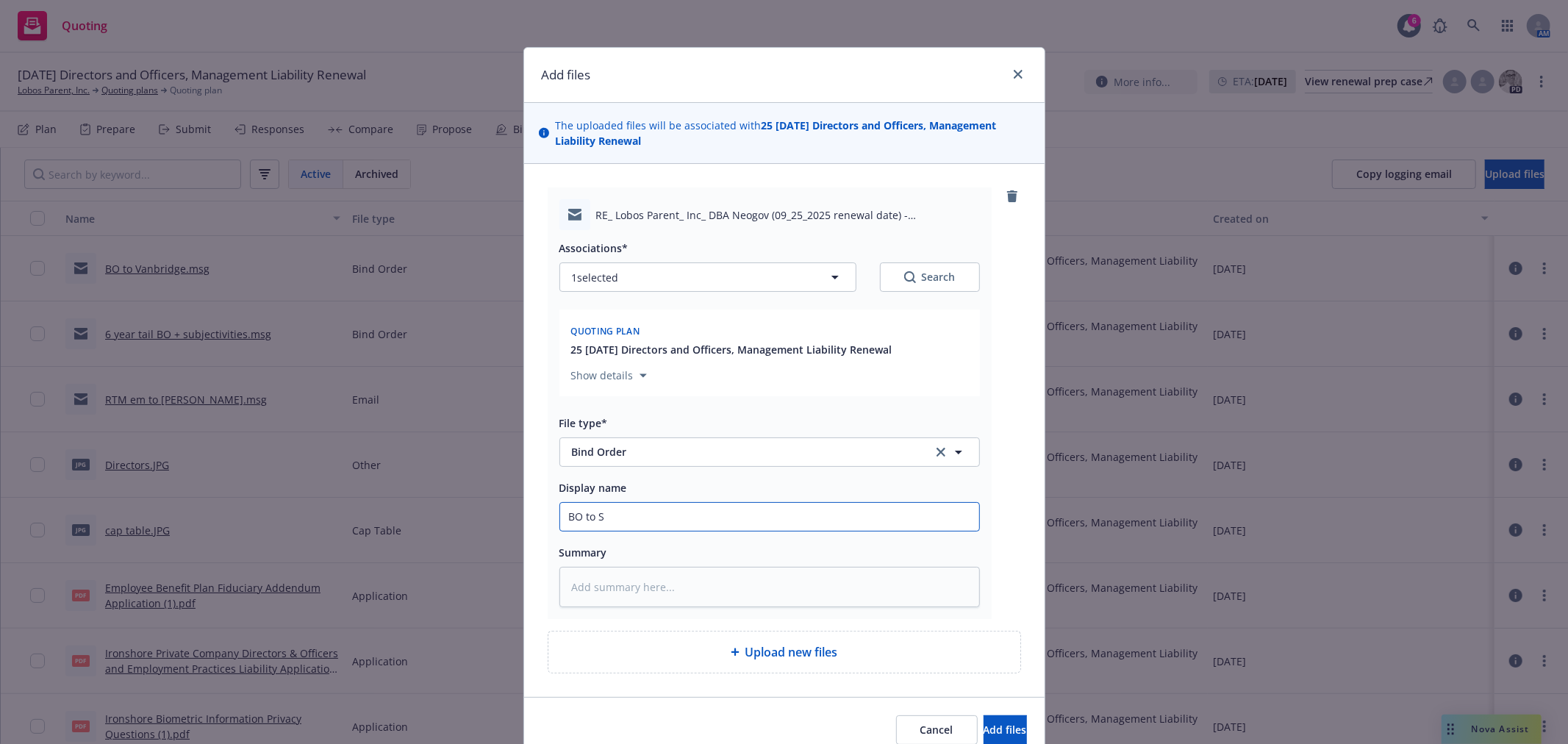
type textarea "x"
type input "BO to St"
type textarea "x"
type input "BO to Sta"
type textarea "x"
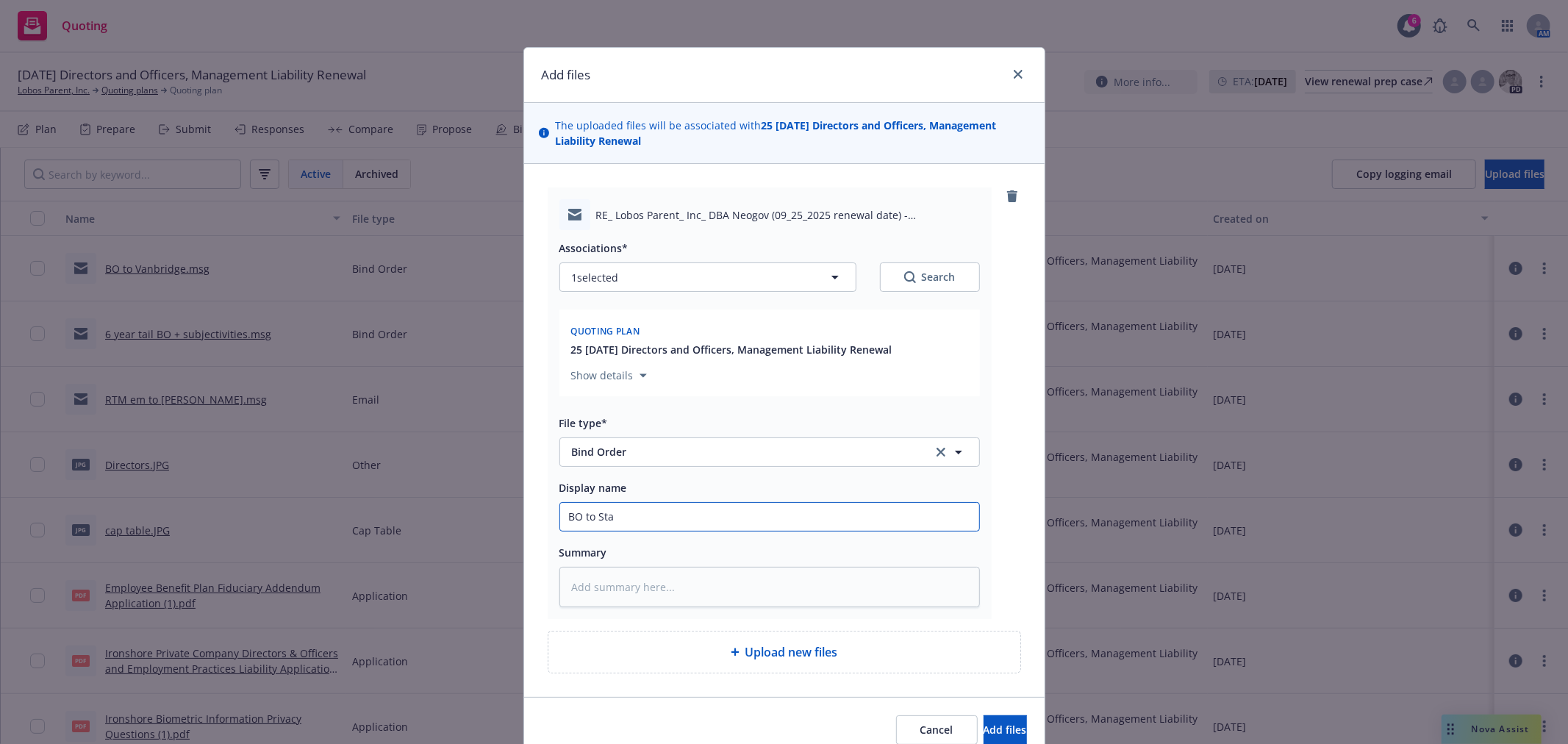
type input "BO to Star"
type textarea "x"
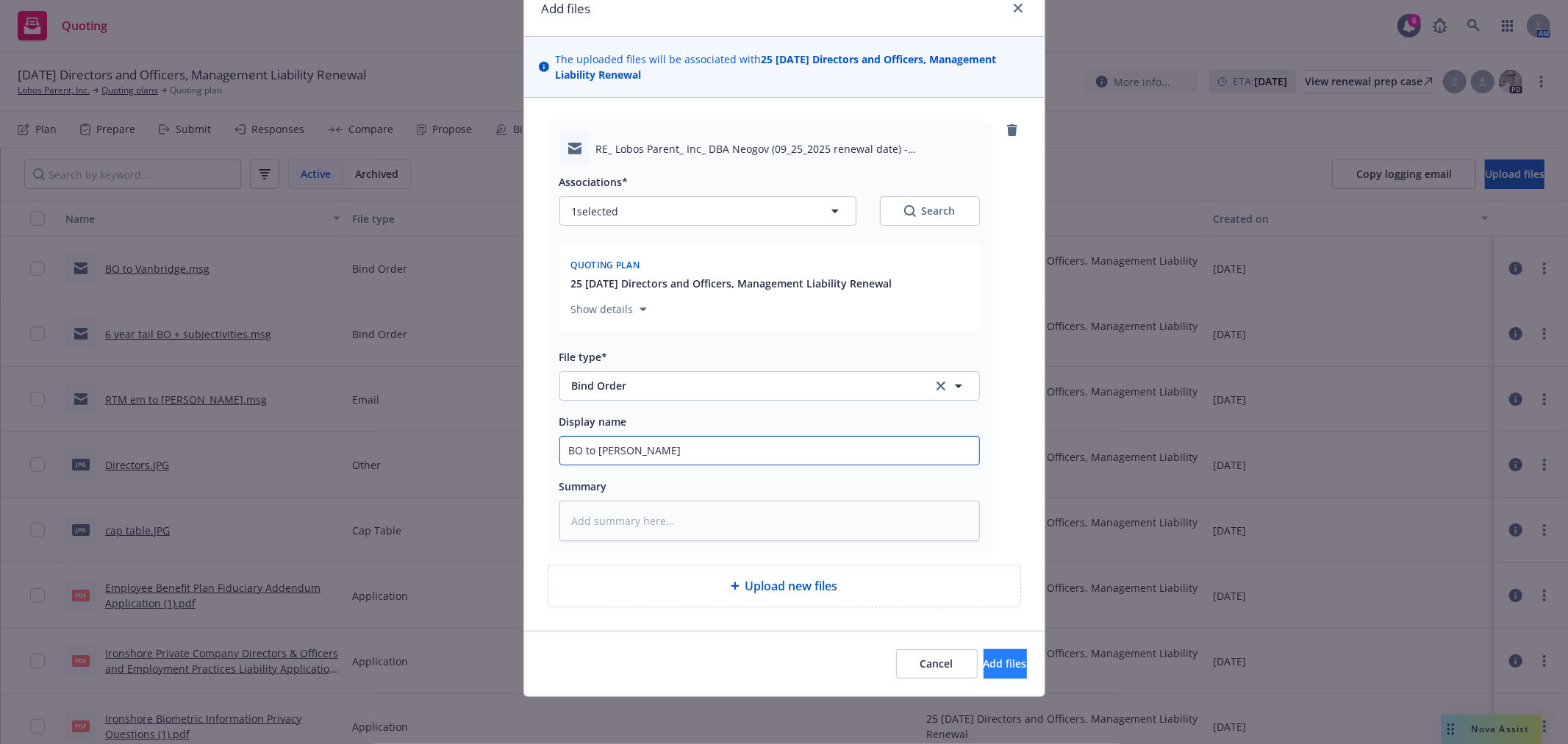
type input "BO to Starr"
click at [983, 663] on span "Add files" at bounding box center [1005, 663] width 44 height 14
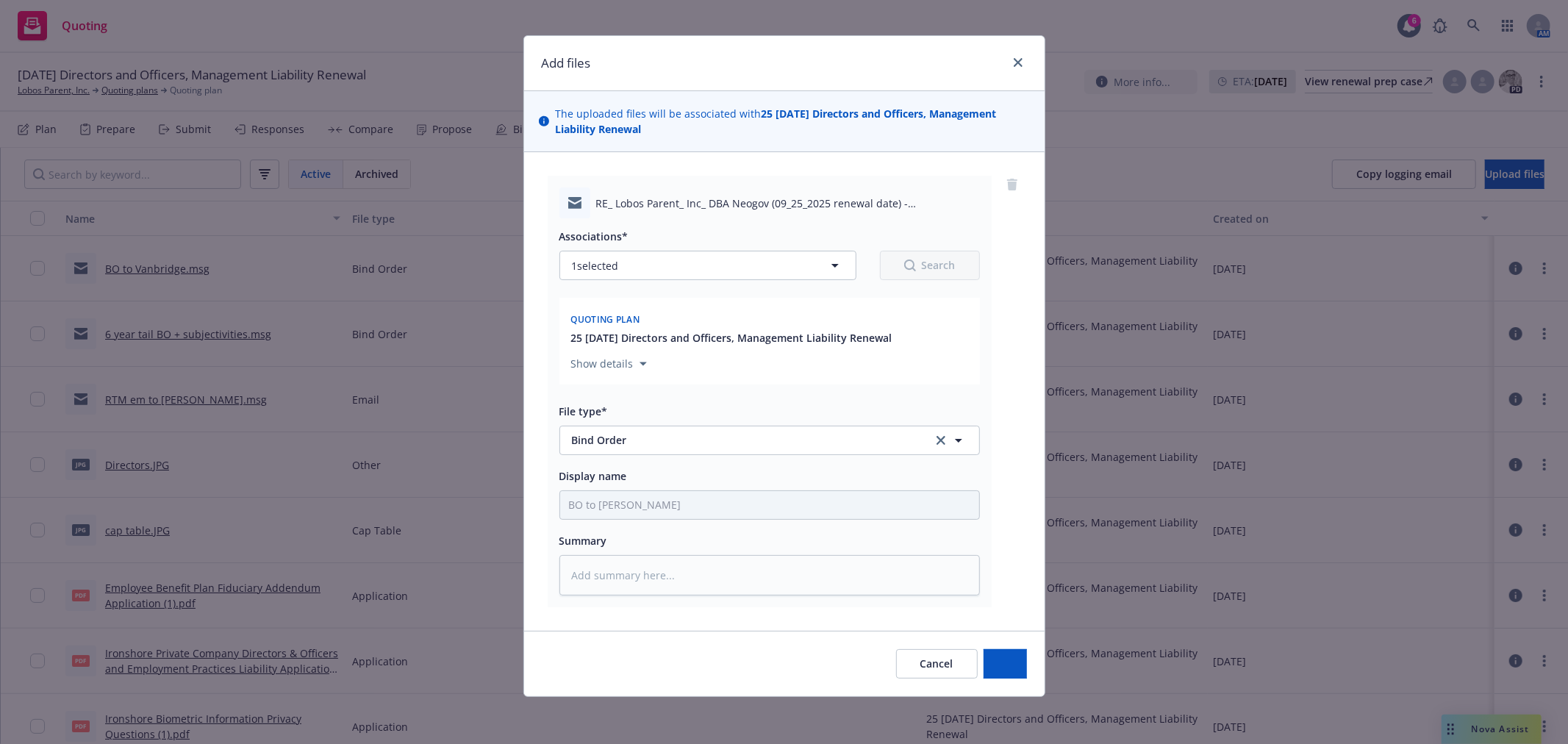
scroll to position [13, 0]
type textarea "x"
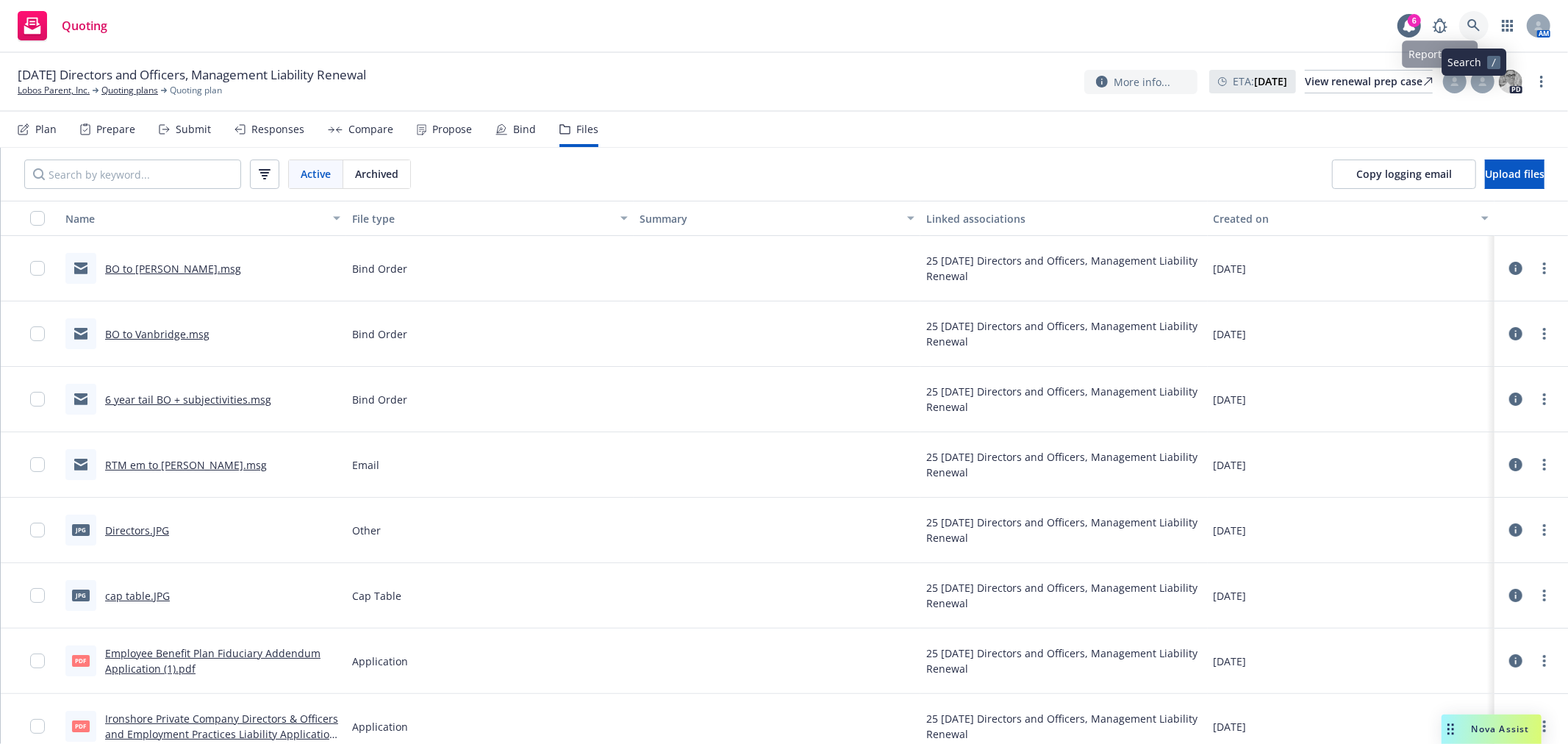
click at [1481, 27] on link at bounding box center [1474, 26] width 30 height 30
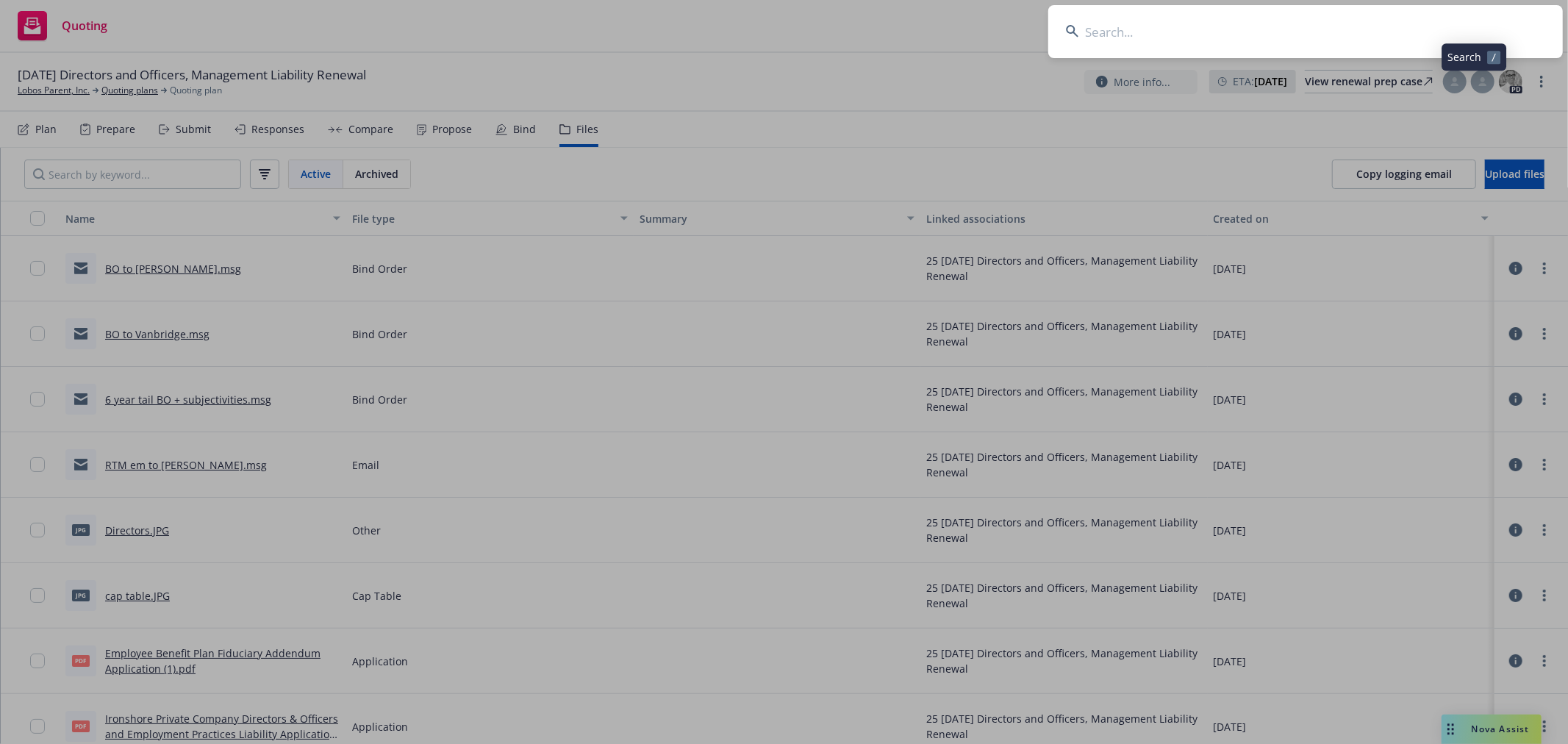
click at [1374, 31] on input at bounding box center [1305, 31] width 514 height 53
type input "heygen"
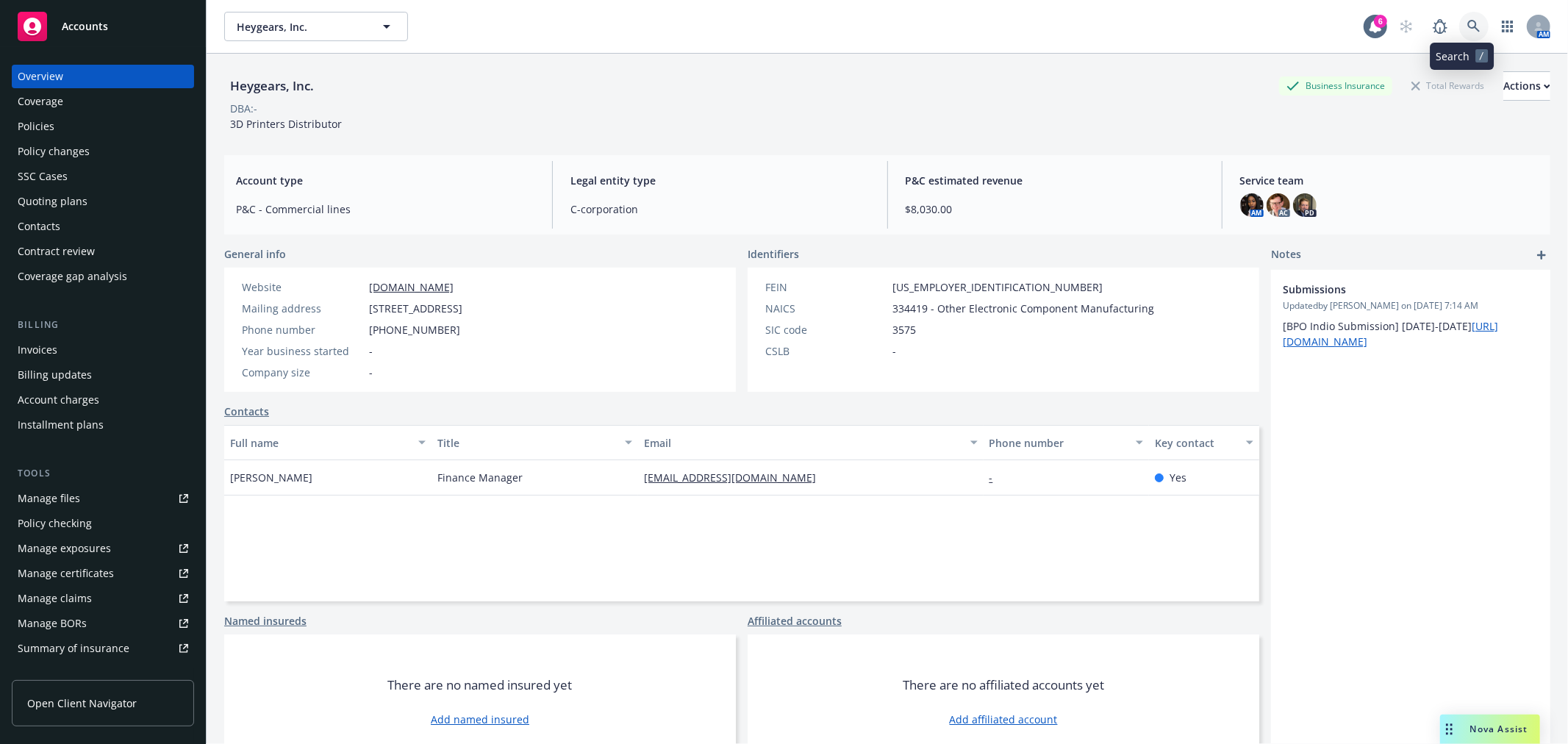
click at [1461, 16] on link at bounding box center [1474, 27] width 30 height 30
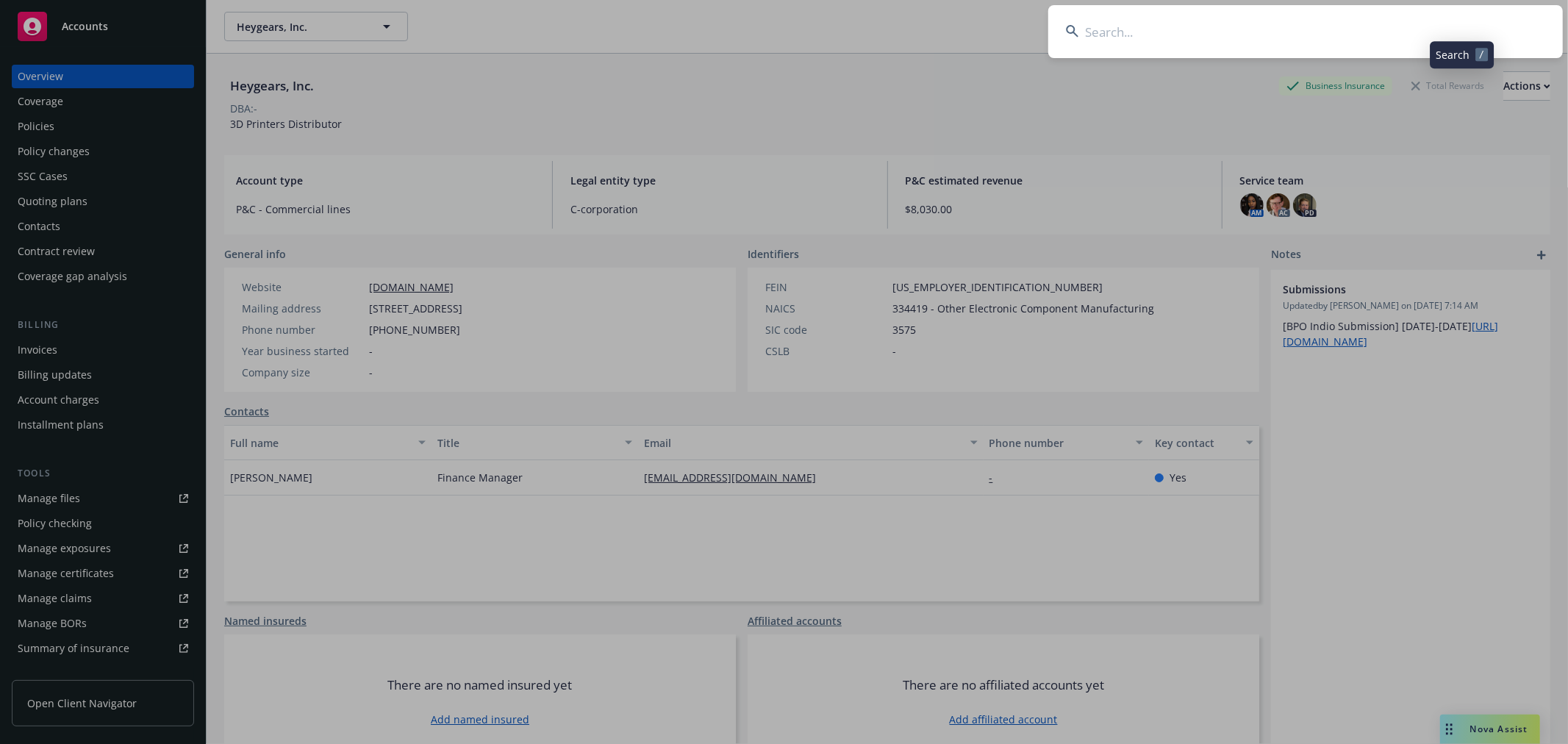
click at [1406, 22] on input at bounding box center [1305, 31] width 514 height 53
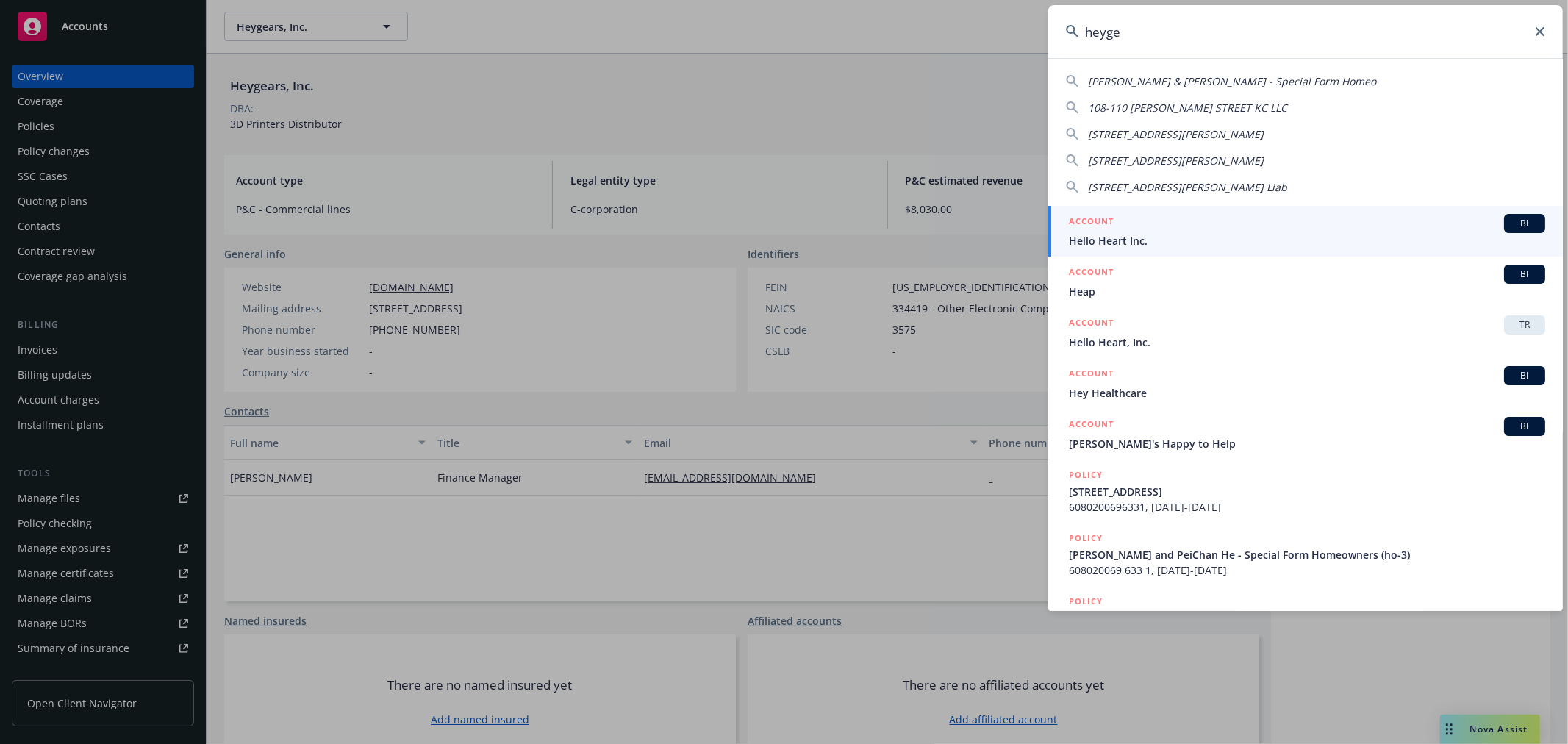
type input "heygen"
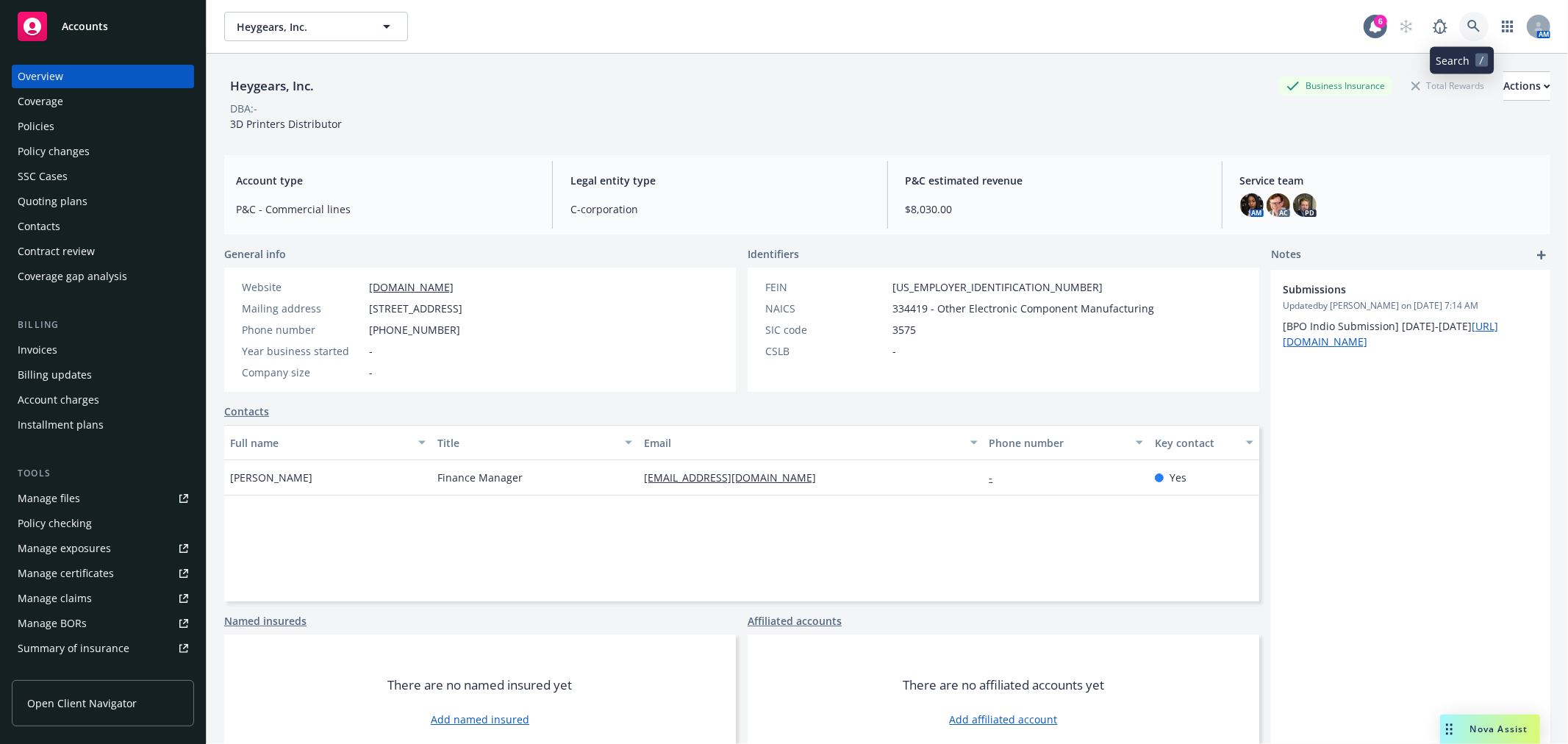
click at [1468, 22] on icon at bounding box center [1474, 26] width 13 height 13
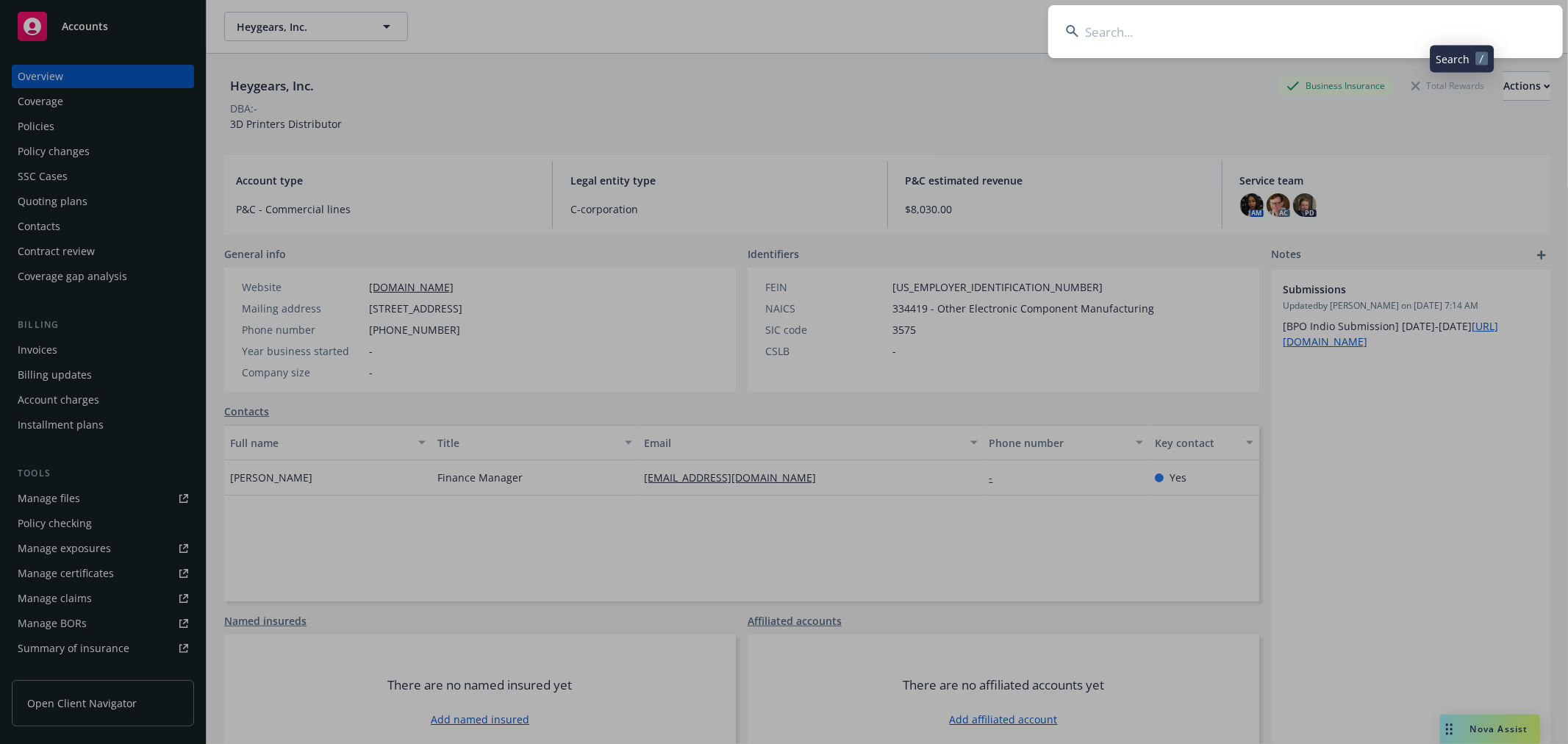
click at [1419, 28] on input at bounding box center [1305, 31] width 514 height 53
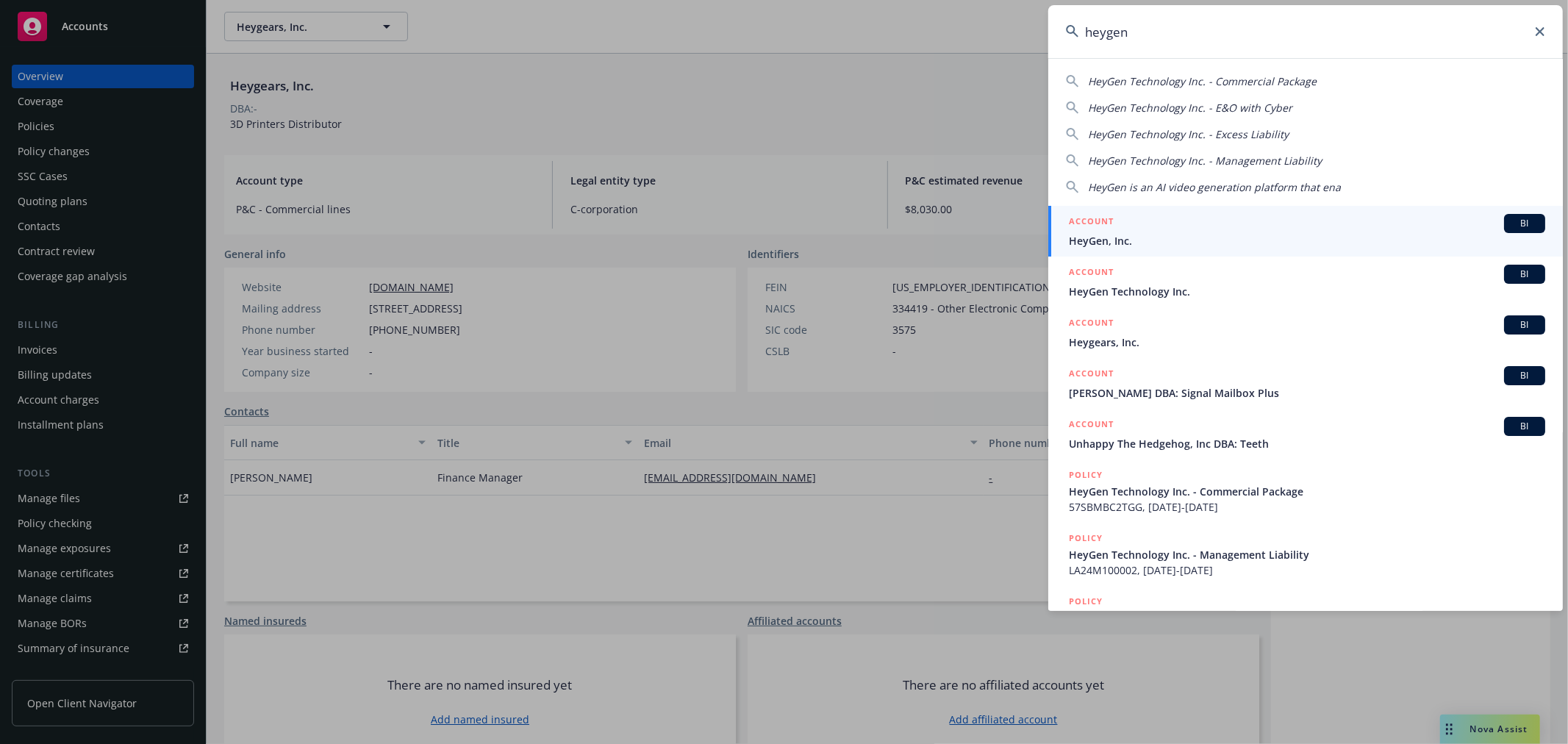
type input "heygen"
click at [1317, 244] on span "HeyGen, Inc." at bounding box center [1307, 241] width 476 height 16
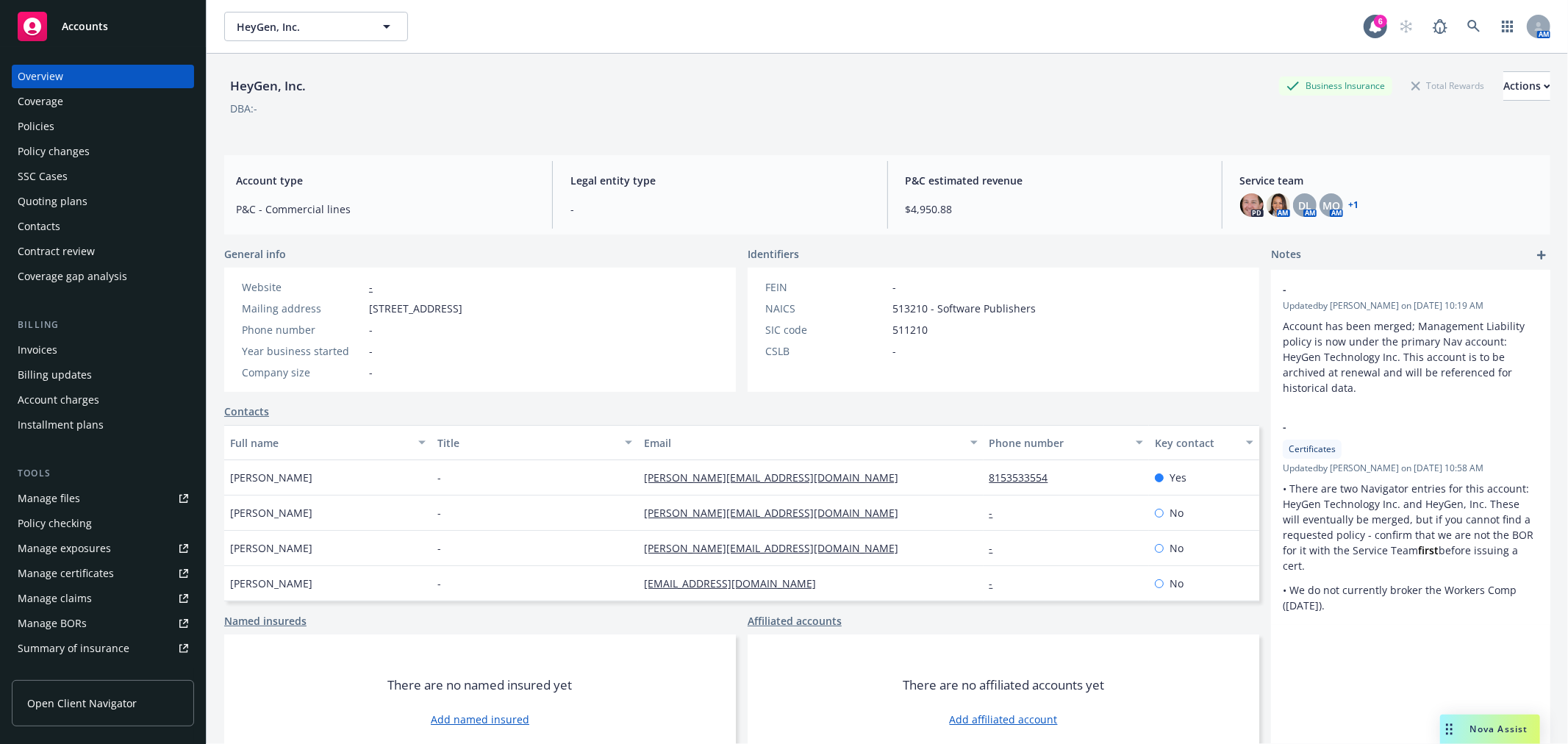
click at [1349, 206] on link "+ 1" at bounding box center [1354, 205] width 10 height 9
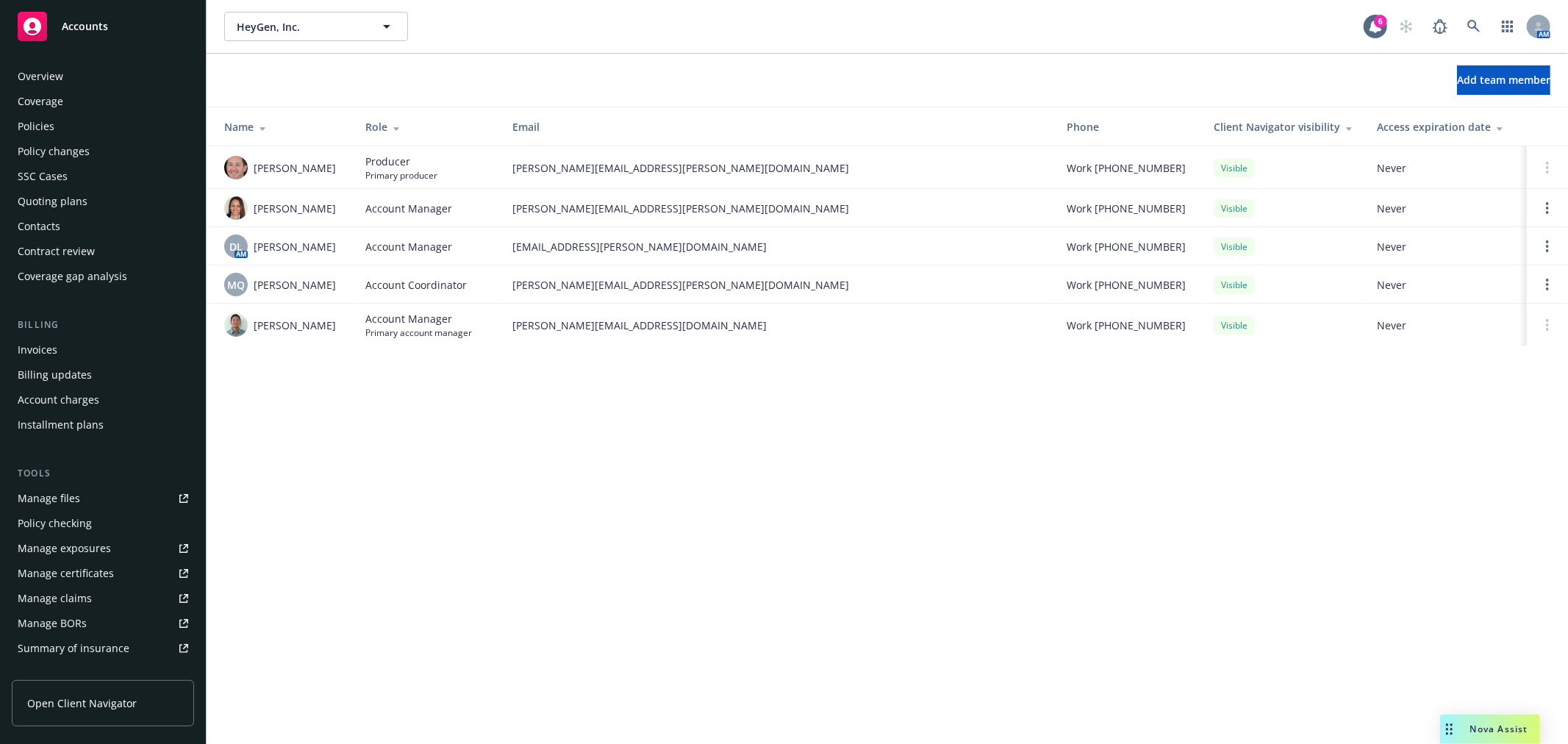
click at [50, 126] on div "Policies" at bounding box center [36, 126] width 37 height 24
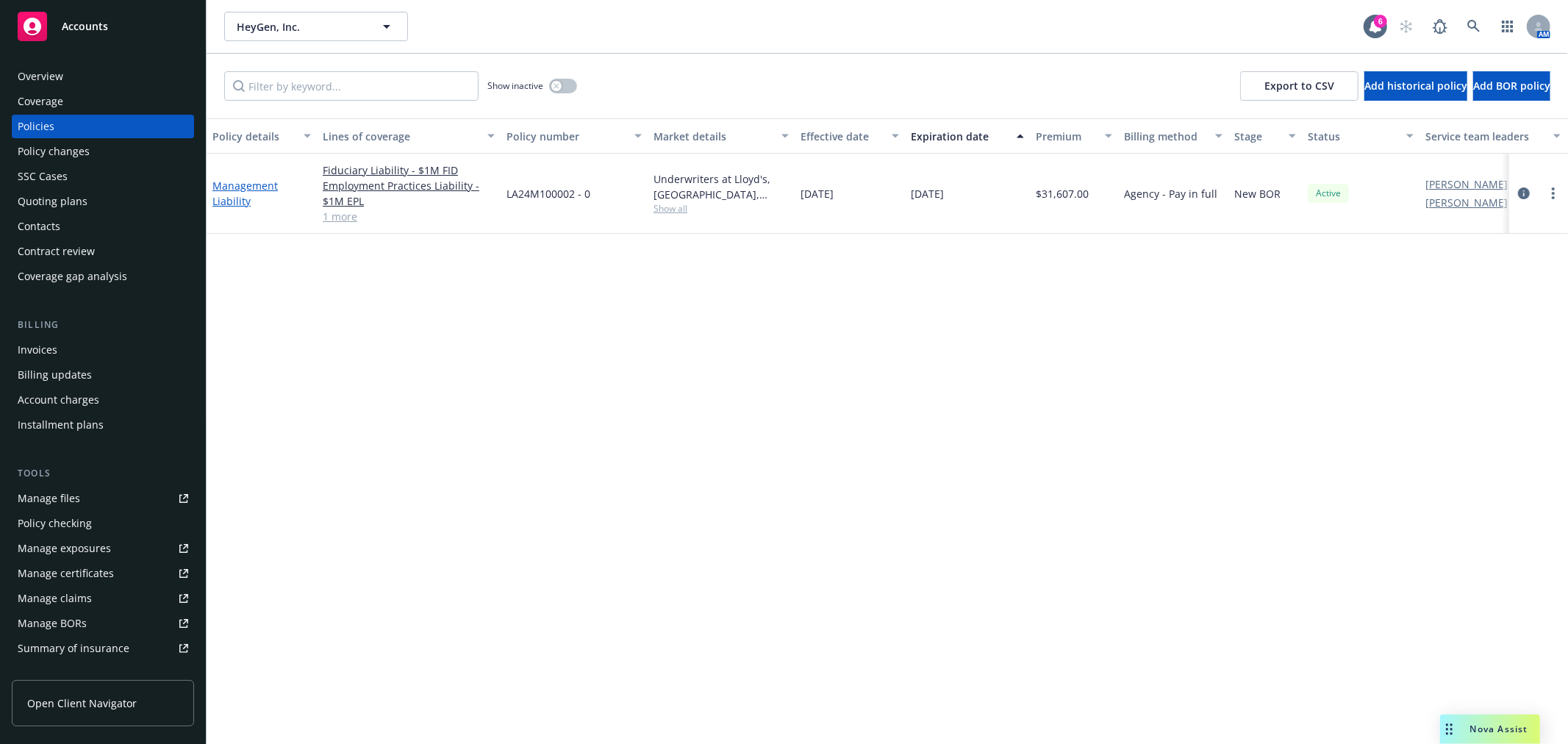
click at [239, 182] on link "Management Liability" at bounding box center [246, 194] width 66 height 30
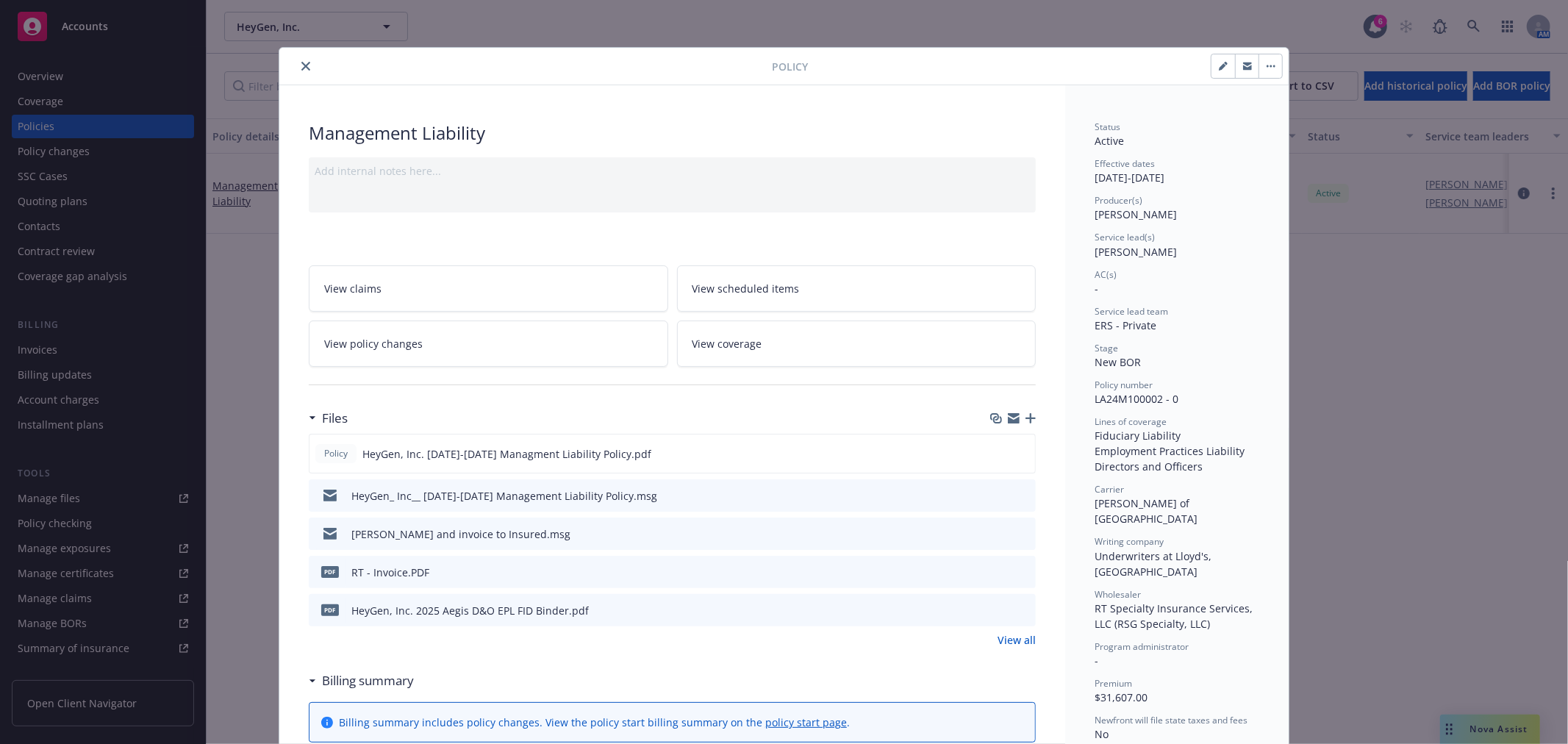
click at [1015, 570] on icon "preview file" at bounding box center [1021, 571] width 13 height 10
click at [303, 62] on icon "close" at bounding box center [305, 66] width 9 height 9
